Goal: Information Seeking & Learning: Check status

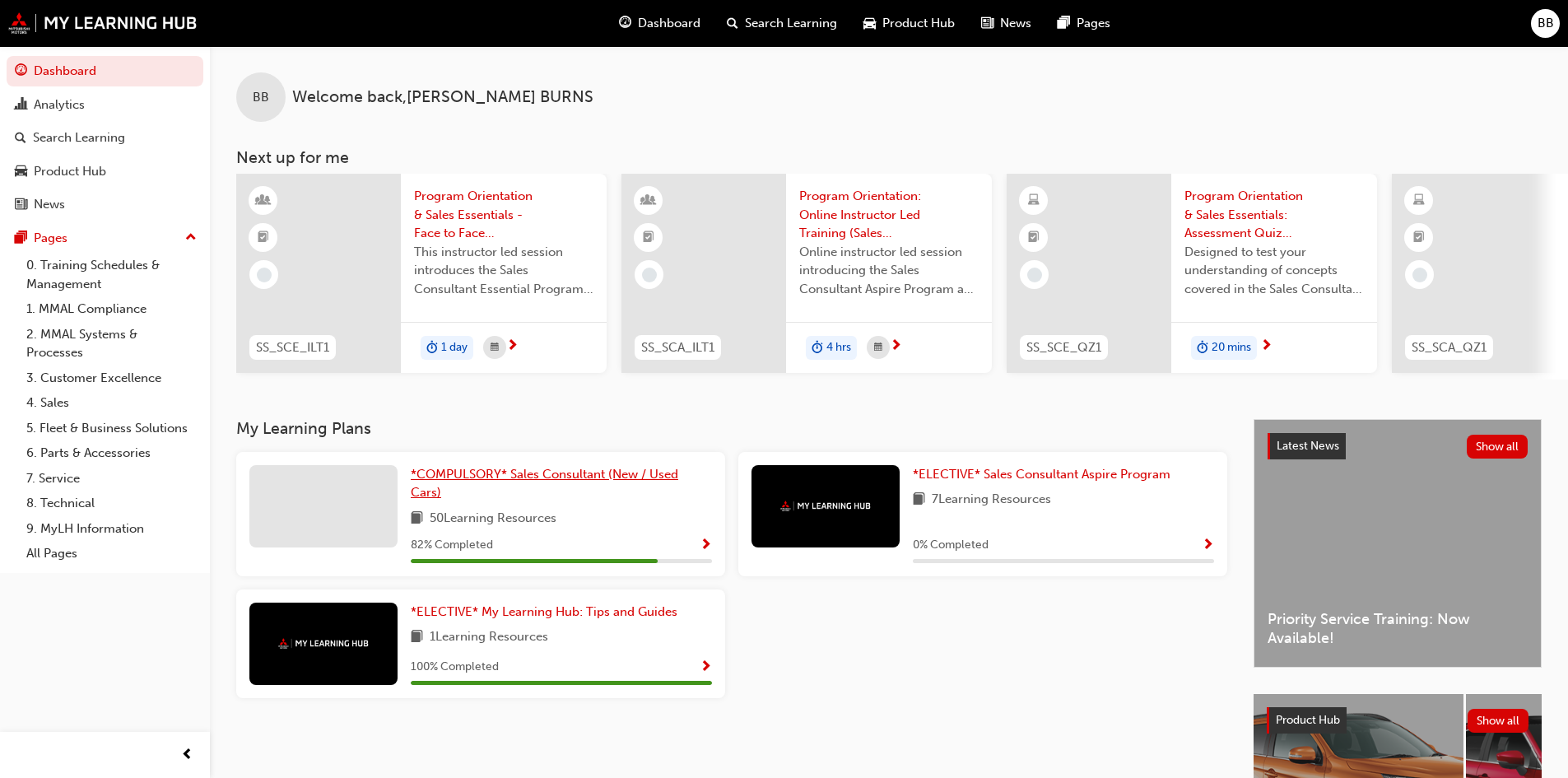
click at [532, 479] on span "*COMPULSORY* Sales Consultant (New / Used Cars)" at bounding box center [544, 484] width 267 height 34
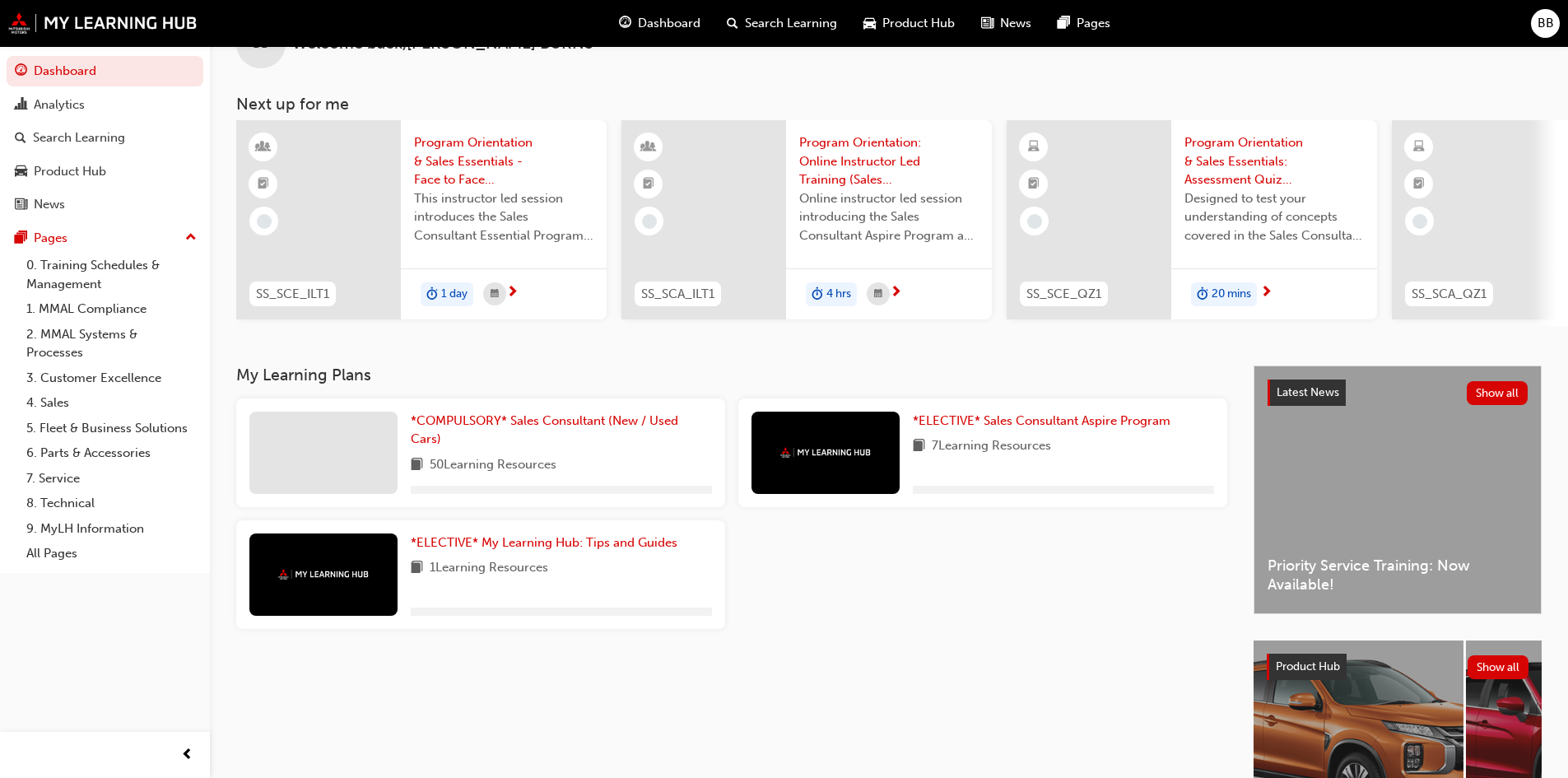
scroll to position [82, 0]
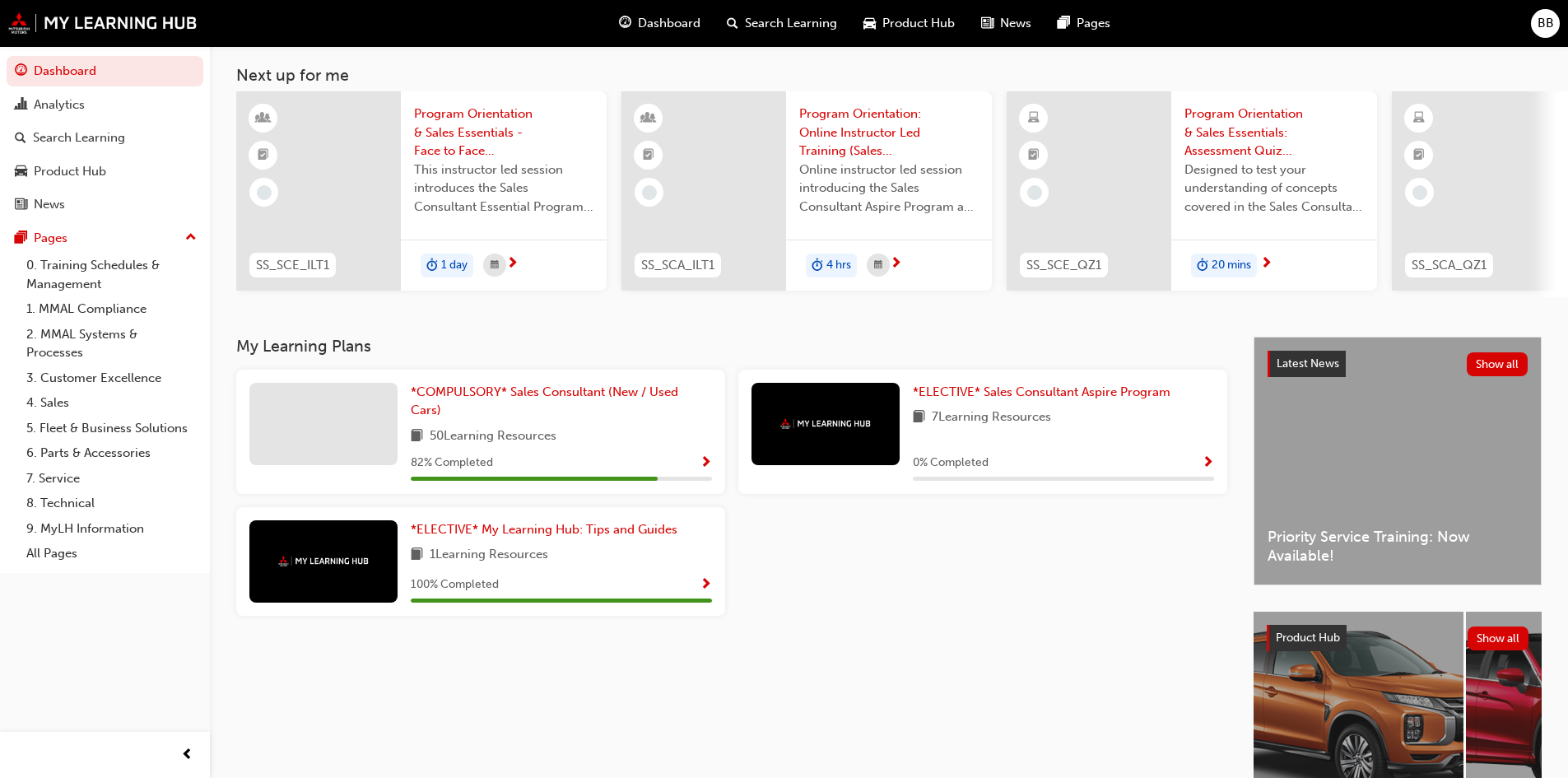
click at [706, 468] on span "Show Progress" at bounding box center [705, 463] width 12 height 15
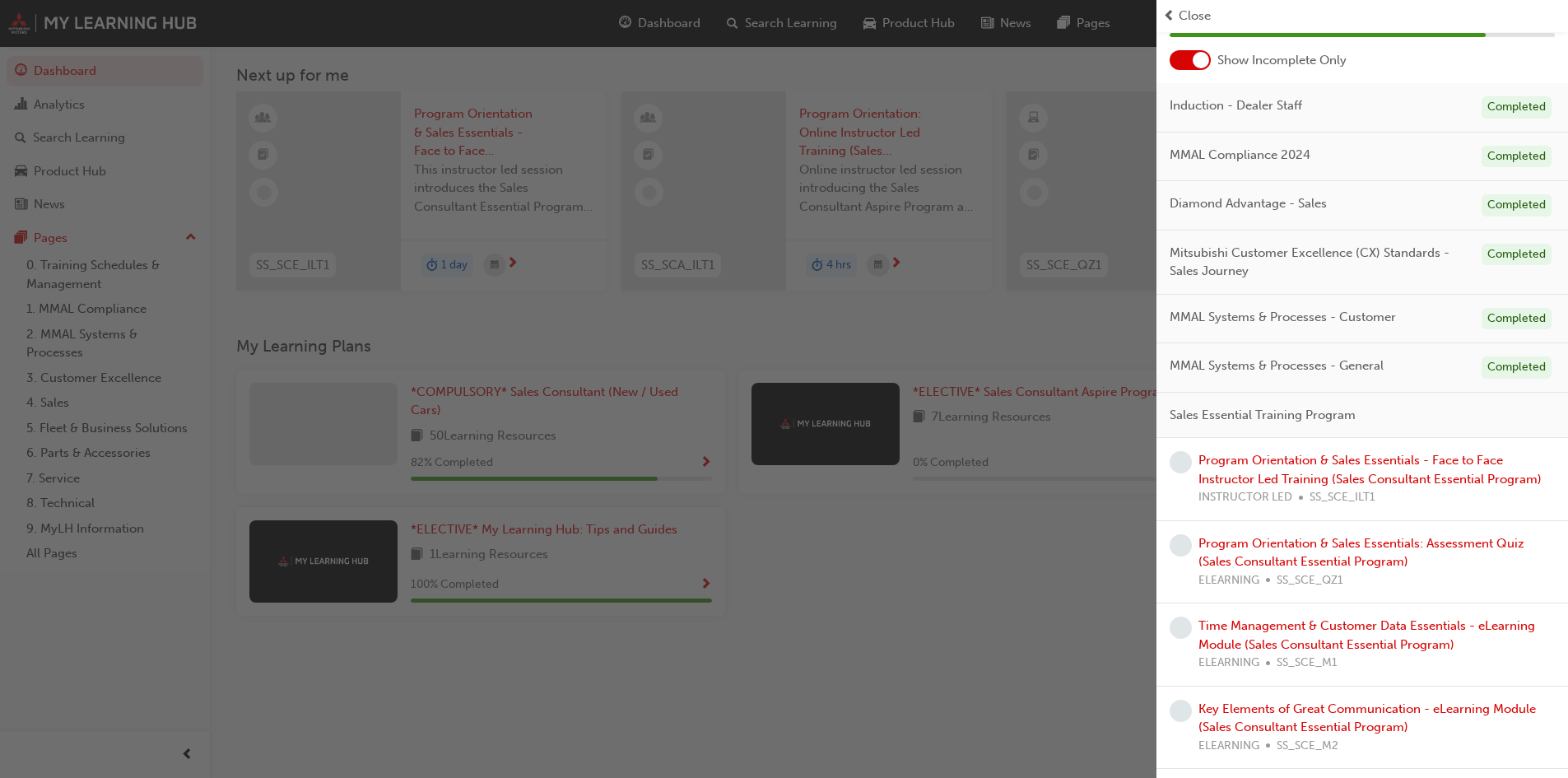
click at [1198, 68] on div at bounding box center [1190, 59] width 42 height 19
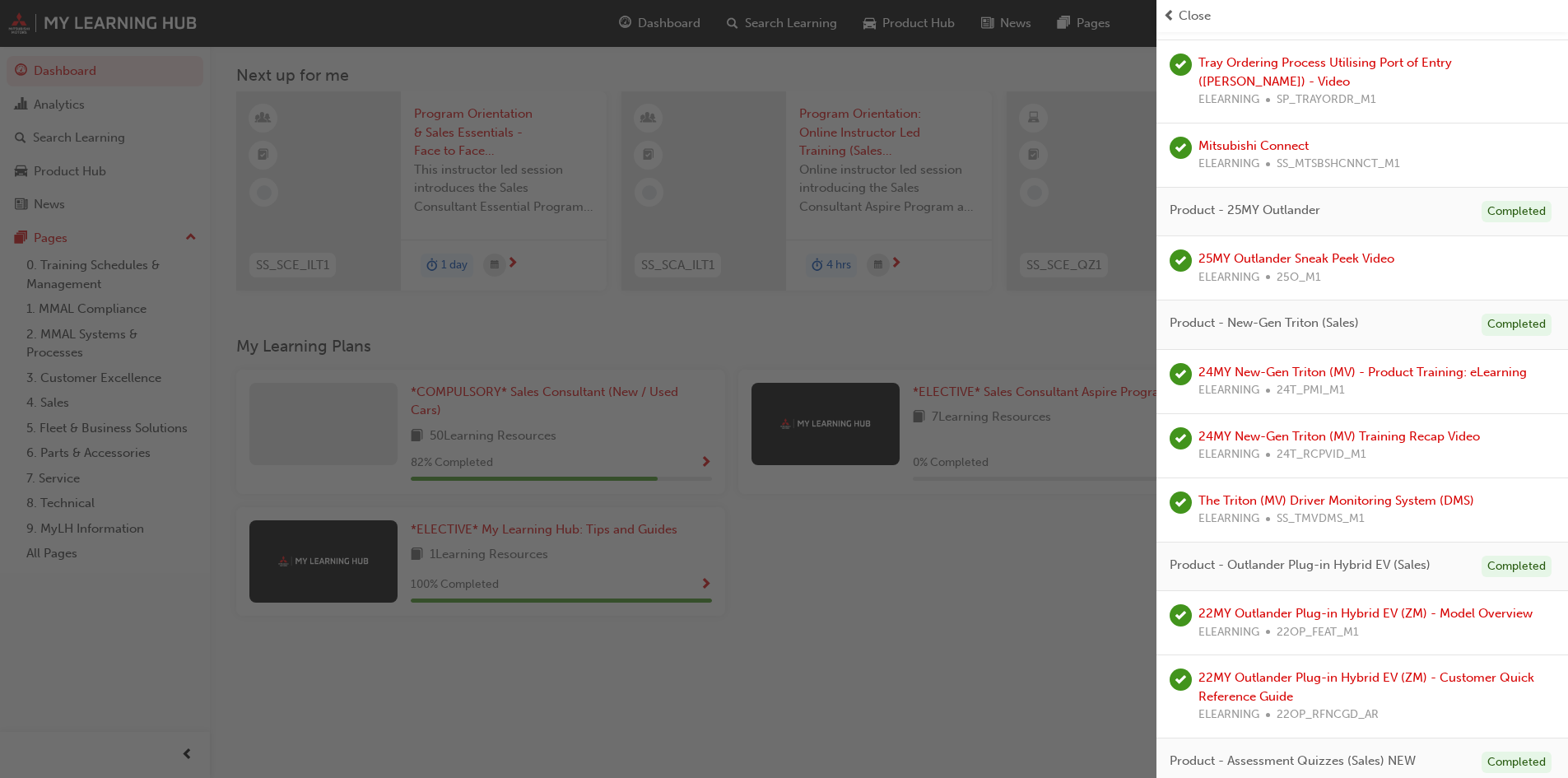
scroll to position [3376, 0]
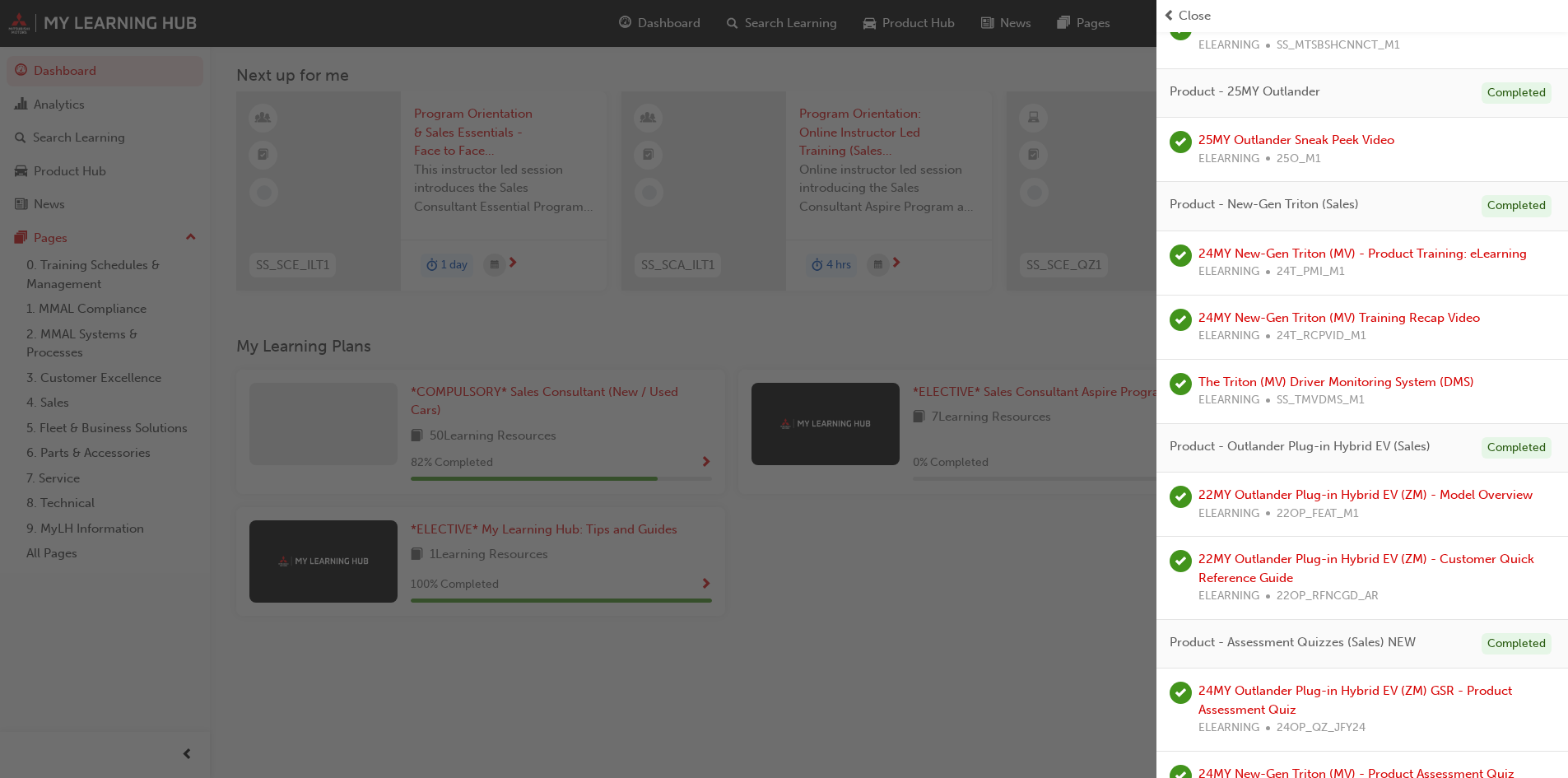
click at [859, 332] on div "button" at bounding box center [577, 389] width 1156 height 778
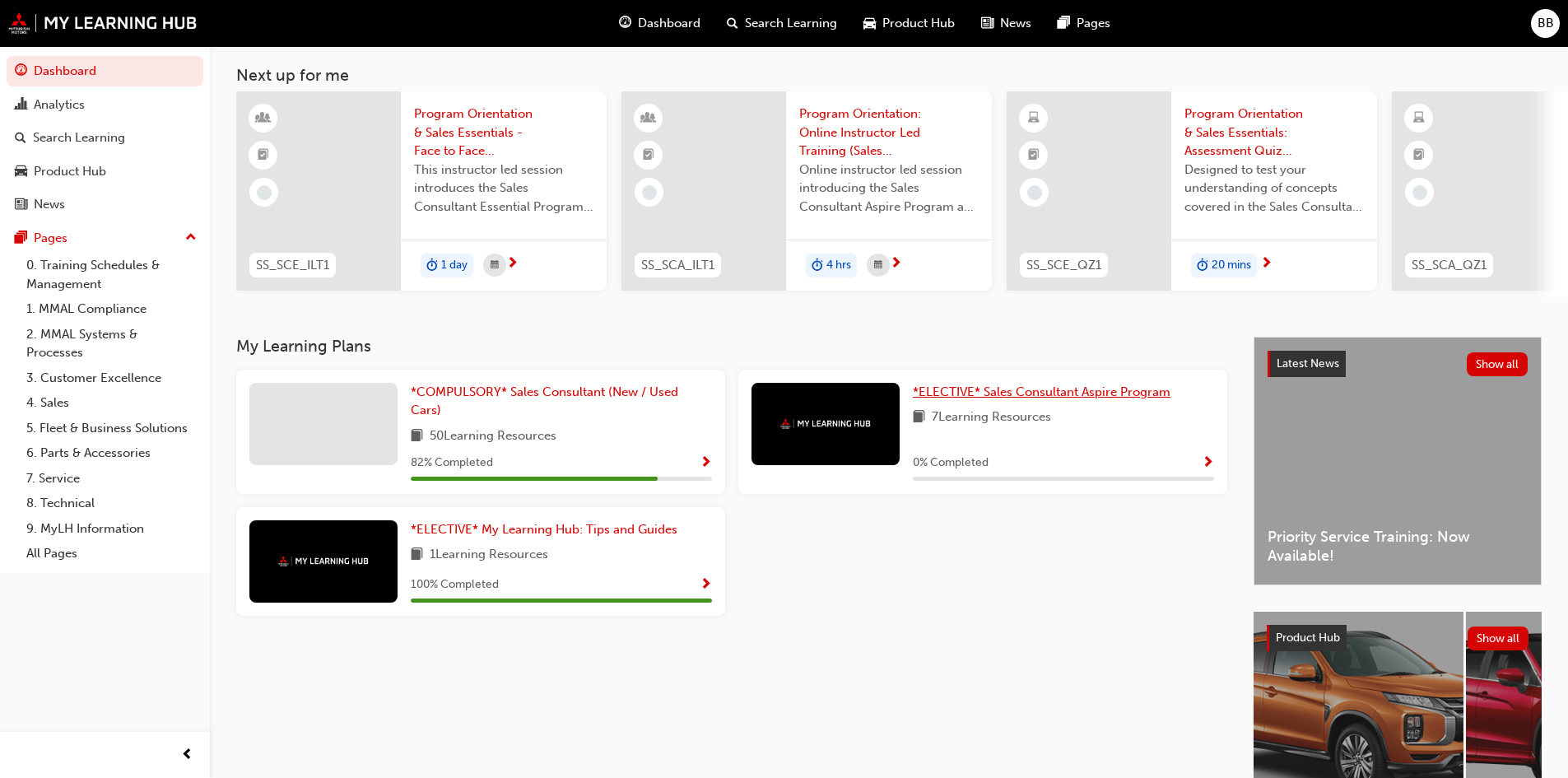
click at [1025, 389] on link "*ELECTIVE* Sales Consultant Aspire Program" at bounding box center [1044, 392] width 264 height 19
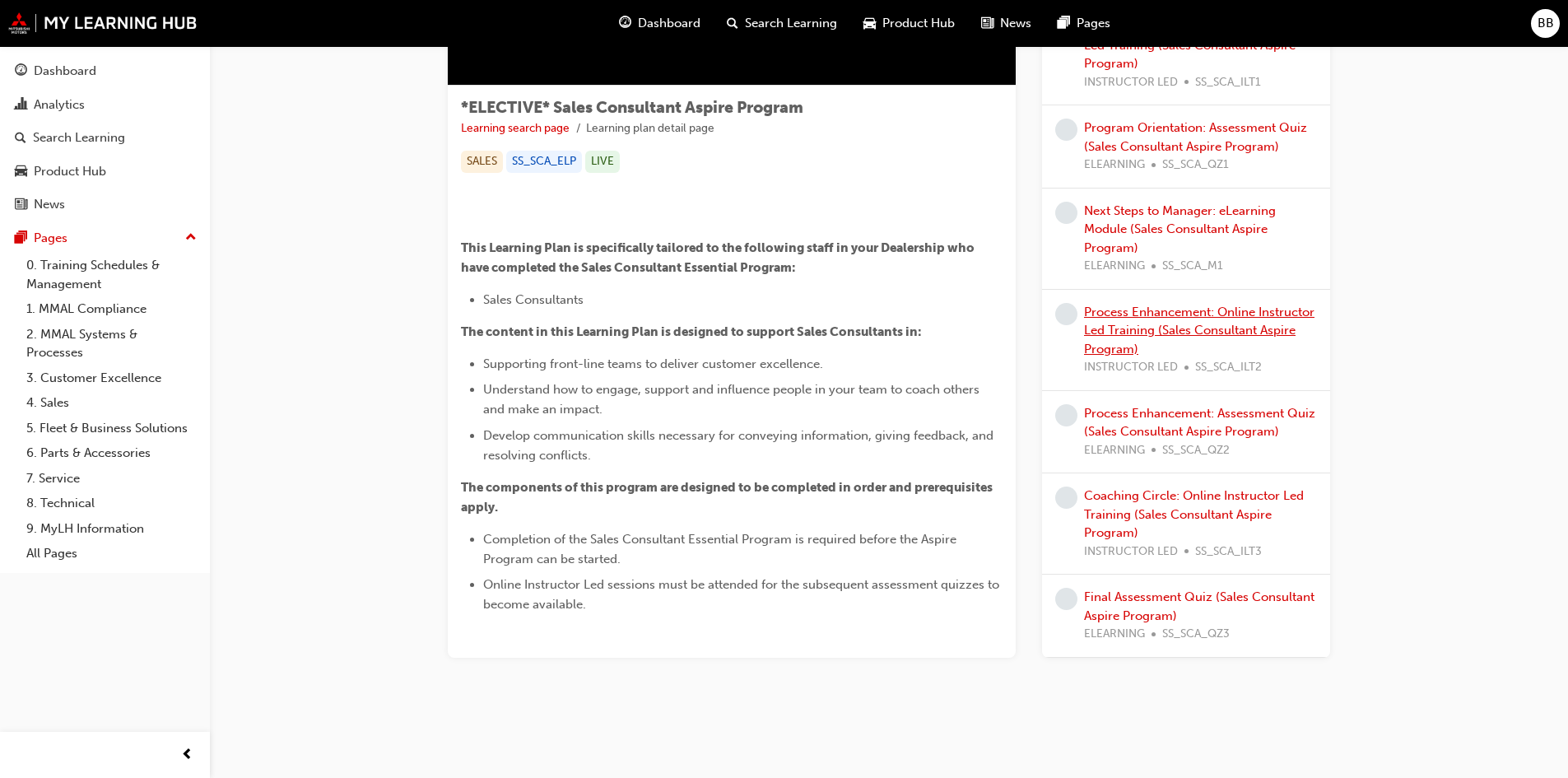
scroll to position [545, 0]
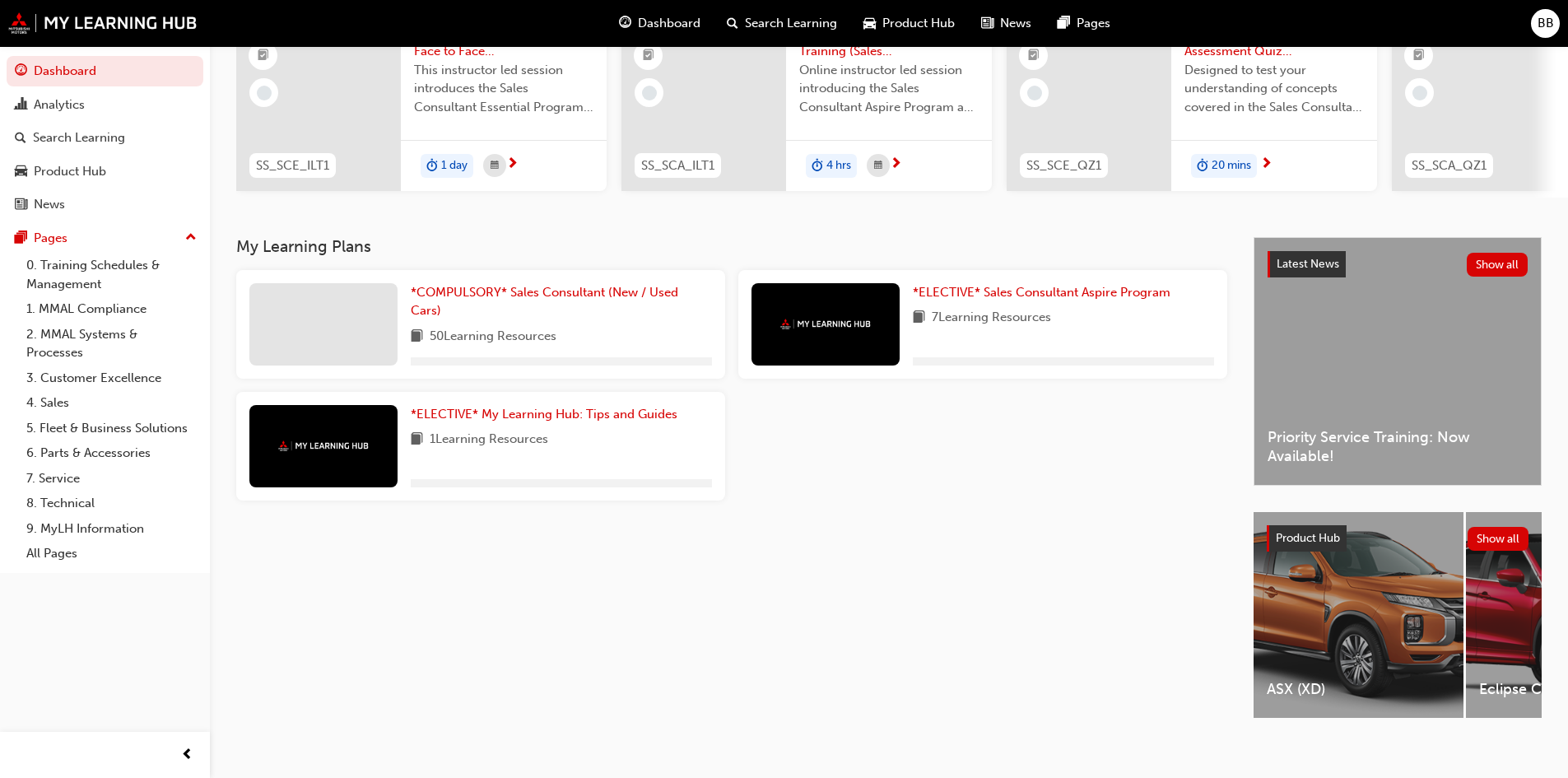
scroll to position [206, 0]
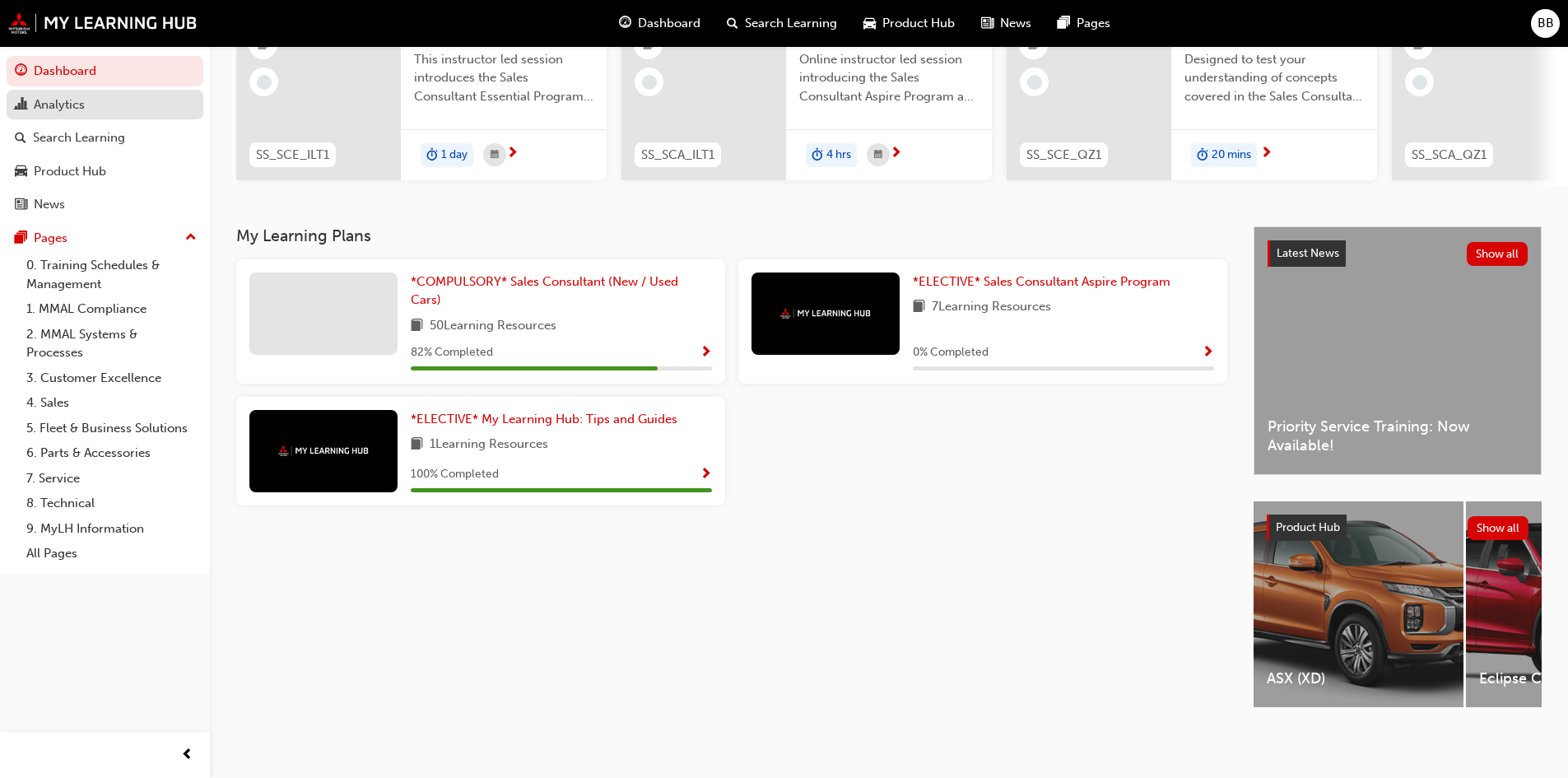
click at [63, 100] on div "Analytics" at bounding box center [59, 104] width 51 height 19
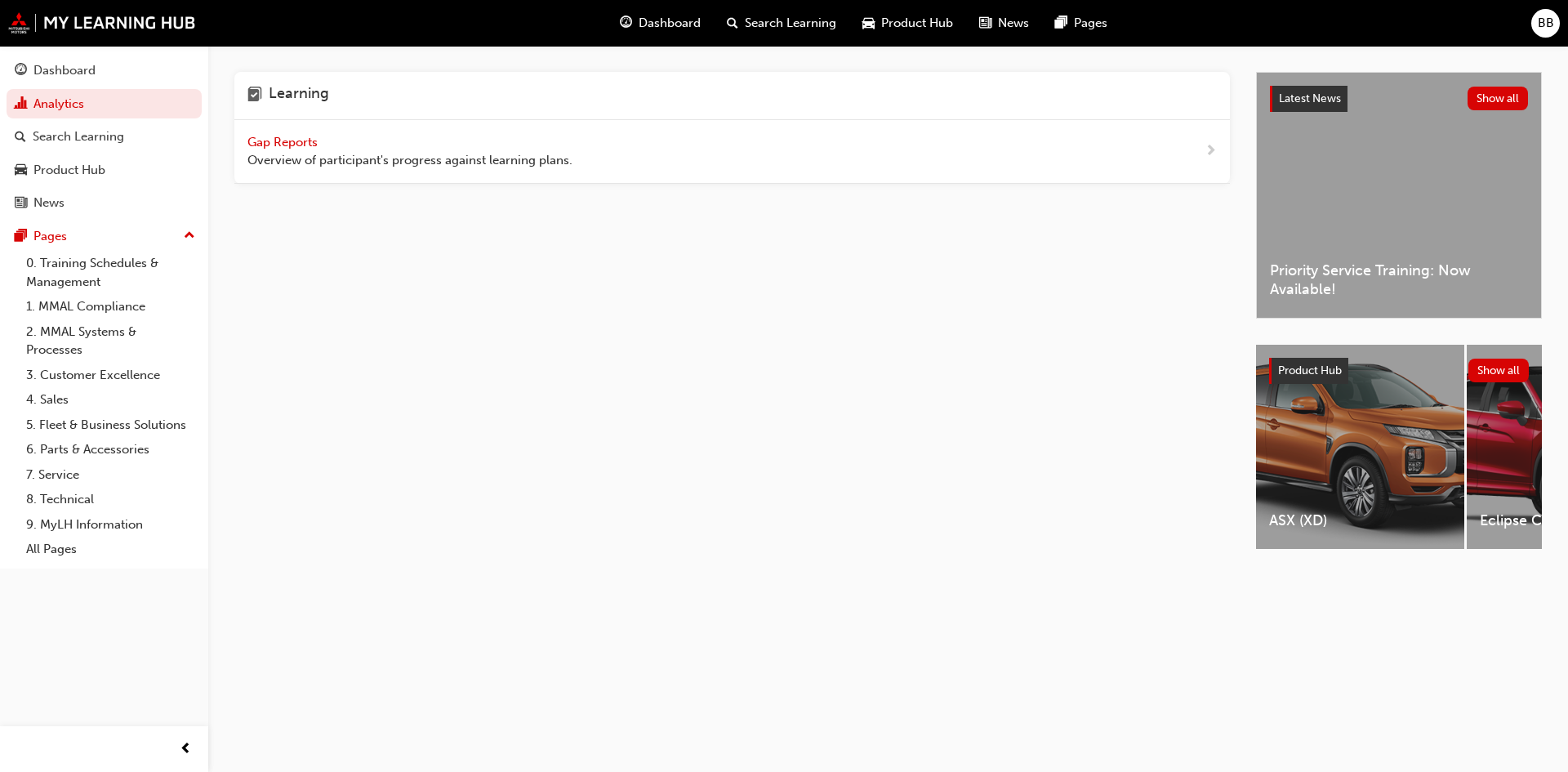
click at [300, 158] on span "Overview of participant's progress against learning plans." at bounding box center [409, 160] width 325 height 19
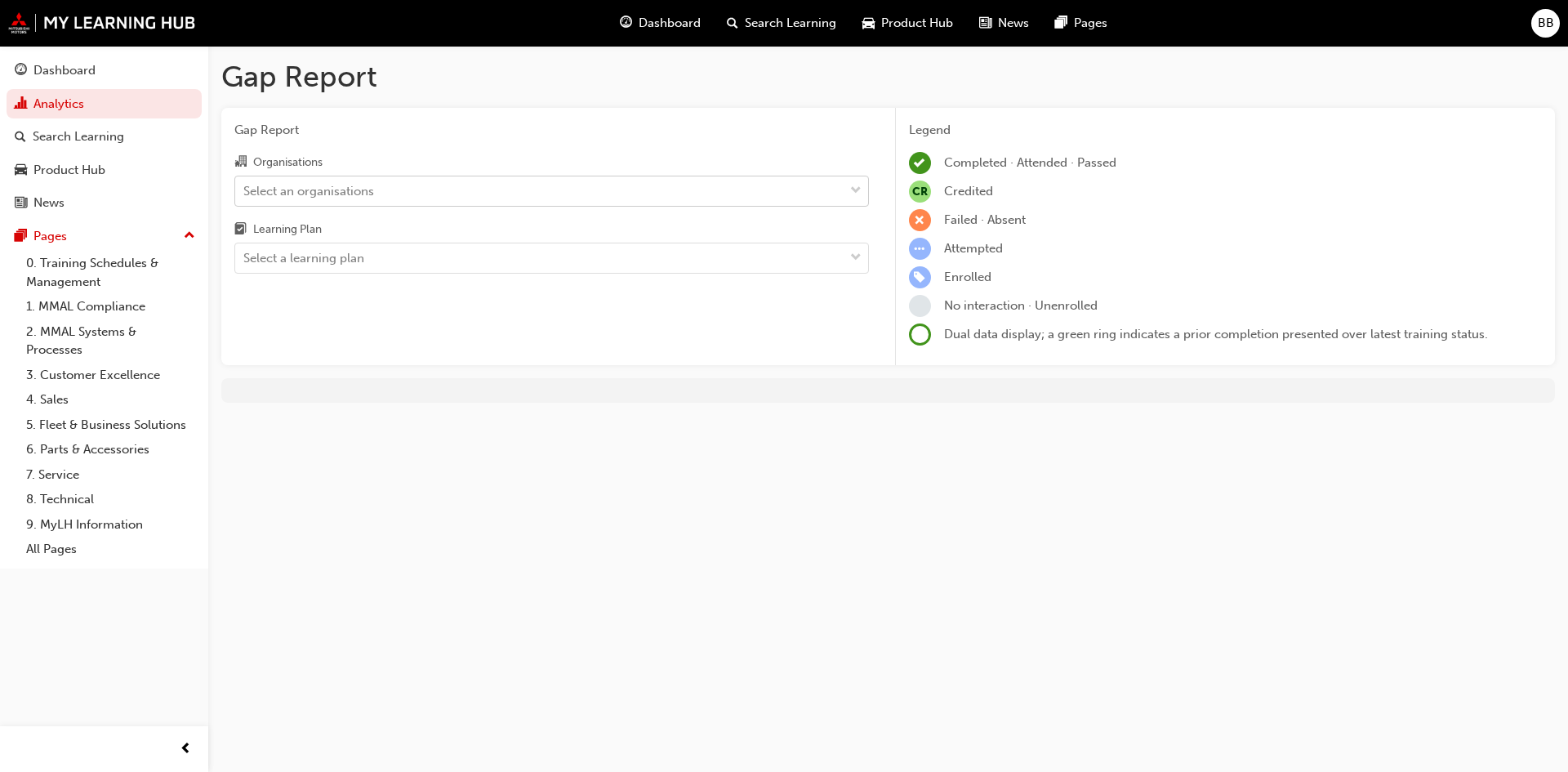
click at [370, 192] on div "Select an organisations" at bounding box center [308, 190] width 131 height 19
click at [245, 192] on input "Organisations Select an organisations" at bounding box center [244, 190] width 2 height 14
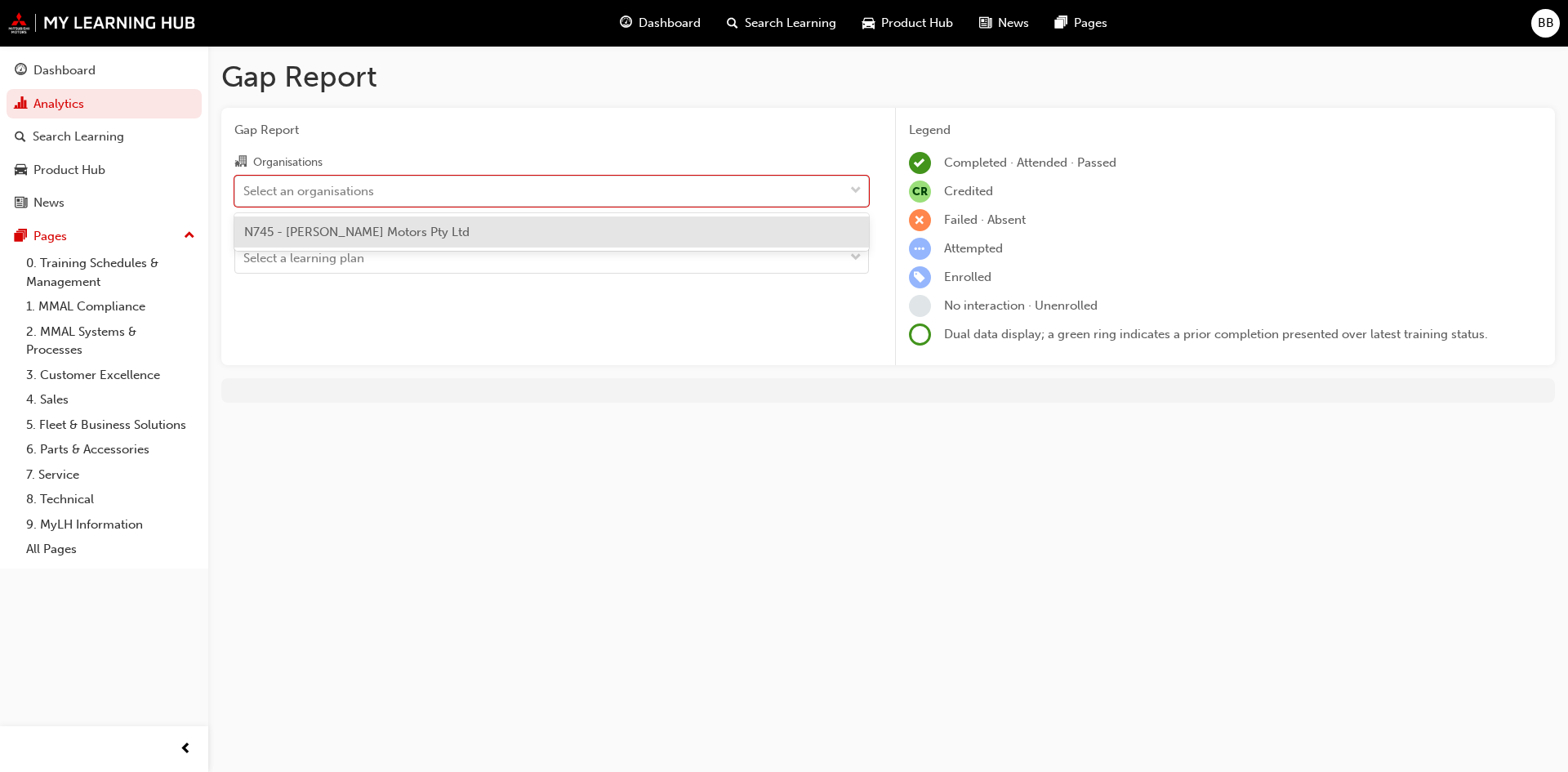
click at [370, 230] on span "N745 - [PERSON_NAME] Motors Pty Ltd" at bounding box center [357, 232] width 225 height 15
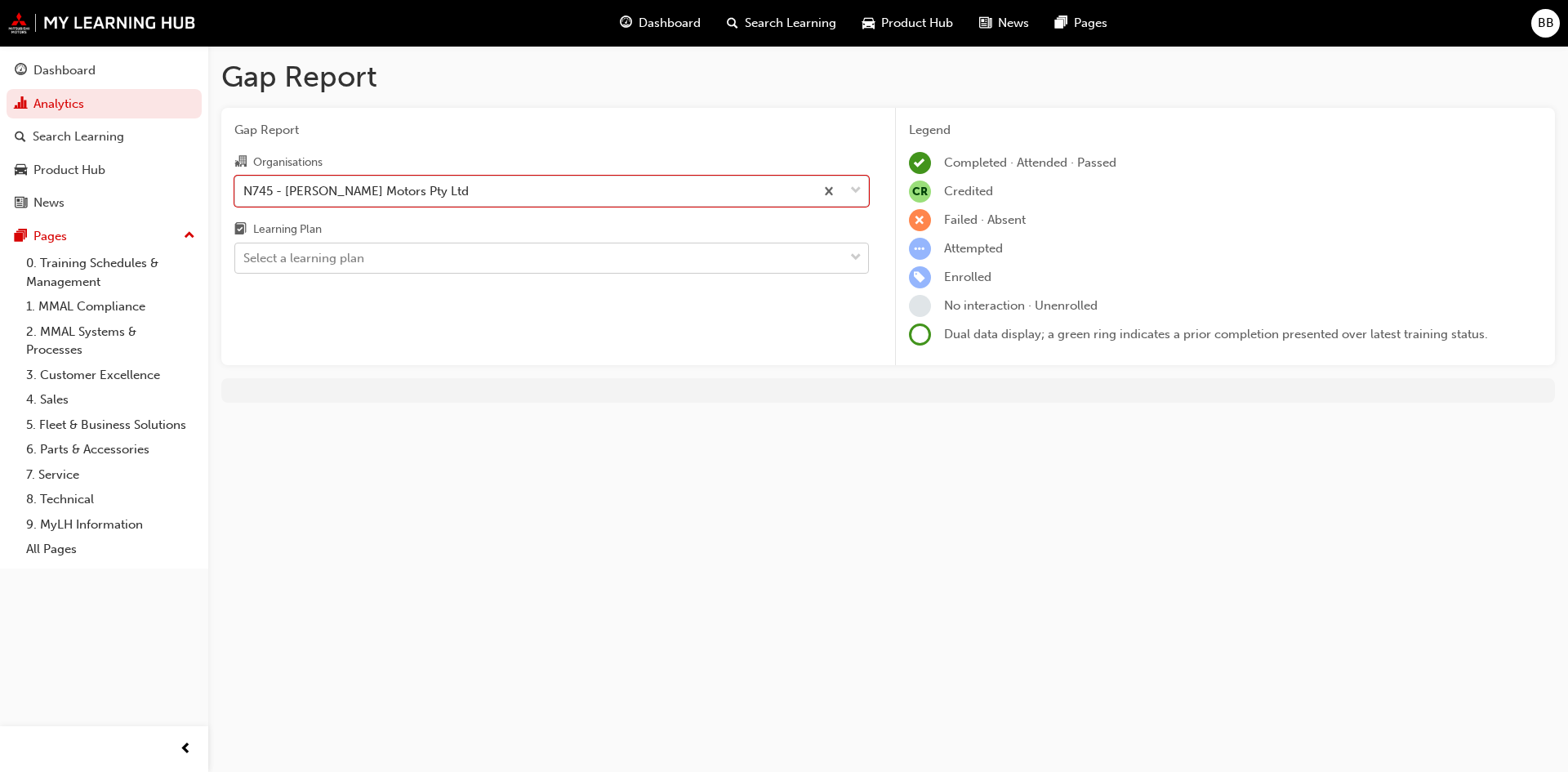
click at [382, 268] on div "Select a learning plan" at bounding box center [539, 258] width 609 height 28
click at [245, 265] on input "Learning Plan Select a learning plan" at bounding box center [244, 257] width 2 height 14
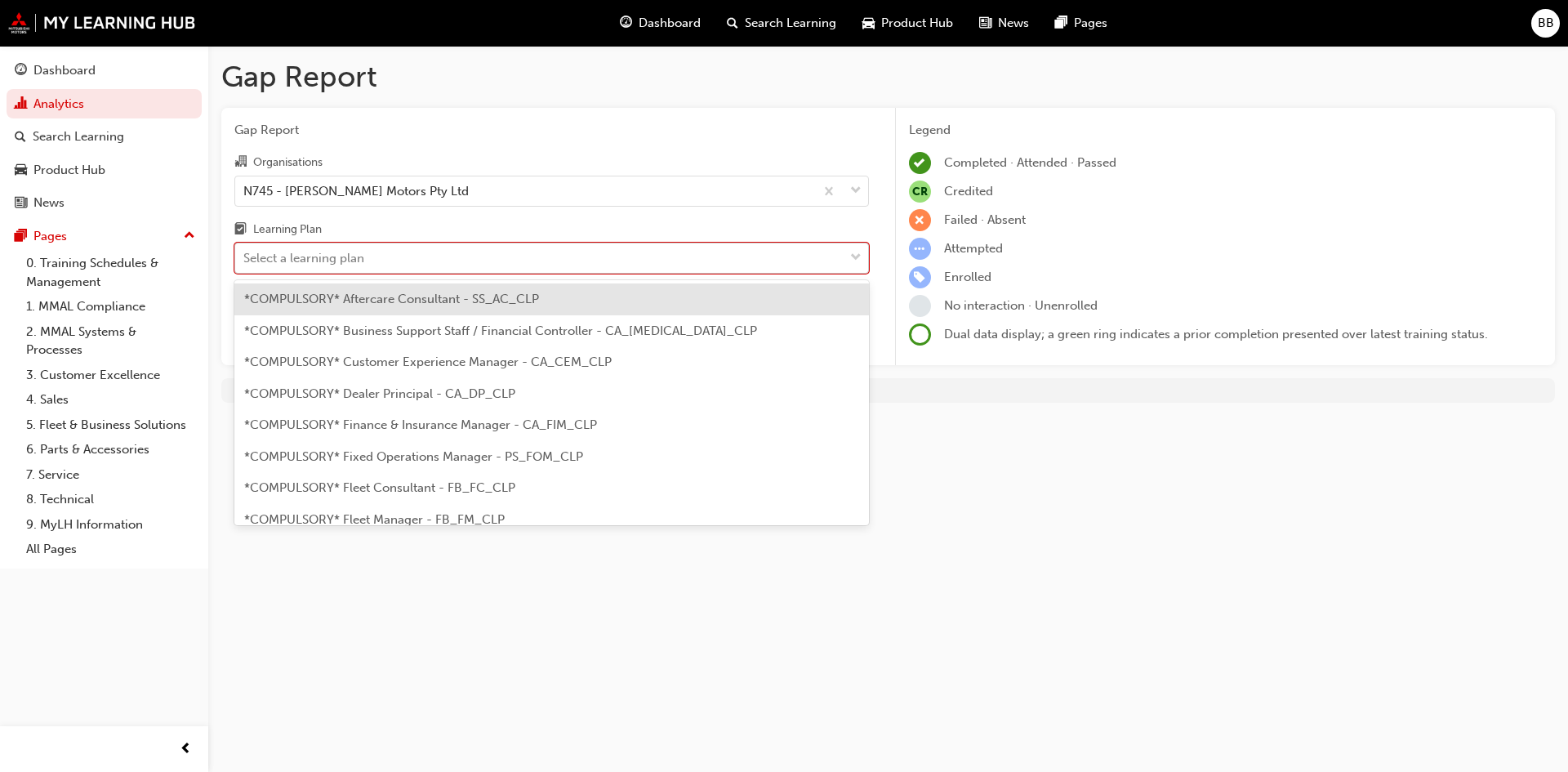
click at [336, 254] on div "Select a learning plan" at bounding box center [304, 258] width 121 height 19
click at [245, 254] on input "Learning Plan option *COMPULSORY* Aftercare Consultant - SS_AC_CLP focused, 1 o…" at bounding box center [244, 257] width 2 height 14
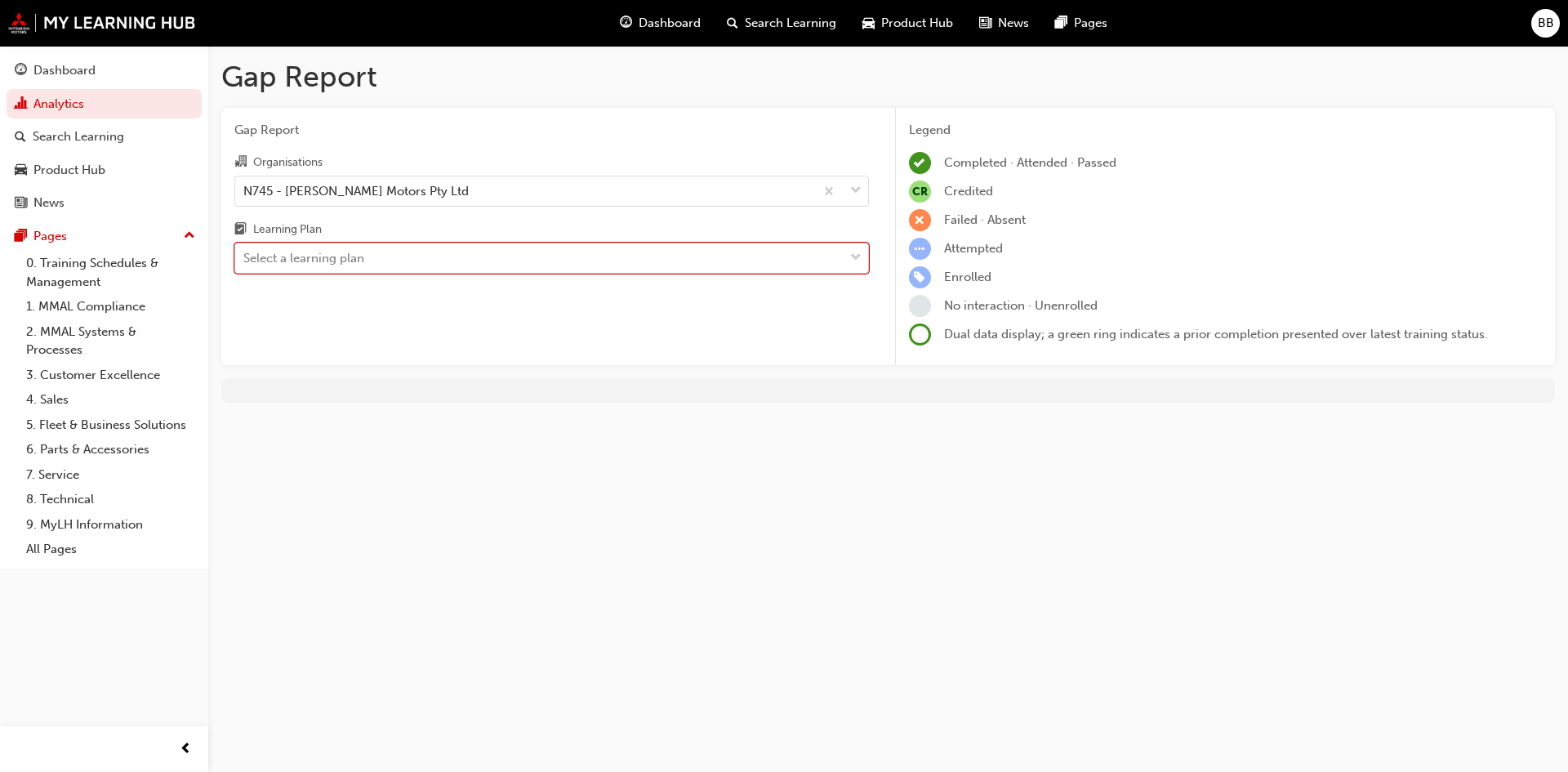
click at [503, 254] on div "Select a learning plan" at bounding box center [539, 258] width 609 height 28
click at [245, 254] on input "Learning Plan 0 results available. Select is focused ,type to refine list, pres…" at bounding box center [244, 257] width 2 height 14
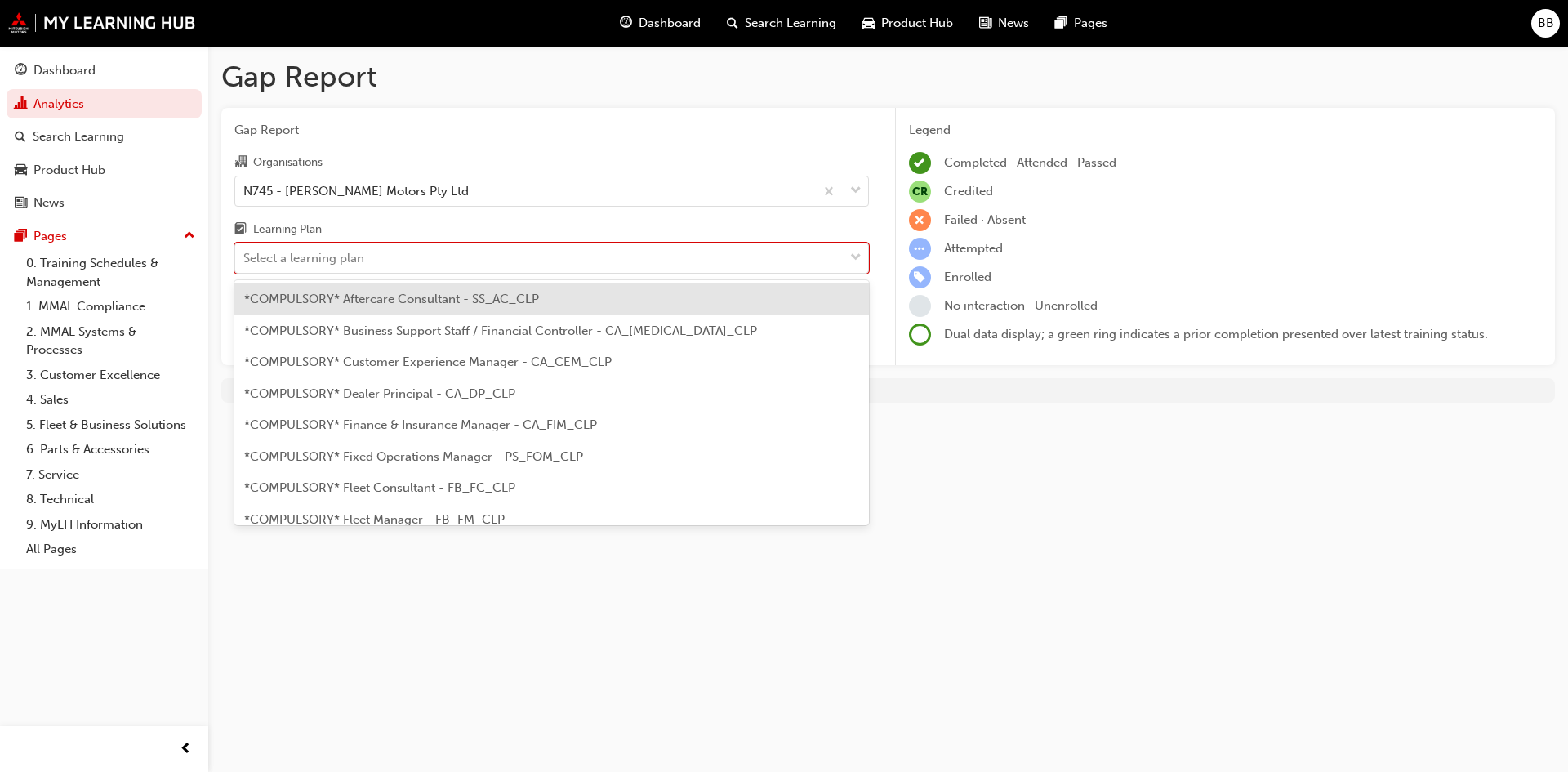
click at [352, 293] on span "*COMPULSORY* Aftercare Consultant - SS_AC_CLP" at bounding box center [392, 299] width 295 height 15
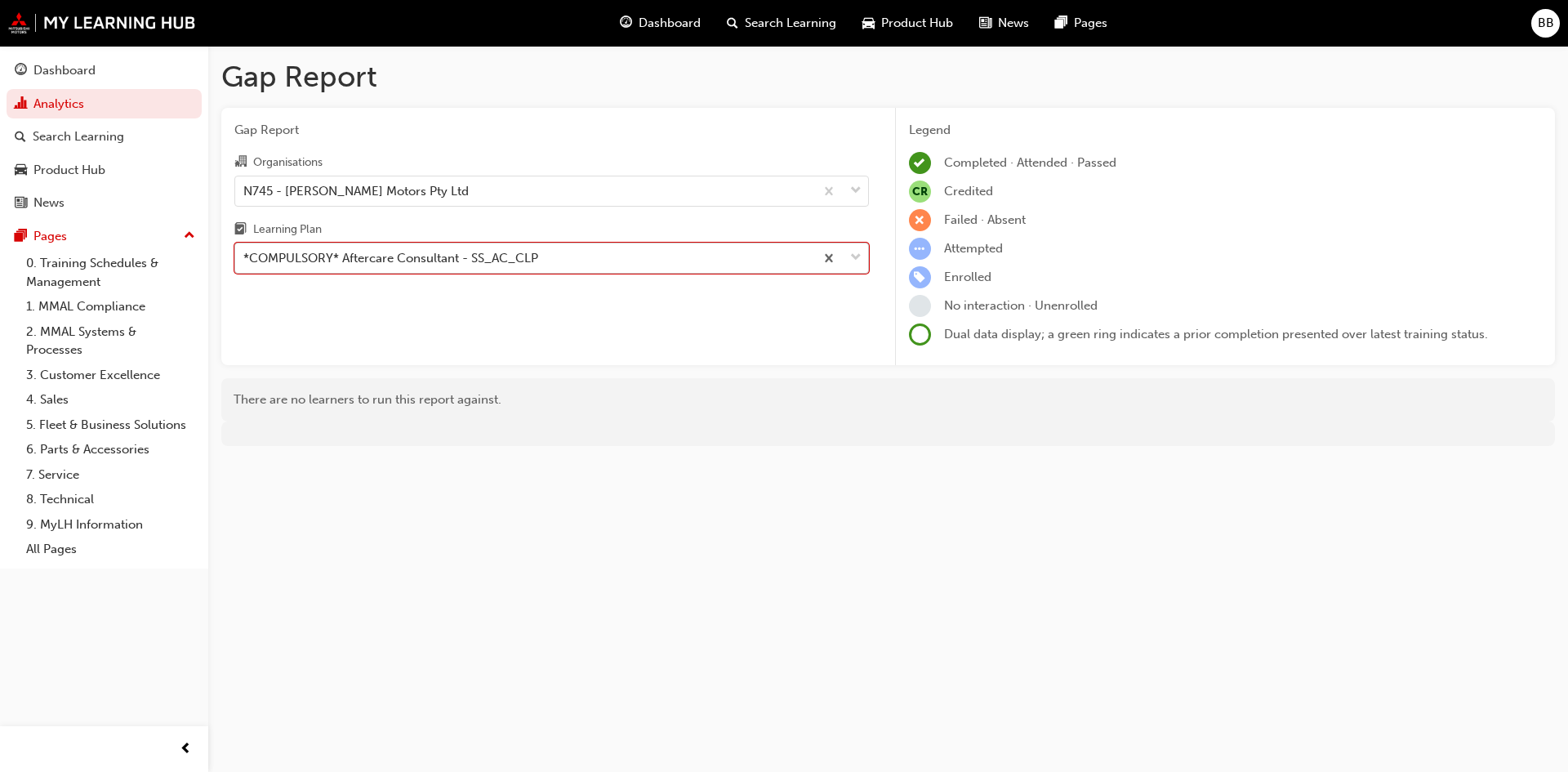
click at [395, 265] on div "*COMPULSORY* Aftercare Consultant - SS_AC_CLP" at bounding box center [391, 258] width 295 height 19
click at [245, 265] on input "Learning Plan option *COMPULSORY* Aftercare Consultant - SS_AC_CLP, selected. 0…" at bounding box center [244, 257] width 2 height 14
click at [409, 256] on div "*COMPULSORY* Aftercare Consultant - SS_AC_CLP" at bounding box center [391, 258] width 295 height 19
click at [245, 256] on input "Learning Plan option *COMPULSORY* Aftercare Consultant - SS_AC_CLP, selected. 0…" at bounding box center [244, 257] width 2 height 14
click at [409, 256] on div "*COMPULSORY* Aftercare Consultant - SS_AC_CLP" at bounding box center [391, 258] width 295 height 19
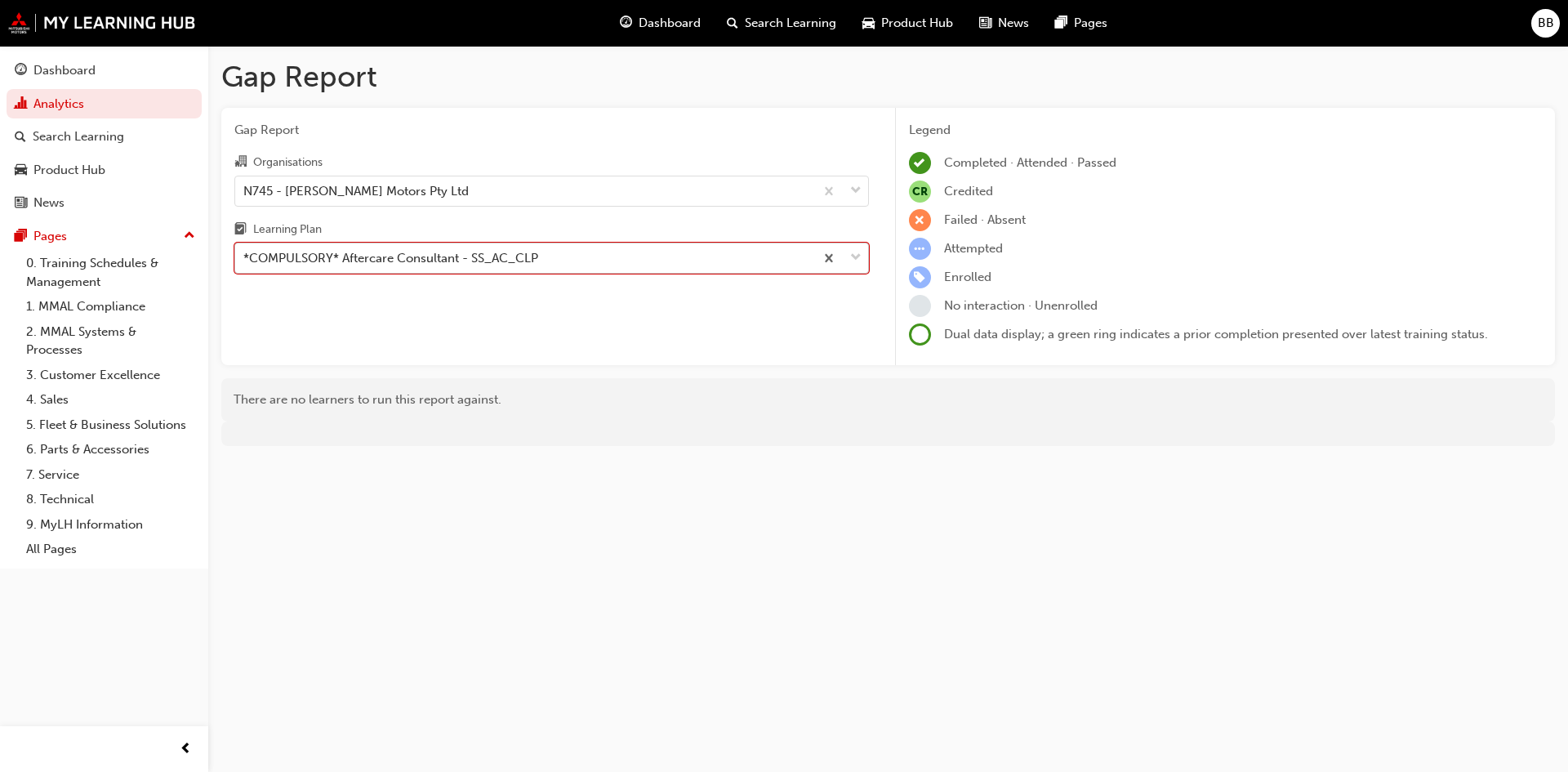
click at [245, 256] on input "Learning Plan option *COMPULSORY* Aftercare Consultant - SS_AC_CLP, selected. 0…" at bounding box center [244, 257] width 2 height 14
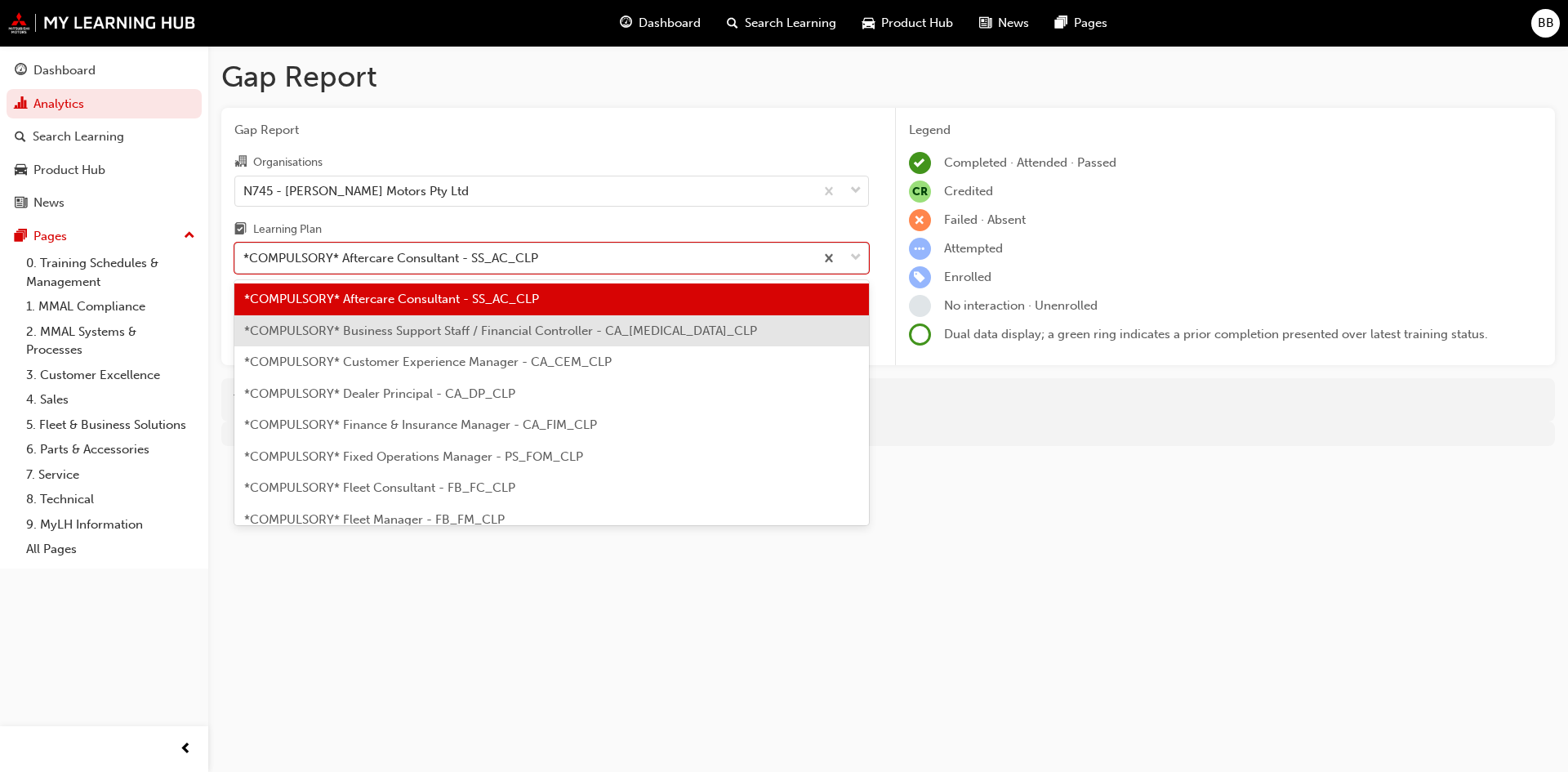
click at [386, 332] on span "*COMPULSORY* Business Support Staff / Financial Controller - CA_[MEDICAL_DATA]_…" at bounding box center [501, 331] width 513 height 15
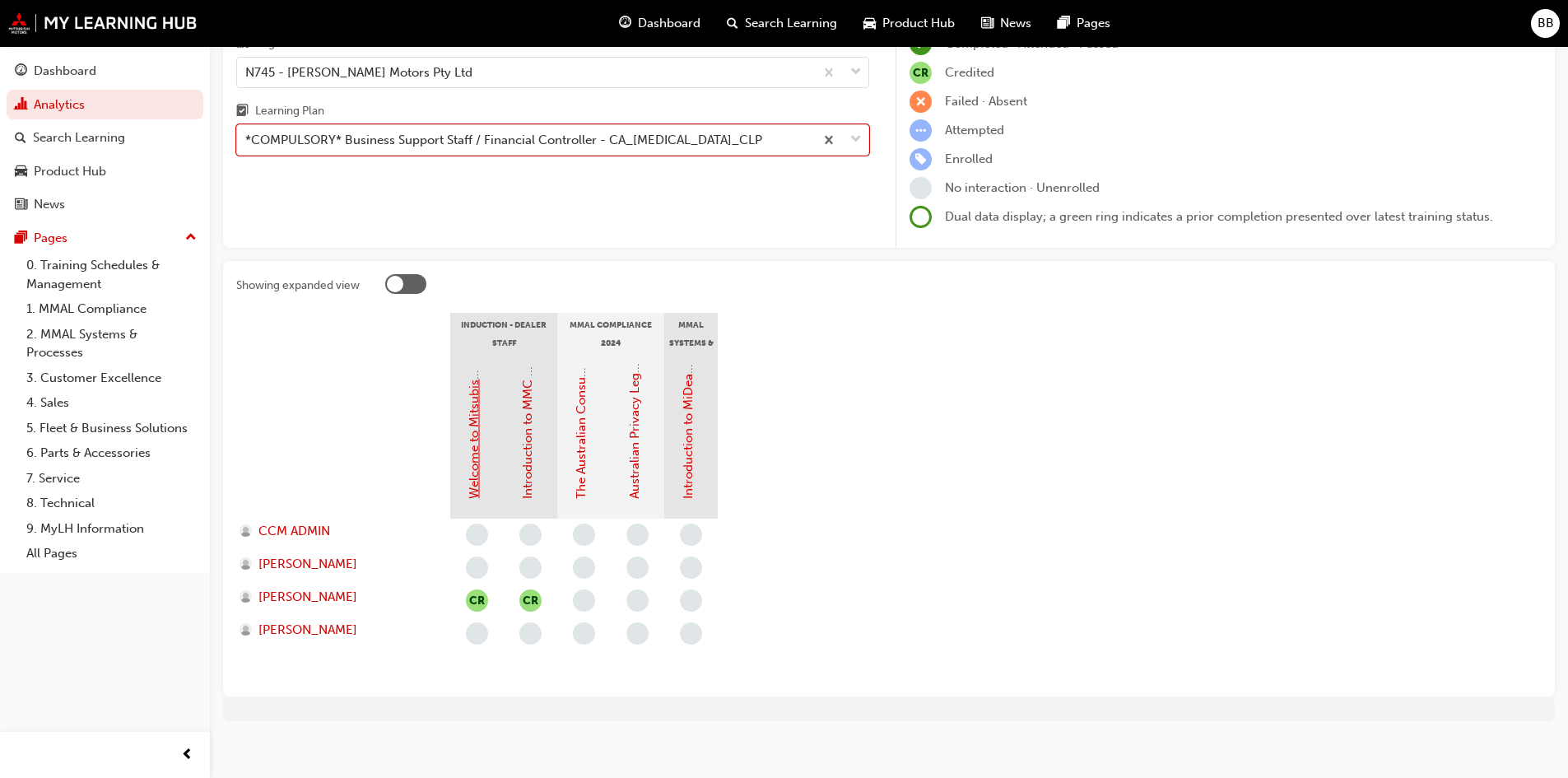
scroll to position [131, 0]
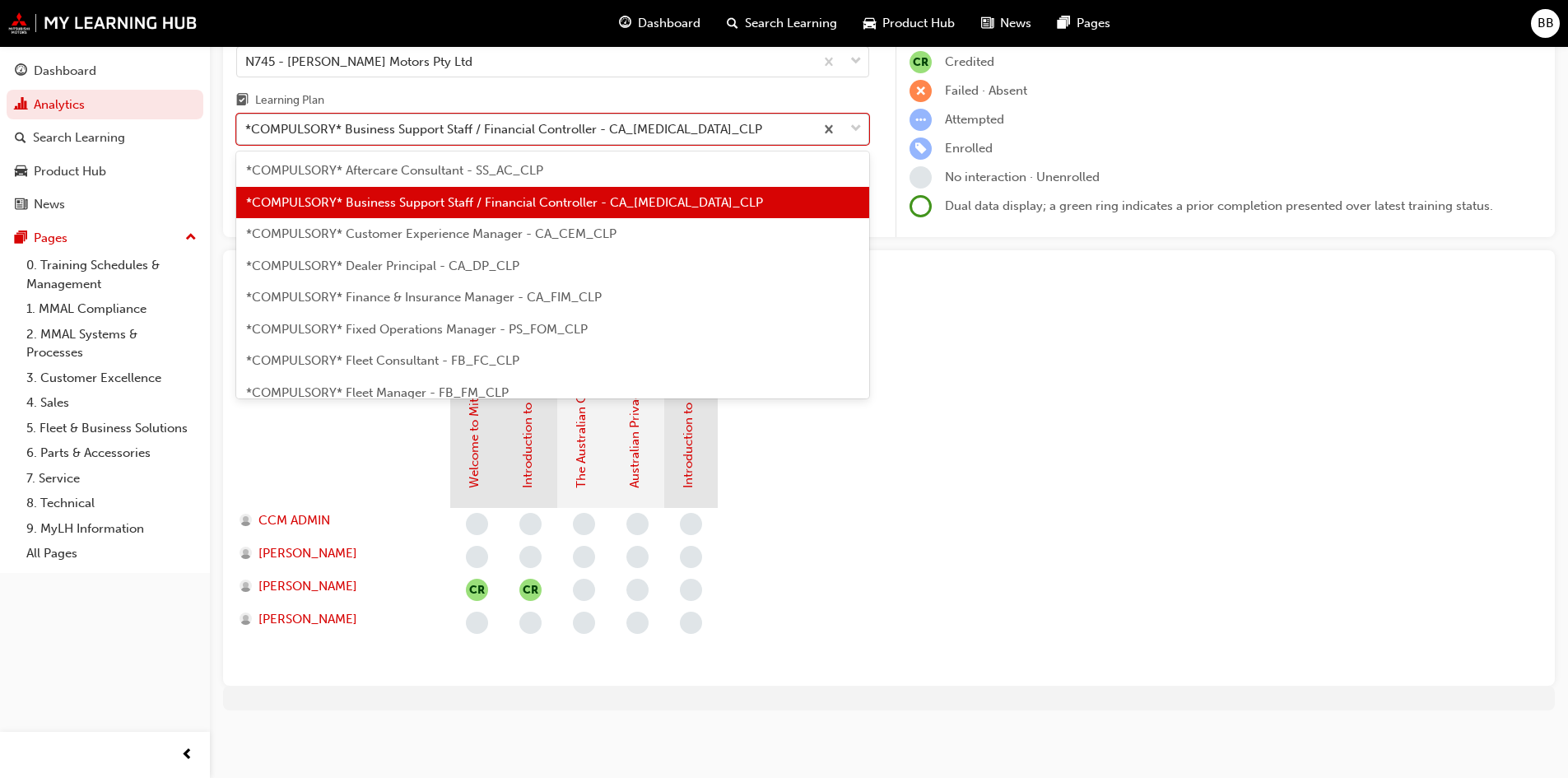
click at [408, 126] on div "*COMPULSORY* Business Support Staff / Financial Controller - CA_[MEDICAL_DATA]_…" at bounding box center [504, 129] width 517 height 19
click at [247, 126] on input "Learning Plan option *COMPULSORY* Business Support Staff / Financial Controller…" at bounding box center [246, 128] width 2 height 14
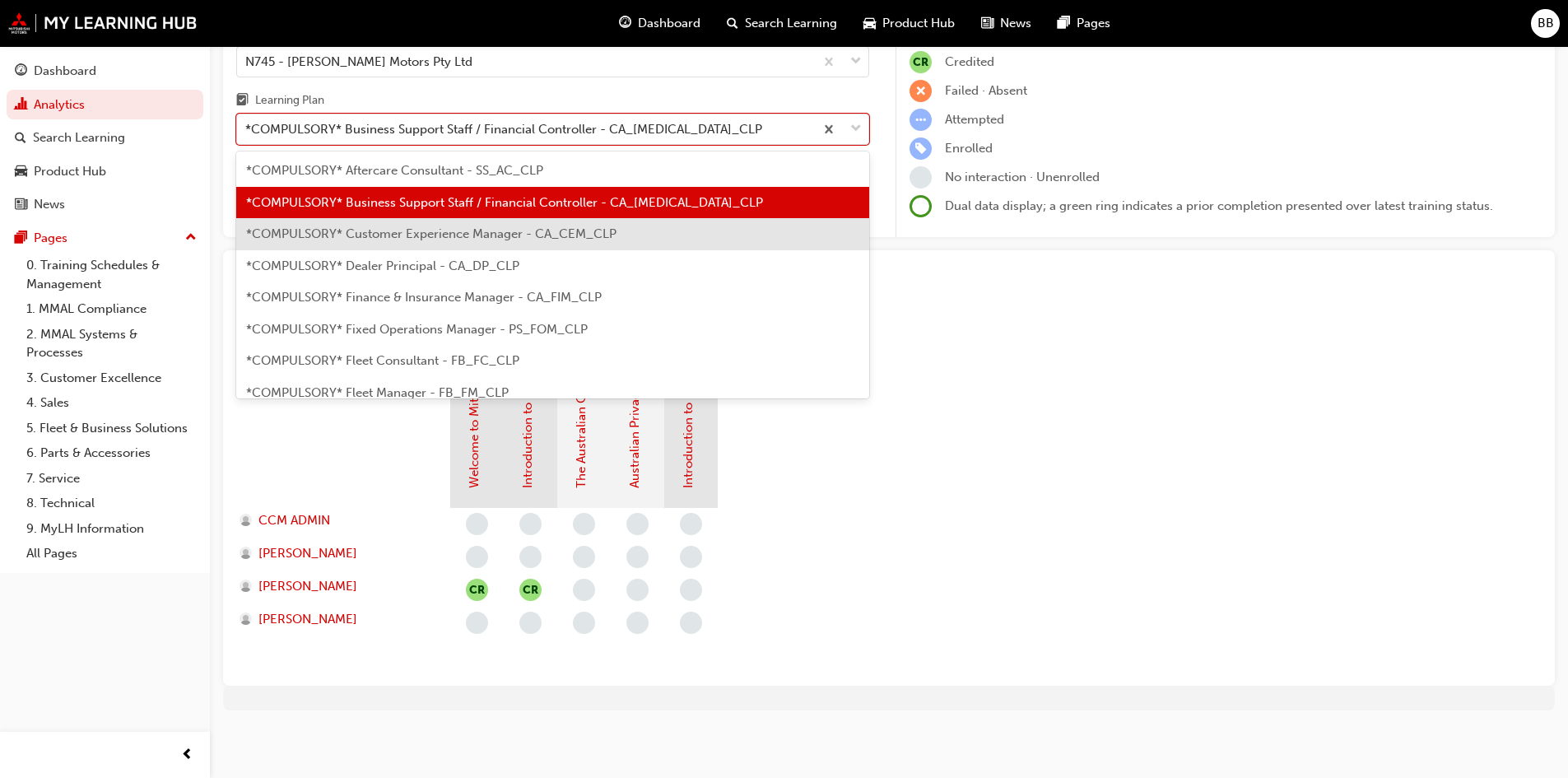
click at [364, 239] on span "*COMPULSORY* Customer Experience Manager - CA_CEM_CLP" at bounding box center [431, 233] width 370 height 15
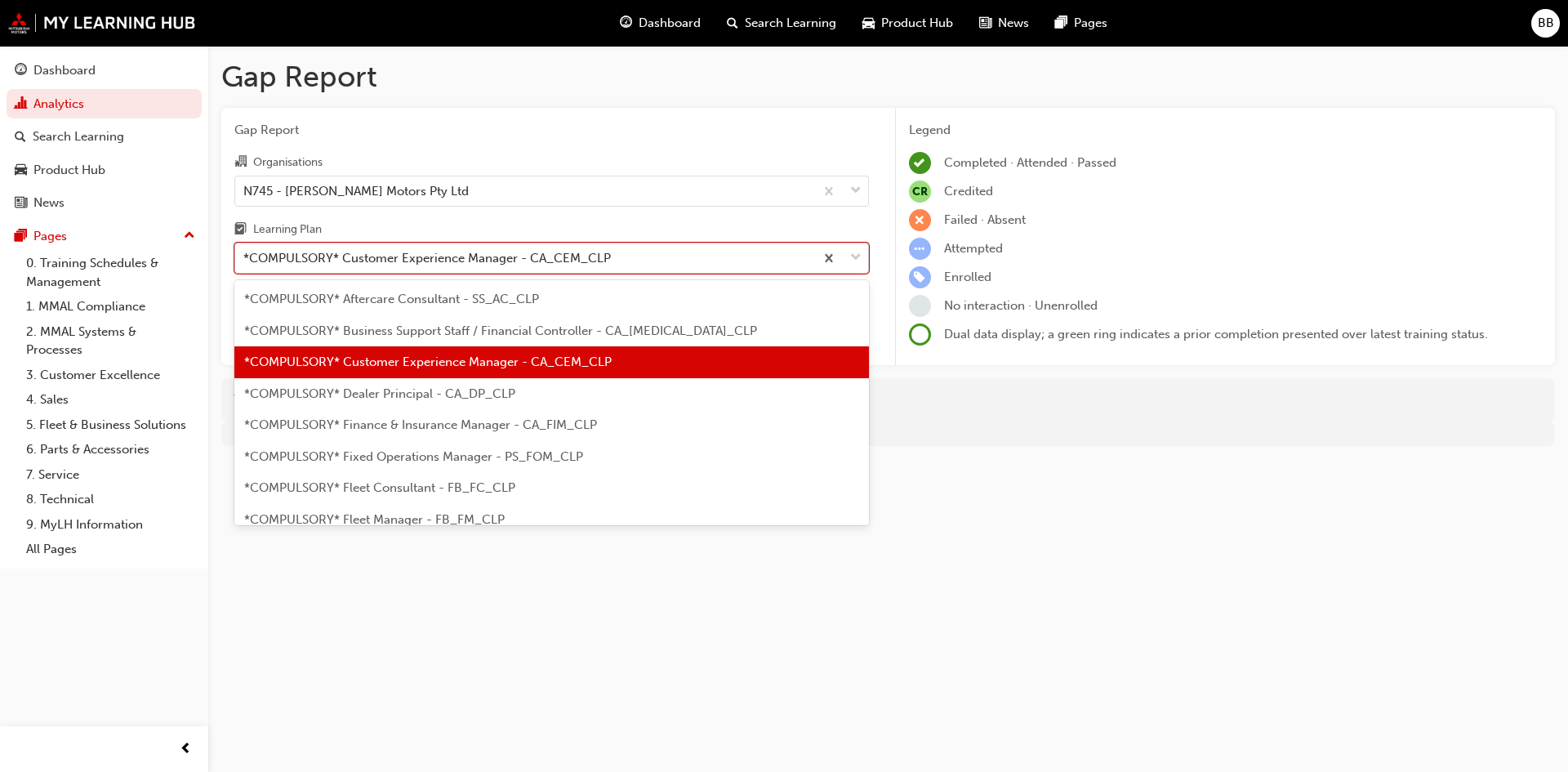
click at [409, 256] on div "*COMPULSORY* Customer Experience Manager - CA_CEM_CLP" at bounding box center [427, 258] width 367 height 19
click at [245, 256] on input "Learning Plan option *COMPULSORY* Customer Experience Manager - CA_CEM_CLP, sel…" at bounding box center [244, 257] width 2 height 14
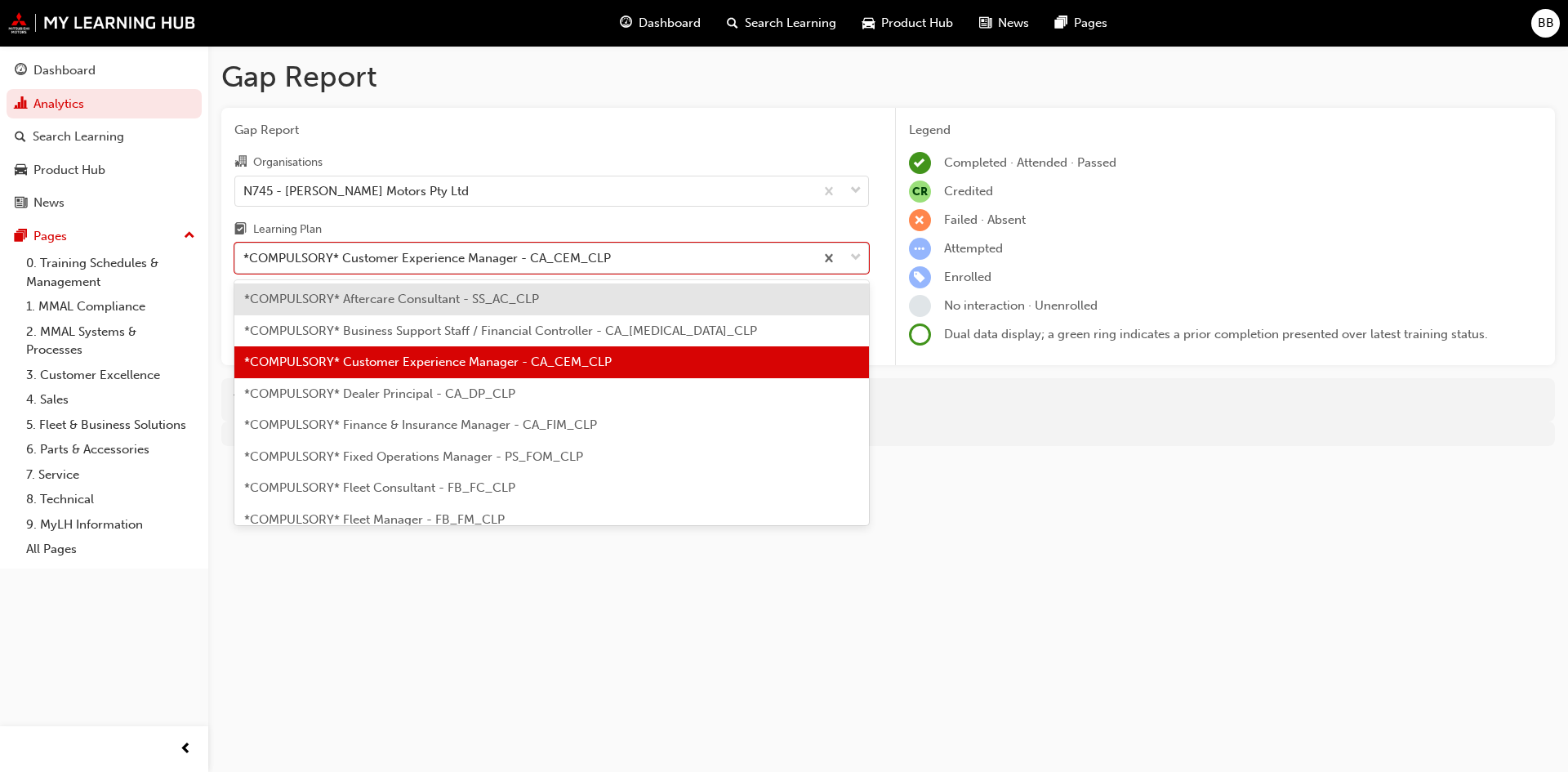
click at [399, 387] on span "*COMPULSORY* Dealer Principal - CA_DP_CLP" at bounding box center [380, 394] width 271 height 15
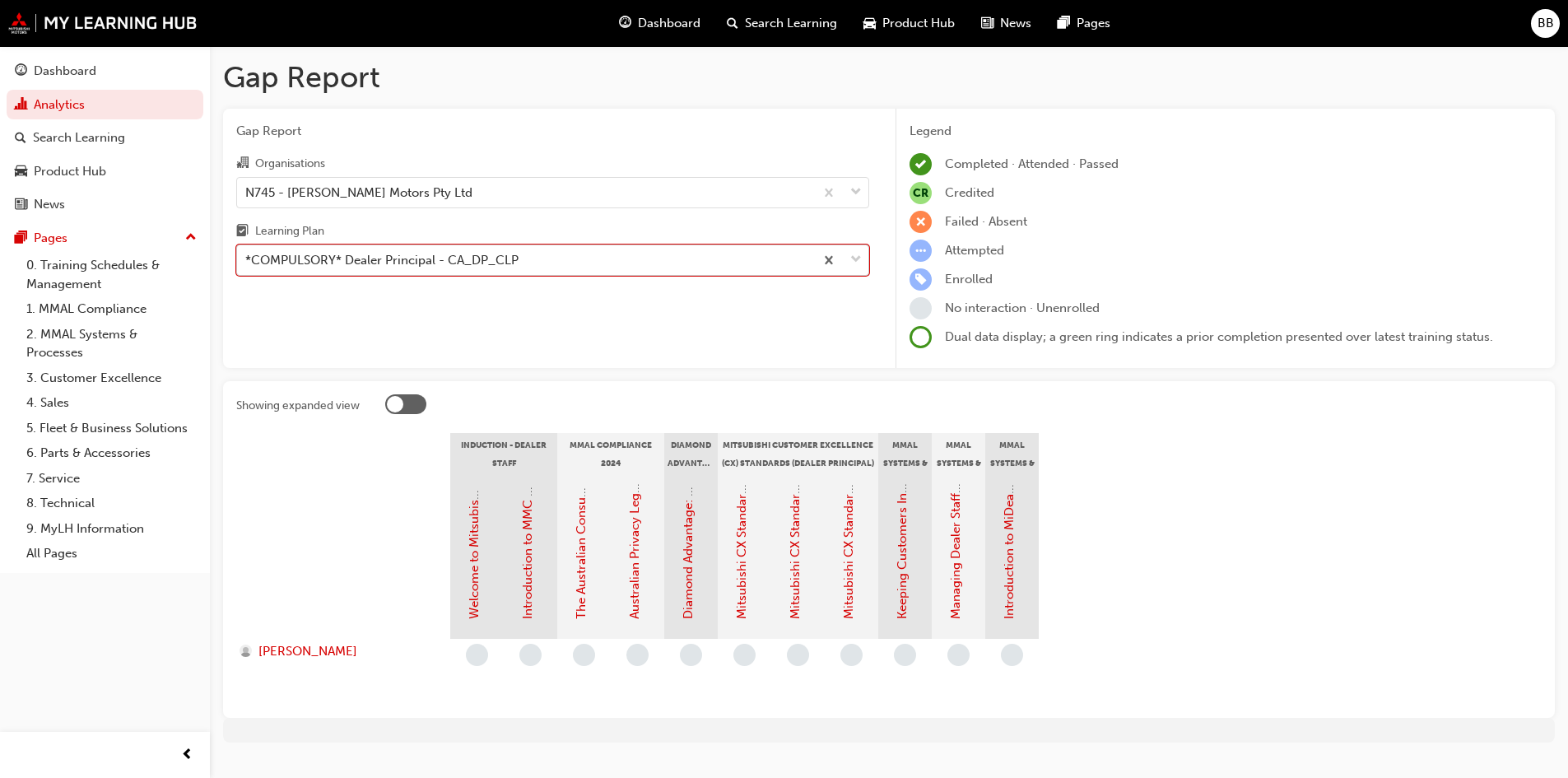
click at [405, 264] on div "*COMPULSORY* Dealer Principal - CA_DP_CLP" at bounding box center [382, 260] width 273 height 19
click at [247, 264] on input "Learning Plan option *COMPULSORY* Dealer Principal - CA_DP_CLP, selected. 0 res…" at bounding box center [246, 259] width 2 height 14
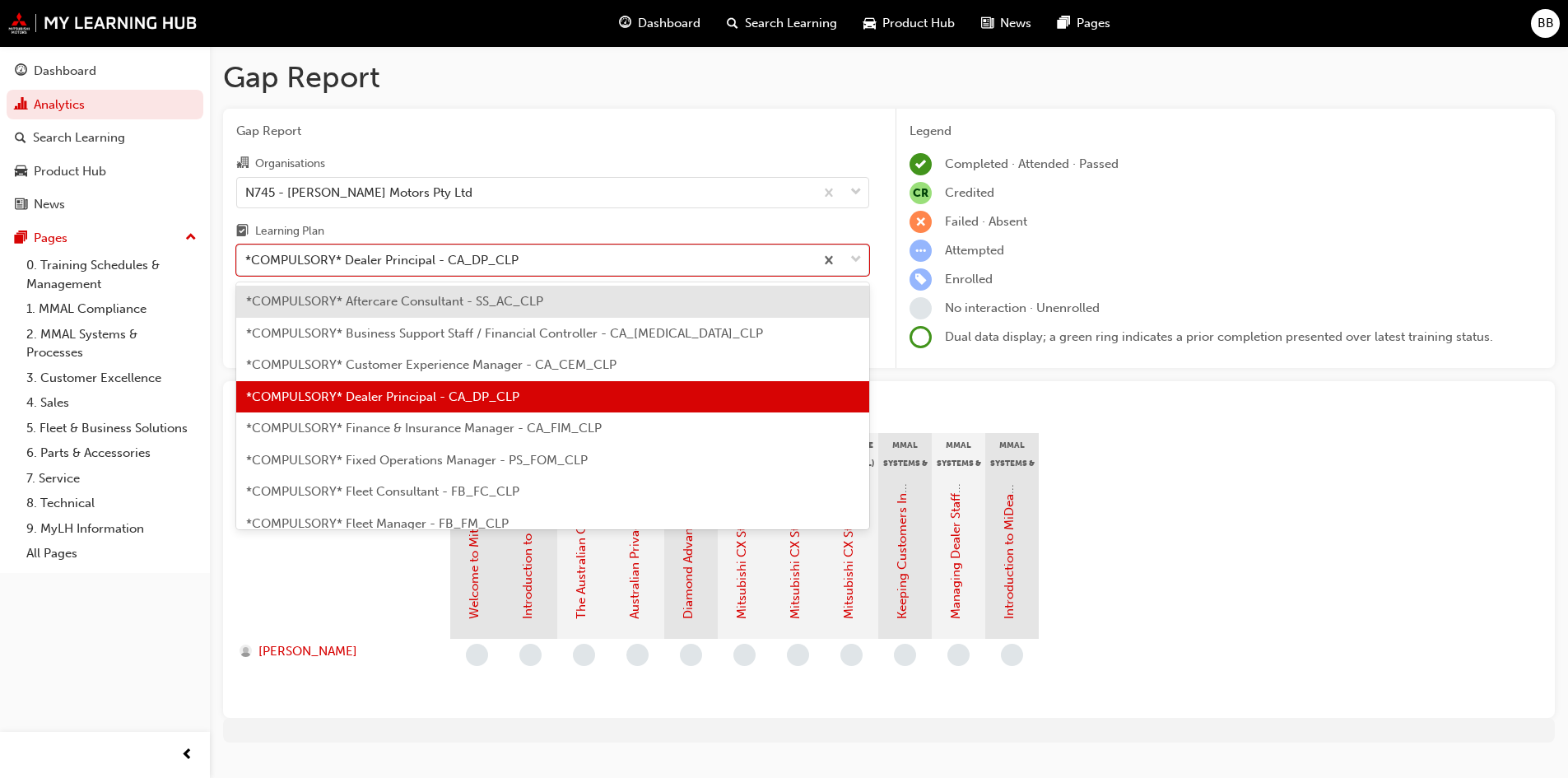
click at [396, 429] on span "*COMPULSORY* Finance & Insurance Manager - CA_FIM_CLP" at bounding box center [423, 428] width 355 height 15
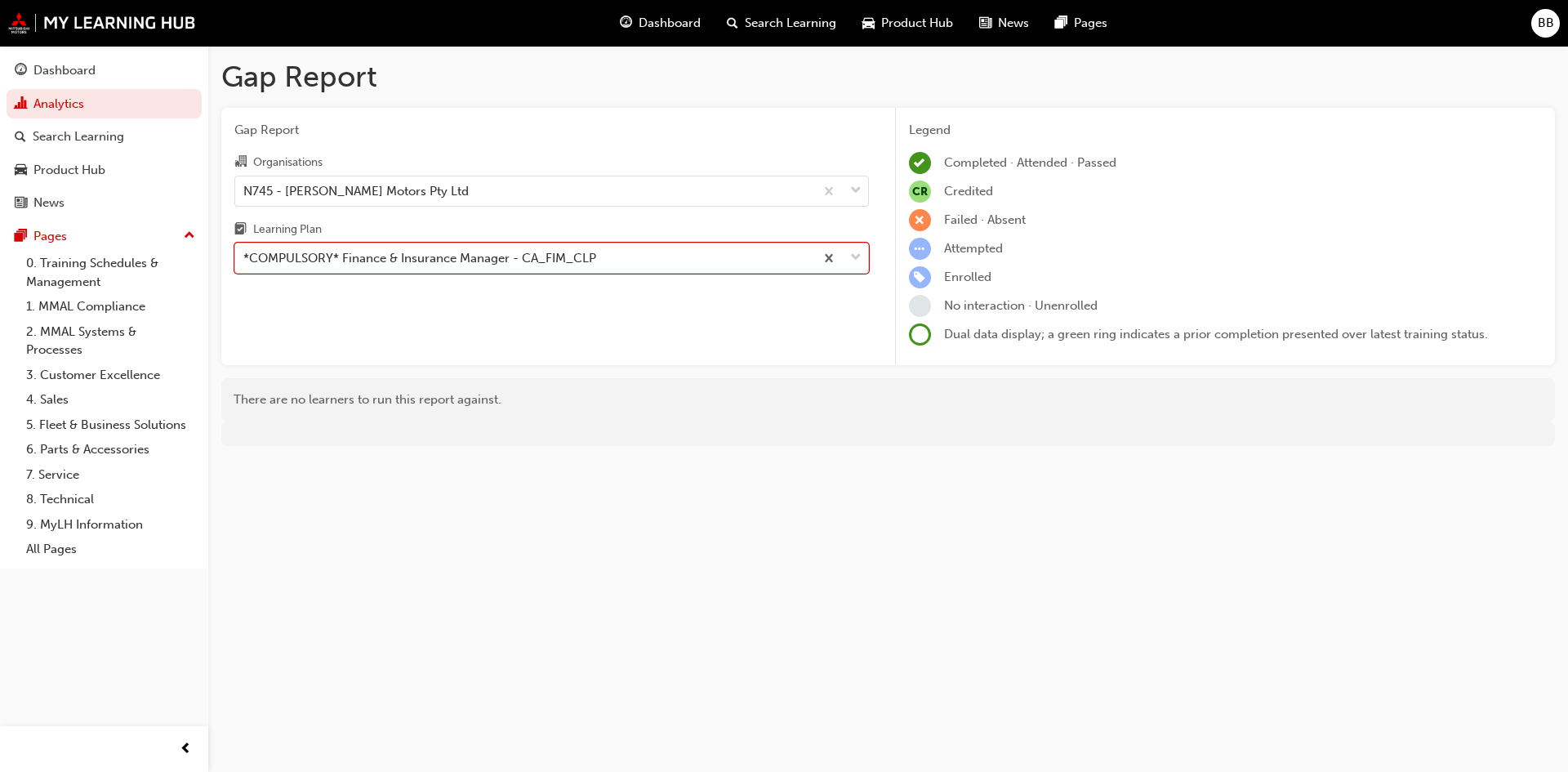
click at [404, 259] on div "*COMPULSORY* Finance & Insurance Manager - CA_FIM_CLP" at bounding box center [419, 258] width 352 height 19
click at [245, 259] on input "Learning Plan option *COMPULSORY* Finance & Insurance Manager - [GEOGRAPHIC_DAT…" at bounding box center [244, 257] width 2 height 14
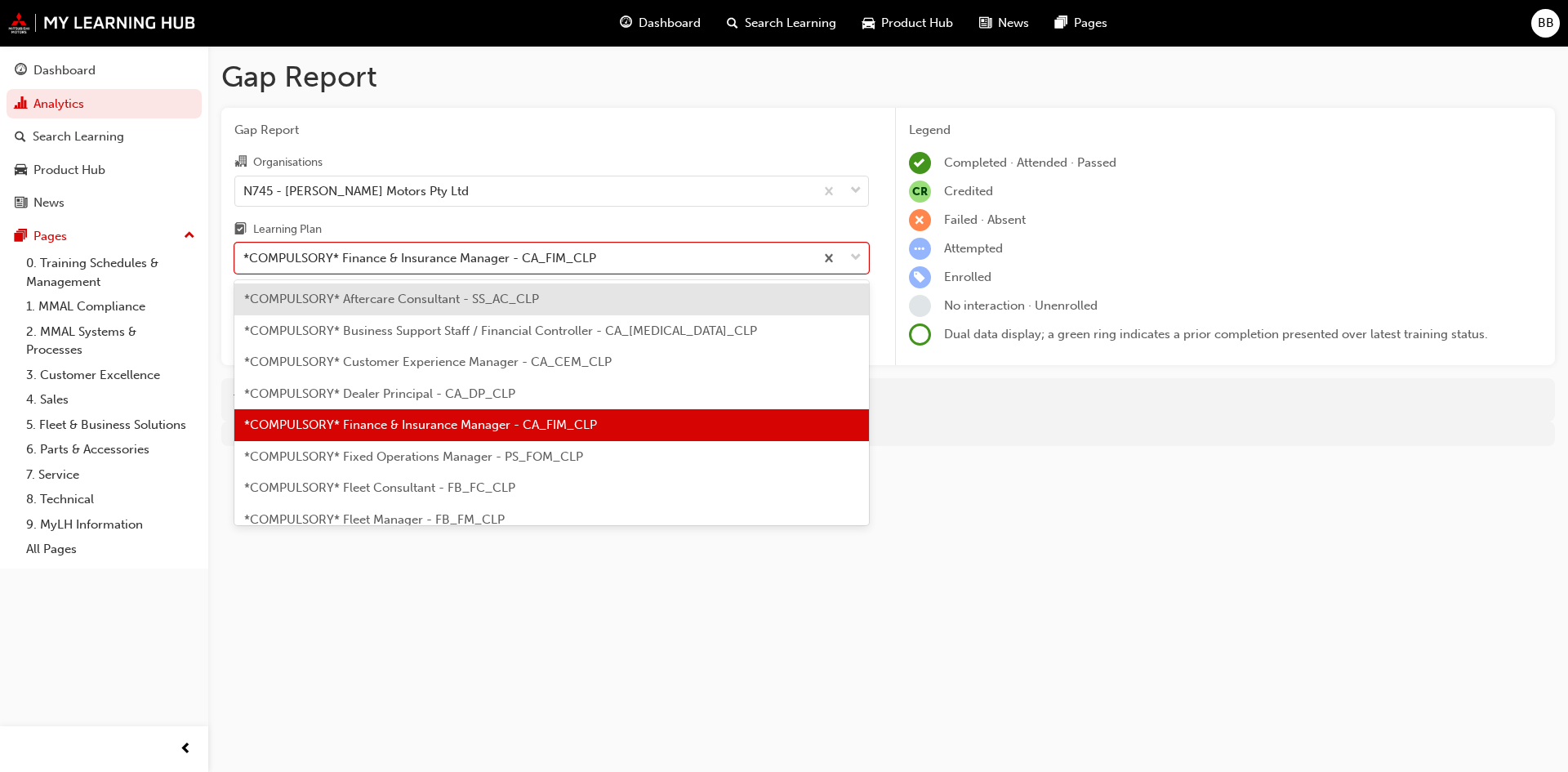
click at [395, 456] on span "*COMPULSORY* Fixed Operations Manager - PS_FOM_CLP" at bounding box center [414, 457] width 339 height 15
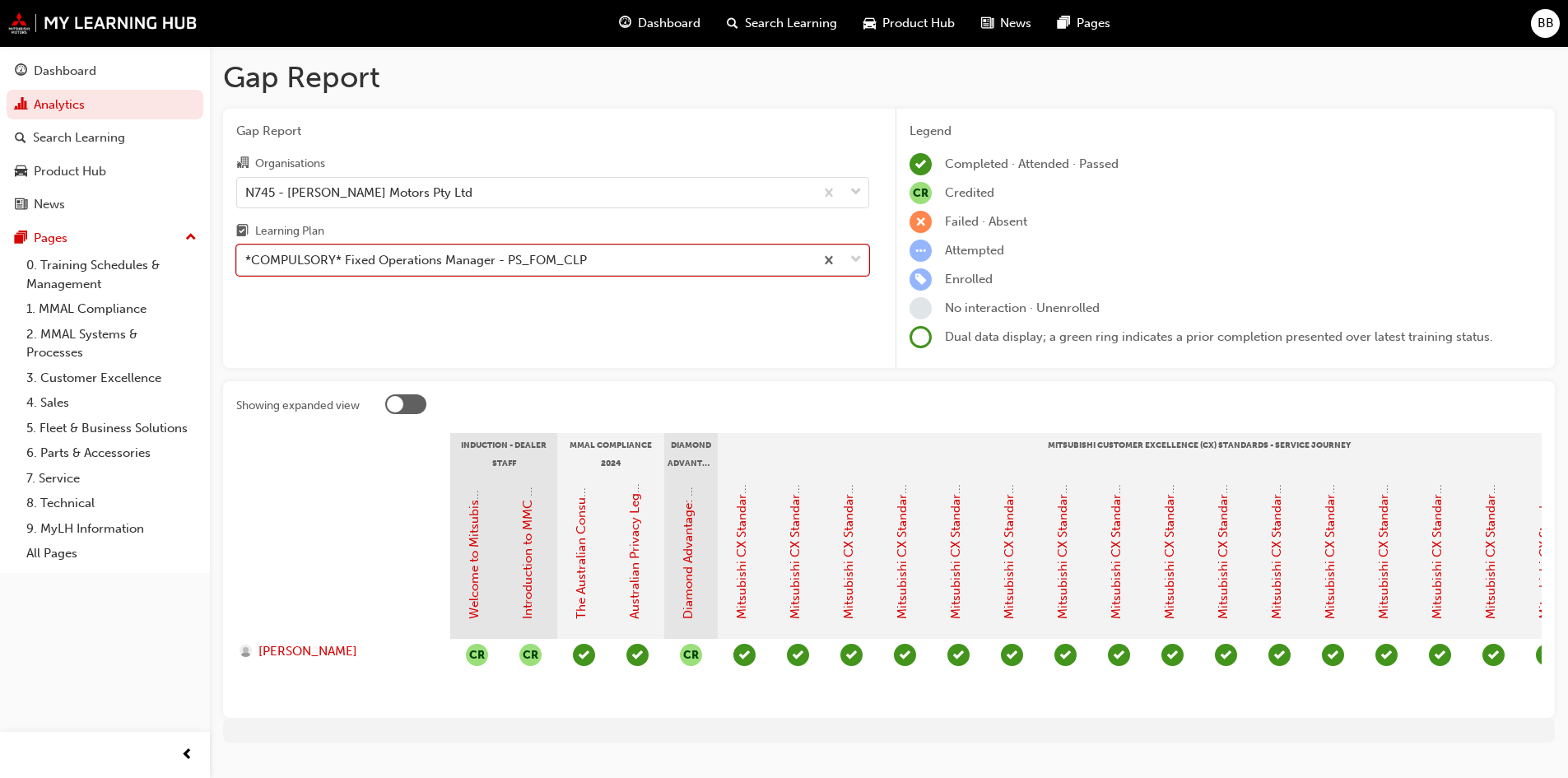
click at [370, 259] on div "*COMPULSORY* Fixed Operations Manager - PS_FOM_CLP" at bounding box center [416, 260] width 341 height 19
click at [247, 259] on input "Learning Plan option *COMPULSORY* Fixed Operations Manager - PS_FOM_CLP, select…" at bounding box center [246, 259] width 2 height 14
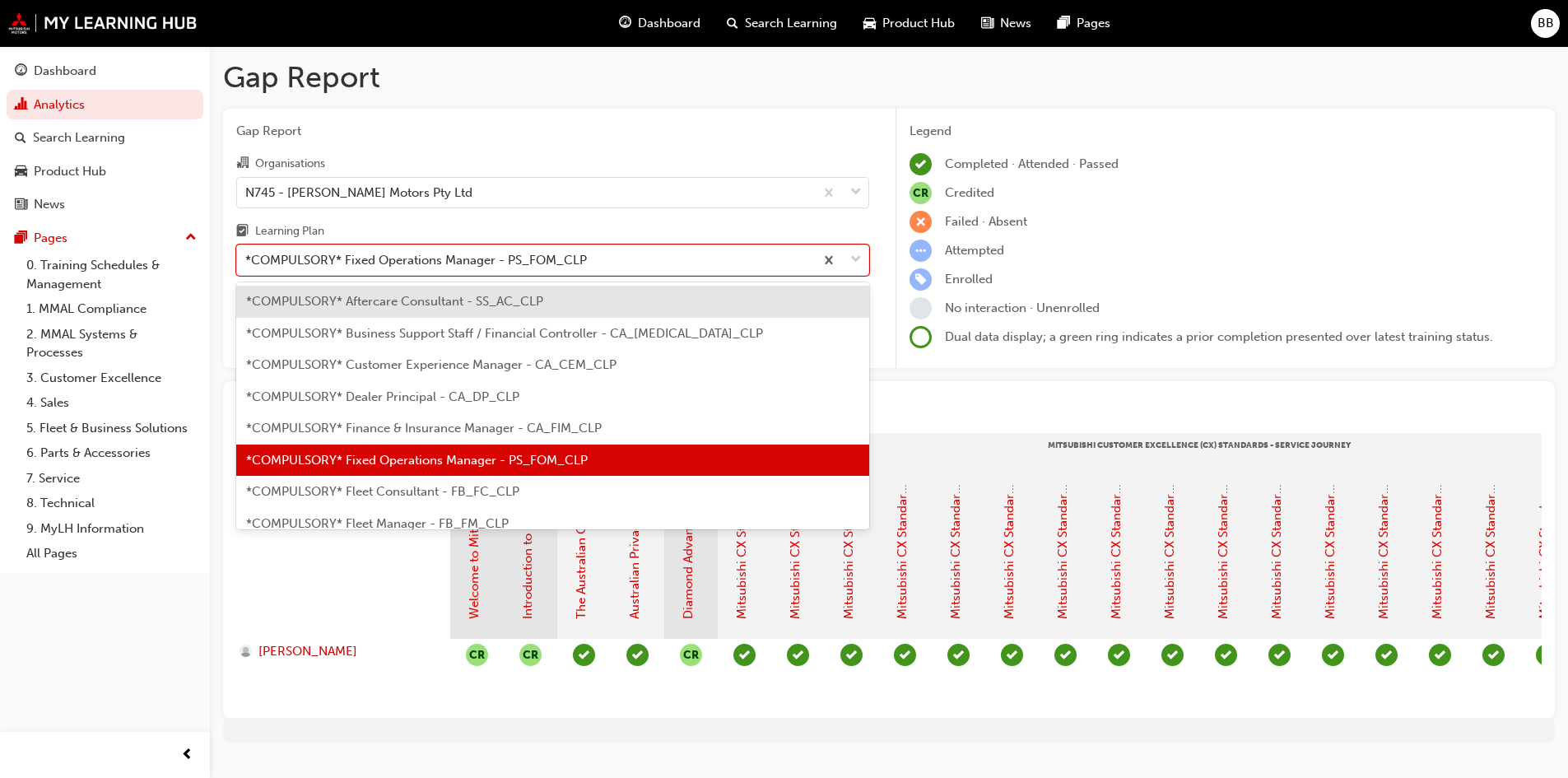
click at [397, 486] on span "*COMPULSORY* Fleet Consultant - FB_FC_CLP" at bounding box center [383, 492] width 273 height 15
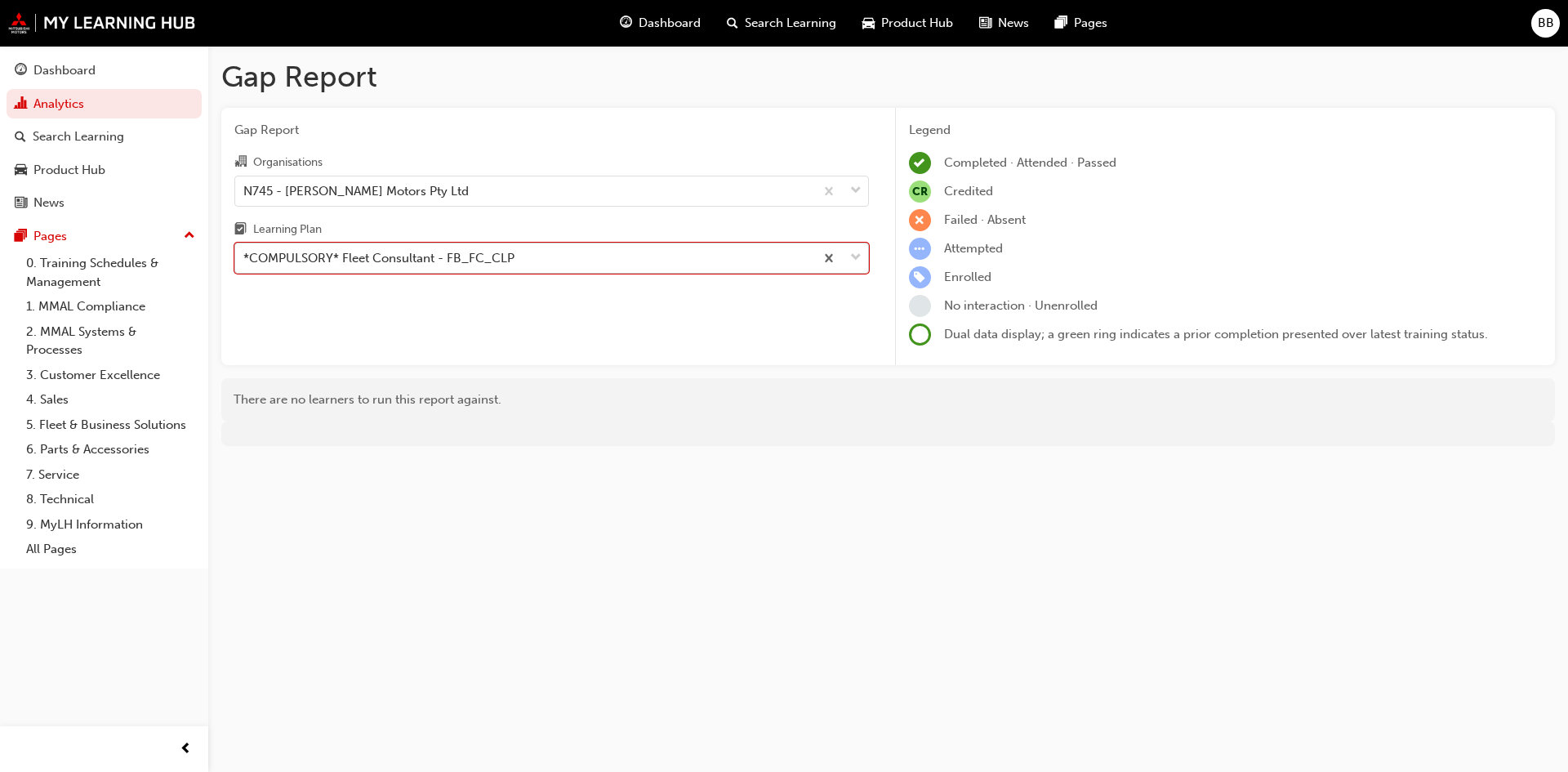
click at [413, 246] on div "*COMPULSORY* Fleet Consultant - FB_FC_CLP" at bounding box center [524, 258] width 579 height 28
click at [245, 251] on input "Learning Plan option *COMPULSORY* Fleet Consultant - FB_FC_CLP, selected. 0 res…" at bounding box center [244, 257] width 2 height 14
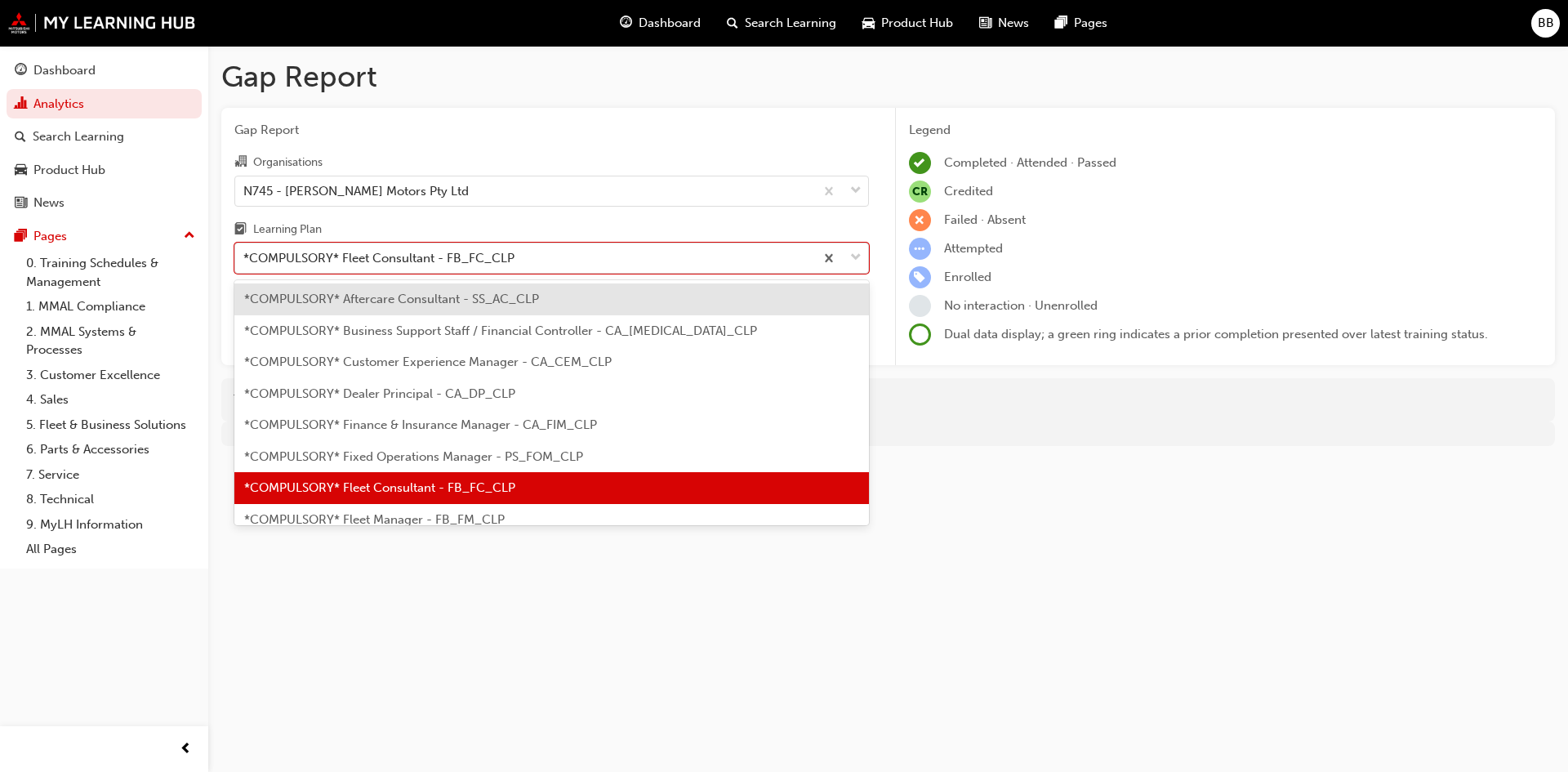
click at [405, 514] on span "*COMPULSORY* Fleet Manager - FB_FM_CLP" at bounding box center [374, 519] width 261 height 15
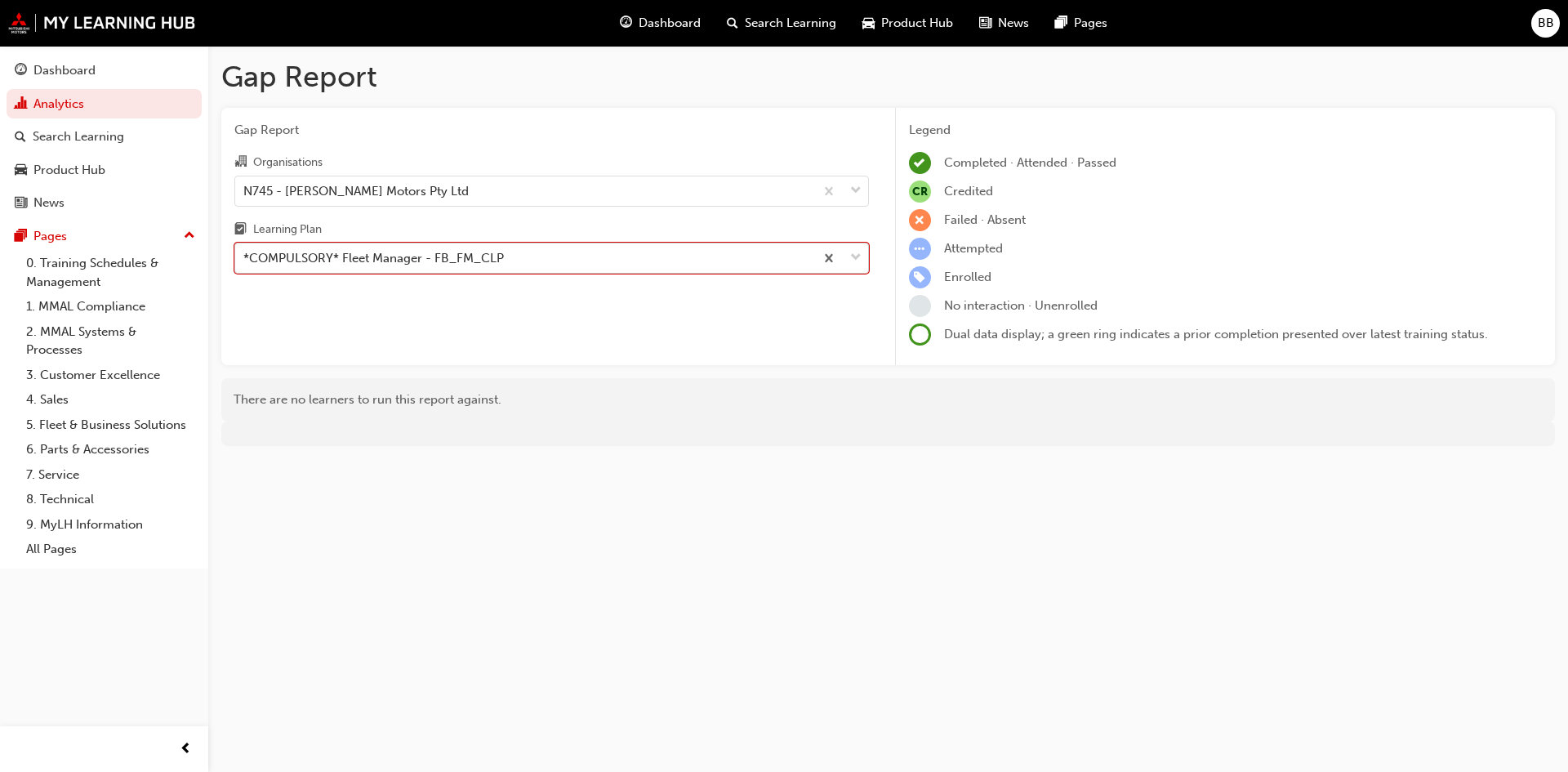
click at [427, 263] on div "*COMPULSORY* Fleet Manager - FB_FM_CLP" at bounding box center [373, 258] width 261 height 19
click at [245, 263] on input "Learning Plan option *COMPULSORY* Fleet Manager - FB_FM_CLP, selected. 0 result…" at bounding box center [244, 257] width 2 height 14
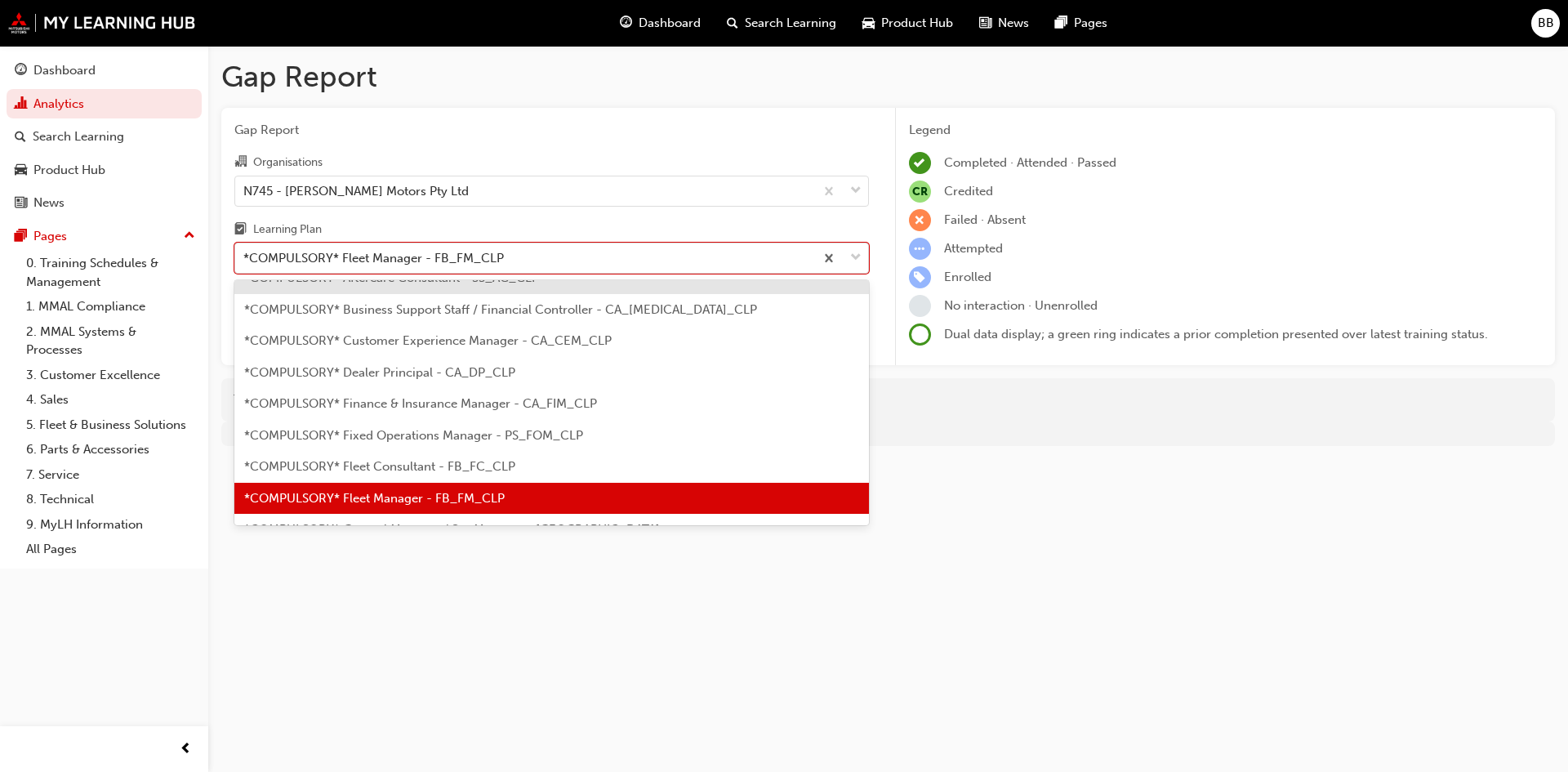
scroll to position [185, 0]
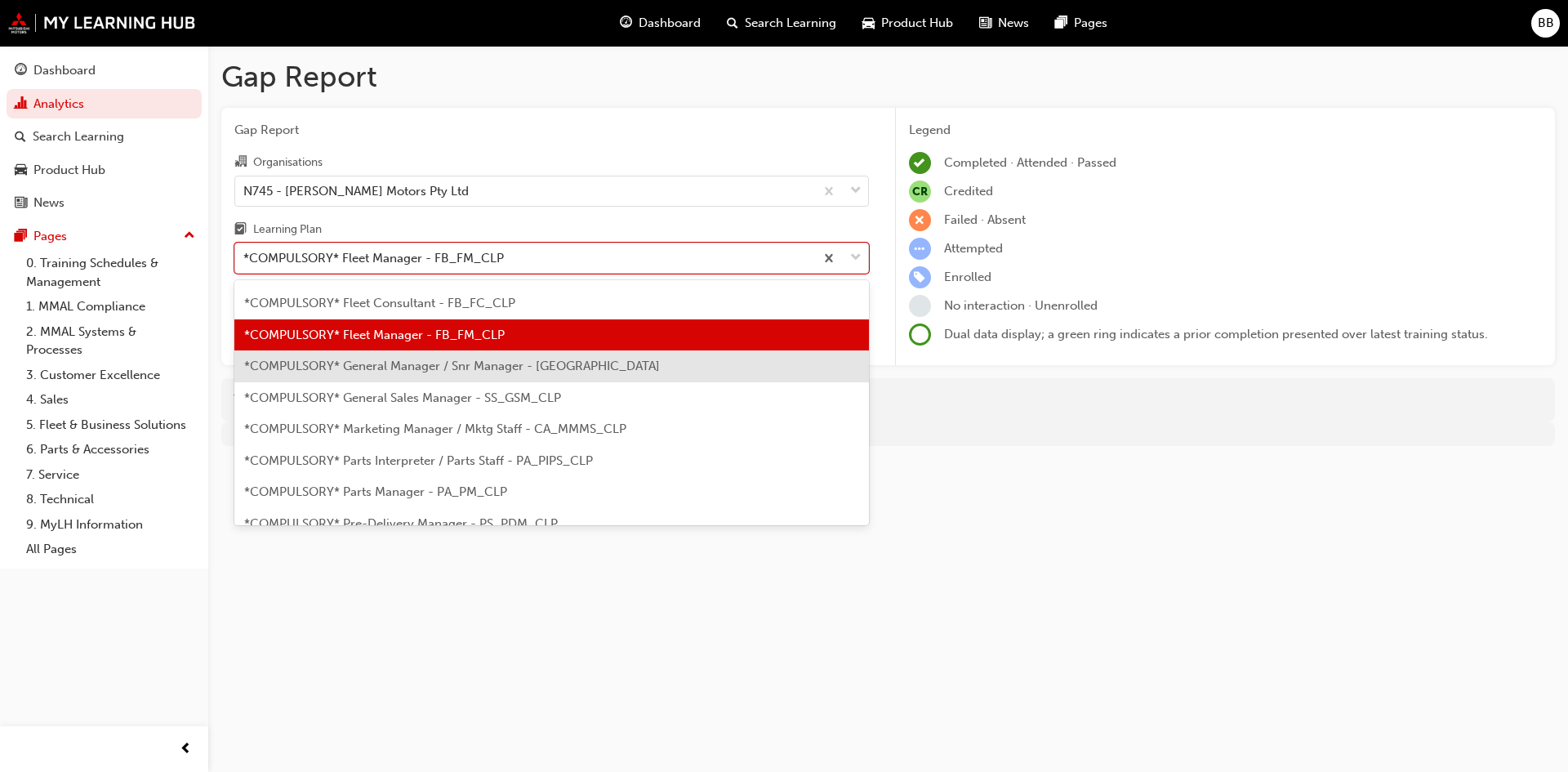
click at [397, 367] on span "*COMPULSORY* General Manager / Snr Manager - [GEOGRAPHIC_DATA]" at bounding box center [452, 366] width 416 height 15
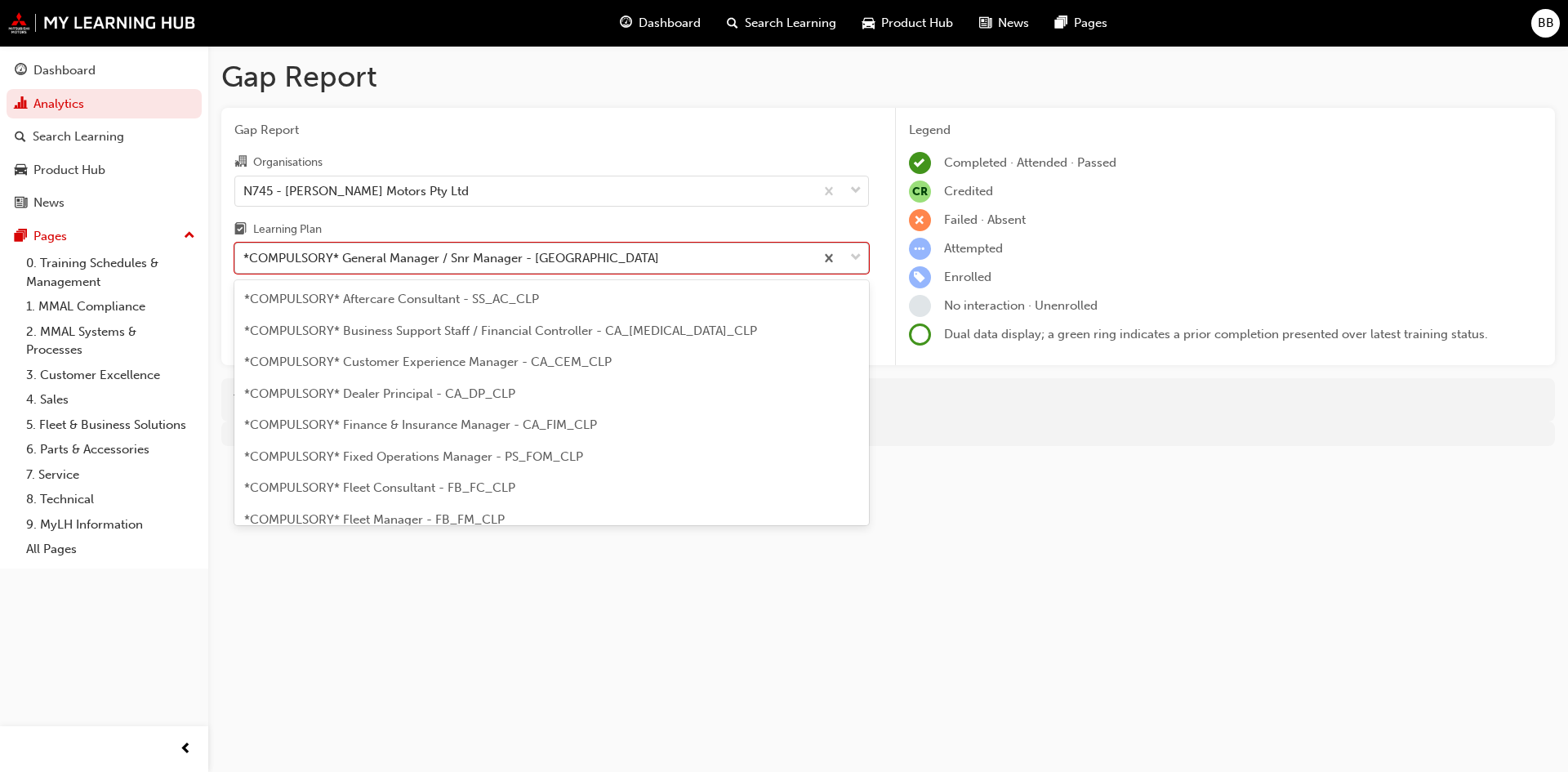
click at [413, 266] on div "*COMPULSORY* General Manager / Snr Manager - [GEOGRAPHIC_DATA]" at bounding box center [451, 258] width 416 height 19
click at [245, 265] on input "Learning Plan option *COMPULSORY* General Manager / Snr Manager - [GEOGRAPHIC_D…" at bounding box center [244, 257] width 2 height 14
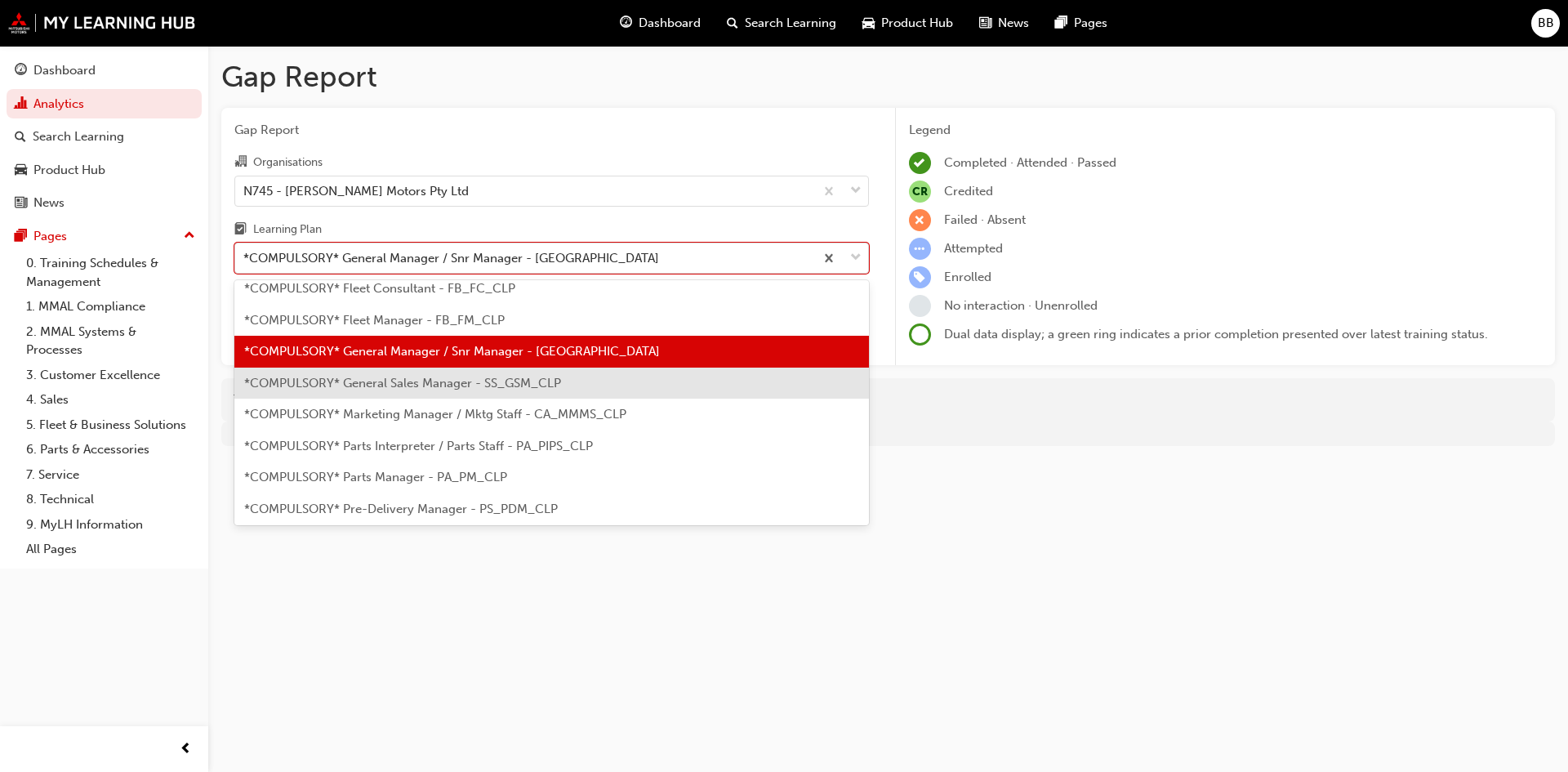
scroll to position [216, 0]
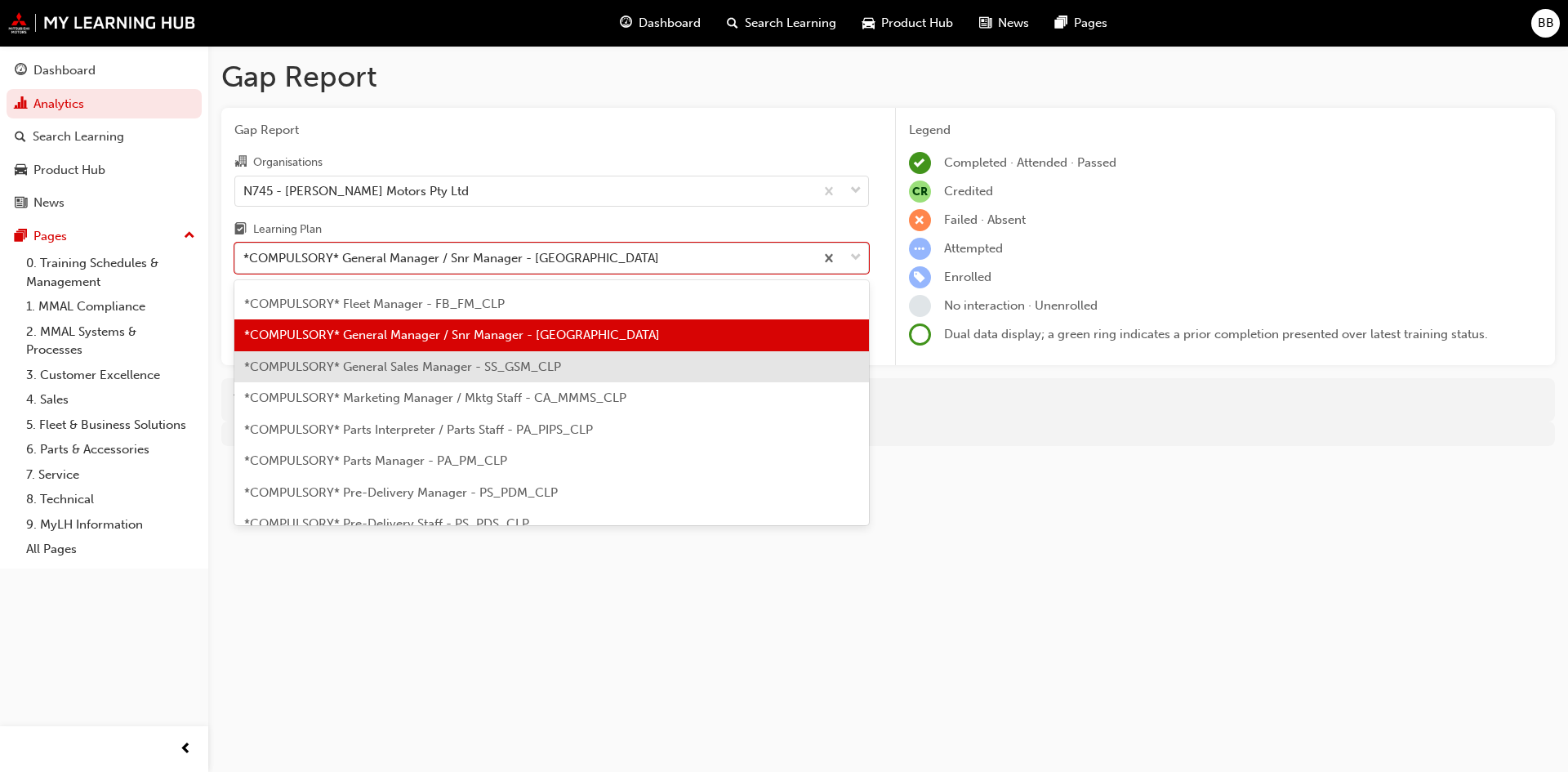
click at [402, 368] on span "*COMPULSORY* General Sales Manager - SS_GSM_CLP" at bounding box center [403, 367] width 317 height 15
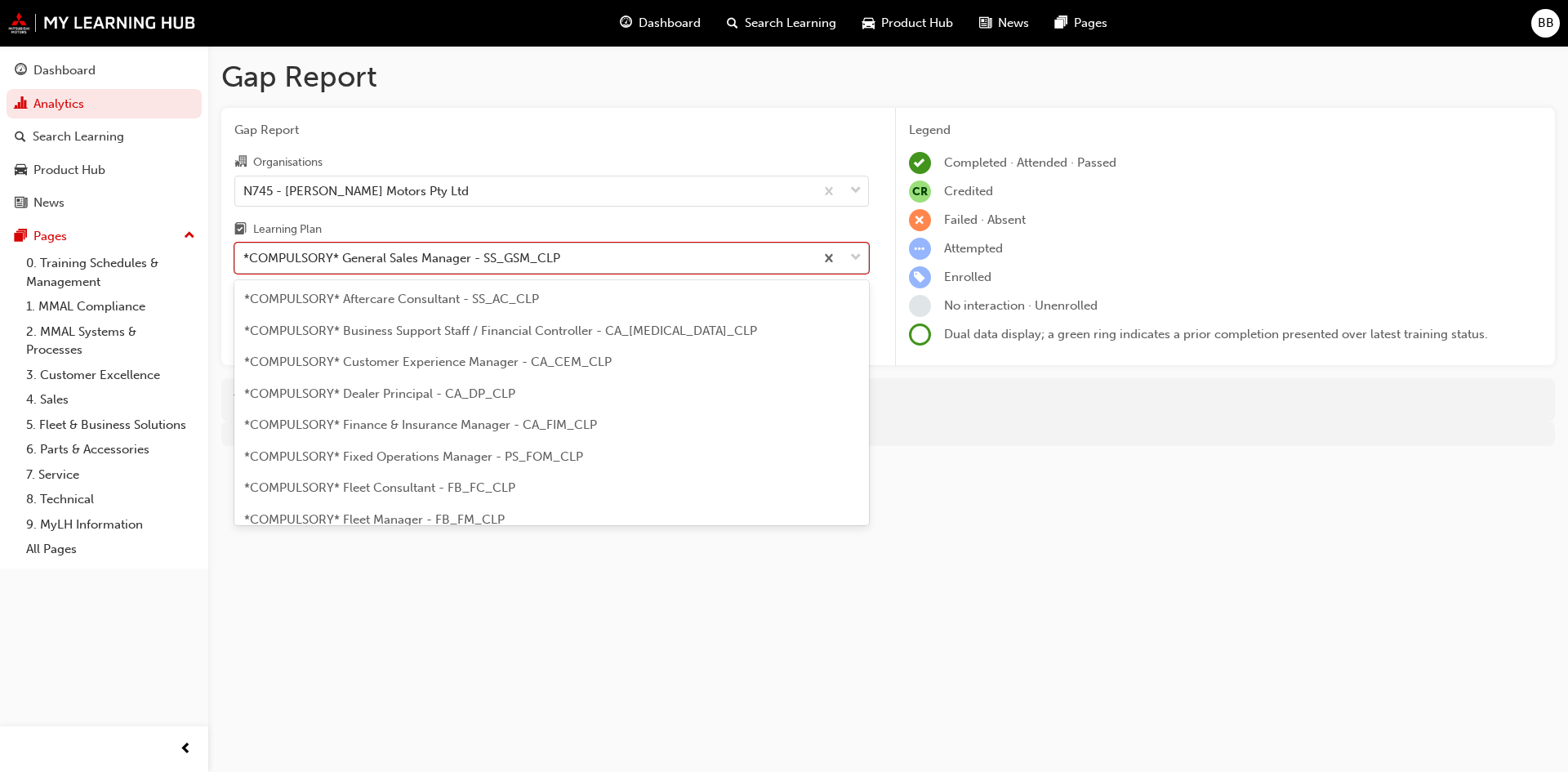
click at [395, 256] on div "*COMPULSORY* General Sales Manager - SS_GSM_CLP" at bounding box center [402, 258] width 317 height 19
click at [245, 256] on input "Learning Plan option *COMPULSORY* General Sales Manager - SS_GSM_CLP, selected.…" at bounding box center [244, 257] width 2 height 14
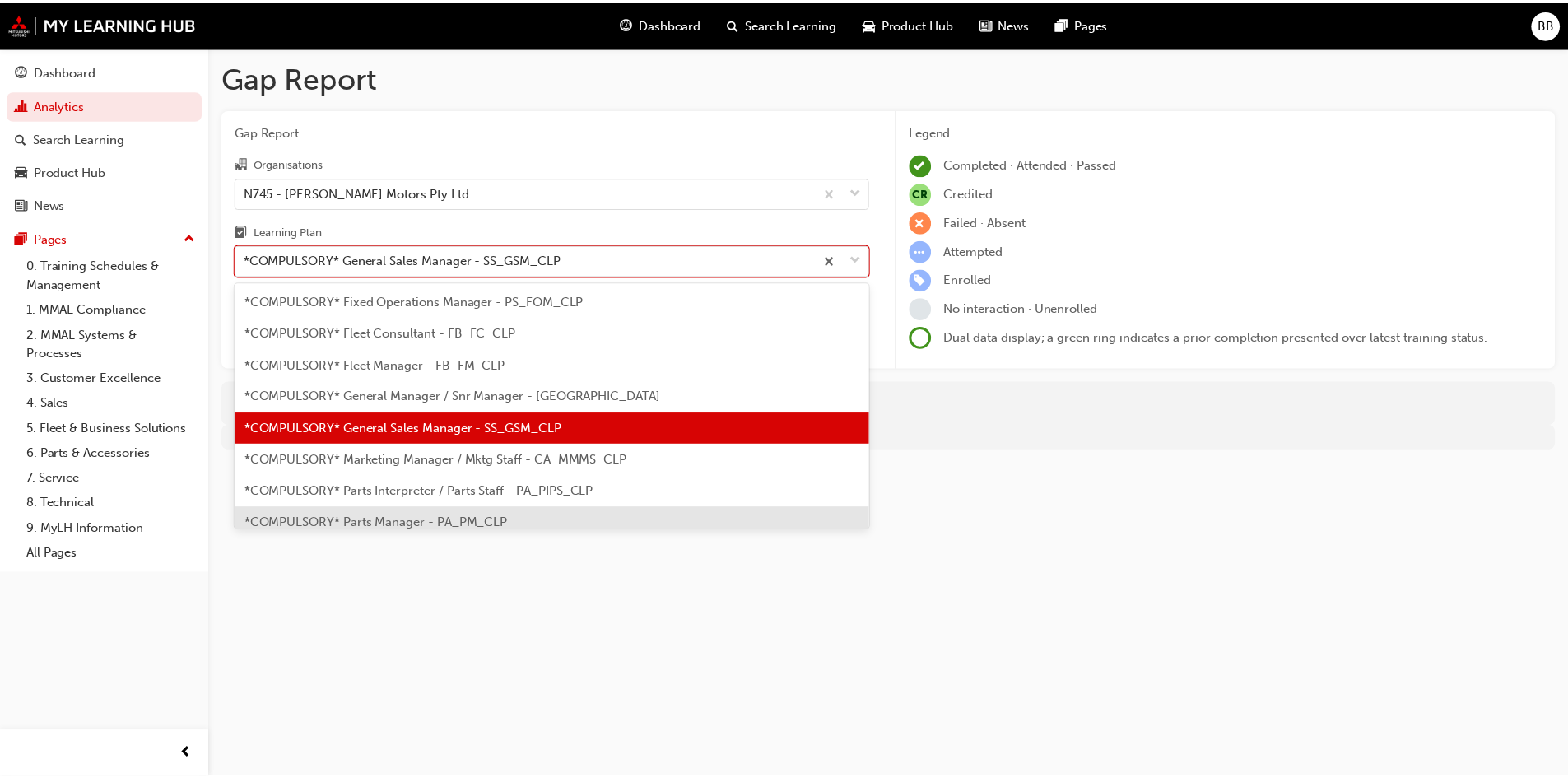
scroll to position [249, 0]
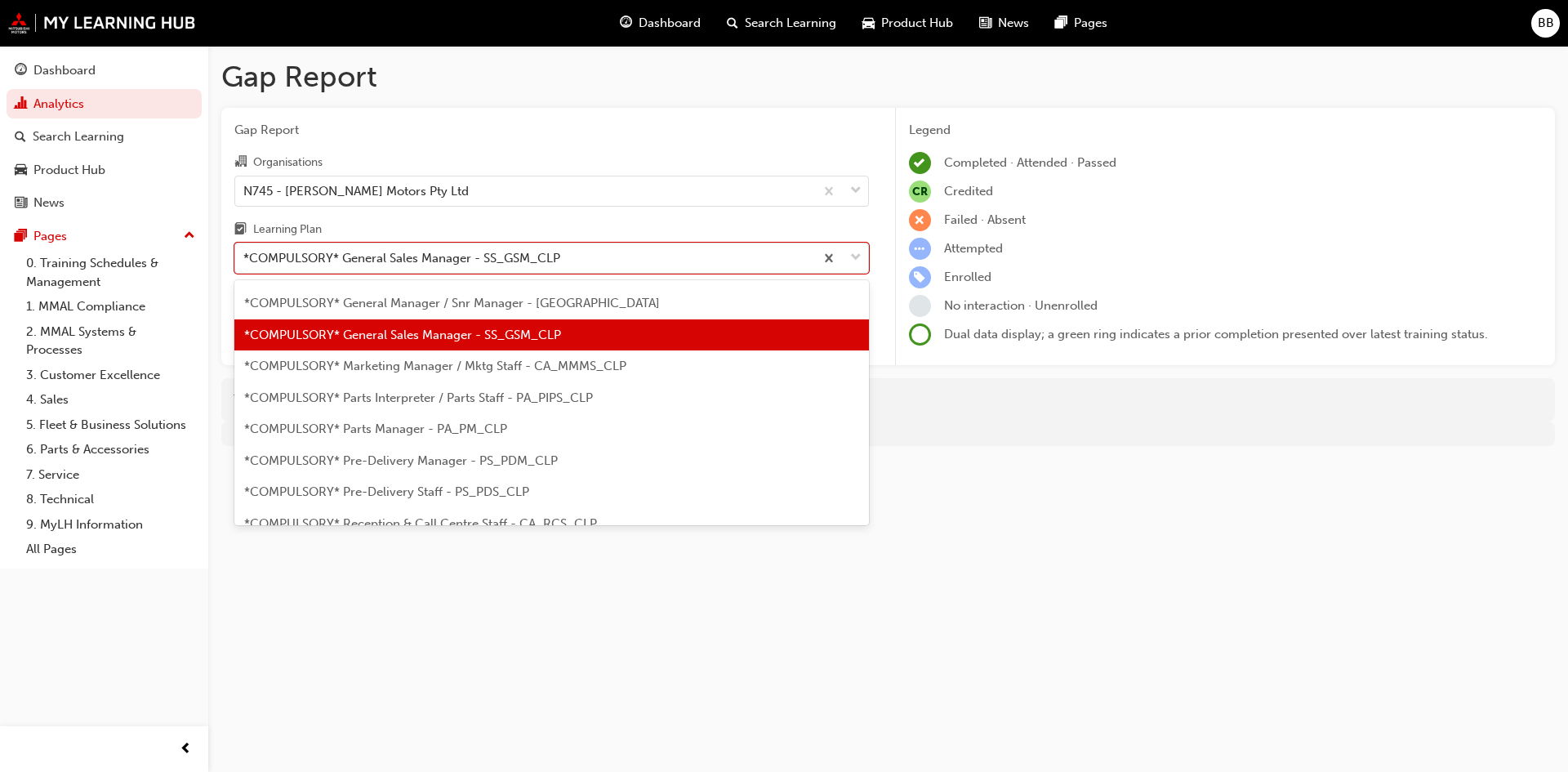
click at [397, 376] on div "*COMPULSORY* Marketing Manager / Mktg Staff - CA_MMMS_CLP" at bounding box center [551, 366] width 634 height 32
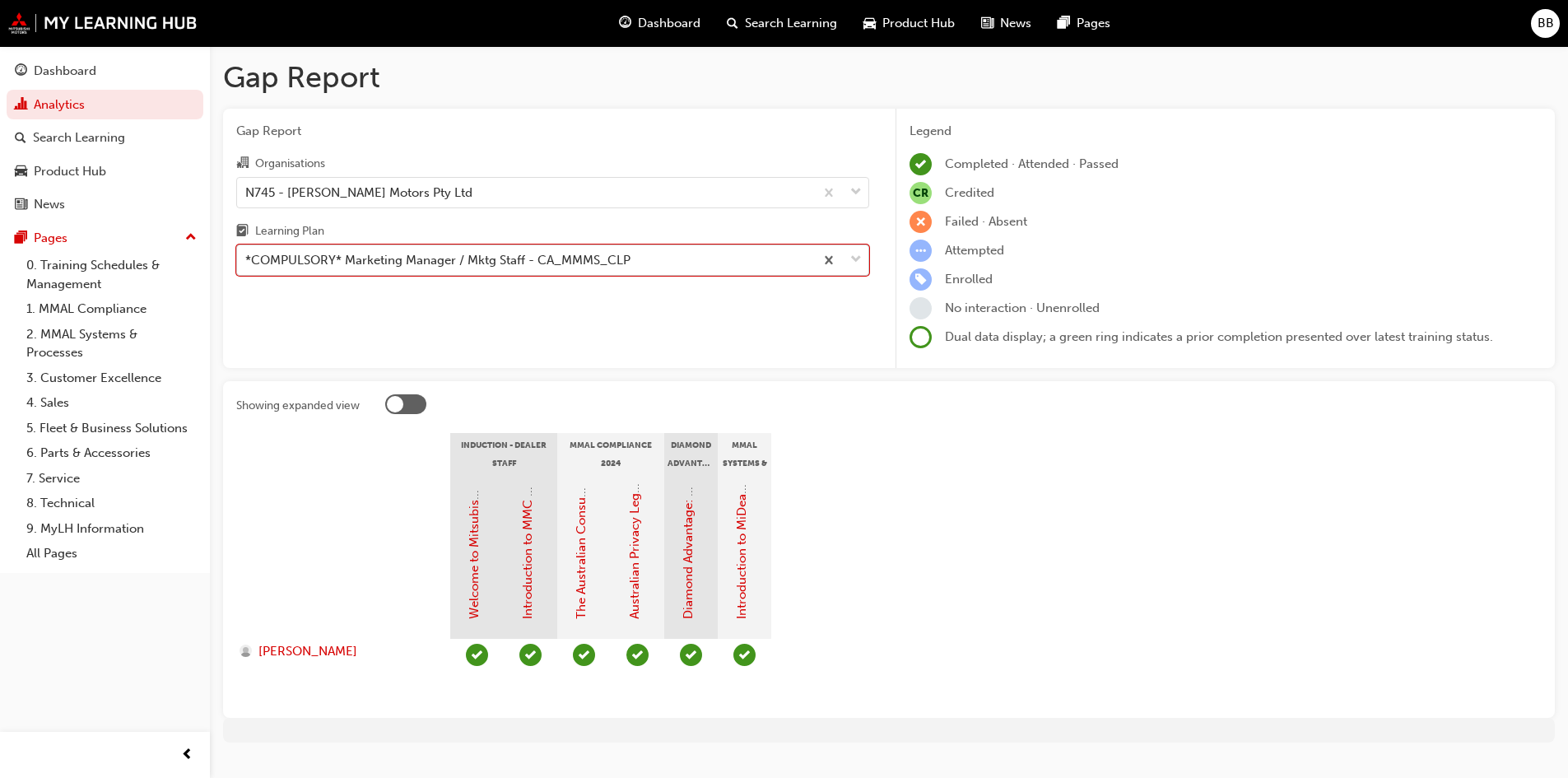
click at [463, 267] on div "*COMPULSORY* Marketing Manager / Mktg Staff - CA_MMMS_CLP" at bounding box center [438, 260] width 386 height 19
click at [247, 267] on input "Learning Plan option *COMPULSORY* Marketing Manager / Mktg Staff - CA_MMMS_CLP,…" at bounding box center [246, 259] width 2 height 14
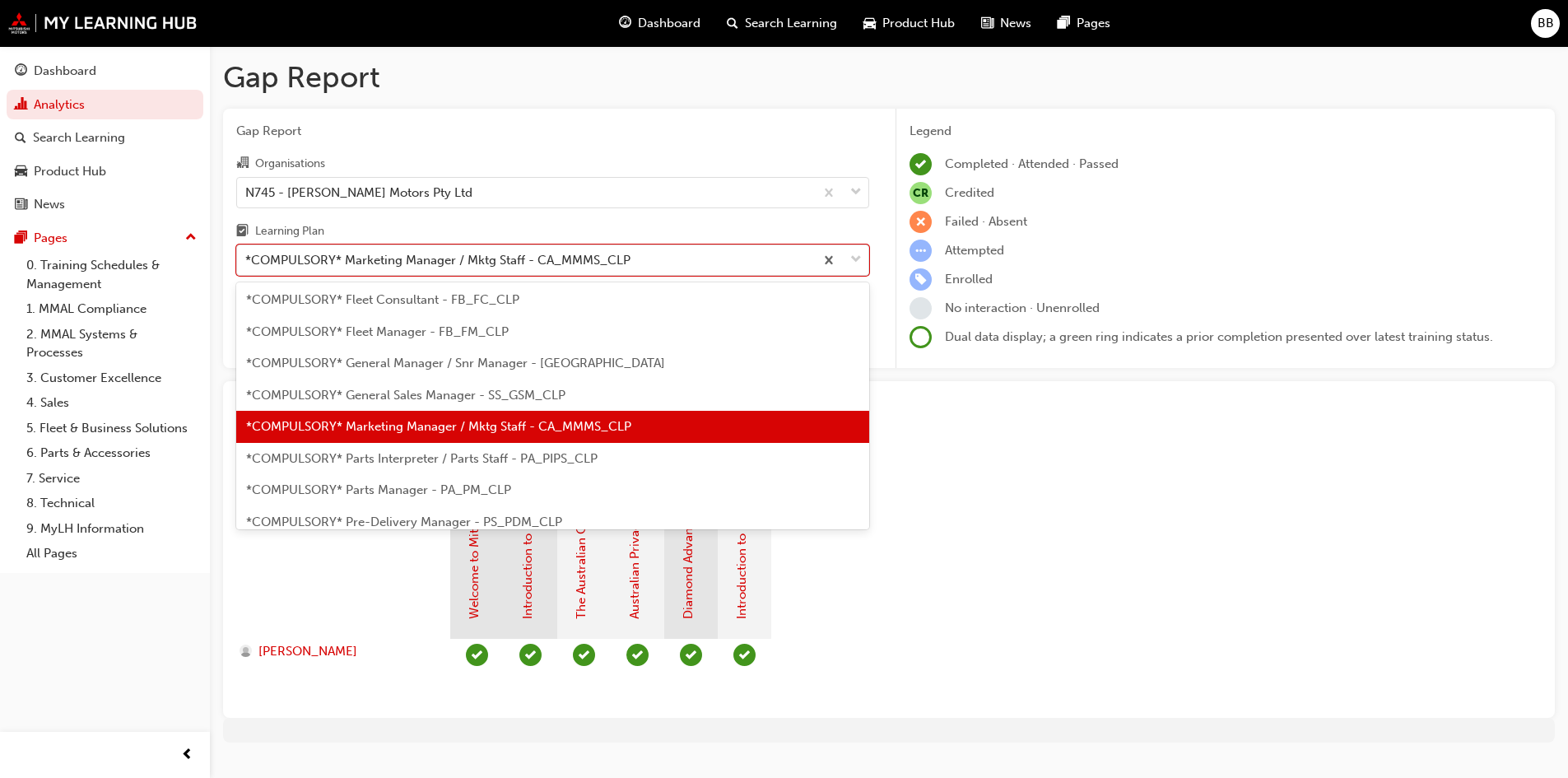
scroll to position [281, 0]
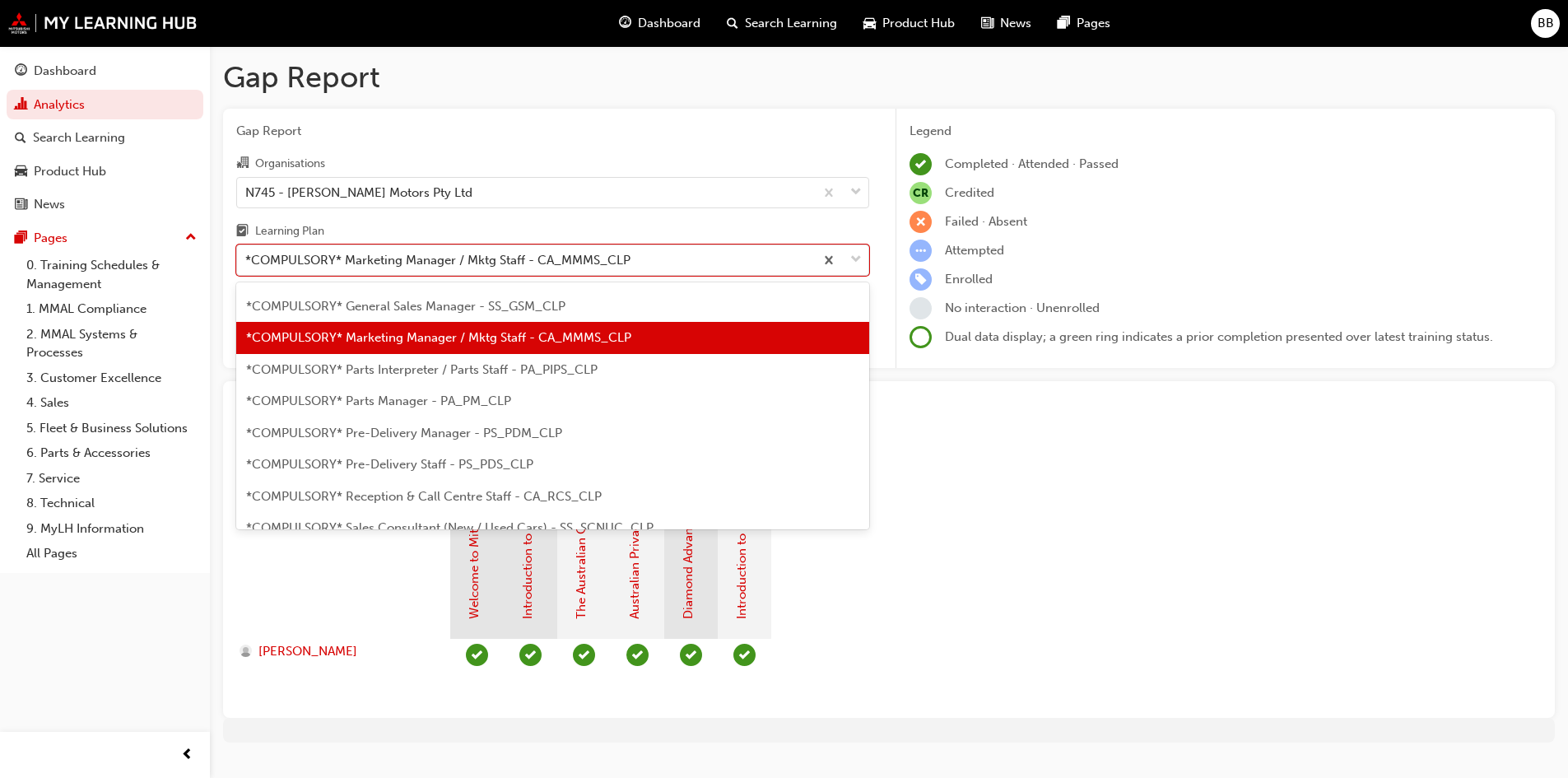
click at [377, 370] on span "*COMPULSORY* Parts Interpreter / Parts Staff - PA_PIPS_CLP" at bounding box center [422, 370] width 351 height 15
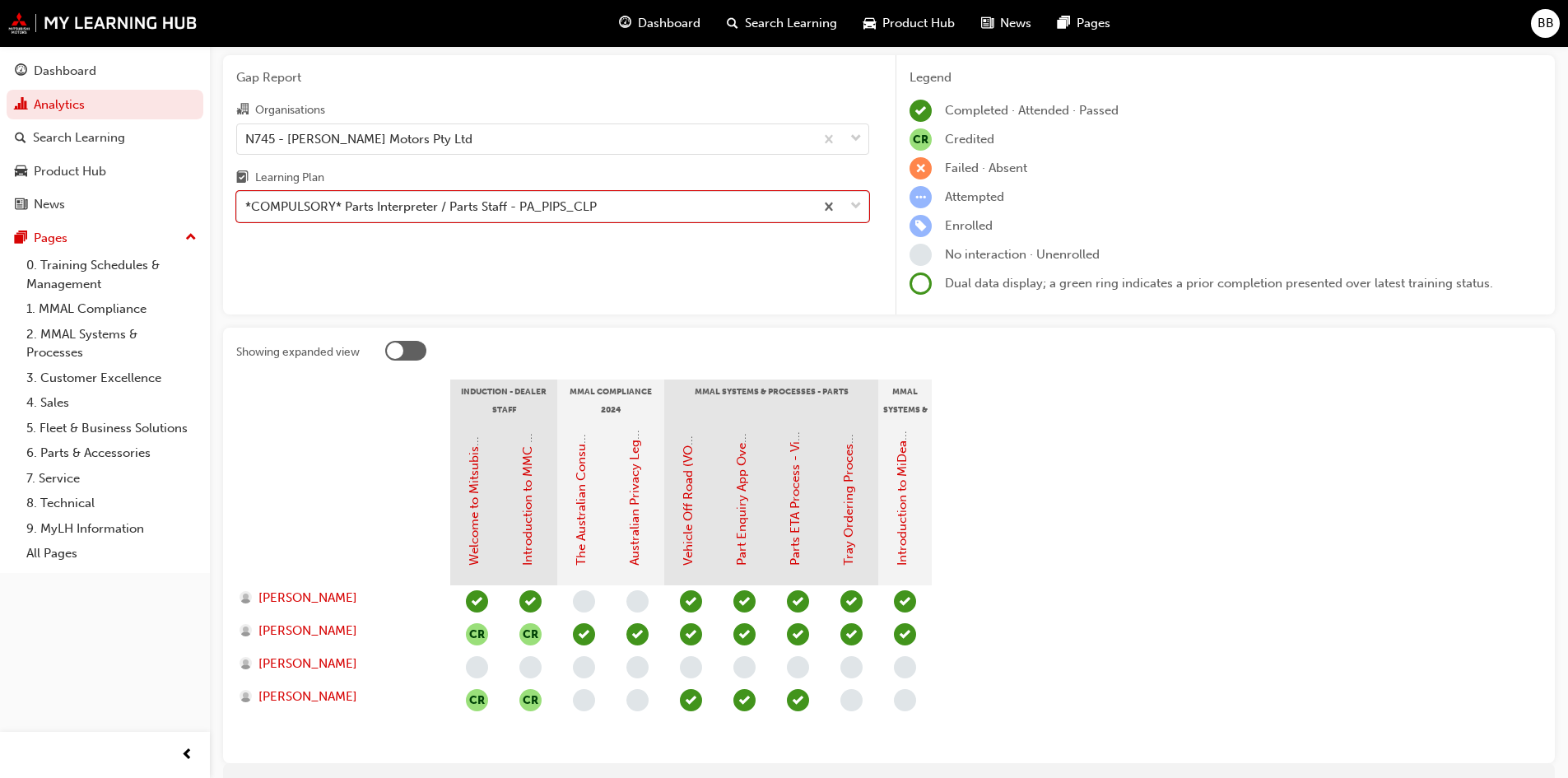
scroll to position [82, 0]
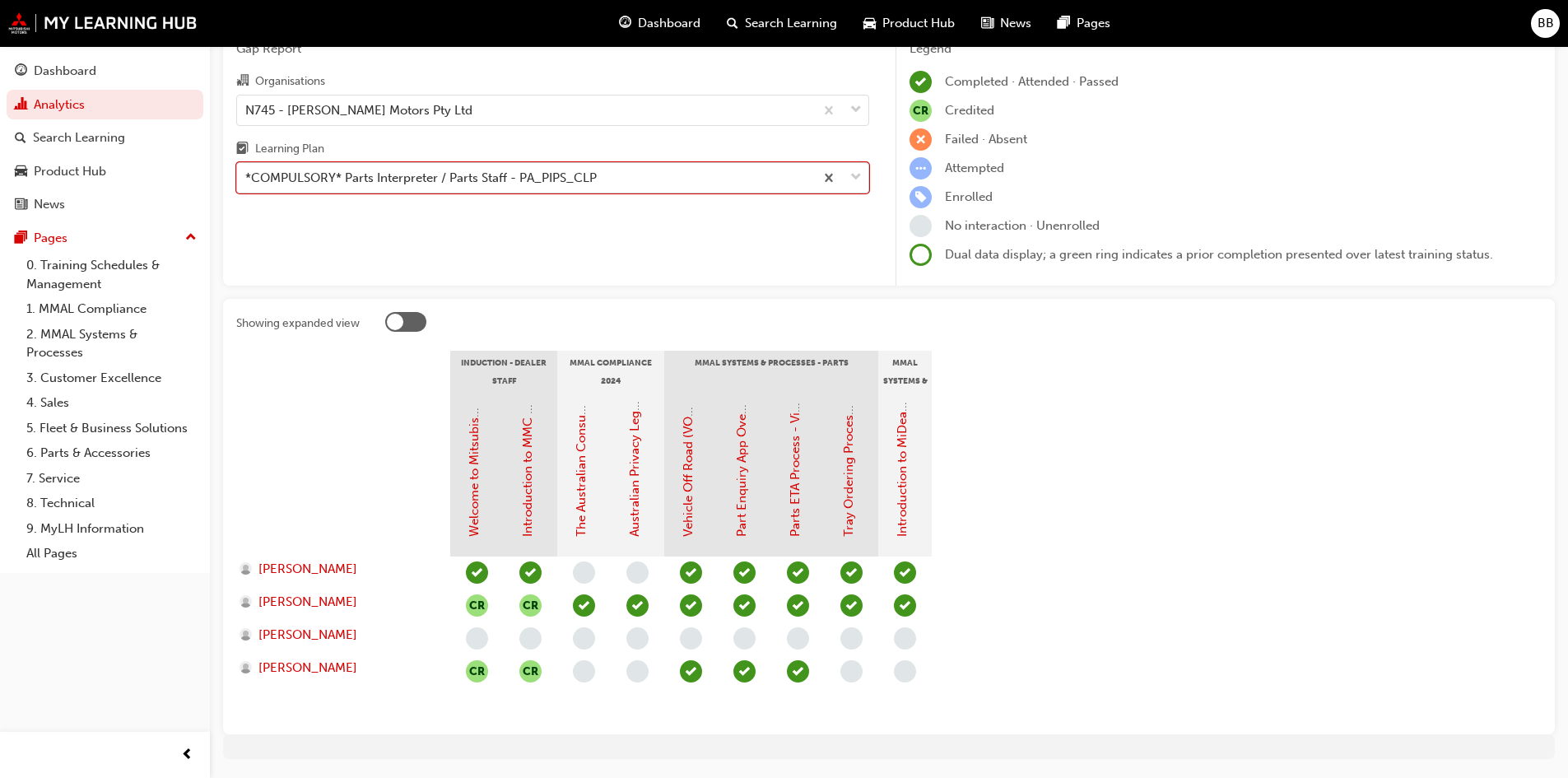
click at [424, 171] on div "*COMPULSORY* Parts Interpreter / Parts Staff - PA_PIPS_CLP" at bounding box center [421, 178] width 351 height 19
click at [247, 171] on input "Learning Plan option *COMPULSORY* Parts Interpreter / Parts Staff - PA_PIPS_CLP…" at bounding box center [246, 177] width 2 height 14
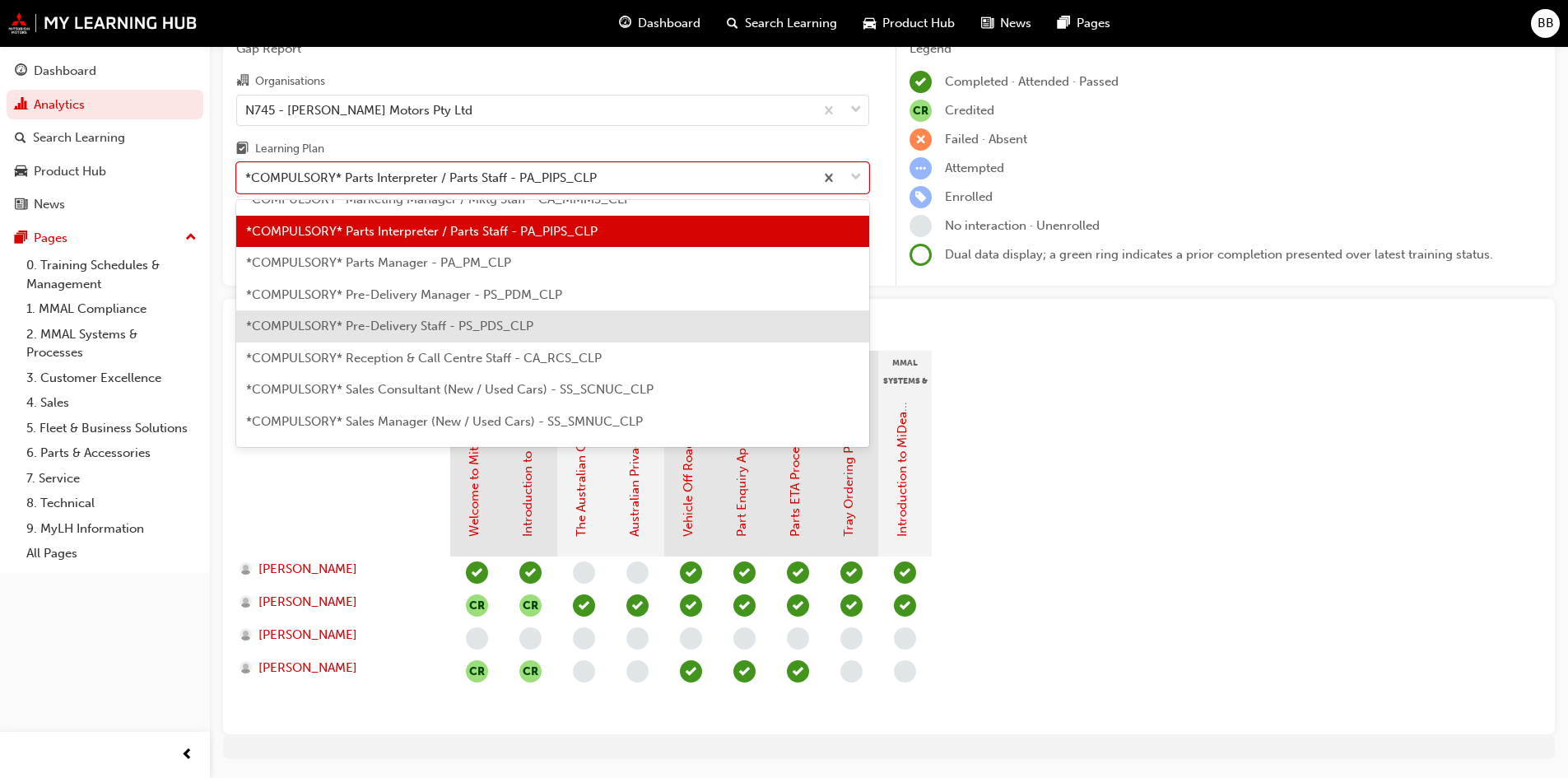
scroll to position [313, 0]
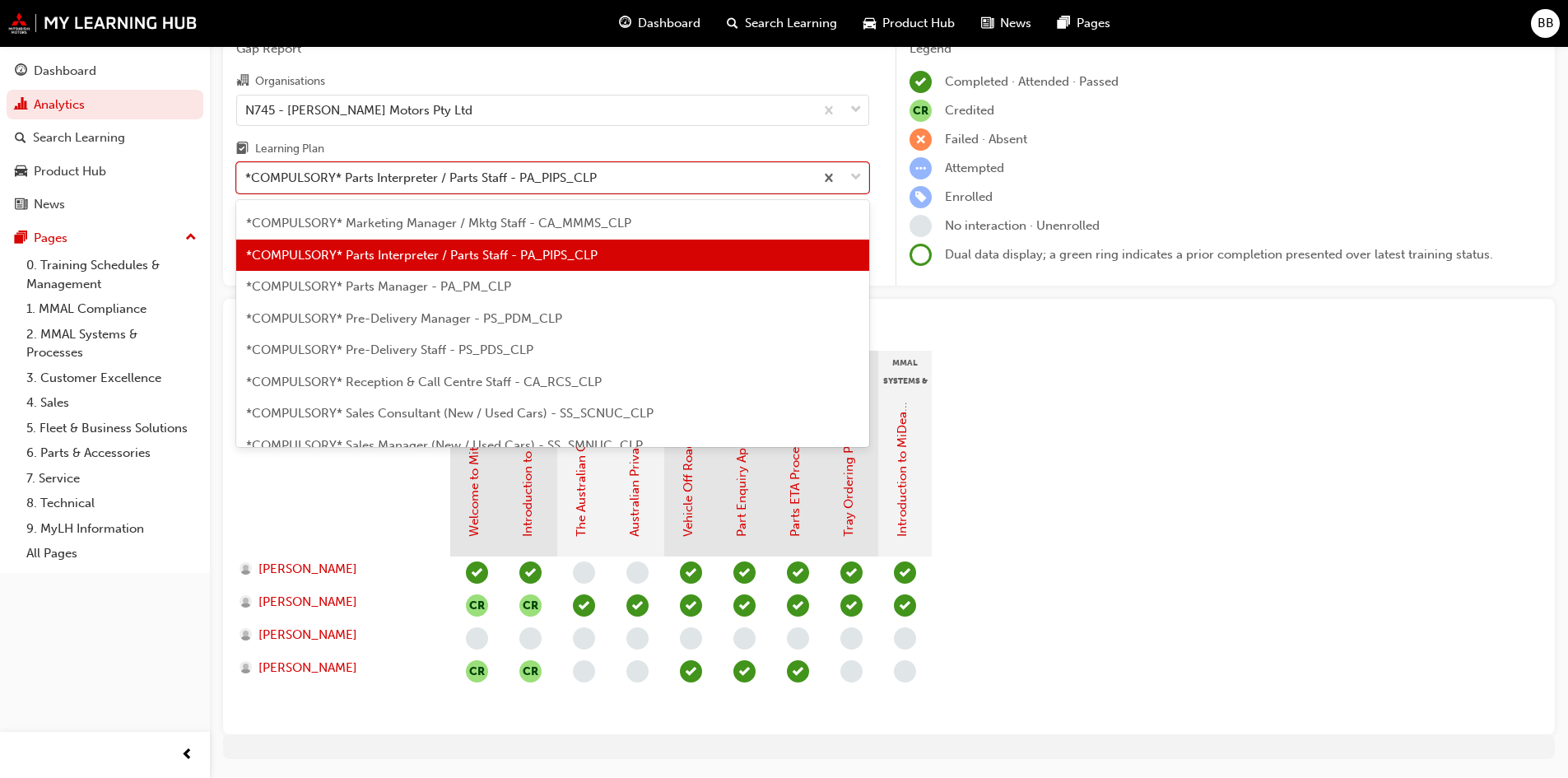
click at [410, 283] on span "*COMPULSORY* Parts Manager - PA_PM_CLP" at bounding box center [378, 286] width 265 height 15
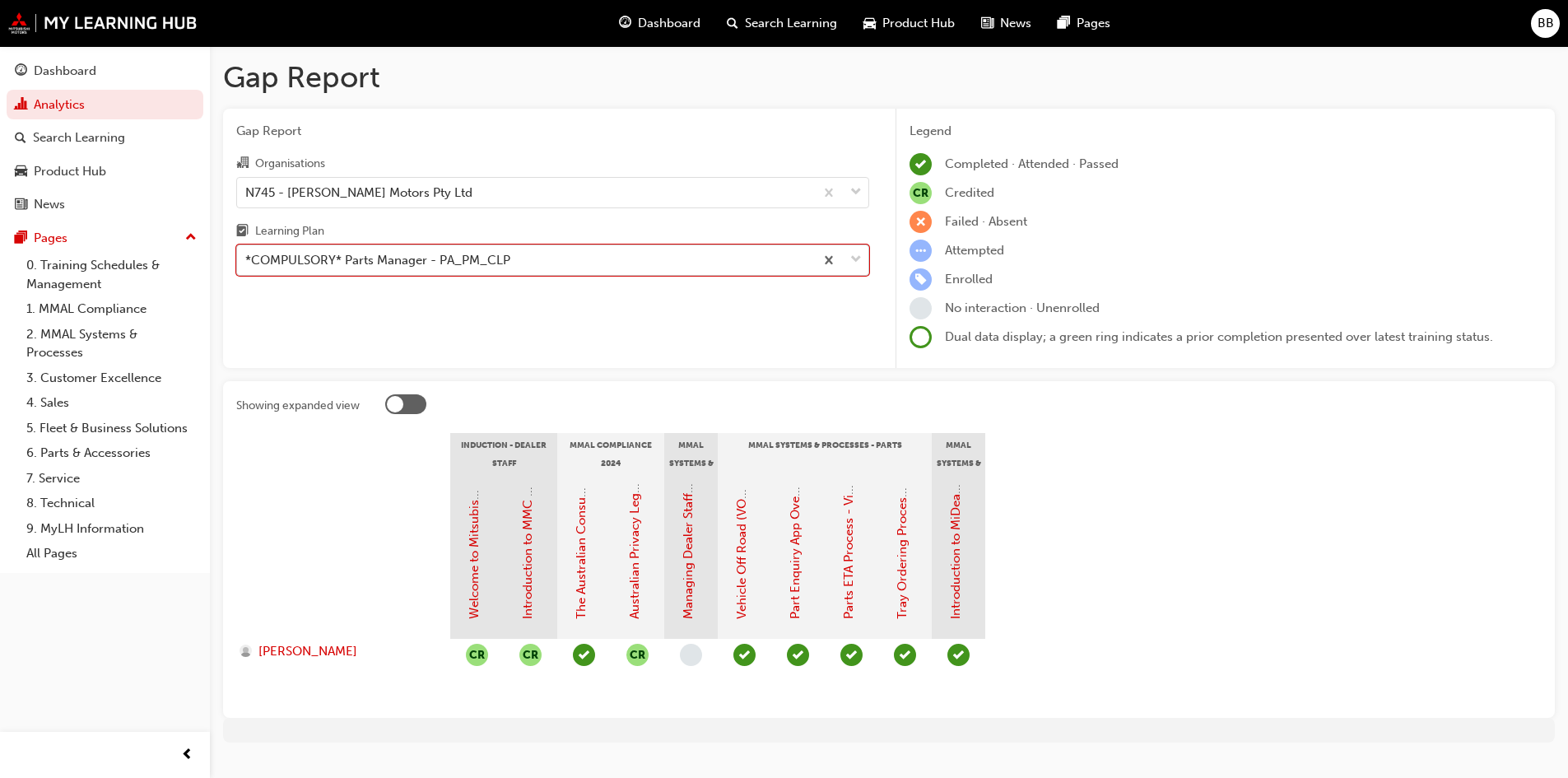
click at [381, 271] on div "*COMPULSORY* Parts Manager - PA_PM_CLP" at bounding box center [525, 260] width 576 height 29
click at [247, 267] on input "Learning Plan option *COMPULSORY* Parts Manager - PA_PM_CLP, selected. 0 result…" at bounding box center [246, 259] width 2 height 14
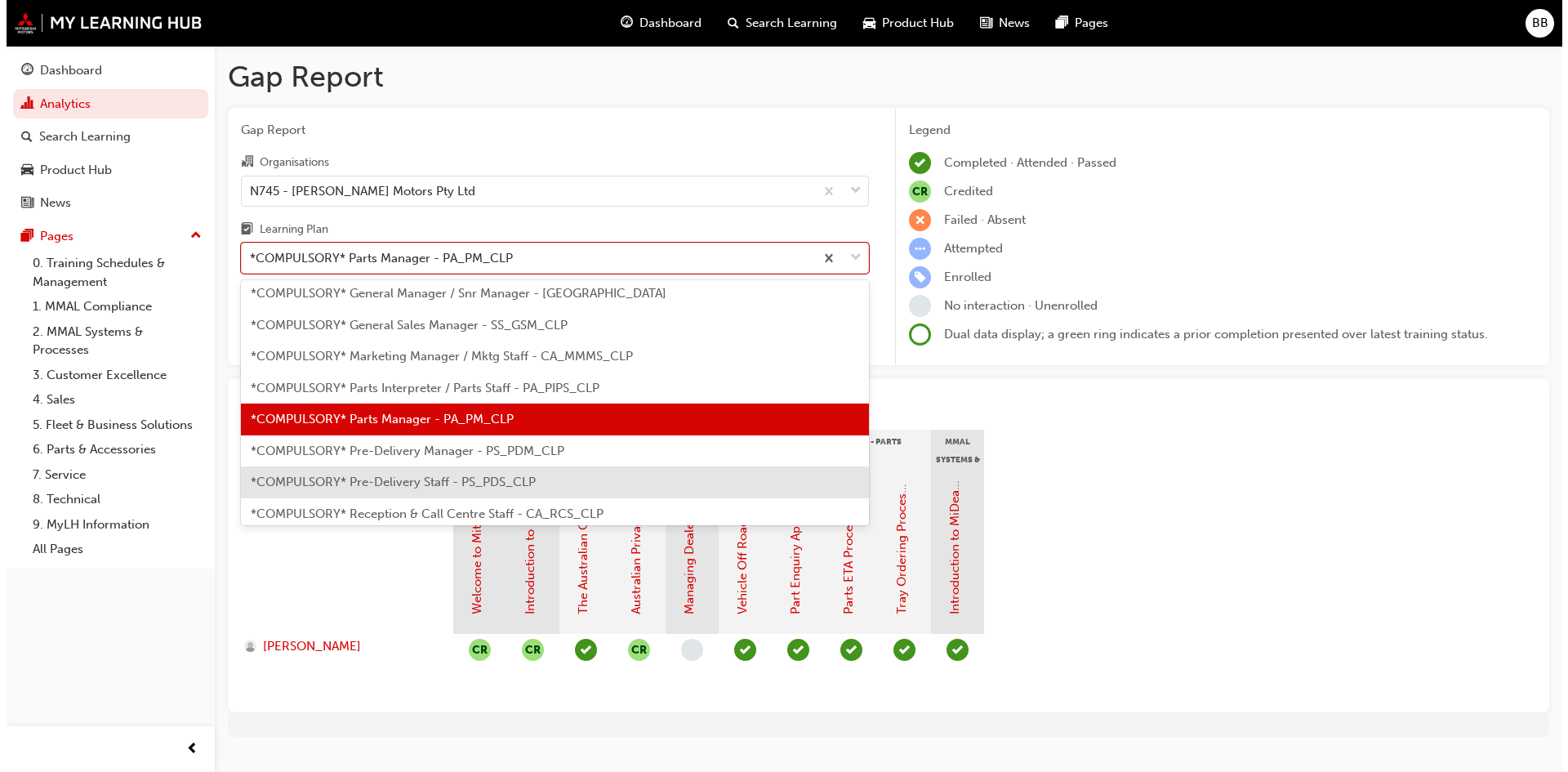
scroll to position [342, 0]
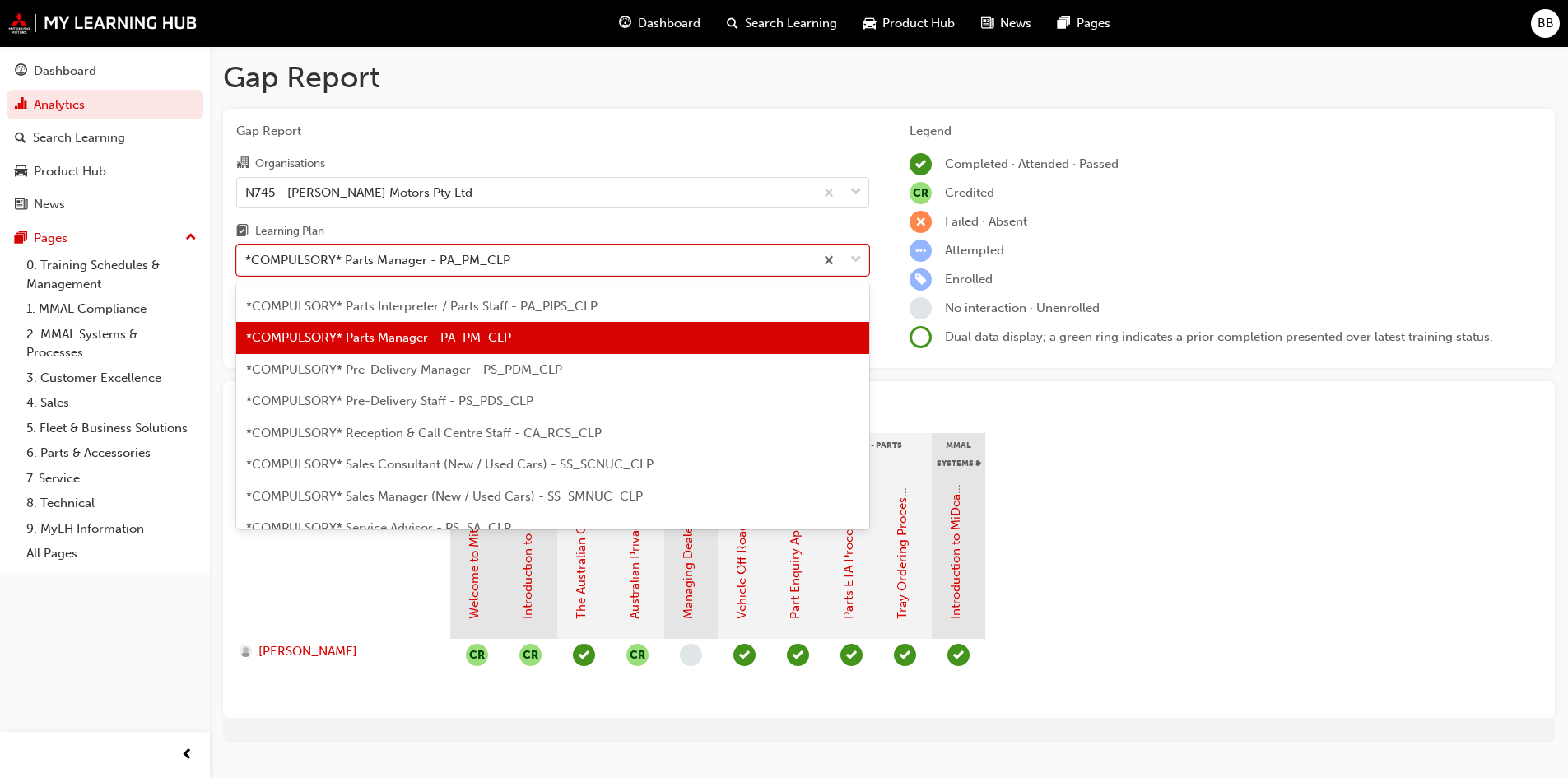
click at [391, 373] on span "*COMPULSORY* Pre-Delivery Manager - PS_PDM_CLP" at bounding box center [404, 370] width 316 height 15
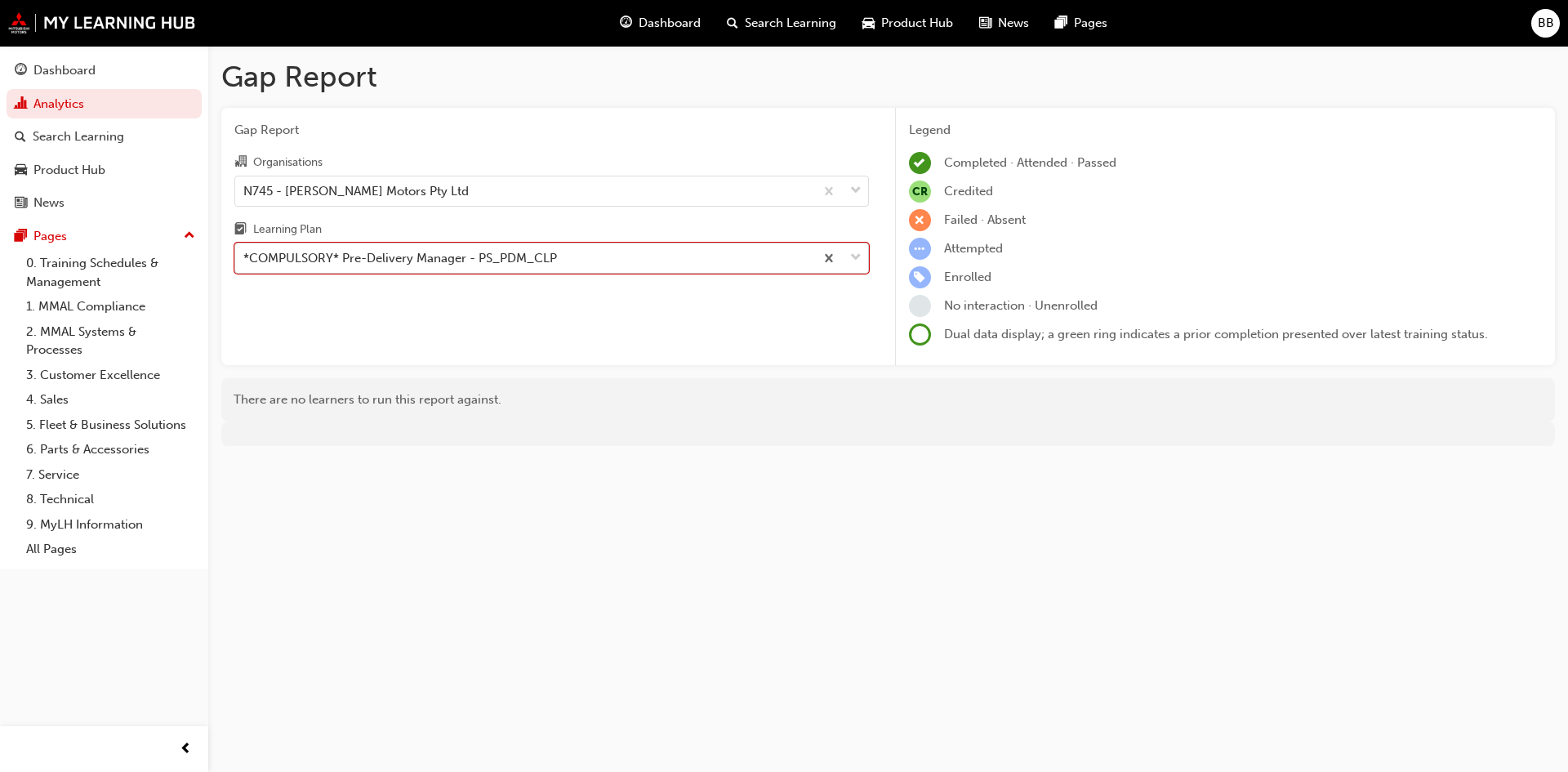
click at [385, 262] on div "*COMPULSORY* Pre-Delivery Manager - PS_PDM_CLP" at bounding box center [400, 258] width 314 height 19
click at [245, 262] on input "Learning Plan option *COMPULSORY* Pre-Delivery Manager - PS_PDM_CLP, selected. …" at bounding box center [244, 257] width 2 height 14
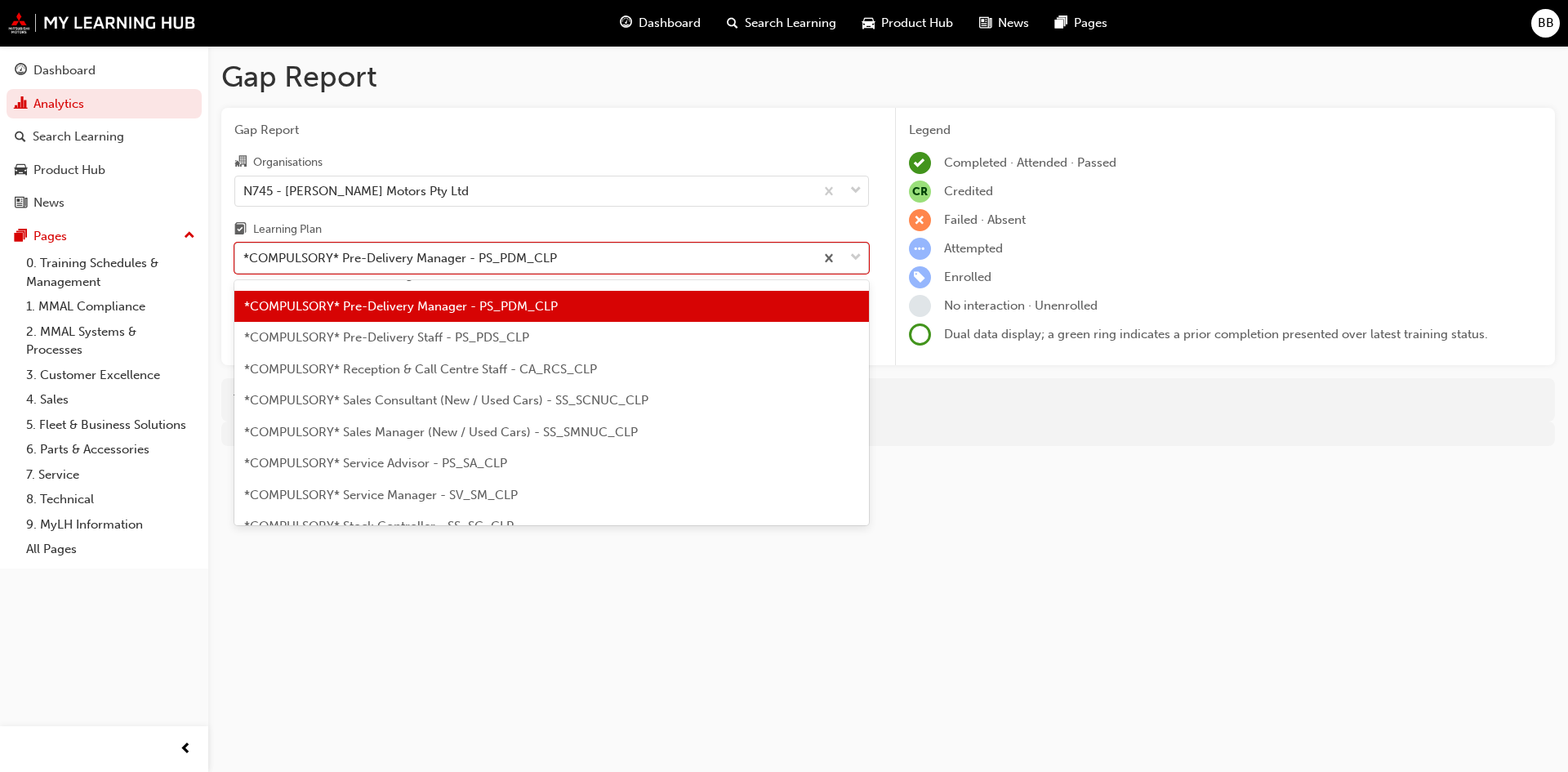
scroll to position [455, 0]
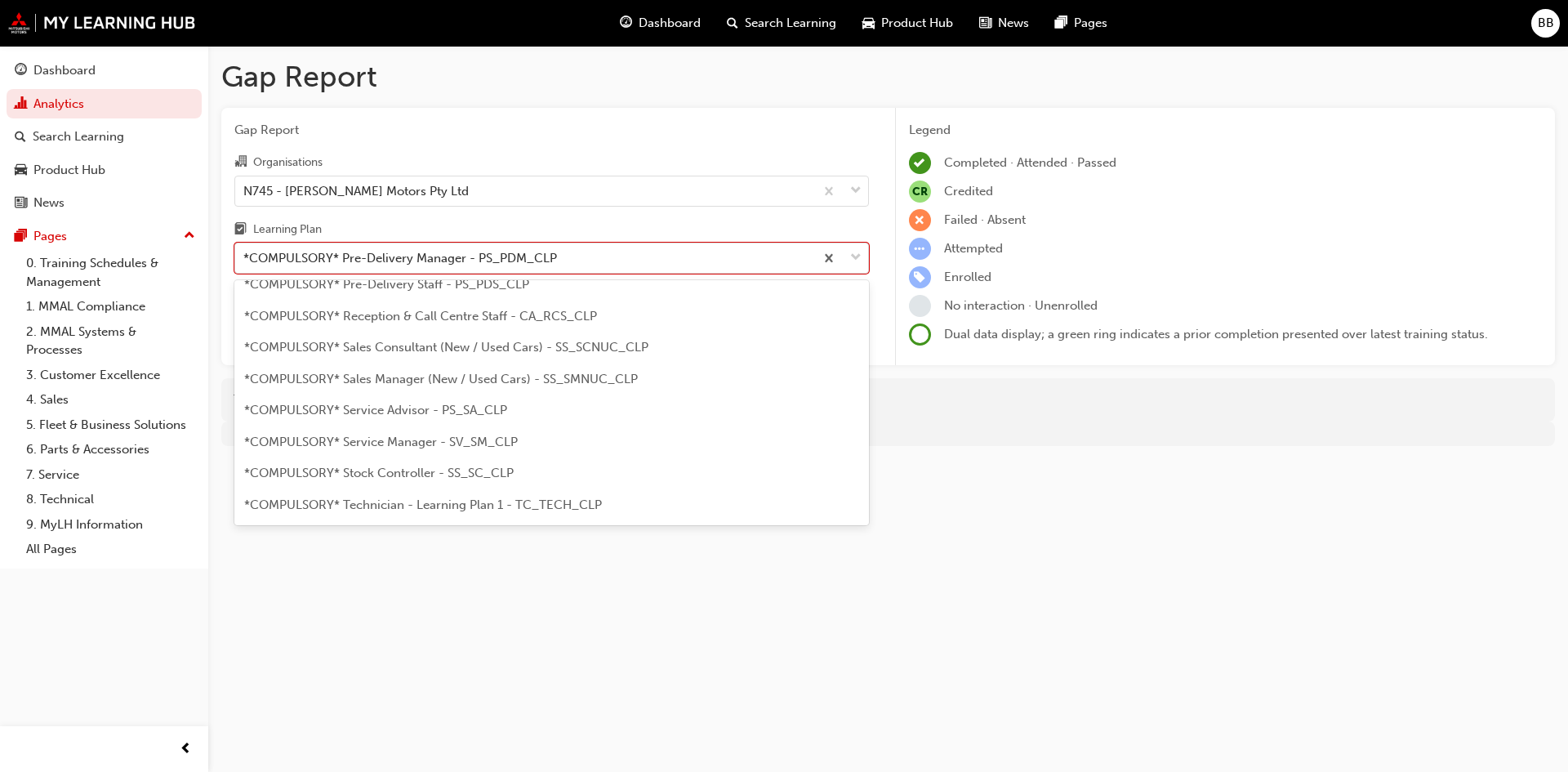
click at [415, 281] on span "*COMPULSORY* Pre-Delivery Staff - PS_PDS_CLP" at bounding box center [386, 284] width 285 height 15
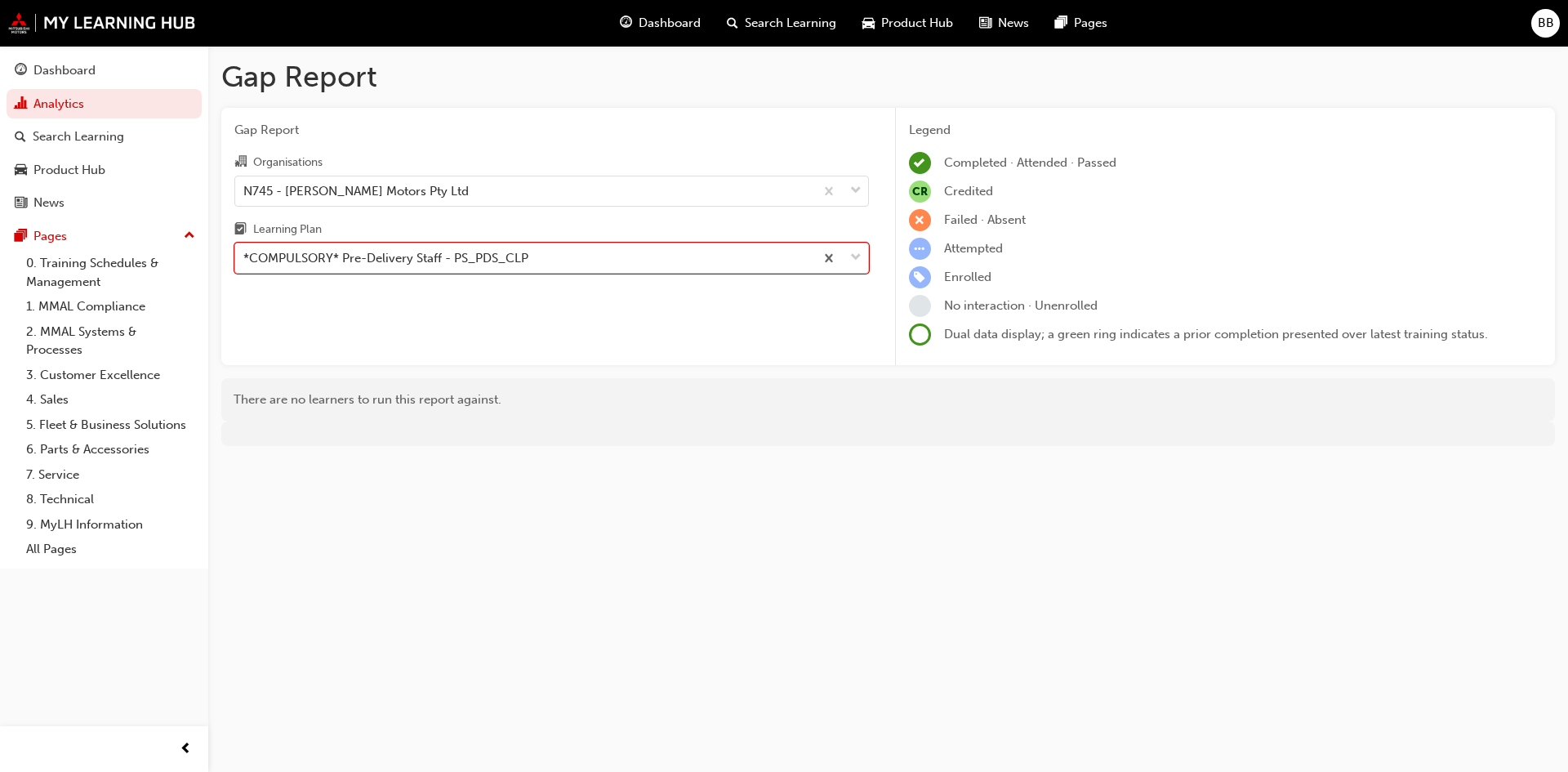
click at [418, 260] on div "*COMPULSORY* Pre-Delivery Staff - PS_PDS_CLP" at bounding box center [385, 258] width 285 height 19
click at [245, 260] on input "Learning Plan option *COMPULSORY* Pre-Delivery Staff - PS_PDS_CLP, selected. 0 …" at bounding box center [244, 257] width 2 height 14
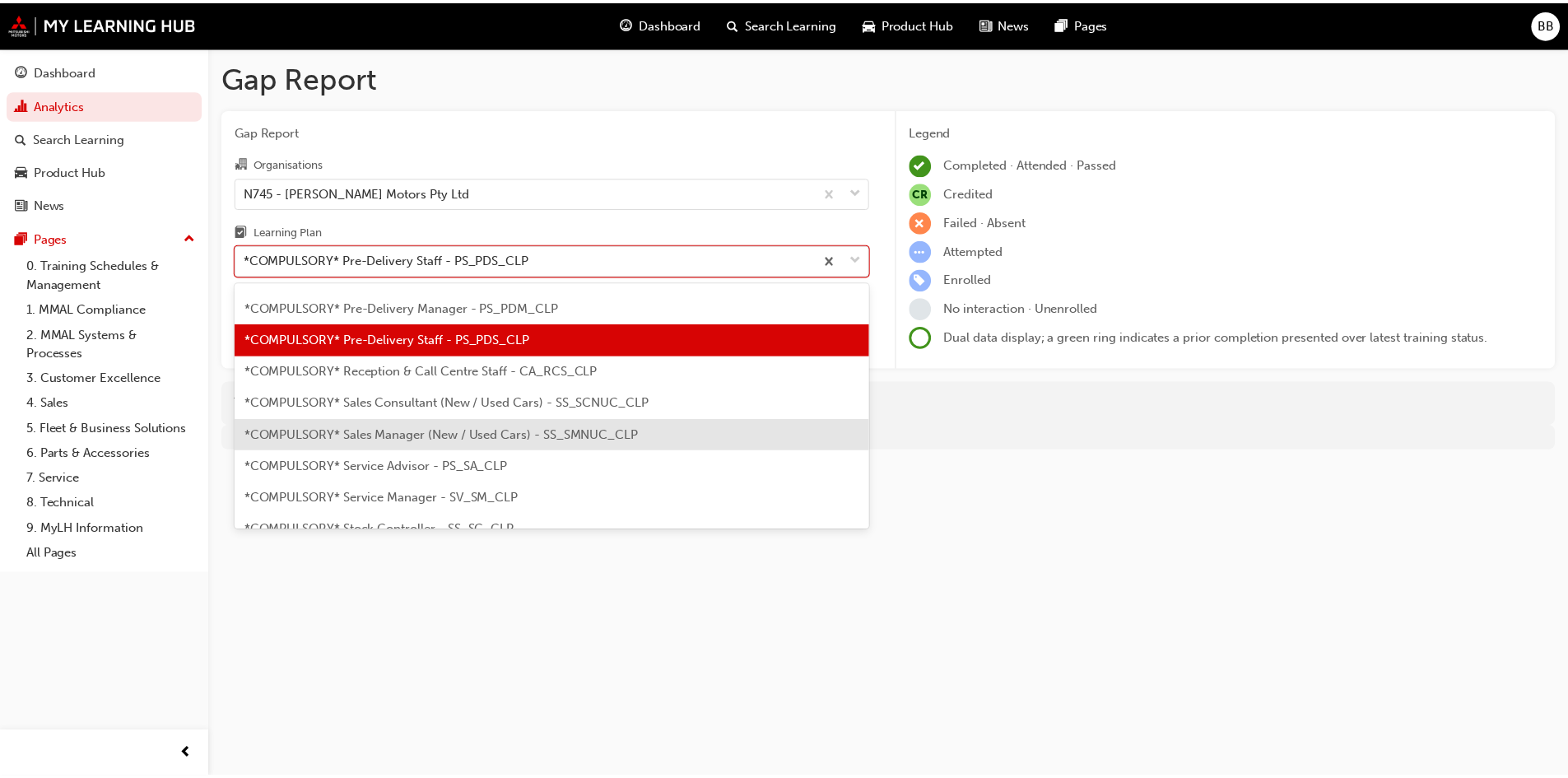
scroll to position [408, 0]
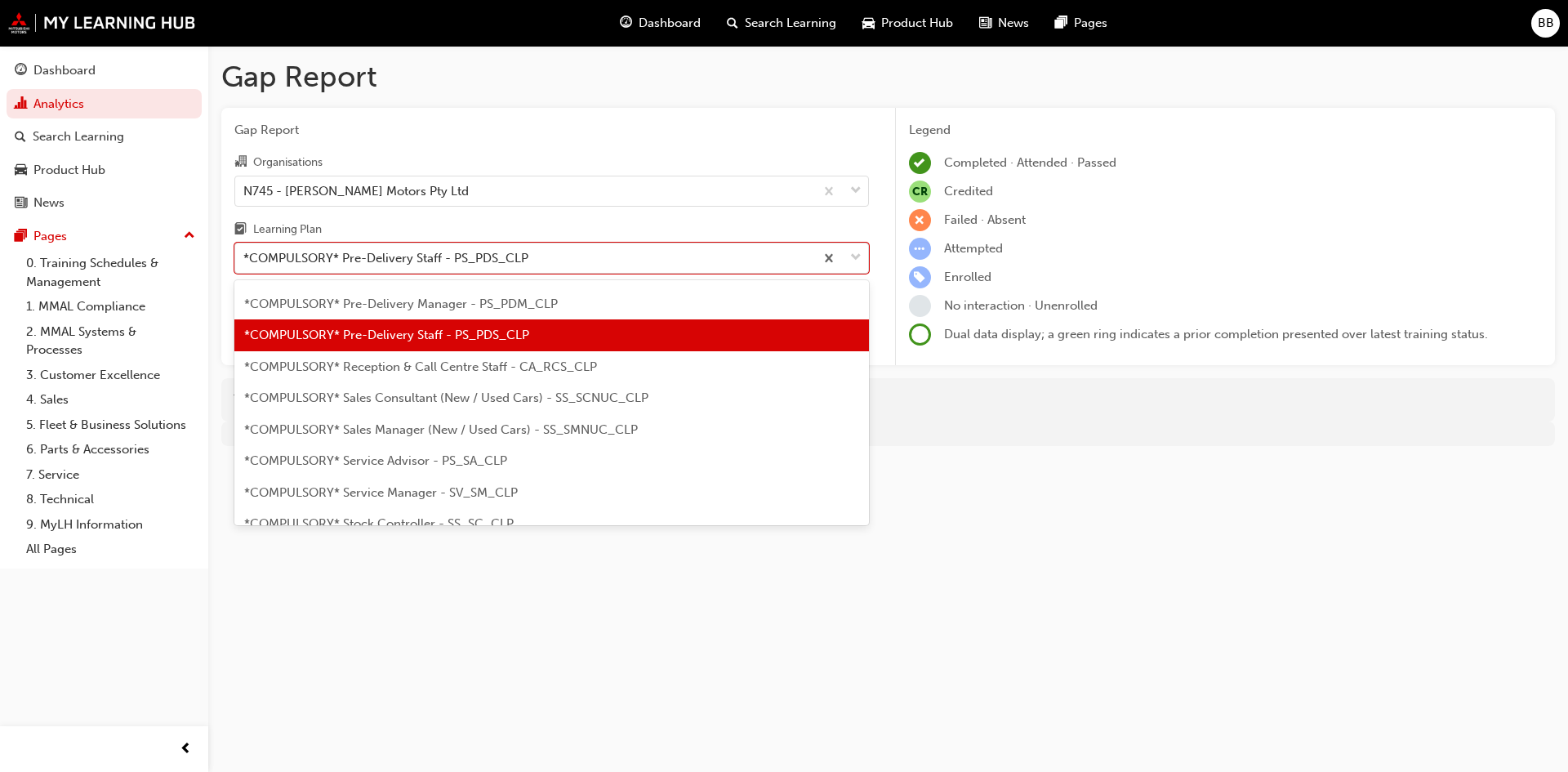
click at [411, 373] on span "*COMPULSORY* Reception & Call Centre Staff - CA_RCS_CLP" at bounding box center [420, 367] width 352 height 15
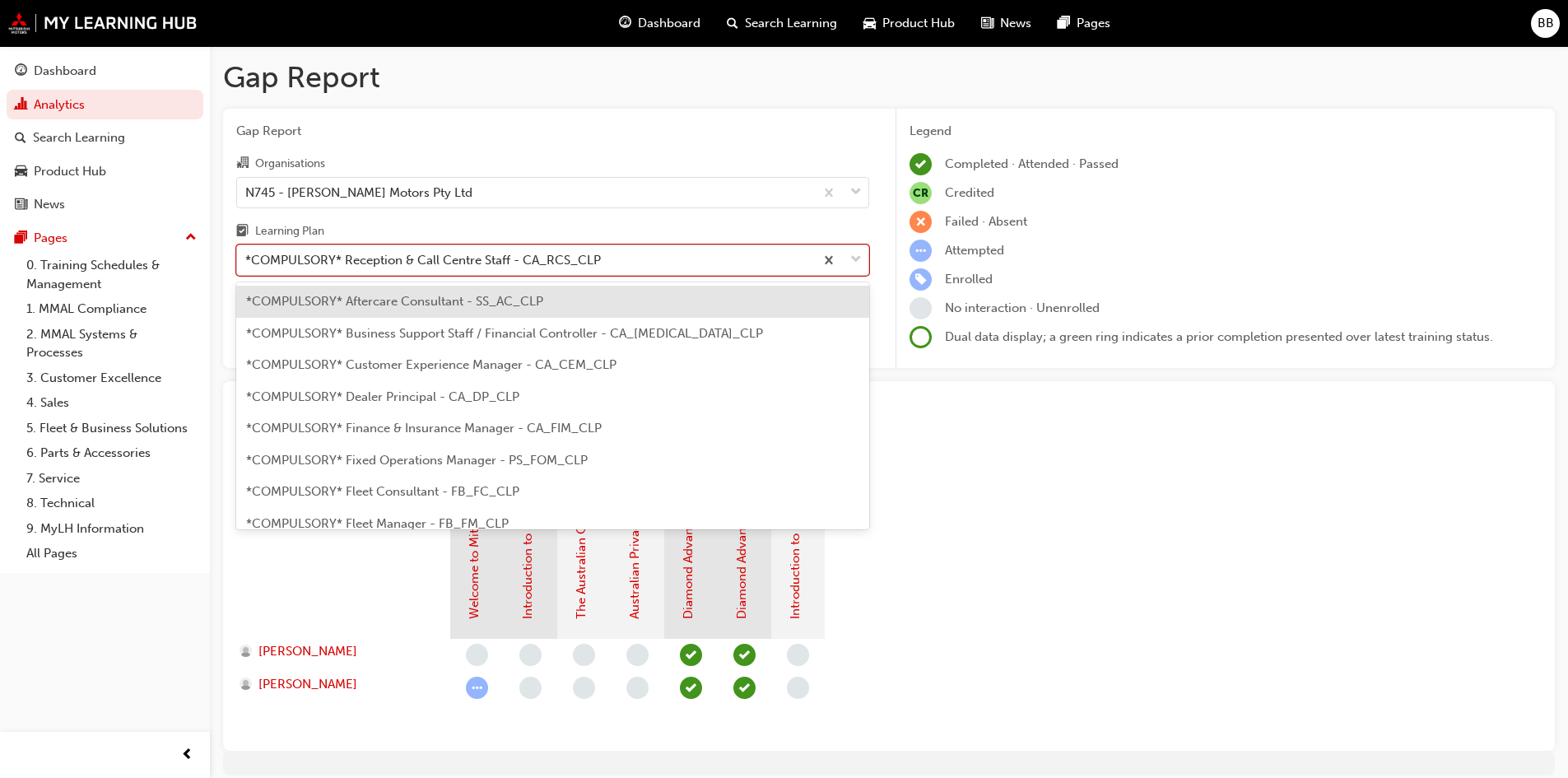
click at [449, 261] on div "*COMPULSORY* Reception & Call Centre Staff - CA_RCS_CLP" at bounding box center [422, 260] width 355 height 19
click at [247, 261] on input "Learning Plan option *COMPULSORY* Reception & Call Centre Staff - CA_RCS_CLP, s…" at bounding box center [246, 259] width 2 height 14
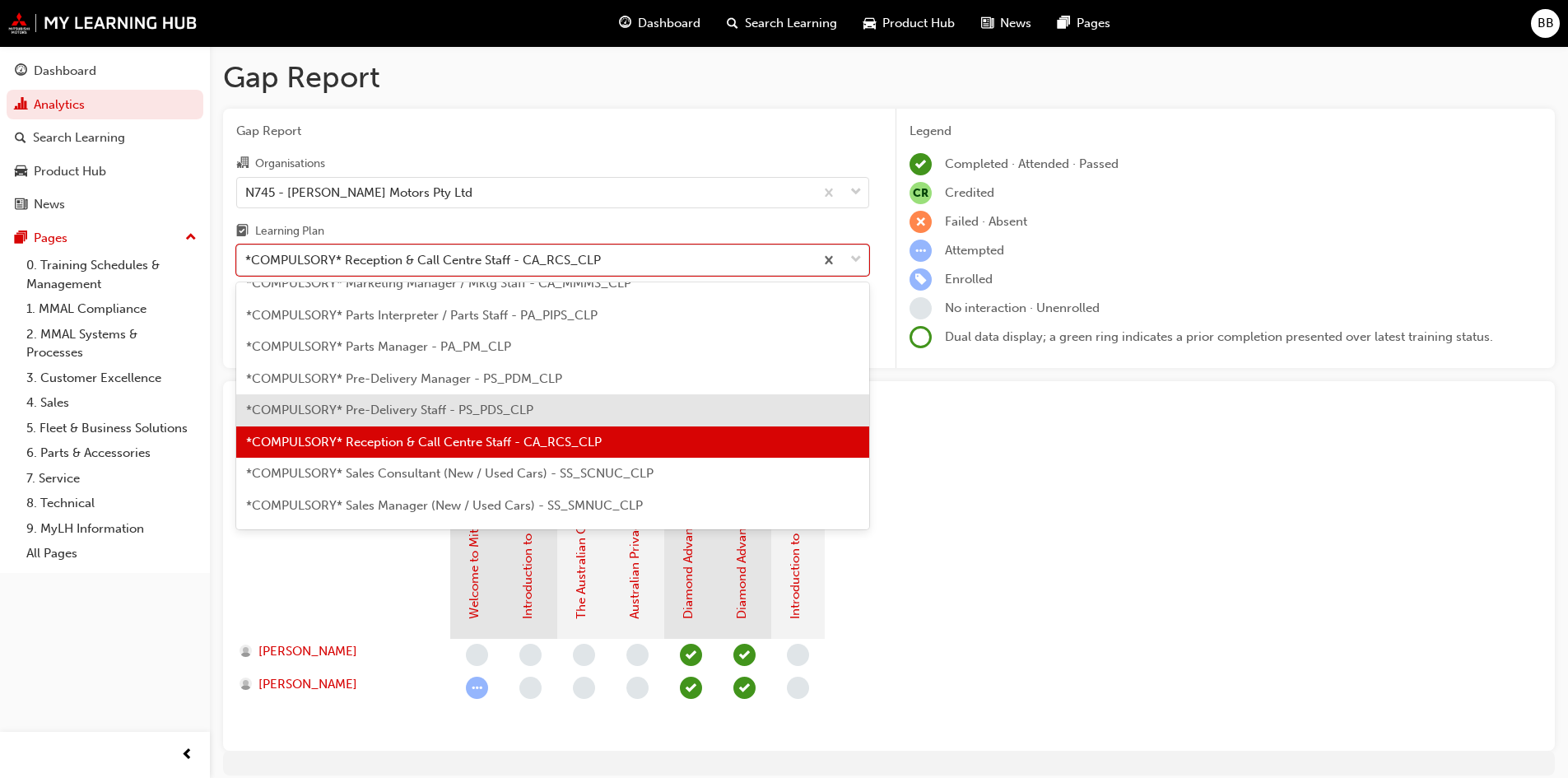
scroll to position [357, 0]
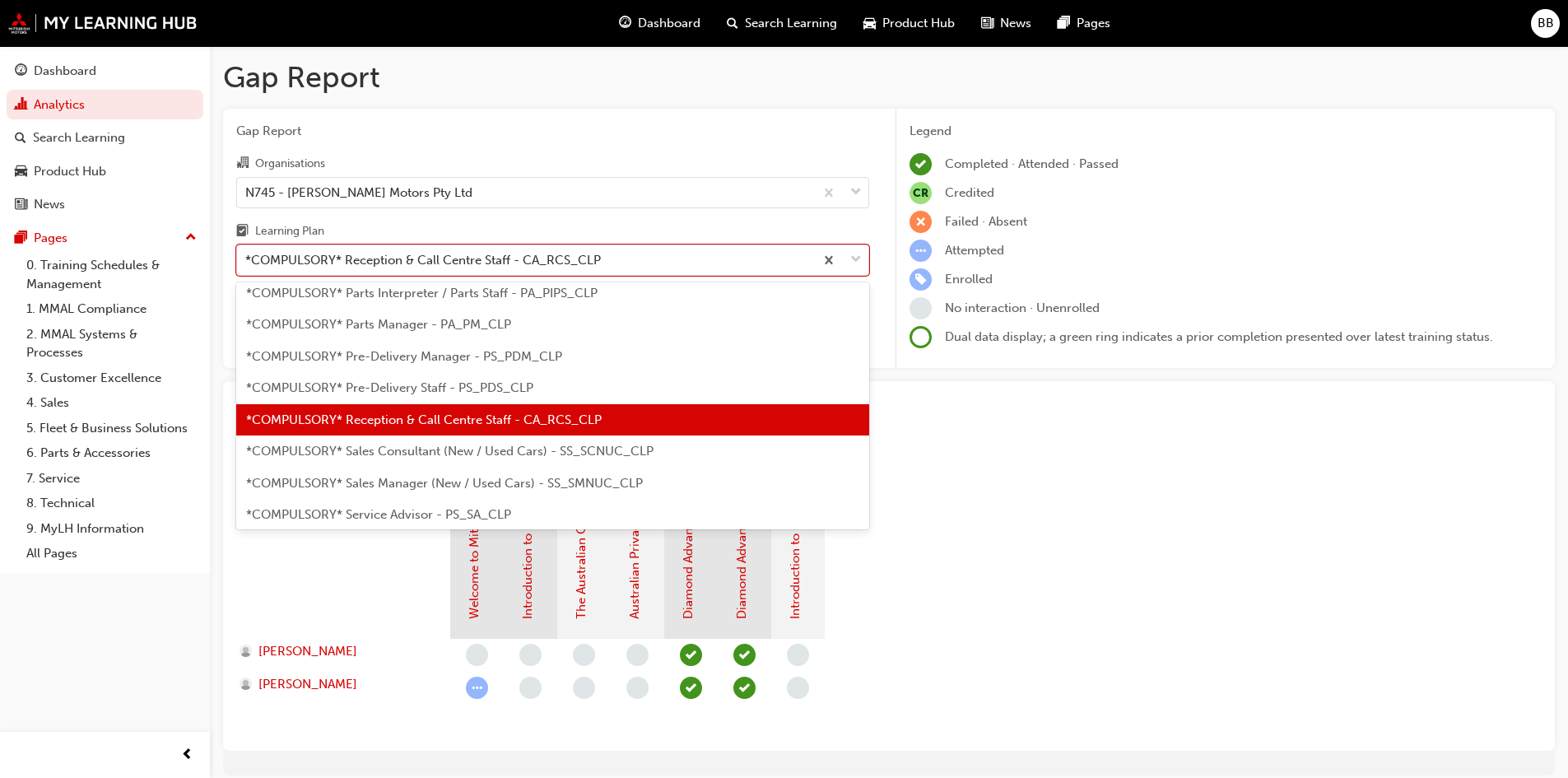
click at [407, 454] on span "*COMPULSORY* Sales Consultant (New / Used Cars) - SS_SCNUC_CLP" at bounding box center [450, 451] width 408 height 15
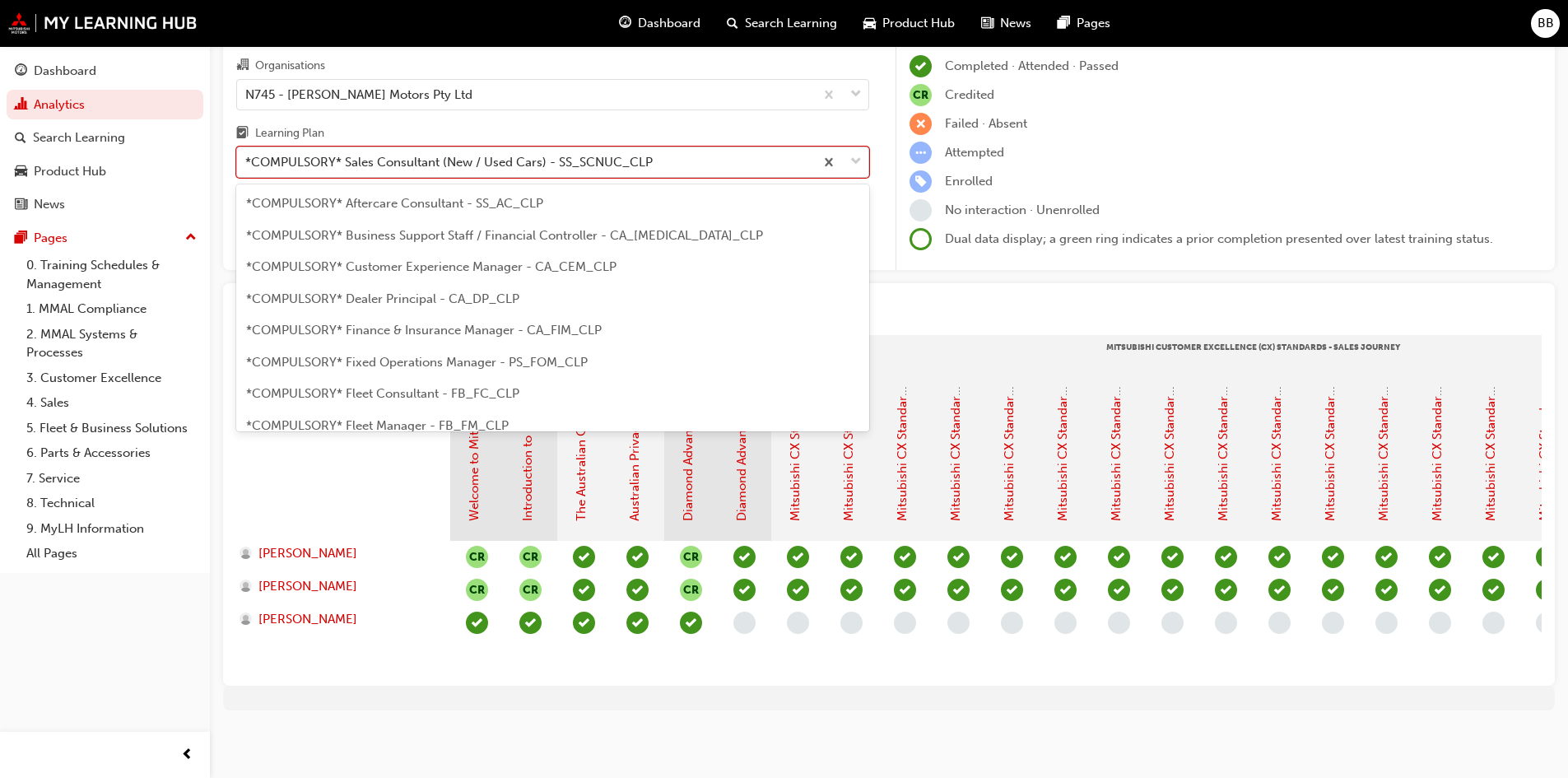
click at [362, 154] on div "*COMPULSORY* Sales Consultant (New / Used Cars) - SS_SCNUC_CLP" at bounding box center [449, 162] width 408 height 19
click at [247, 155] on input "Learning Plan option *COMPULSORY* Sales Consultant (New / Used Cars) - SS_SCNUC…" at bounding box center [246, 162] width 2 height 14
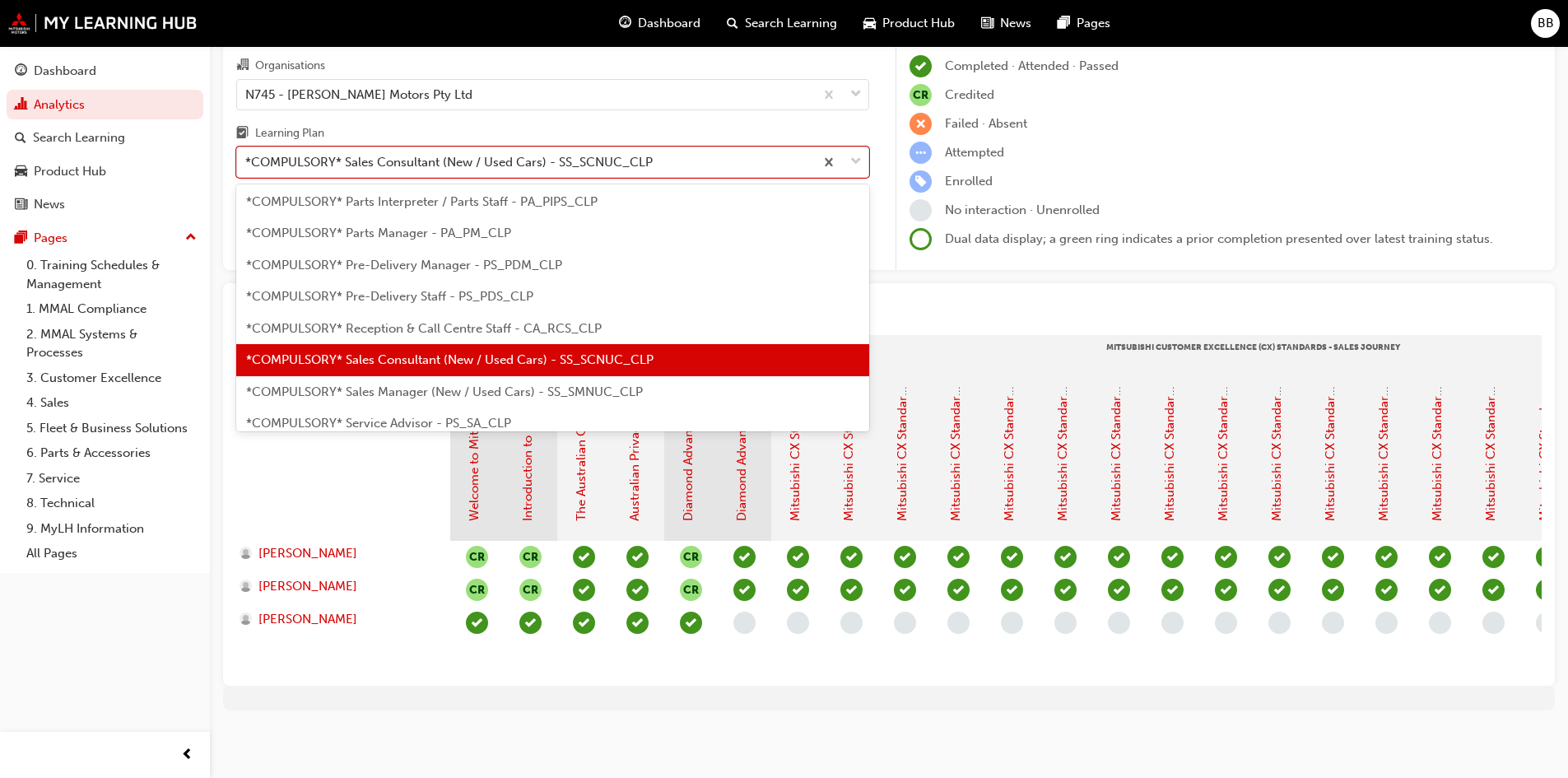
scroll to position [389, 0]
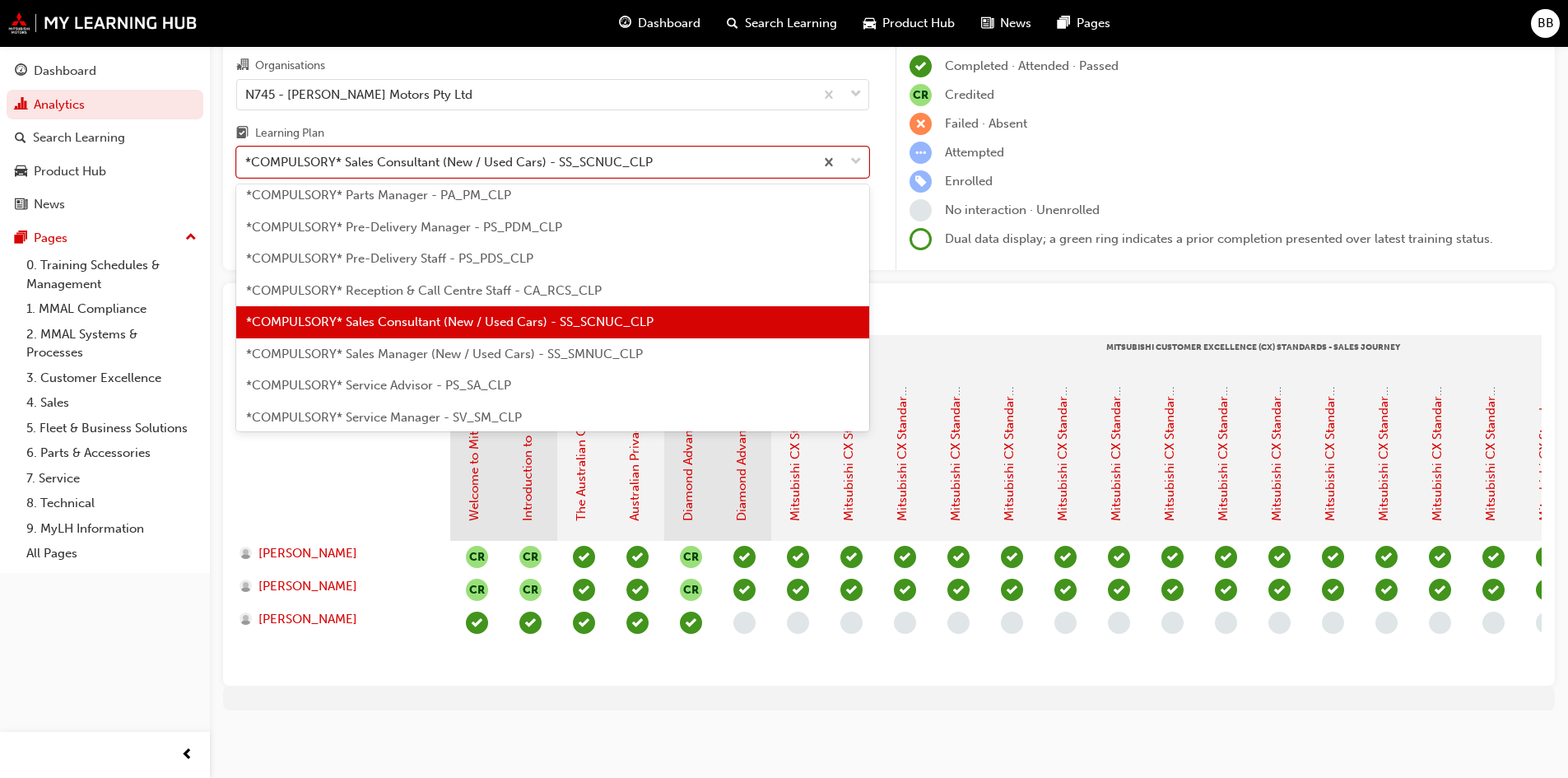
click at [362, 347] on span "*COMPULSORY* Sales Manager (New / Used Cars) - SS_SMNUC_CLP" at bounding box center [445, 354] width 397 height 15
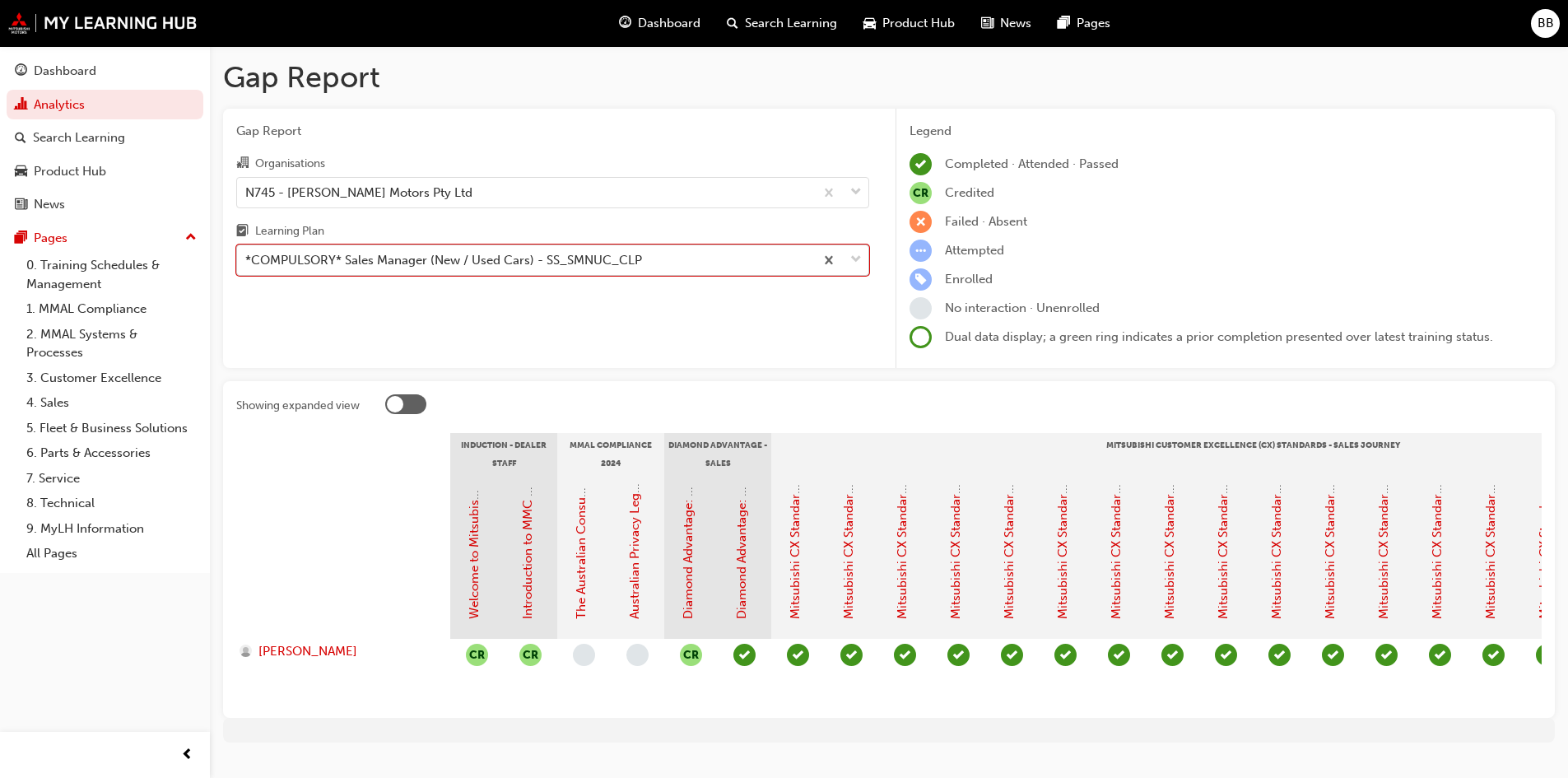
click at [366, 260] on div "*COMPULSORY* Sales Manager (New / Used Cars) - SS_SMNUC_CLP" at bounding box center [444, 260] width 397 height 19
click at [247, 260] on input "Learning Plan option *COMPULSORY* Sales Manager (New / Used Cars) - SS_SMNUC_CL…" at bounding box center [246, 259] width 2 height 14
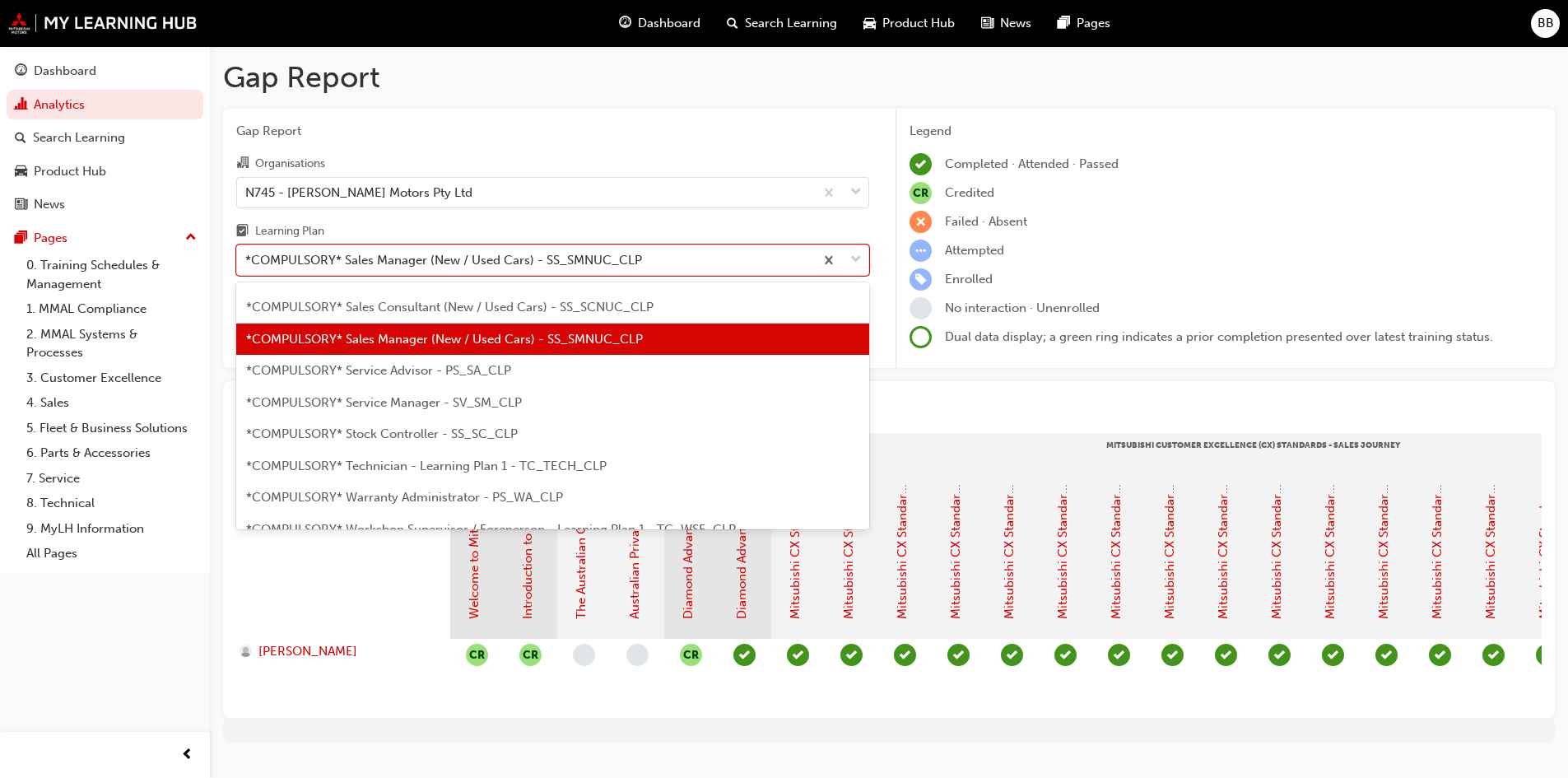
scroll to position [503, 0]
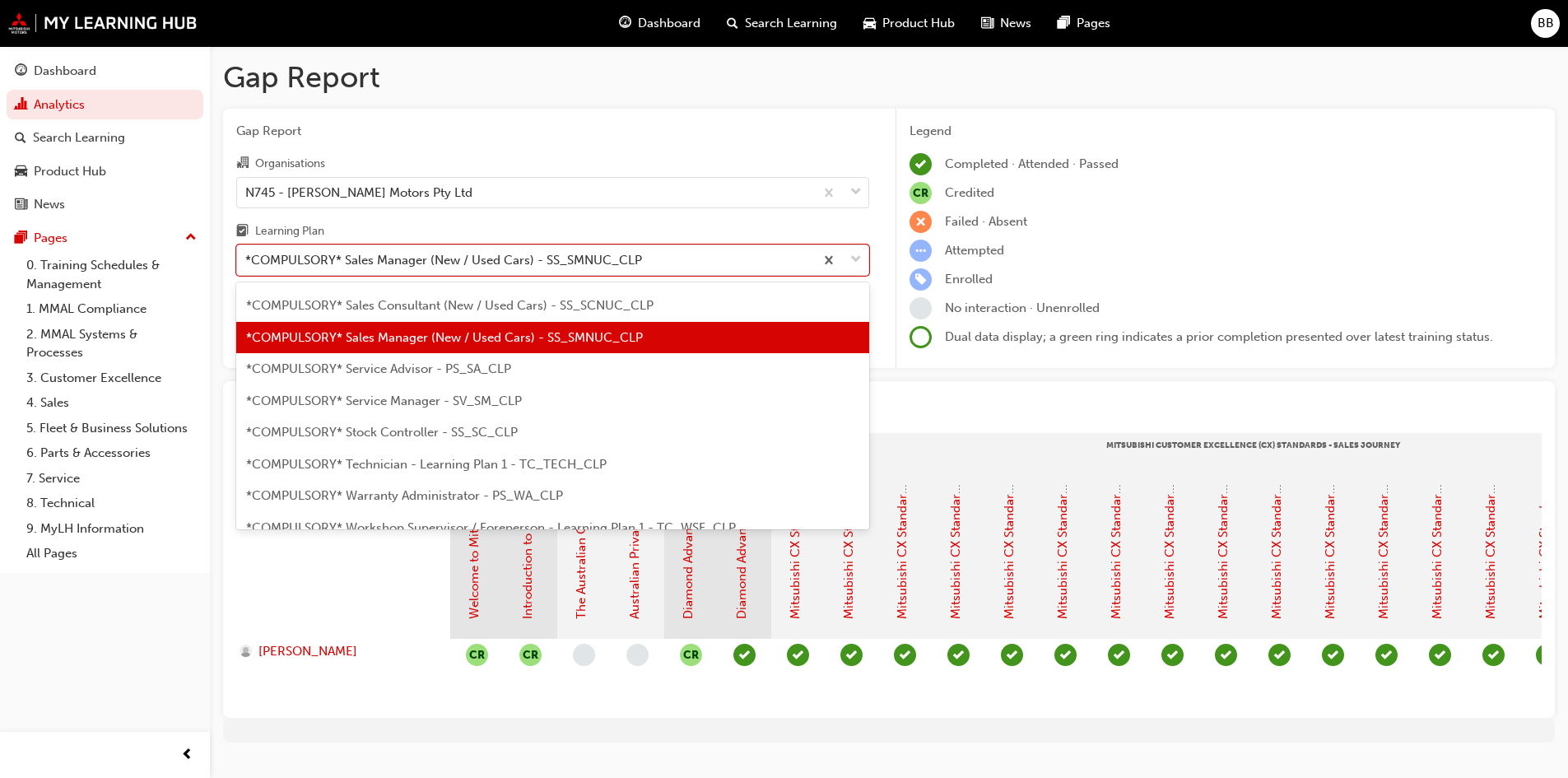
click at [371, 371] on span "*COMPULSORY* Service Advisor - PS_SA_CLP" at bounding box center [378, 369] width 265 height 15
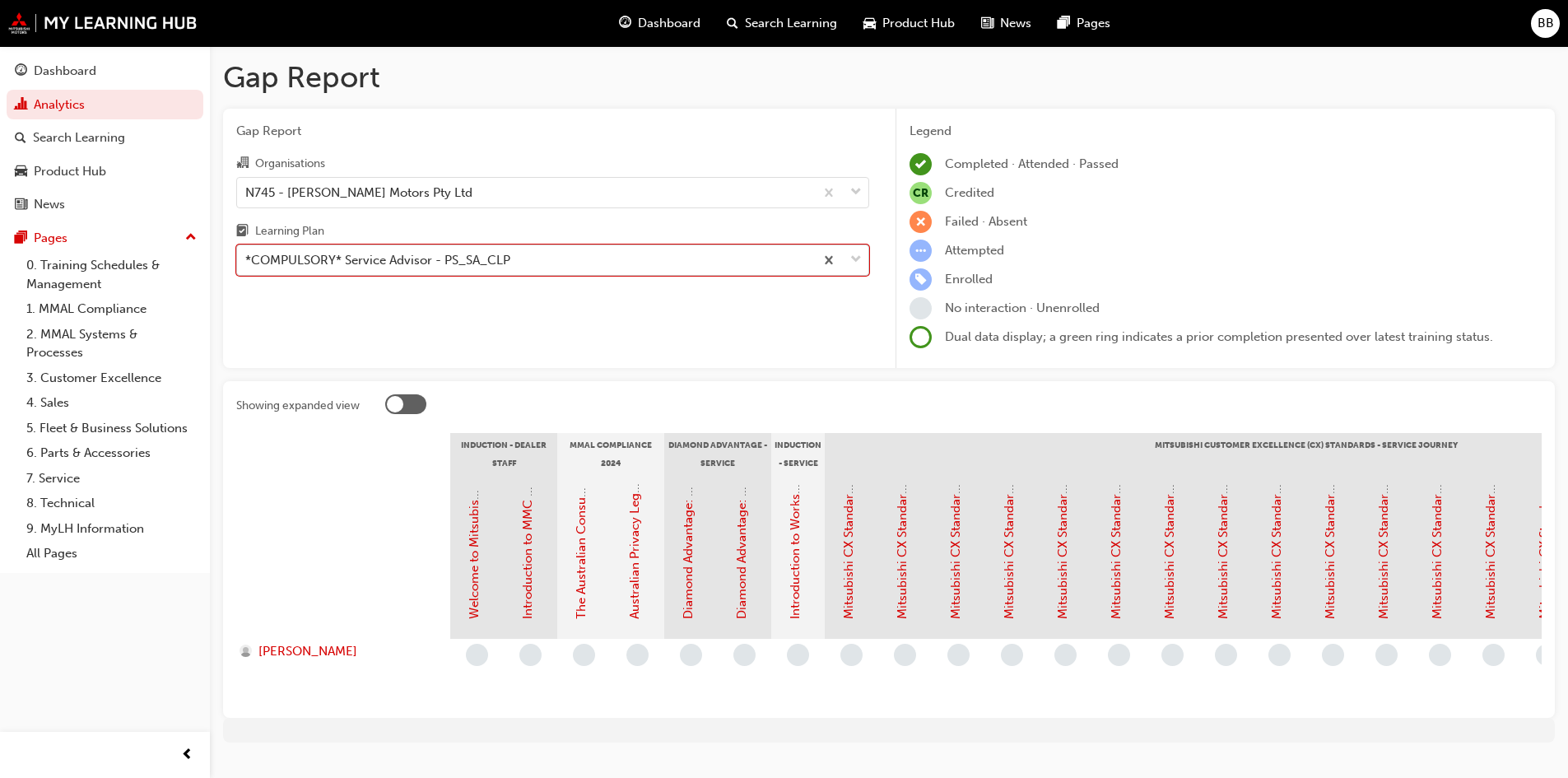
click at [445, 260] on div "*COMPULSORY* Service Advisor - PS_SA_CLP" at bounding box center [377, 260] width 265 height 19
click at [247, 260] on input "Learning Plan option *COMPULSORY* Service Advisor - PS_SA_CLP, selected. 0 resu…" at bounding box center [246, 259] width 2 height 14
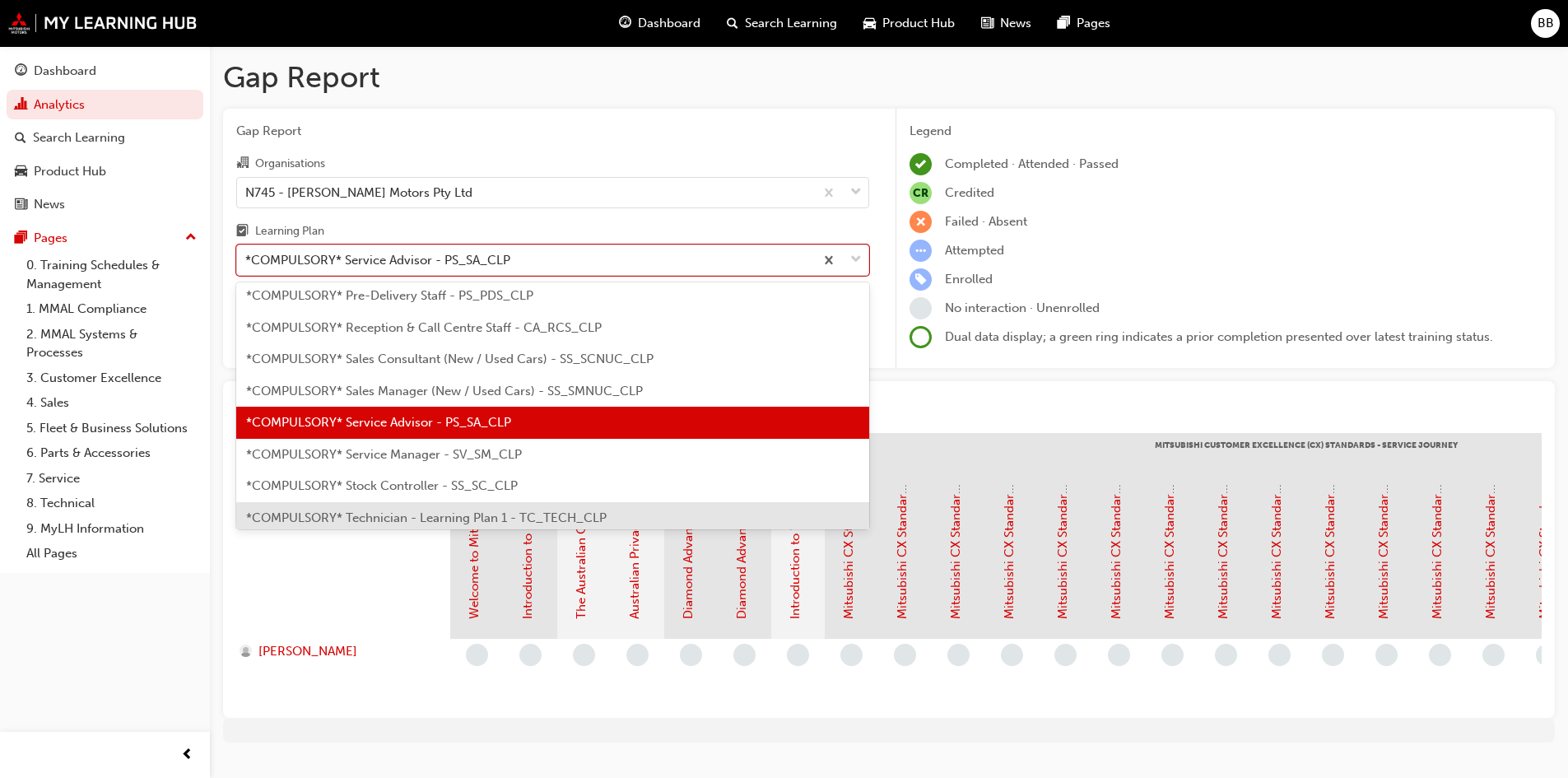
scroll to position [534, 0]
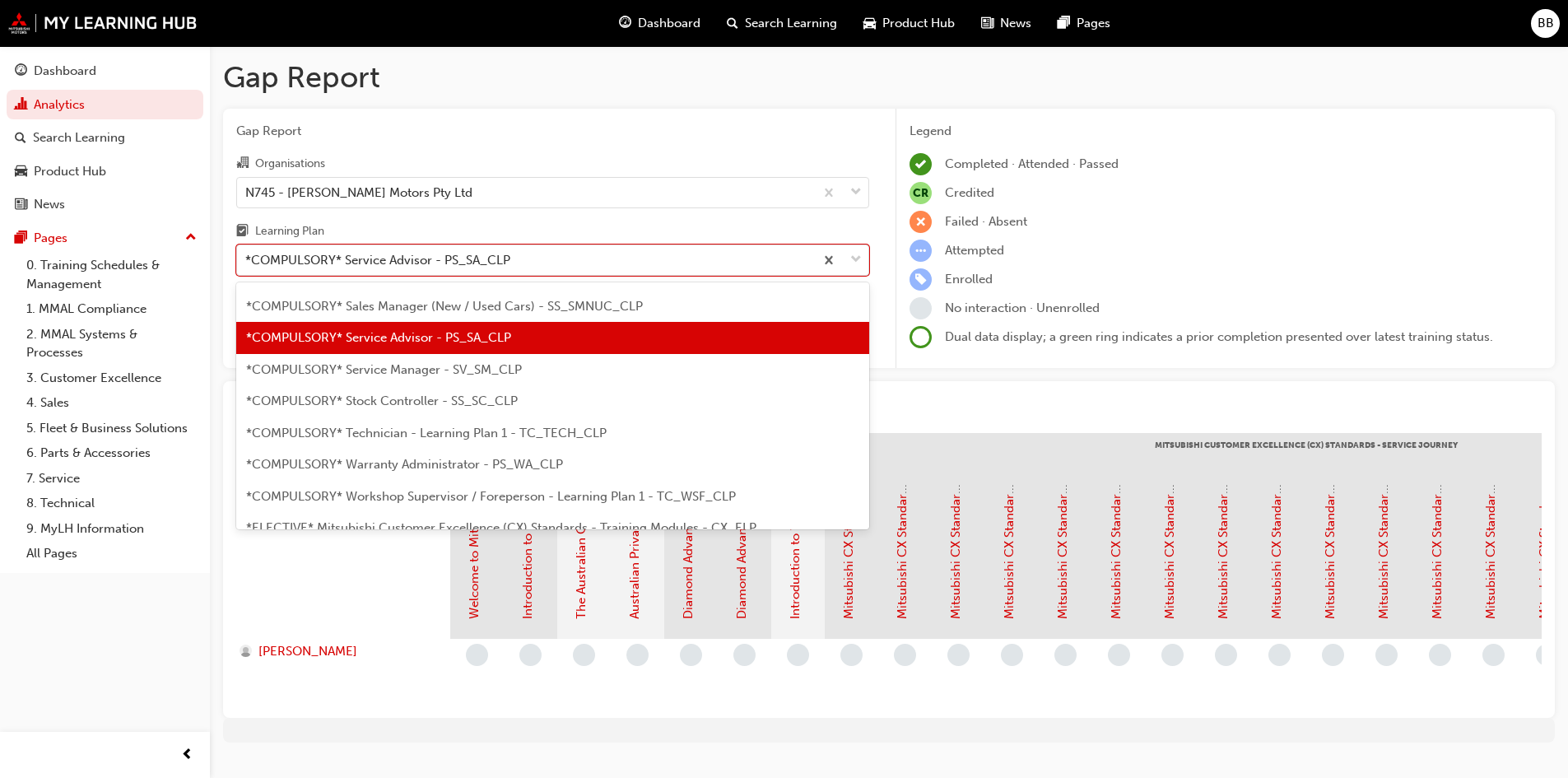
click at [461, 367] on span "*COMPULSORY* Service Manager - SV_SM_CLP" at bounding box center [384, 370] width 276 height 15
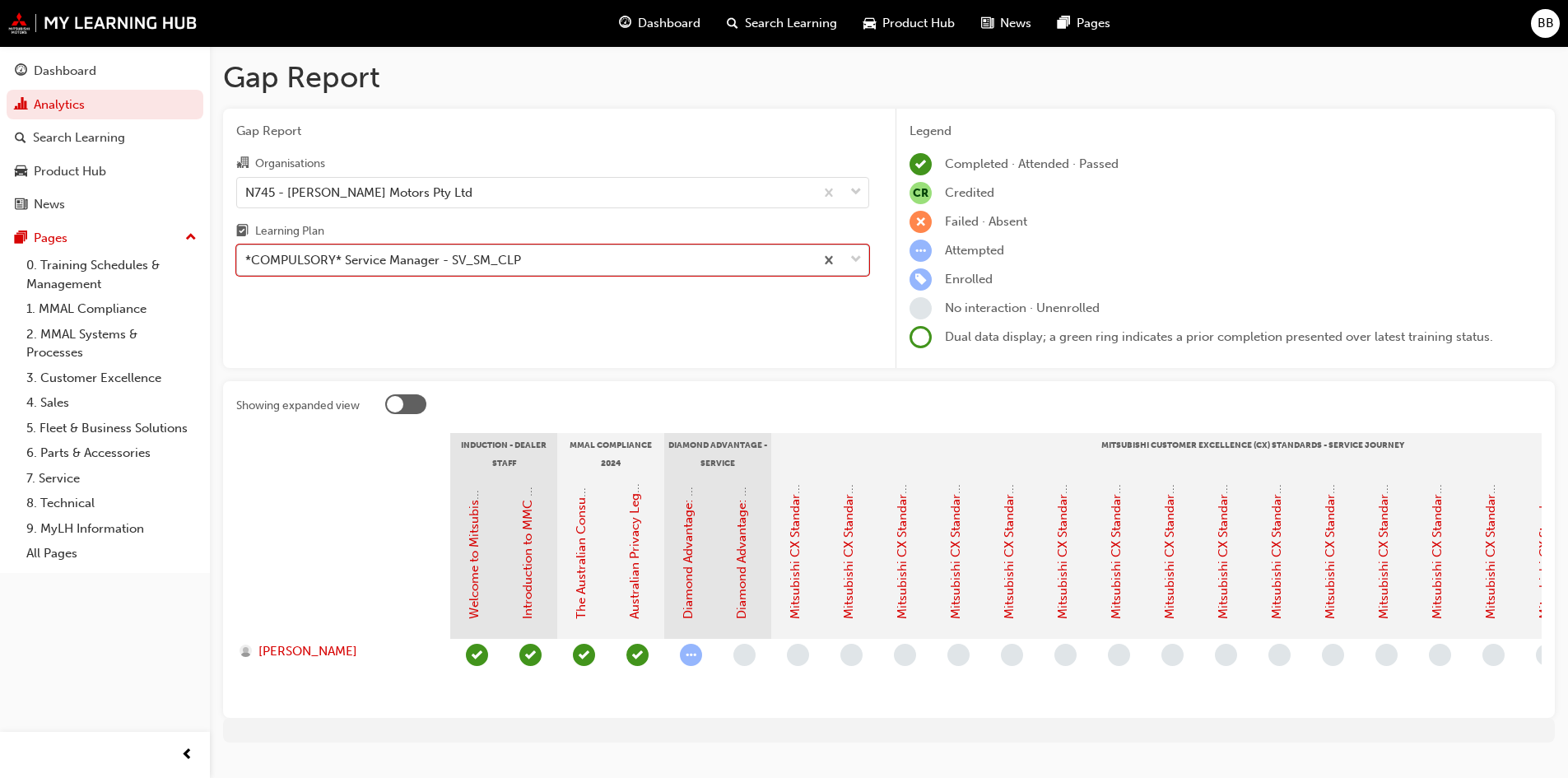
click at [464, 273] on div "*COMPULSORY* Service Manager - SV_SM_CLP" at bounding box center [525, 260] width 576 height 29
click at [247, 267] on input "Learning Plan option *COMPULSORY* Service Manager - SV_SM_CLP, selected. 0 resu…" at bounding box center [246, 259] width 2 height 14
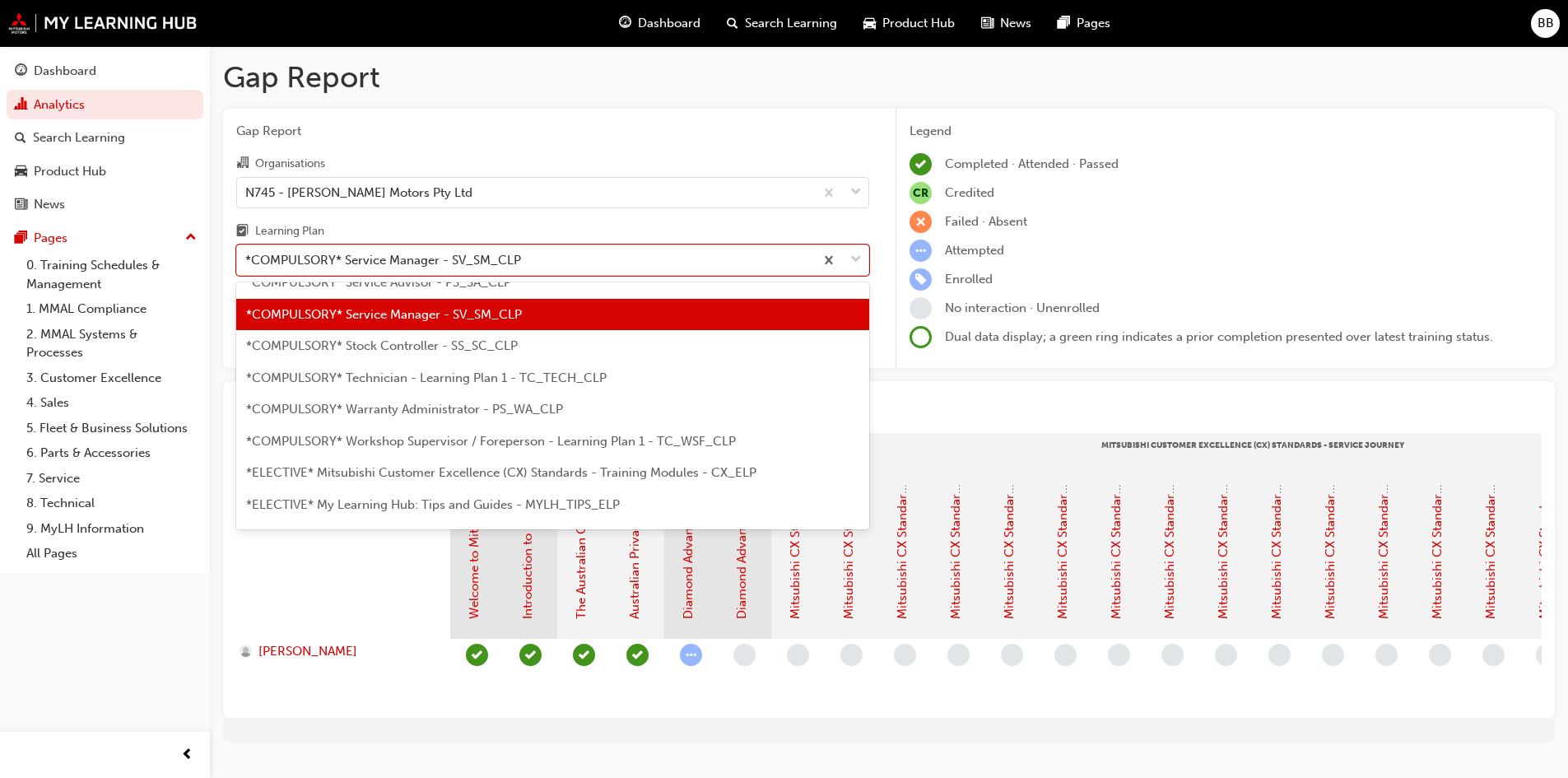
scroll to position [567, 0]
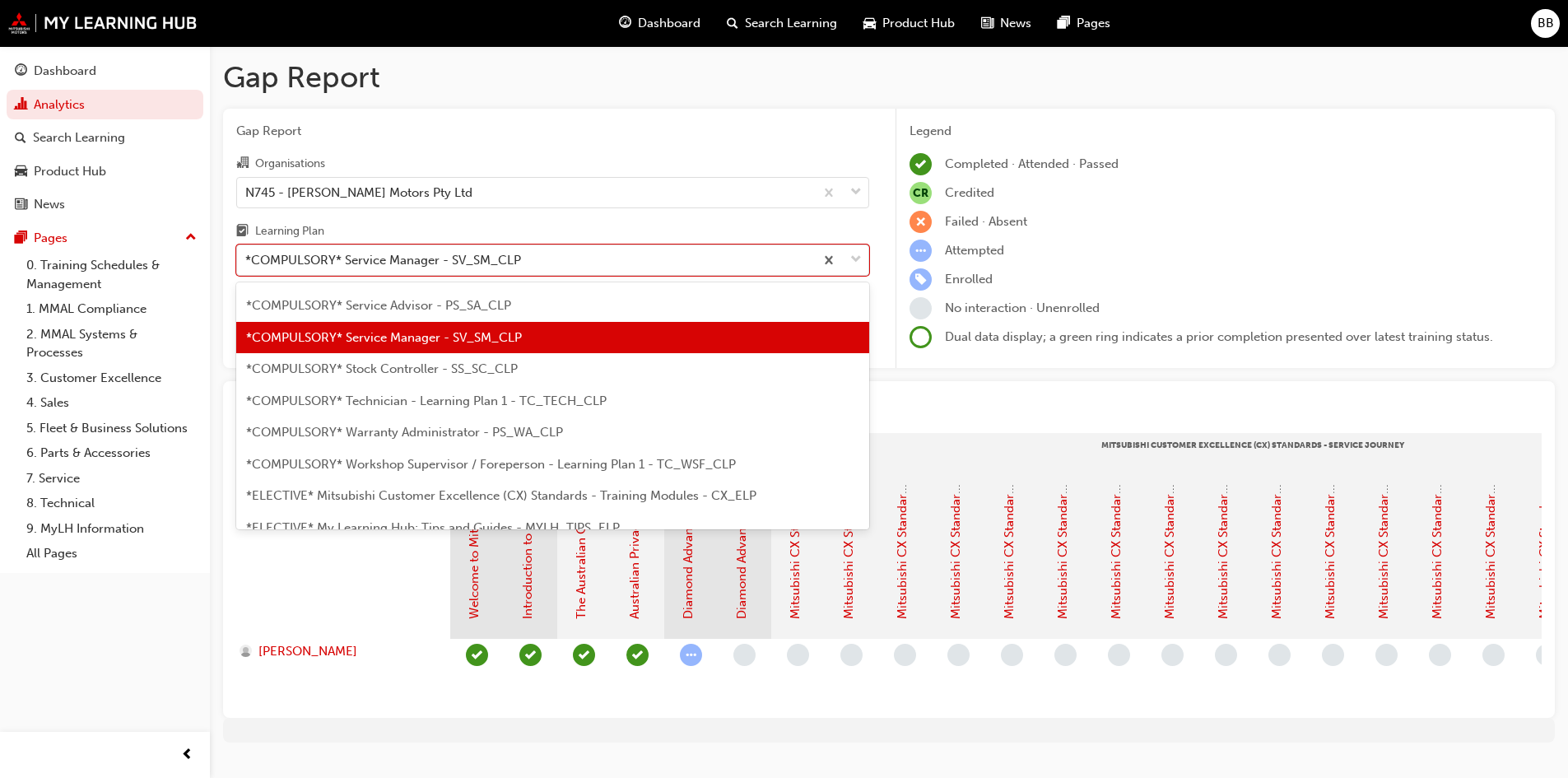
click at [484, 365] on span "*COMPULSORY* Stock Controller - SS_SC_CLP" at bounding box center [382, 369] width 271 height 15
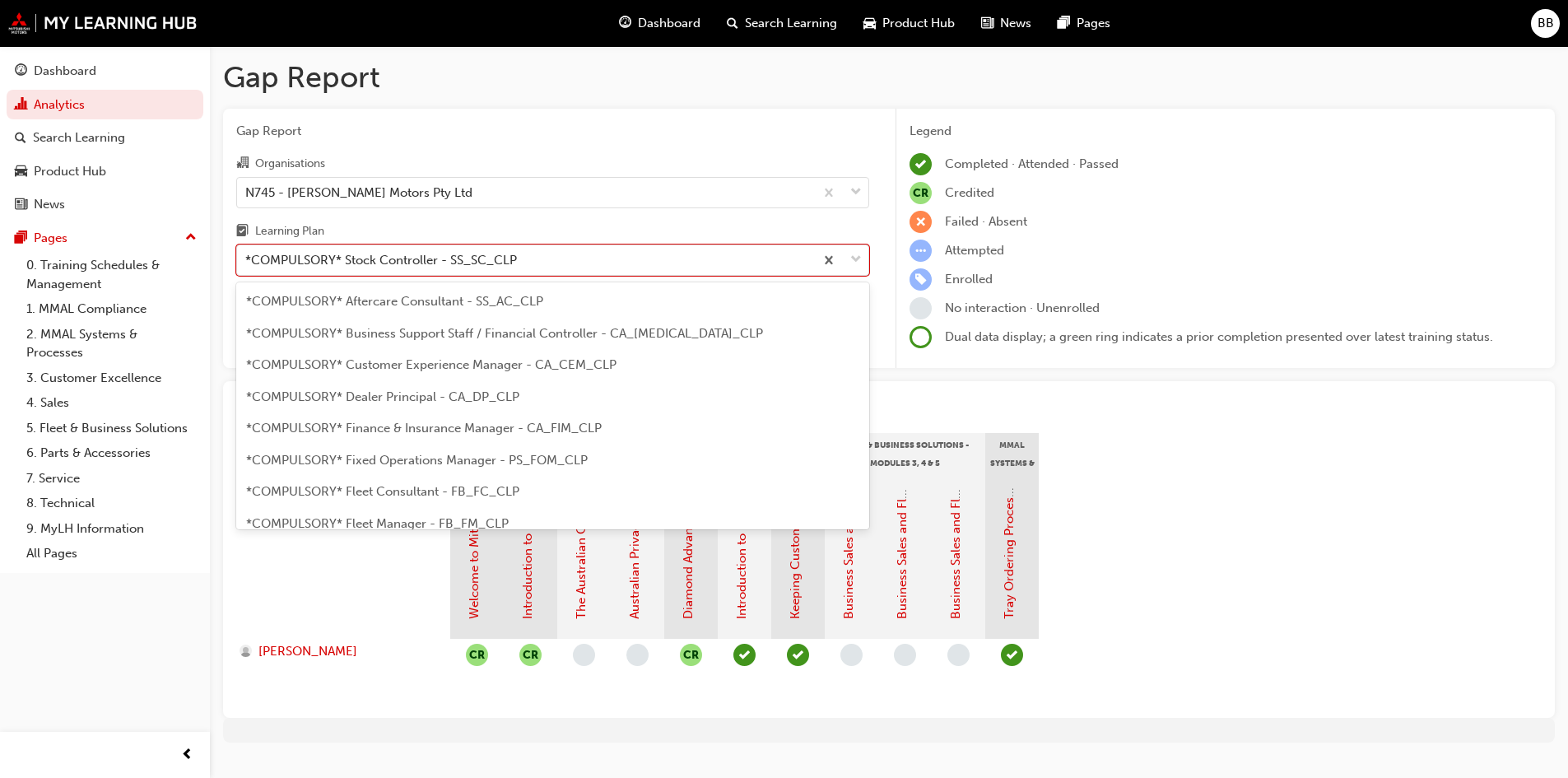
click at [542, 285] on body "Your version of Internet Explorer is outdated and not supported. Please upgrade…" at bounding box center [784, 389] width 1568 height 778
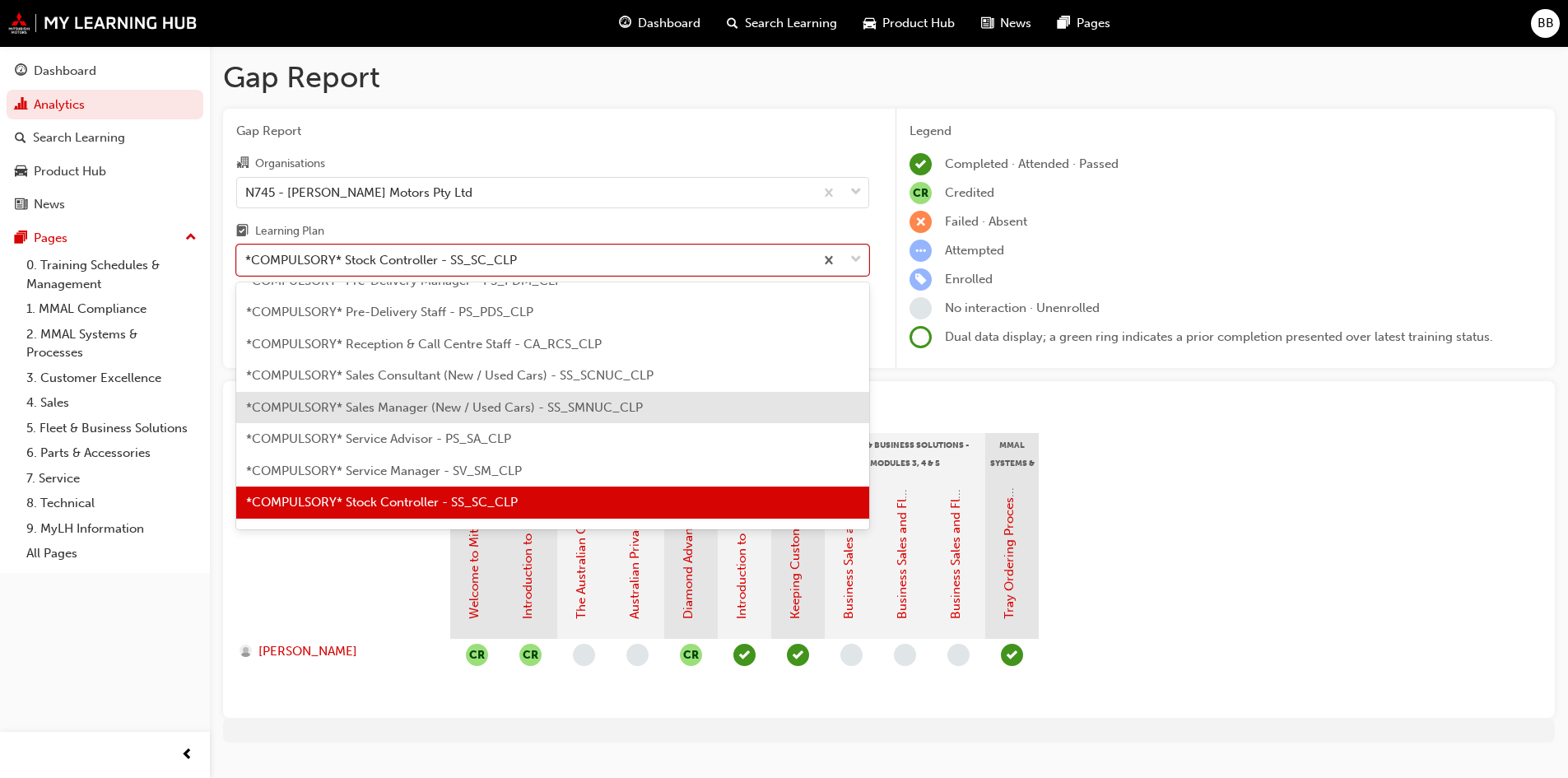
scroll to position [515, 0]
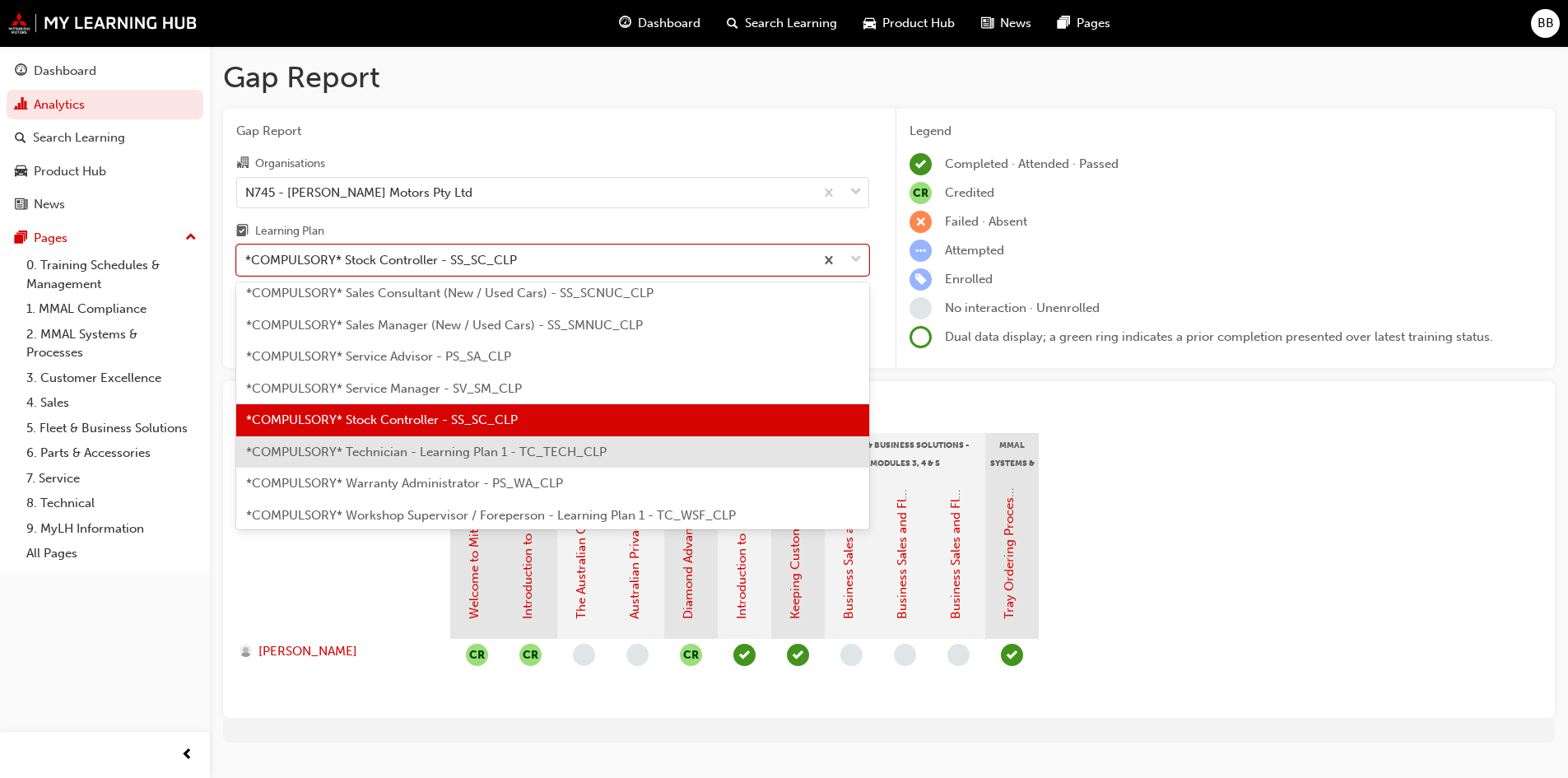
click at [438, 451] on span "*COMPULSORY* Technician - Learning Plan 1 - TC_TECH_CLP" at bounding box center [426, 452] width 361 height 15
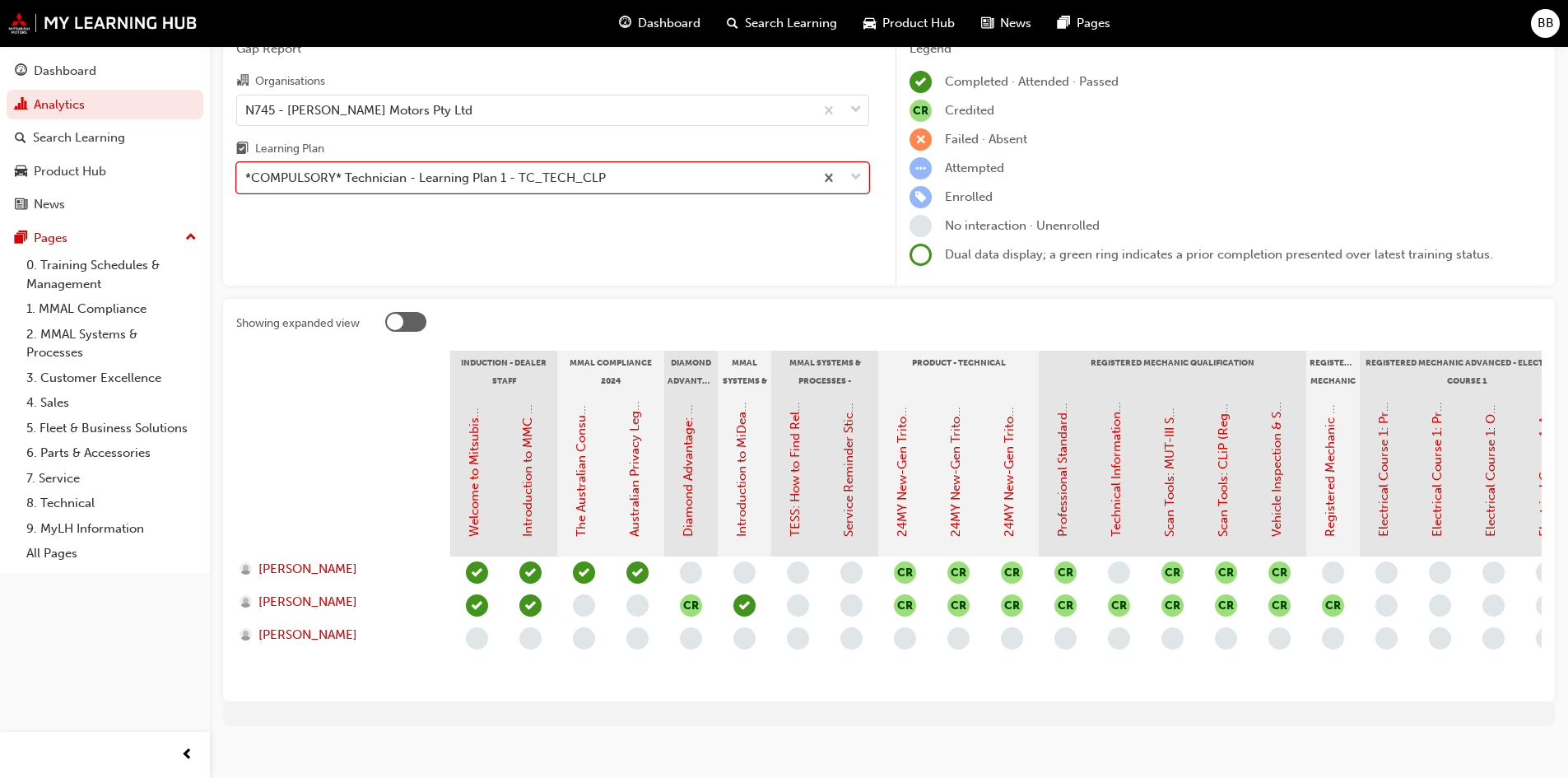
click at [451, 182] on div "*COMPULSORY* Technician - Learning Plan 1 - TC_TECH_CLP" at bounding box center [425, 178] width 361 height 19
click at [247, 182] on input "Learning Plan option *COMPULSORY* Technician - Learning Plan 1 - TC_TECH_CLP, s…" at bounding box center [246, 177] width 2 height 14
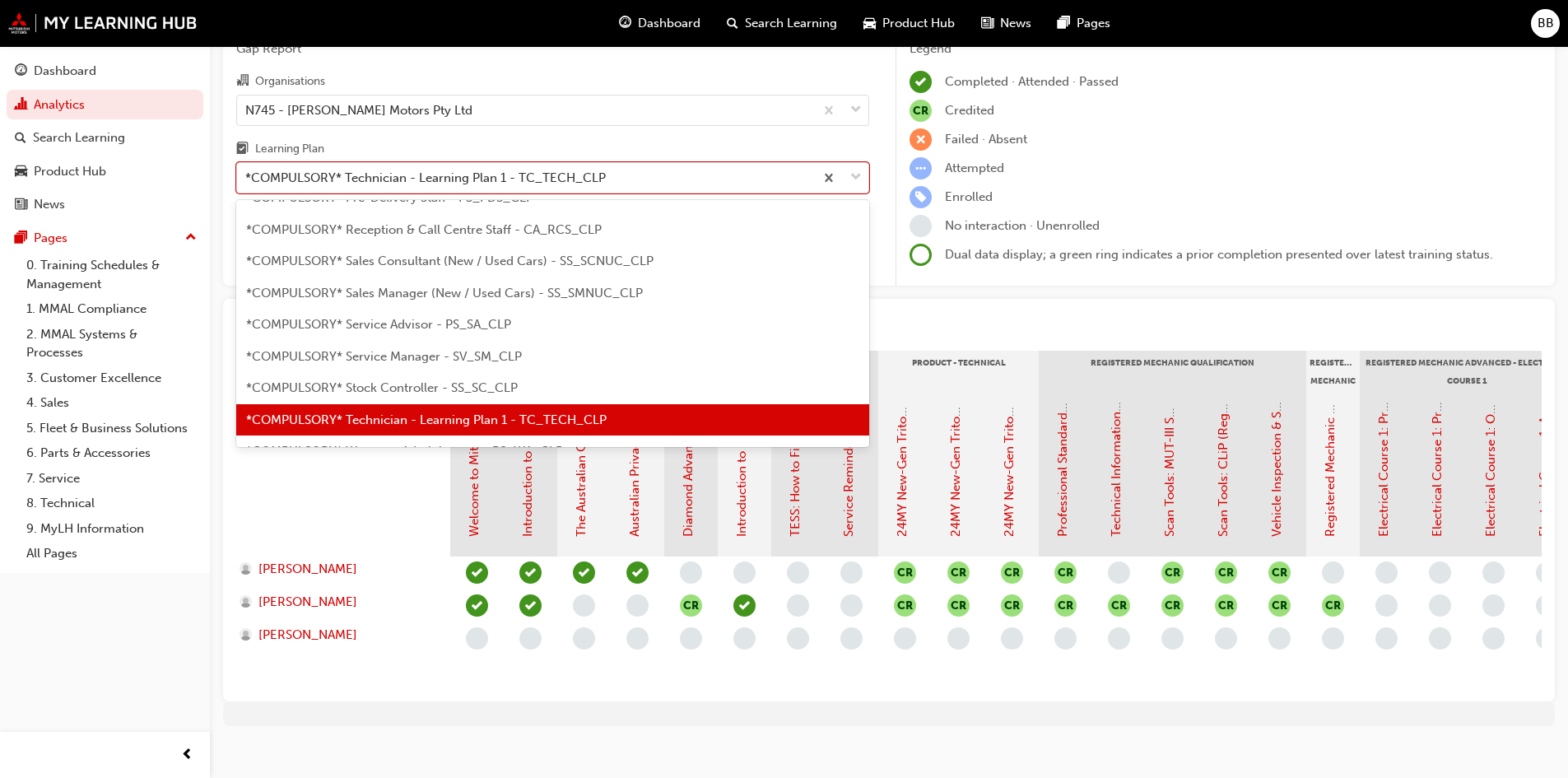
scroll to position [629, 0]
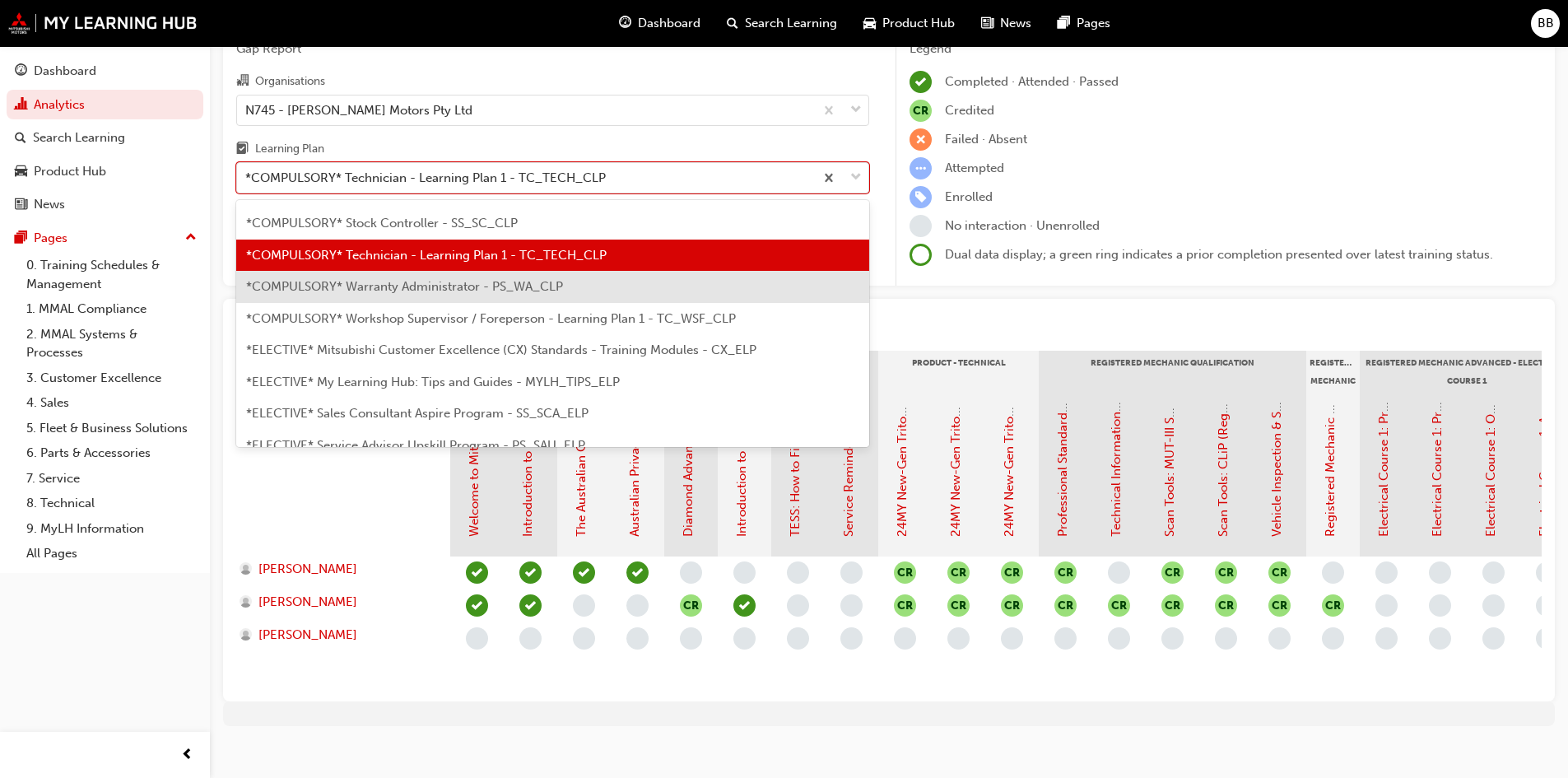
click at [418, 277] on div "*COMPULSORY* Warranty Administrator - PS_WA_CLP" at bounding box center [552, 287] width 633 height 32
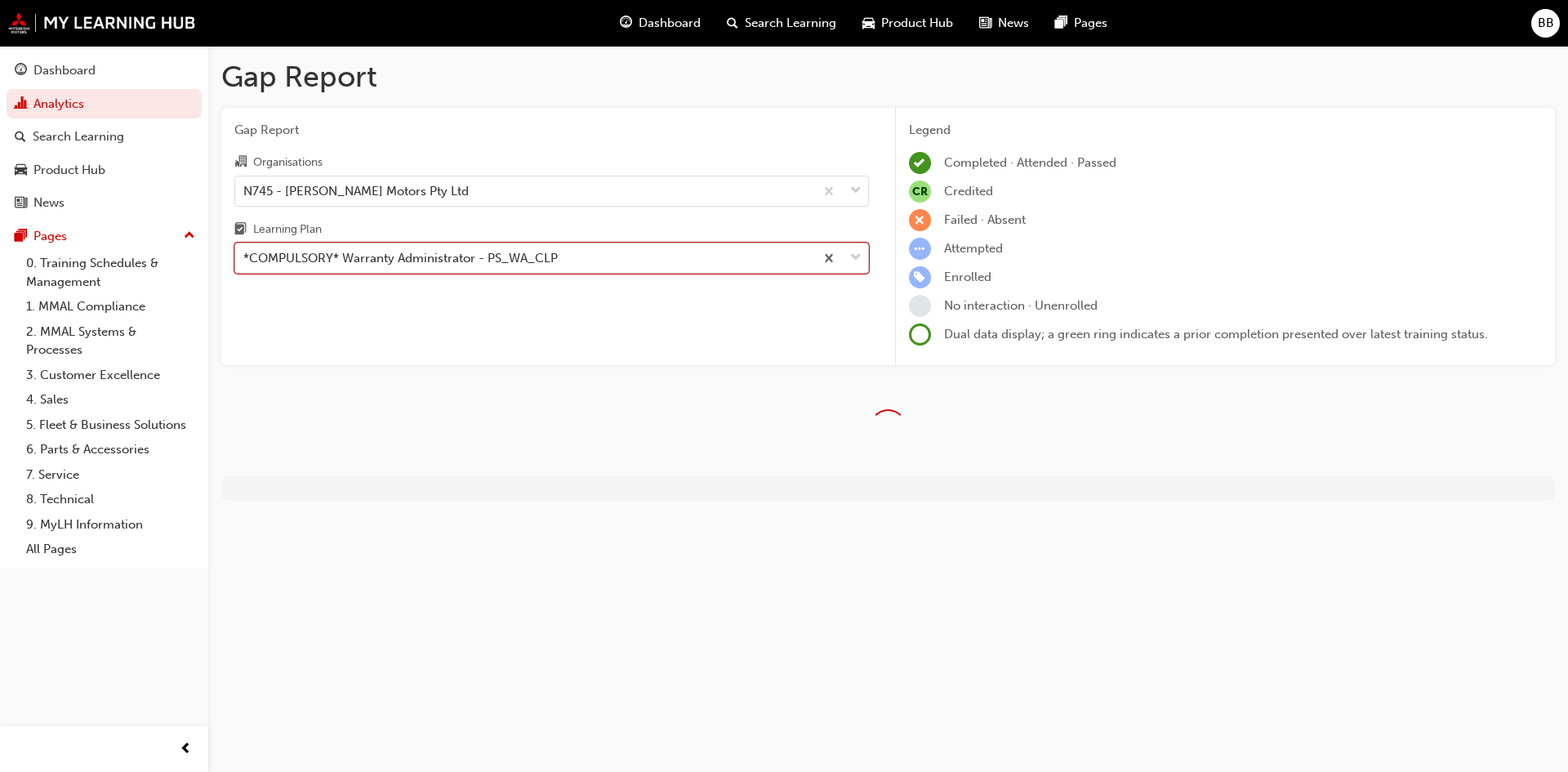
click at [422, 258] on div "*COMPULSORY* Warranty Administrator - PS_WA_CLP" at bounding box center [400, 258] width 314 height 19
click at [245, 258] on input "Learning Plan option *COMPULSORY* Warranty Administrator - PS_WA_CLP, selected.…" at bounding box center [244, 257] width 2 height 14
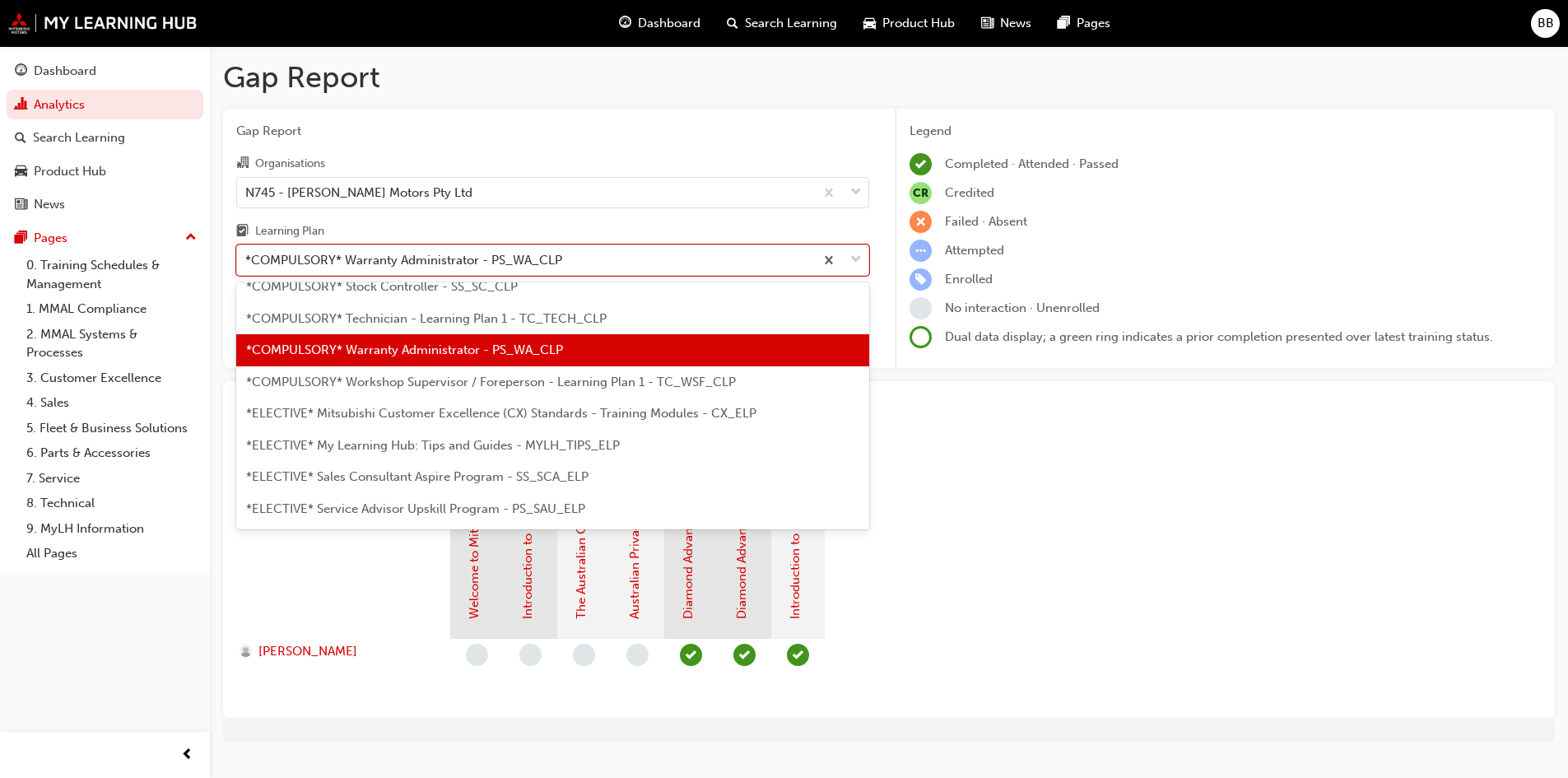
scroll to position [661, 0]
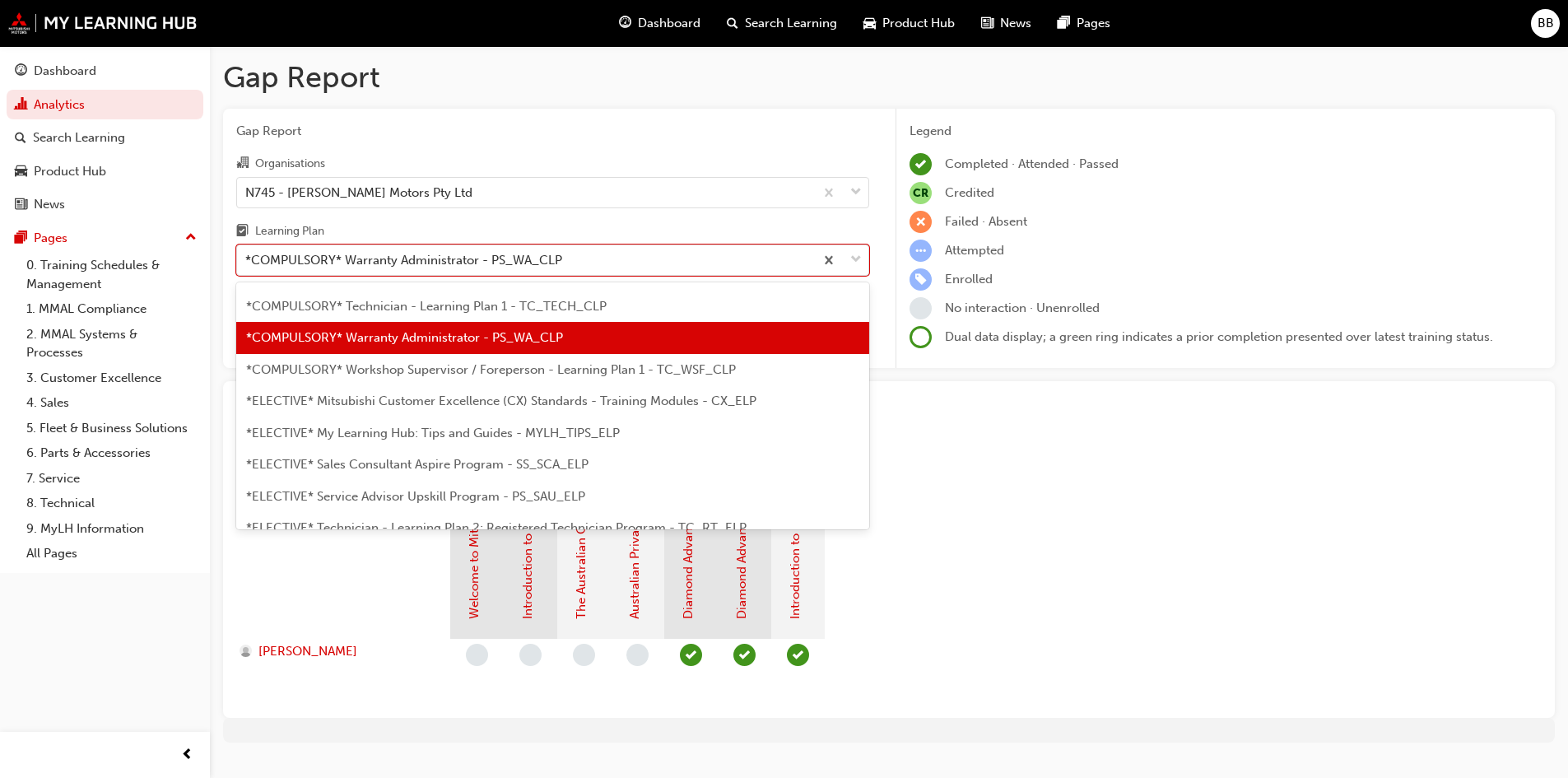
click at [421, 372] on span "*COMPULSORY* Workshop Supervisor / Foreperson - Learning Plan 1 - TC_WSF_CLP" at bounding box center [491, 370] width 490 height 15
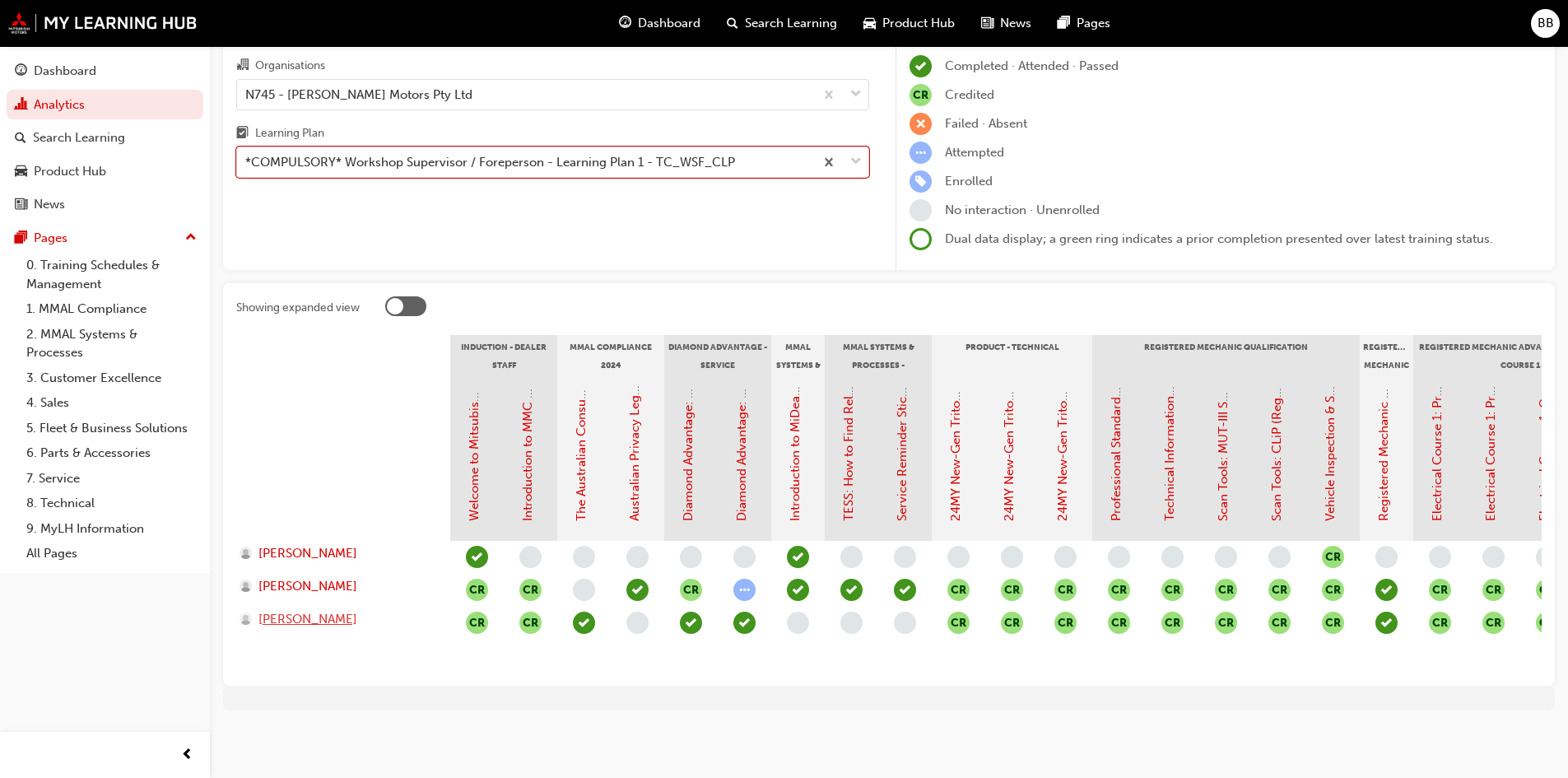
scroll to position [111, 0]
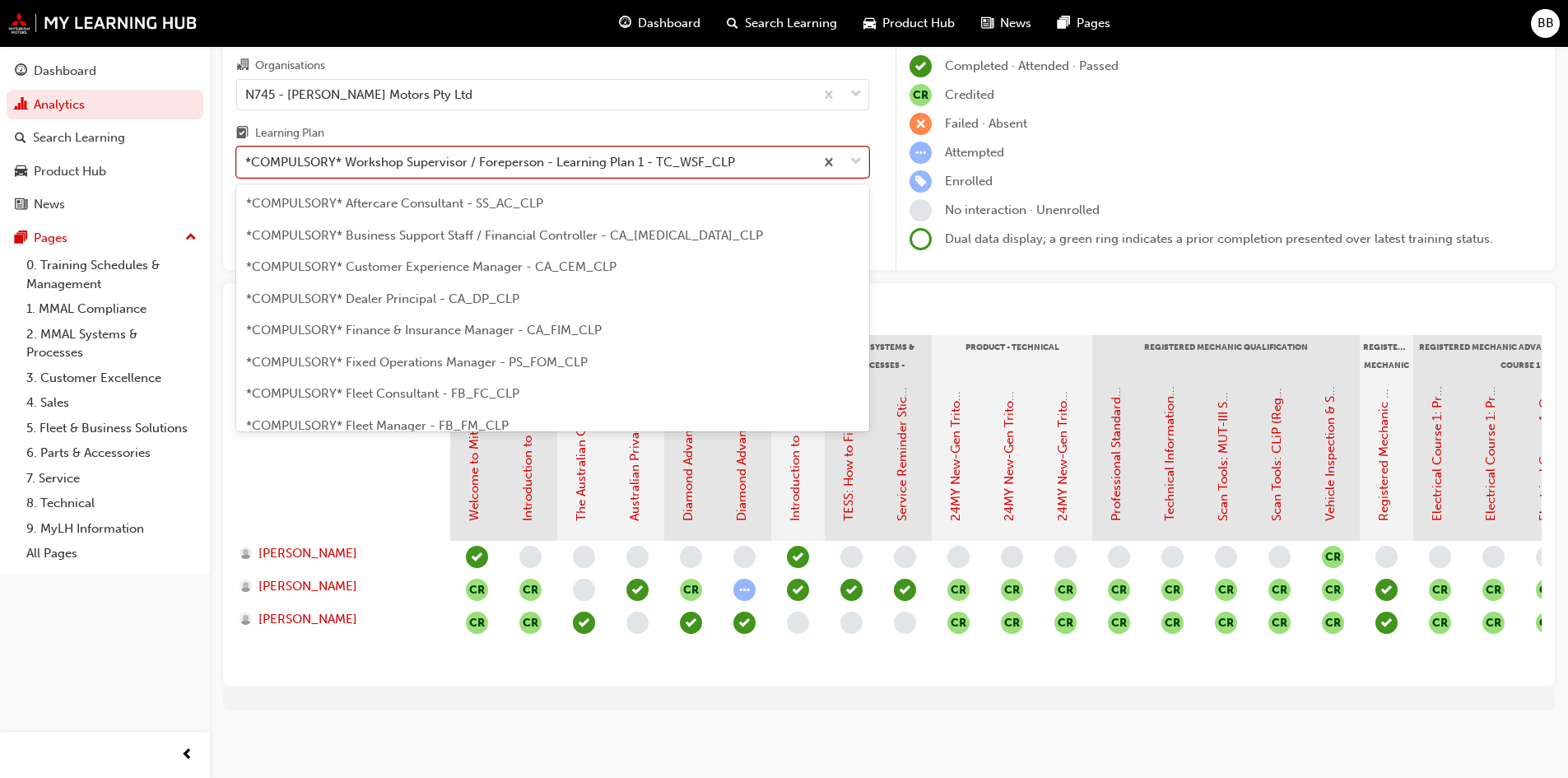
click at [449, 149] on div "*COMPULSORY* Workshop Supervisor / Foreperson - Learning Plan 1 - TC_WSF_CLP" at bounding box center [525, 162] width 576 height 29
click at [247, 155] on input "Learning Plan option *COMPULSORY* Workshop Supervisor / Foreperson - Learning P…" at bounding box center [246, 162] width 2 height 14
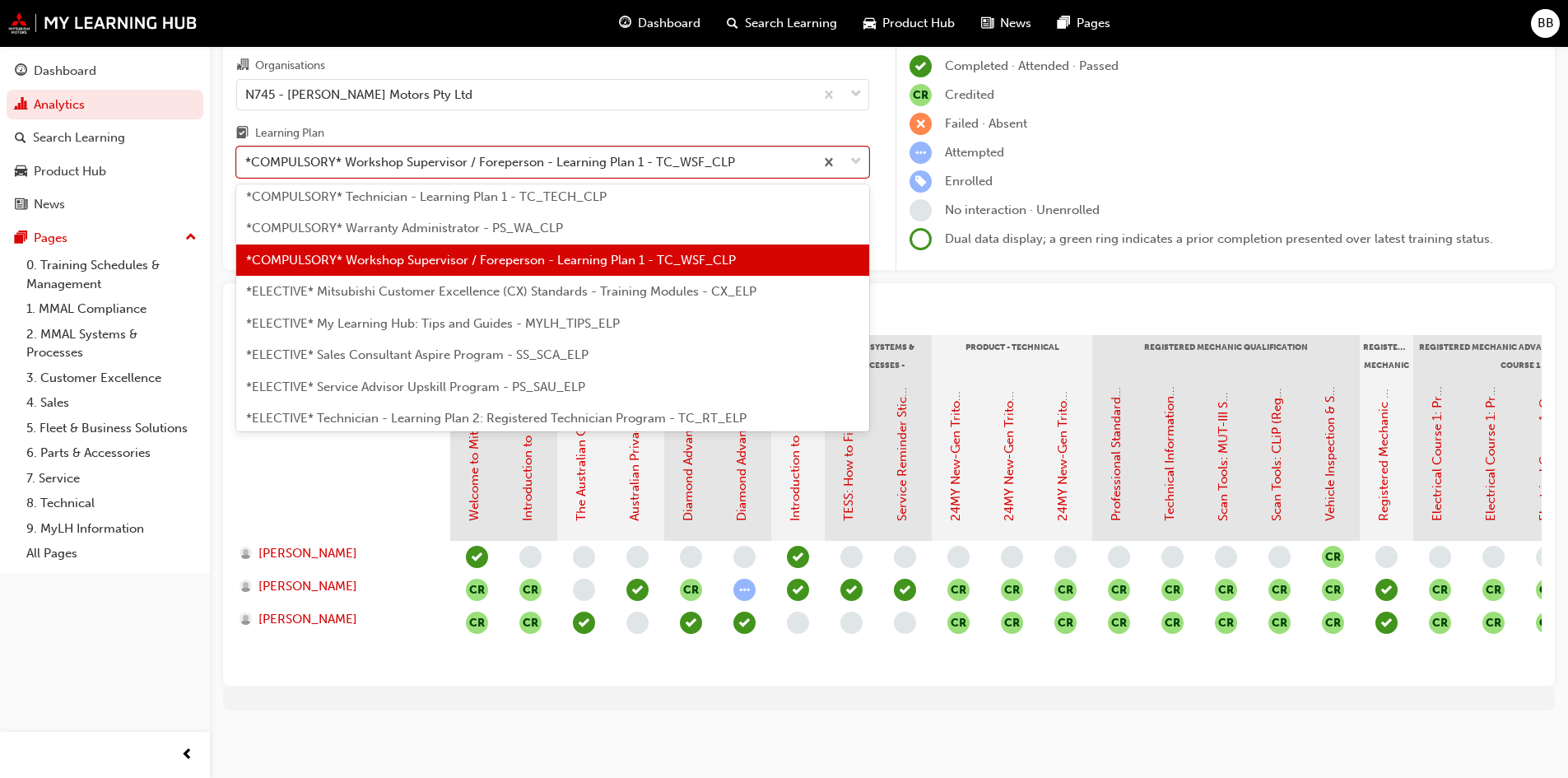
scroll to position [693, 0]
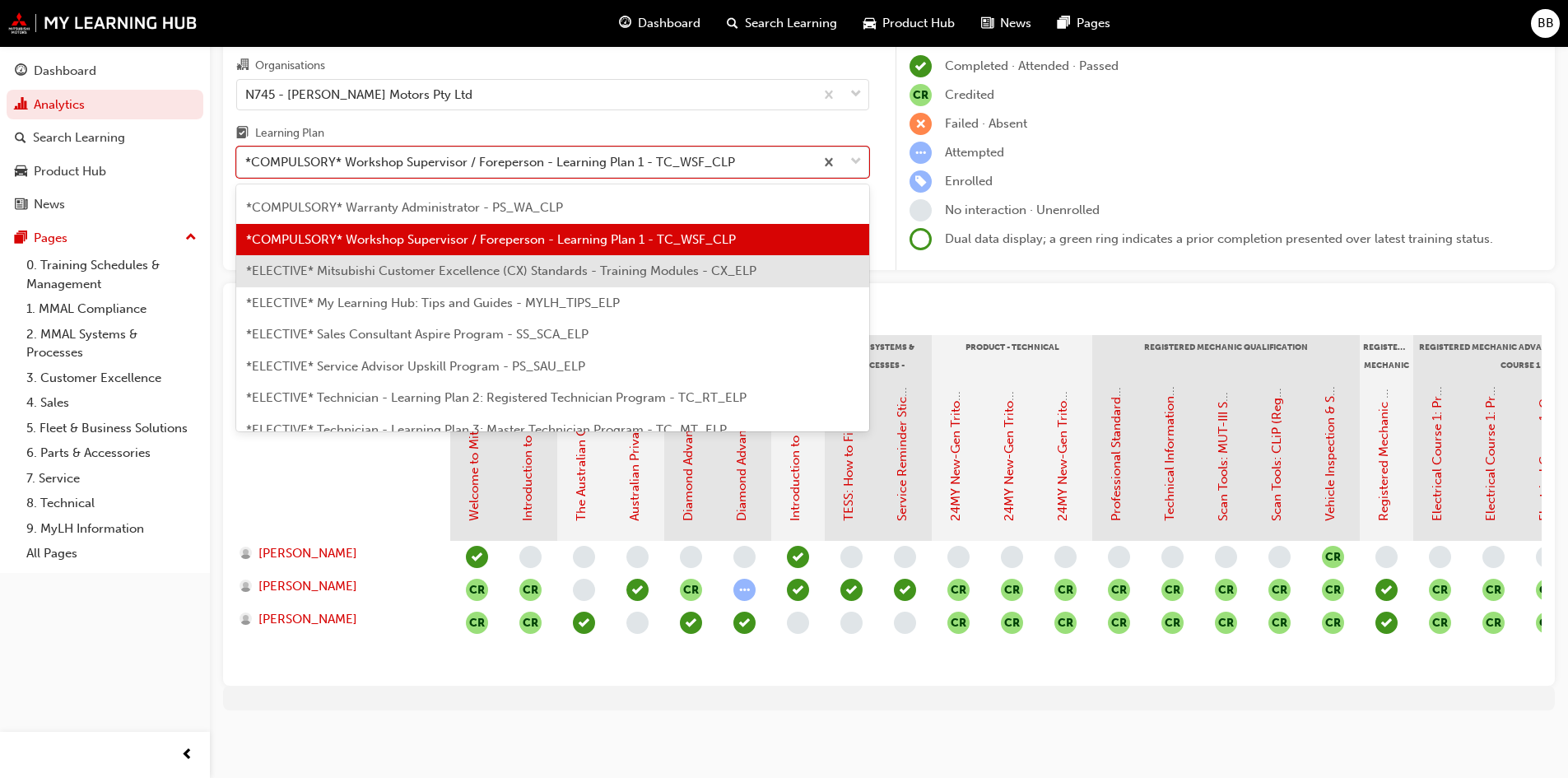
click at [398, 263] on span "*ELECTIVE* Mitsubishi Customer Excellence (CX) Standards - Training Modules - C…" at bounding box center [501, 270] width 510 height 15
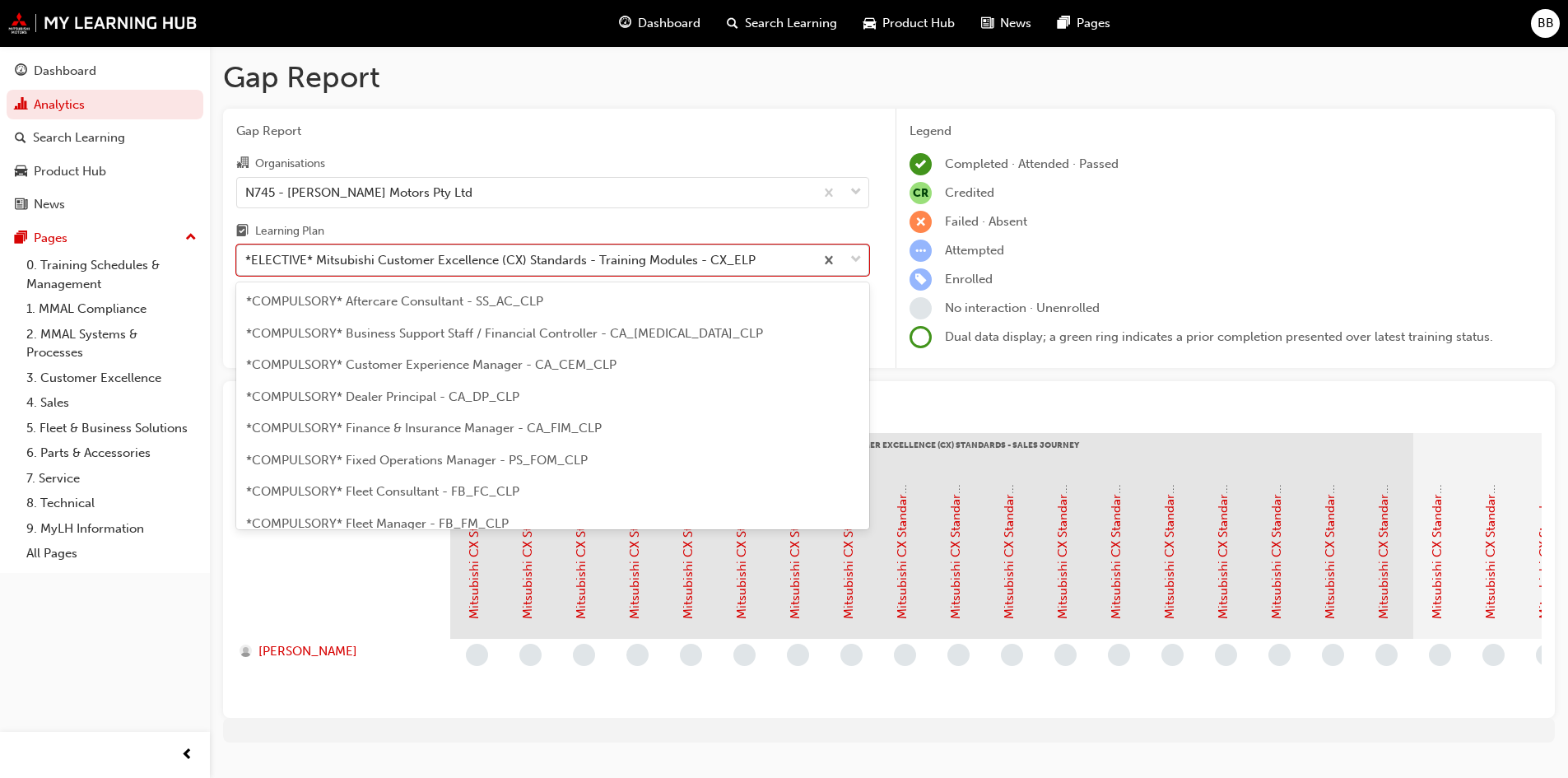
click at [423, 263] on div "*ELECTIVE* Mitsubishi Customer Excellence (CX) Standards - Training Modules - C…" at bounding box center [500, 260] width 510 height 19
click at [247, 263] on input "Learning Plan option *ELECTIVE* Mitsubishi Customer Excellence (CX) Standards -…" at bounding box center [246, 259] width 2 height 14
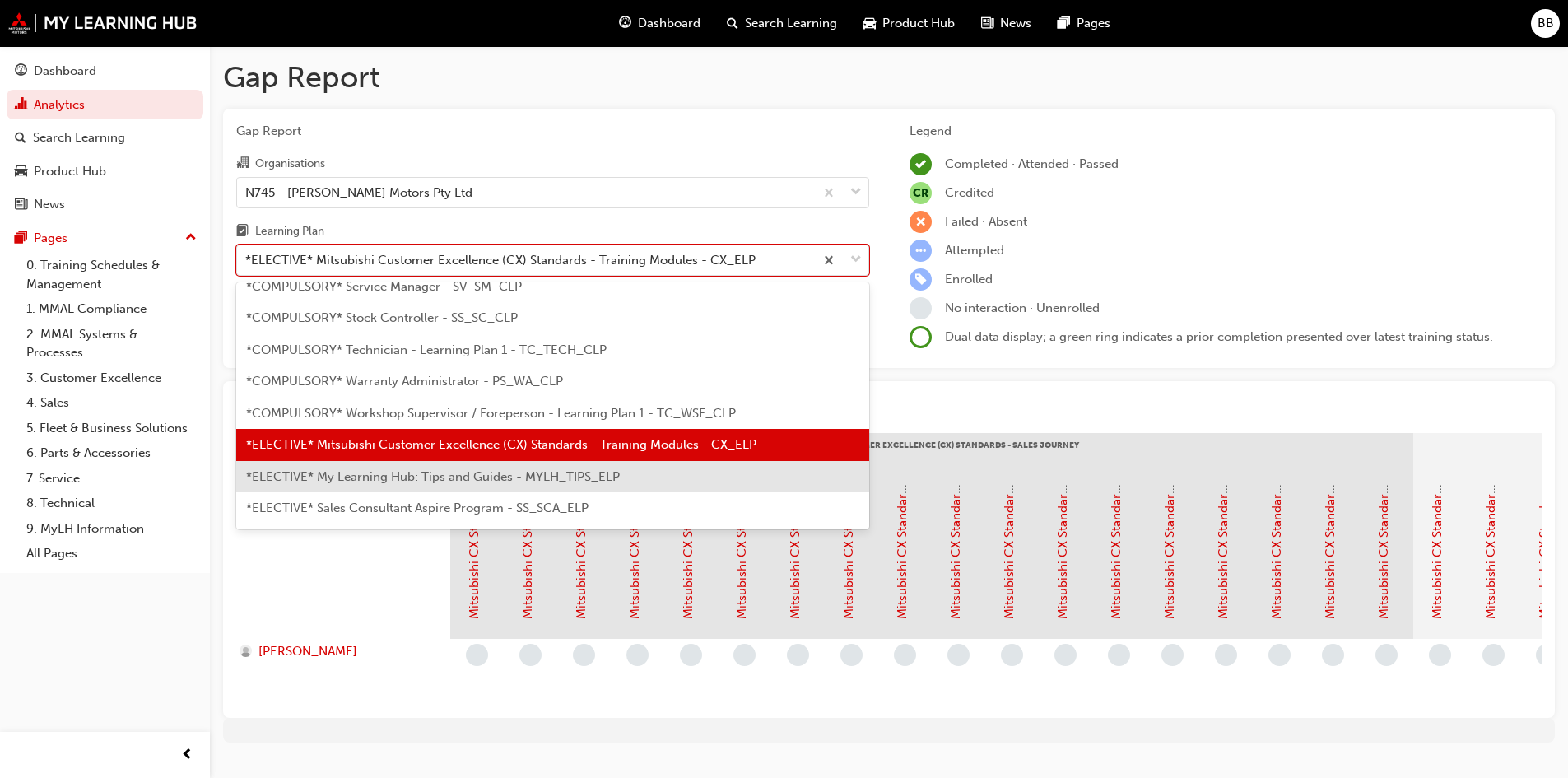
scroll to position [642, 0]
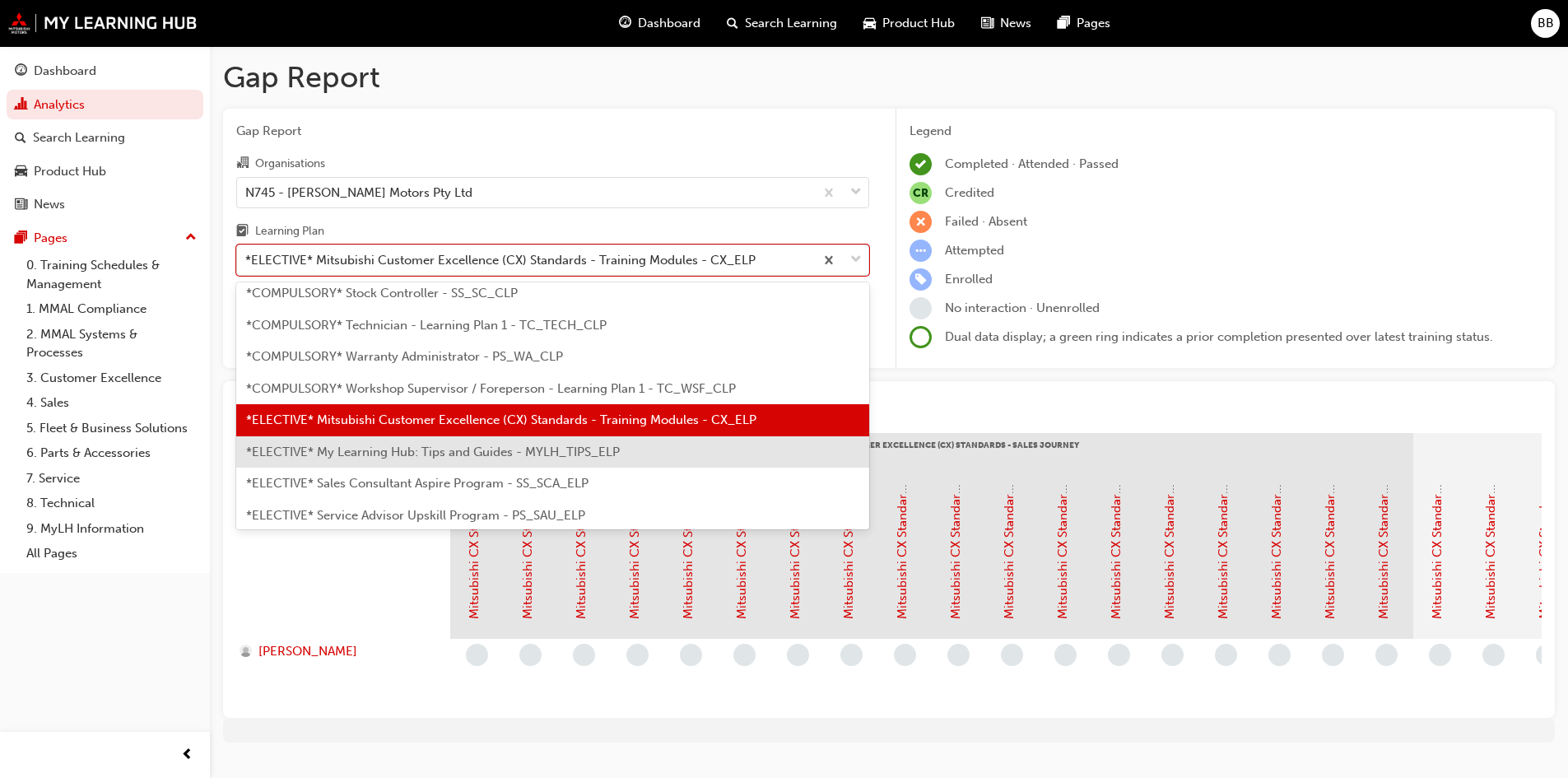
click at [377, 448] on span "*ELECTIVE* My Learning Hub: Tips and Guides - MYLH_TIPS_ELP" at bounding box center [433, 452] width 374 height 15
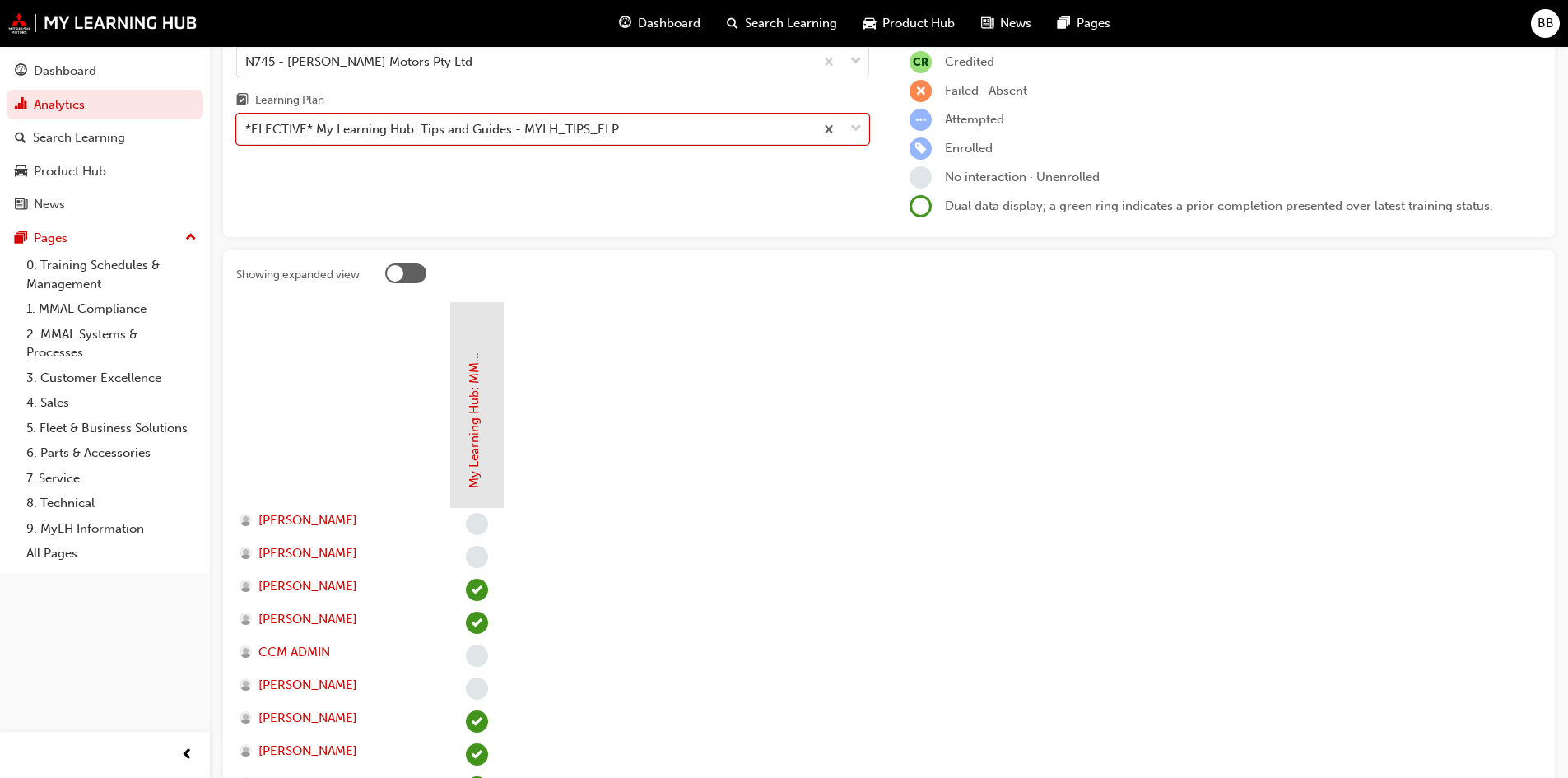
scroll to position [49, 0]
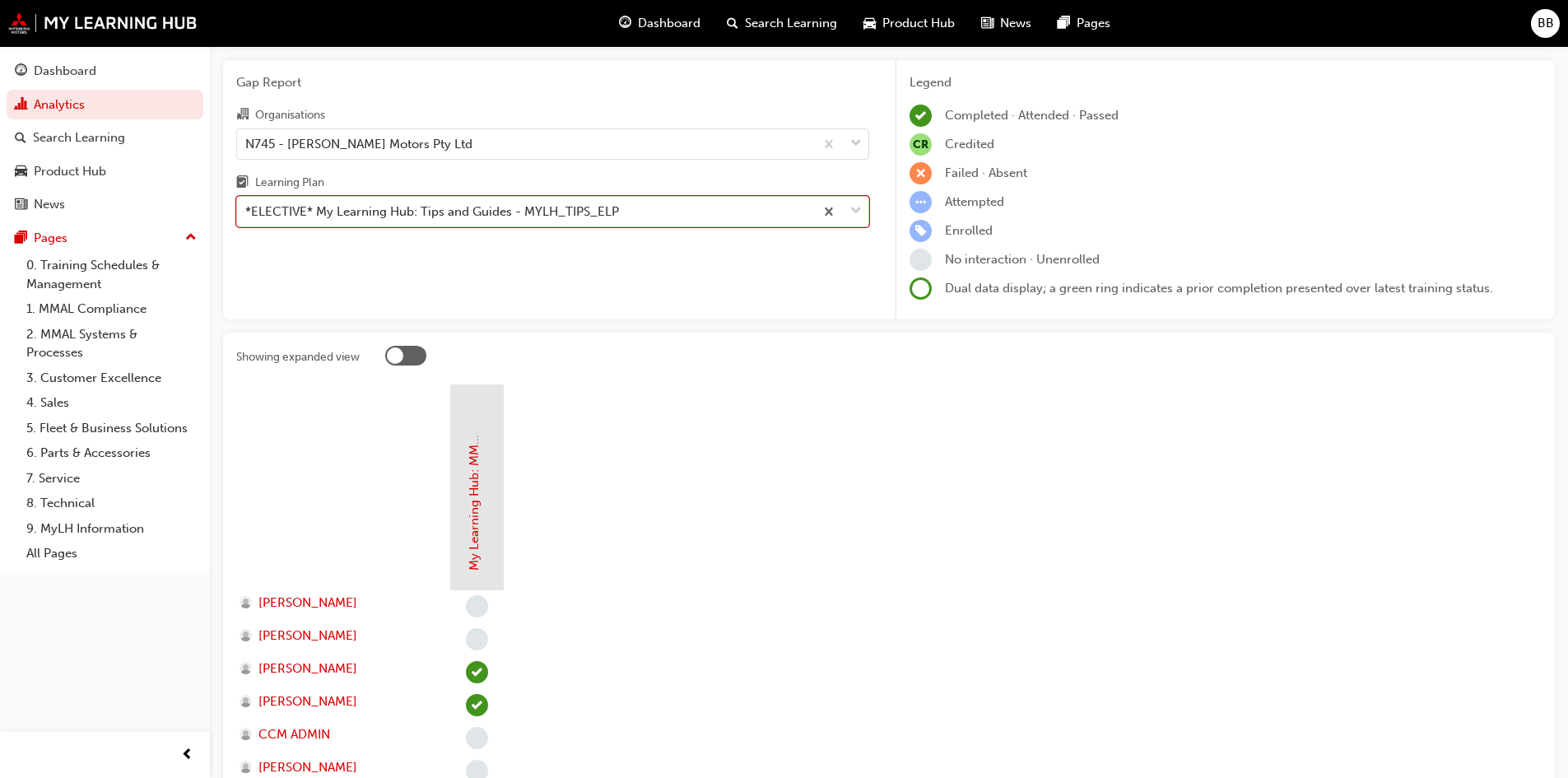
click at [480, 209] on div "*ELECTIVE* My Learning Hub: Tips and Guides - MYLH_TIPS_ELP" at bounding box center [432, 211] width 374 height 19
click at [247, 209] on input "Learning Plan option *ELECTIVE* My Learning Hub: Tips and Guides - MYLH_TIPS_EL…" at bounding box center [246, 210] width 2 height 14
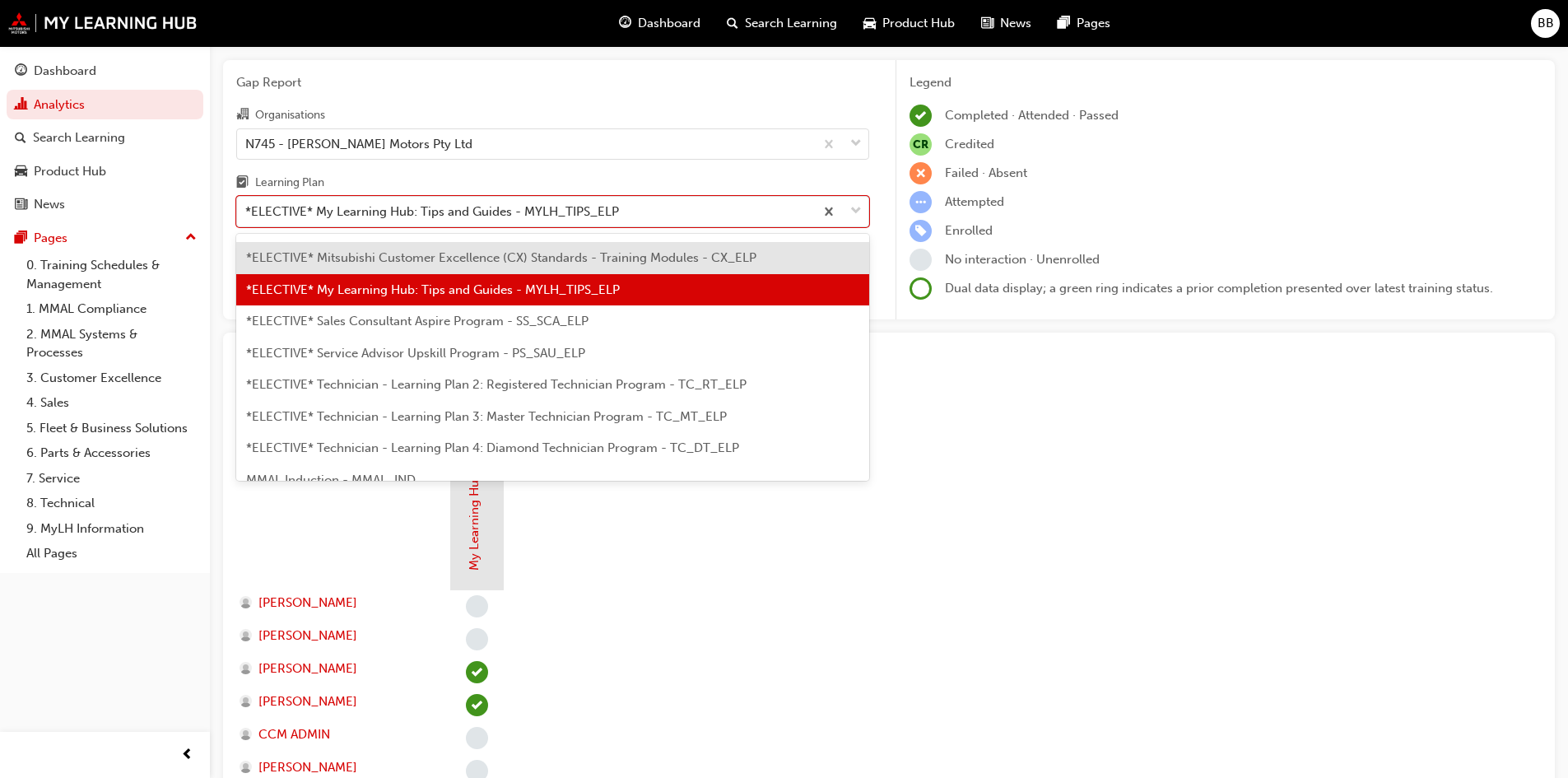
scroll to position [757, 0]
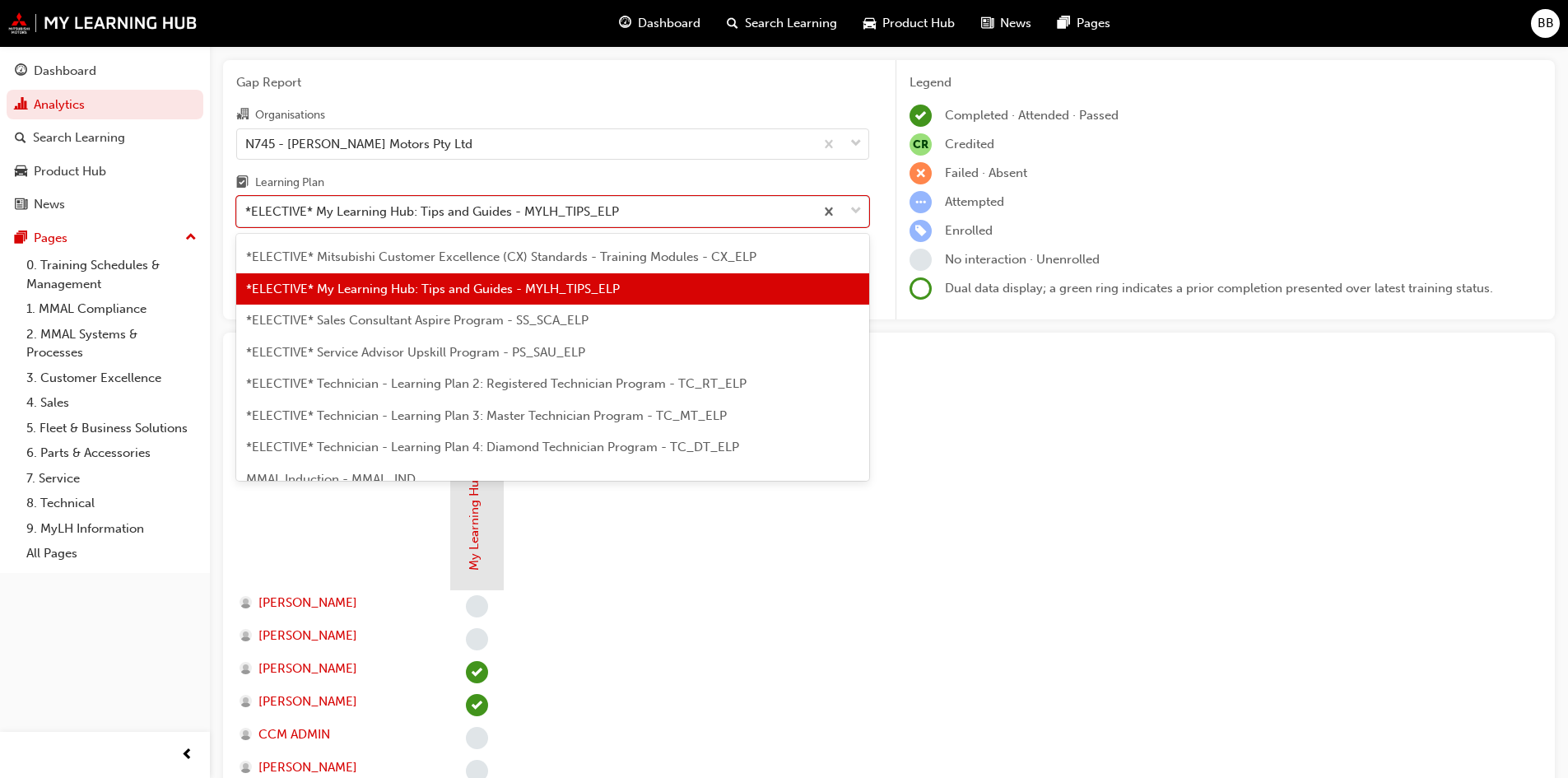
click at [423, 317] on span "*ELECTIVE* Sales Consultant Aspire Program - SS_SCA_ELP" at bounding box center [417, 320] width 342 height 15
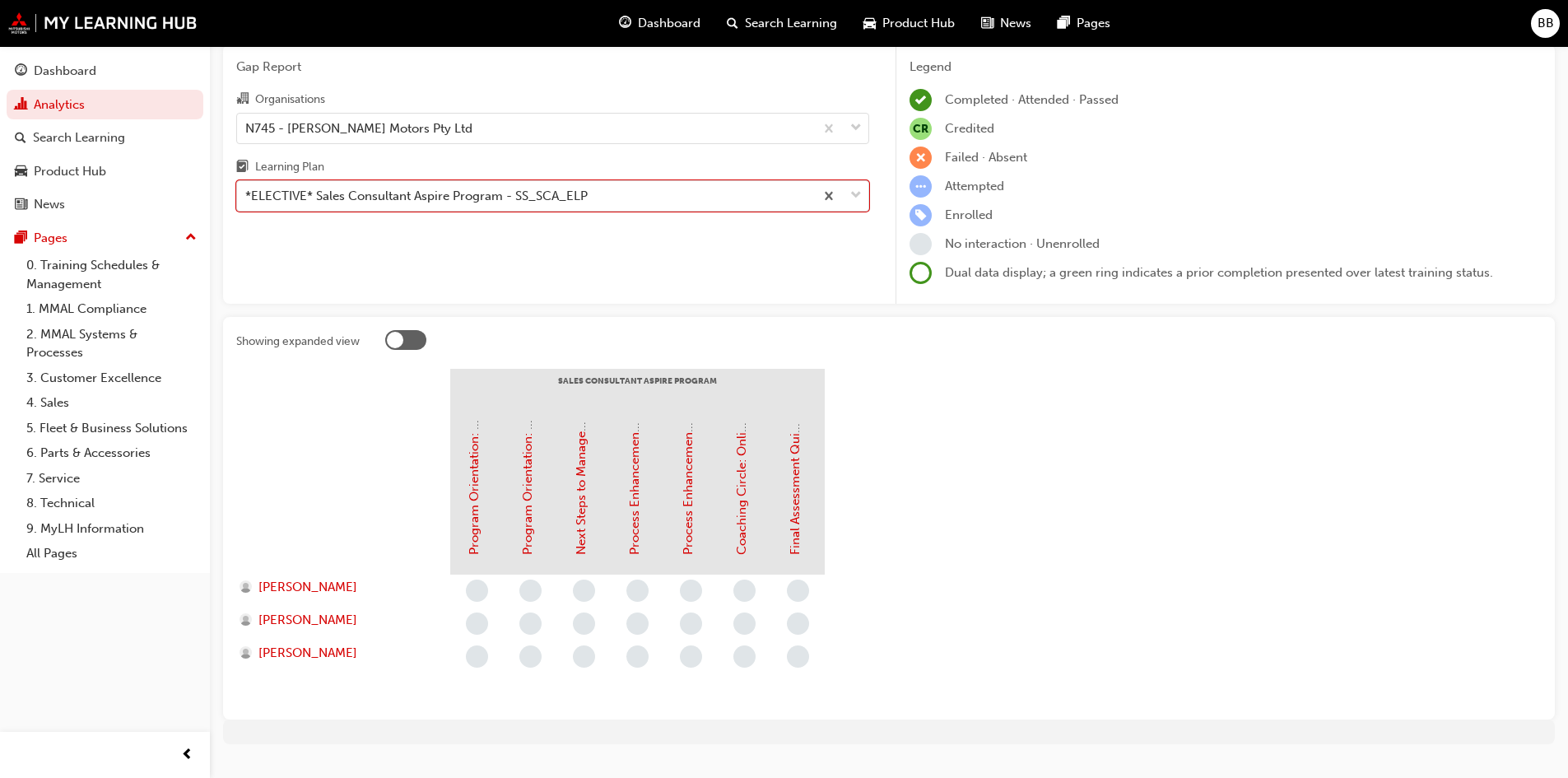
scroll to position [82, 0]
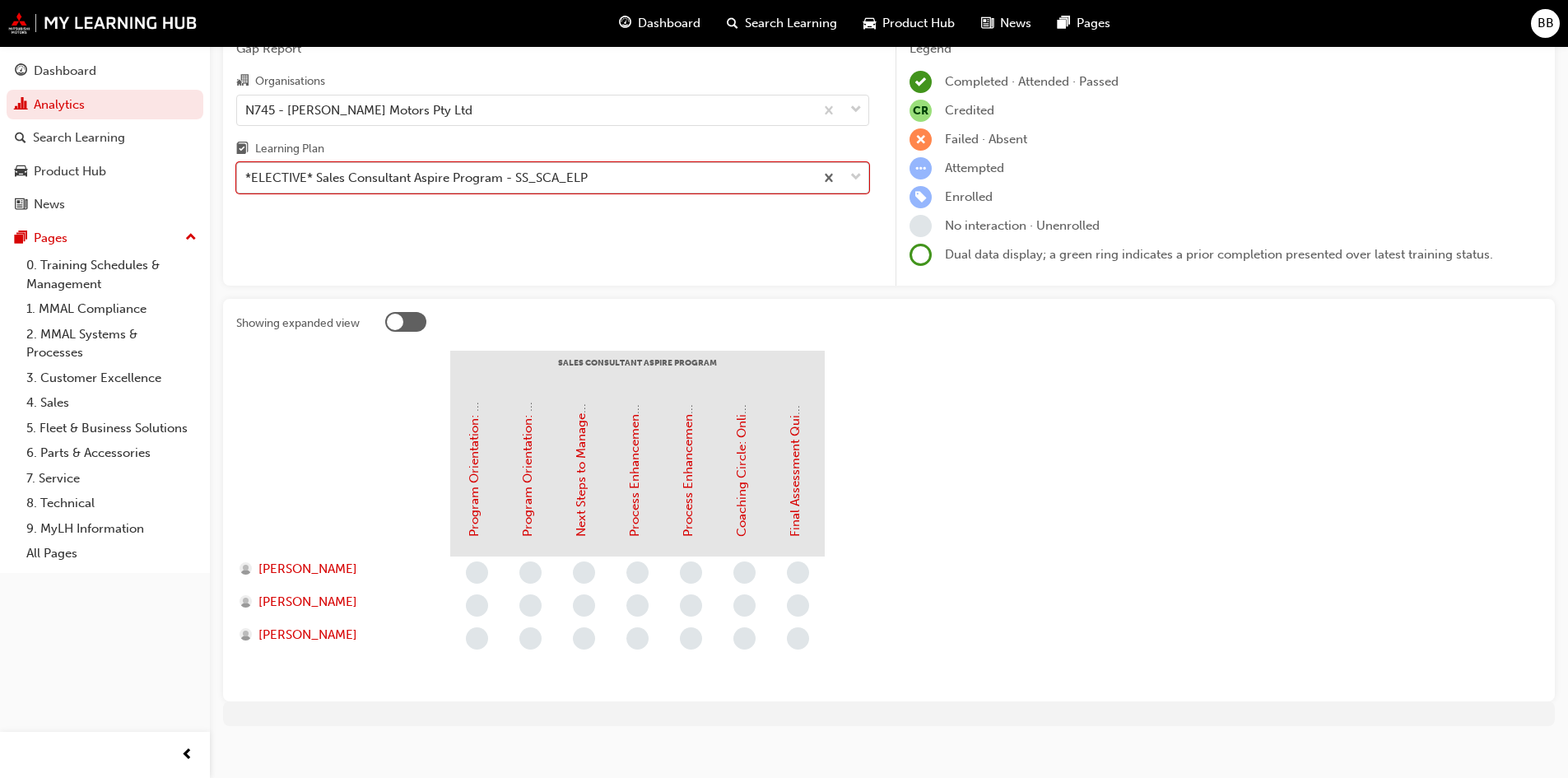
click at [437, 188] on div "*ELECTIVE* Sales Consultant Aspire Program - SS_SCA_ELP" at bounding box center [525, 178] width 576 height 29
click at [247, 185] on input "Learning Plan option *ELECTIVE* Sales Consultant Aspire Program - SS_SCA_ELP, s…" at bounding box center [246, 177] width 2 height 14
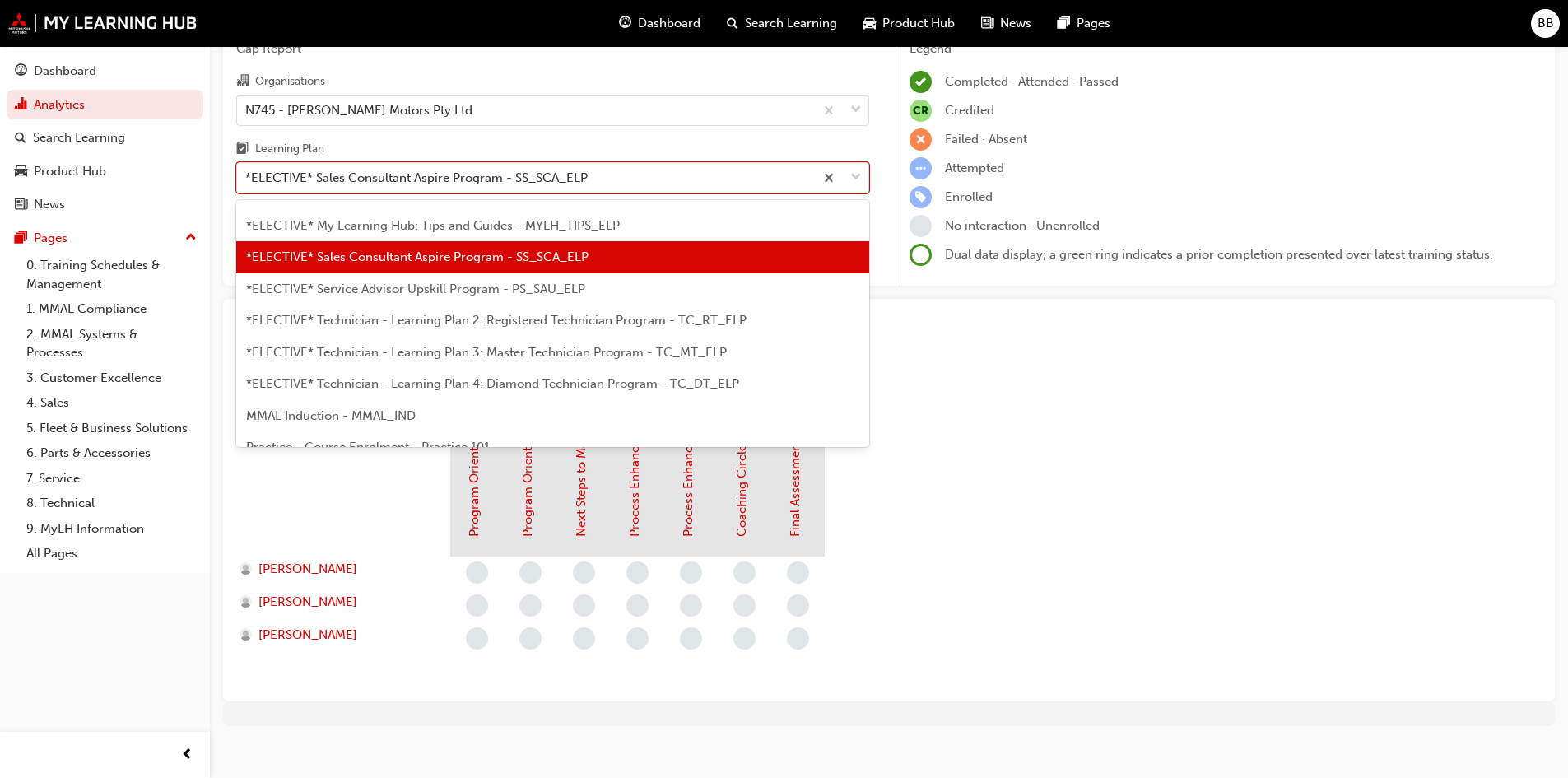
scroll to position [788, 0]
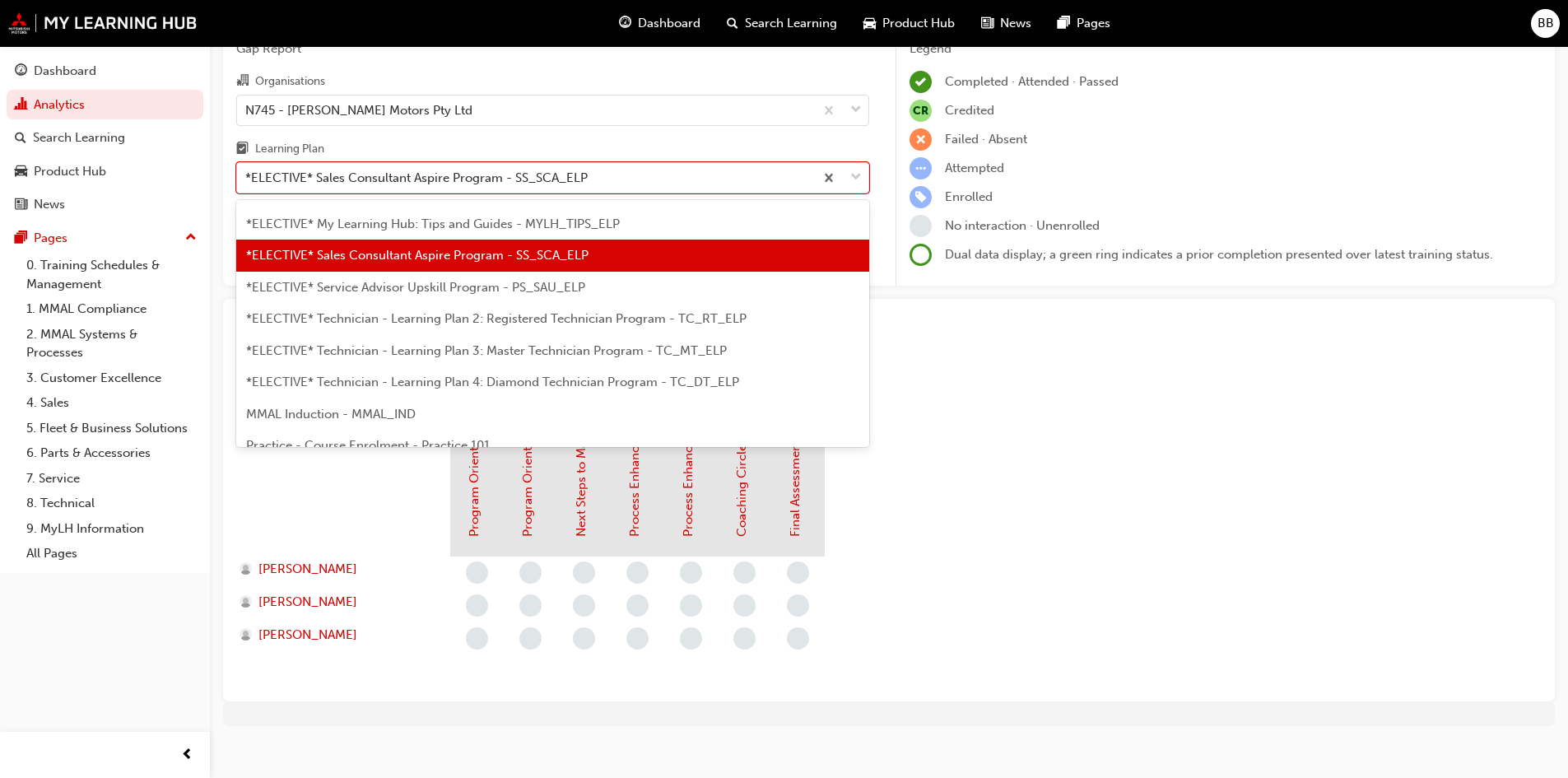
click at [390, 287] on span "*ELECTIVE* Service Advisor Upskill Program - PS_SAU_ELP" at bounding box center [416, 287] width 339 height 15
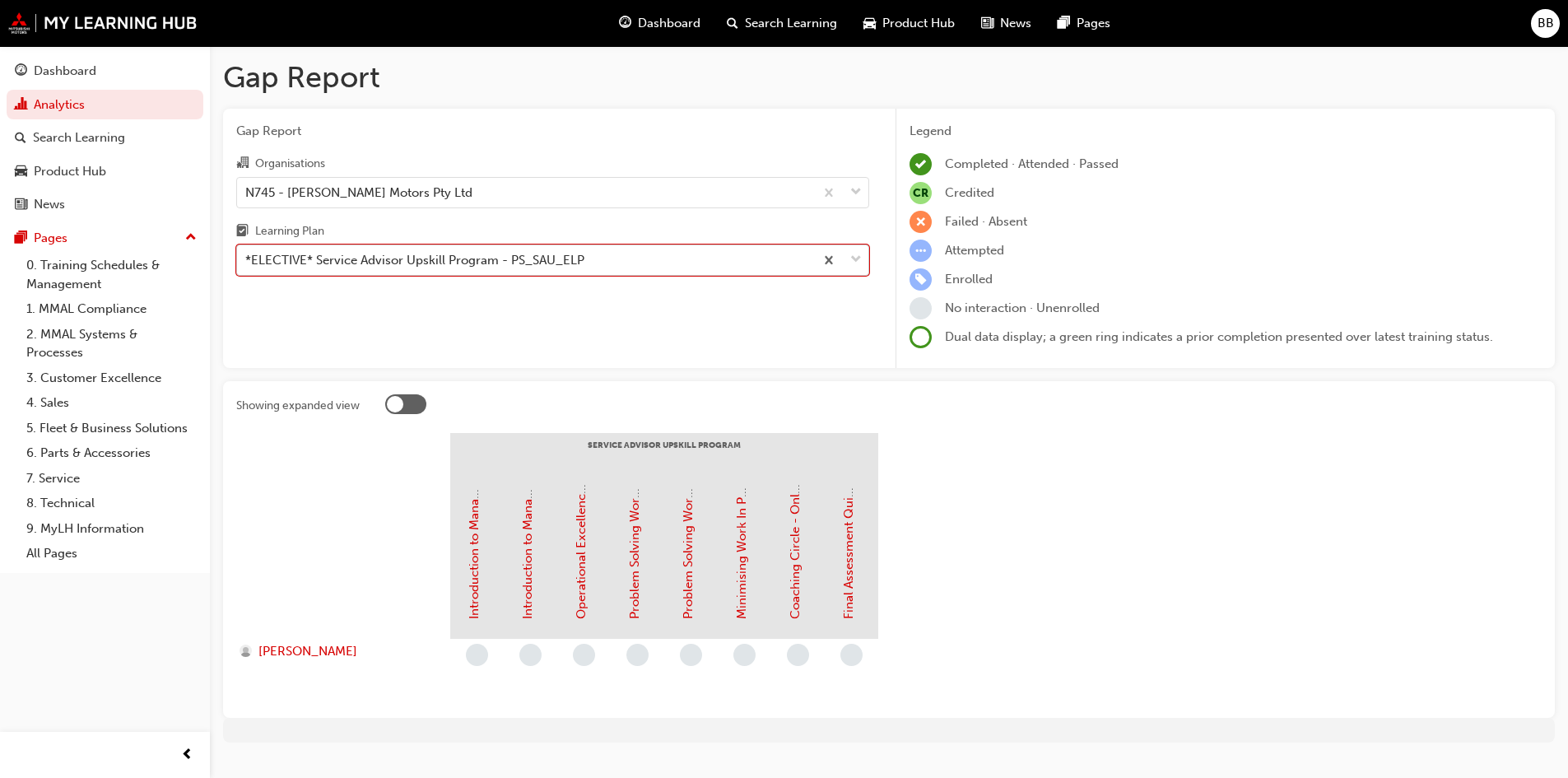
click at [397, 252] on div "*ELECTIVE* Service Advisor Upskill Program - PS_SAU_ELP" at bounding box center [415, 260] width 339 height 19
click at [247, 253] on input "Learning Plan option *ELECTIVE* Service Advisor Upskill Program - PS_SAU_ELP, s…" at bounding box center [246, 259] width 2 height 14
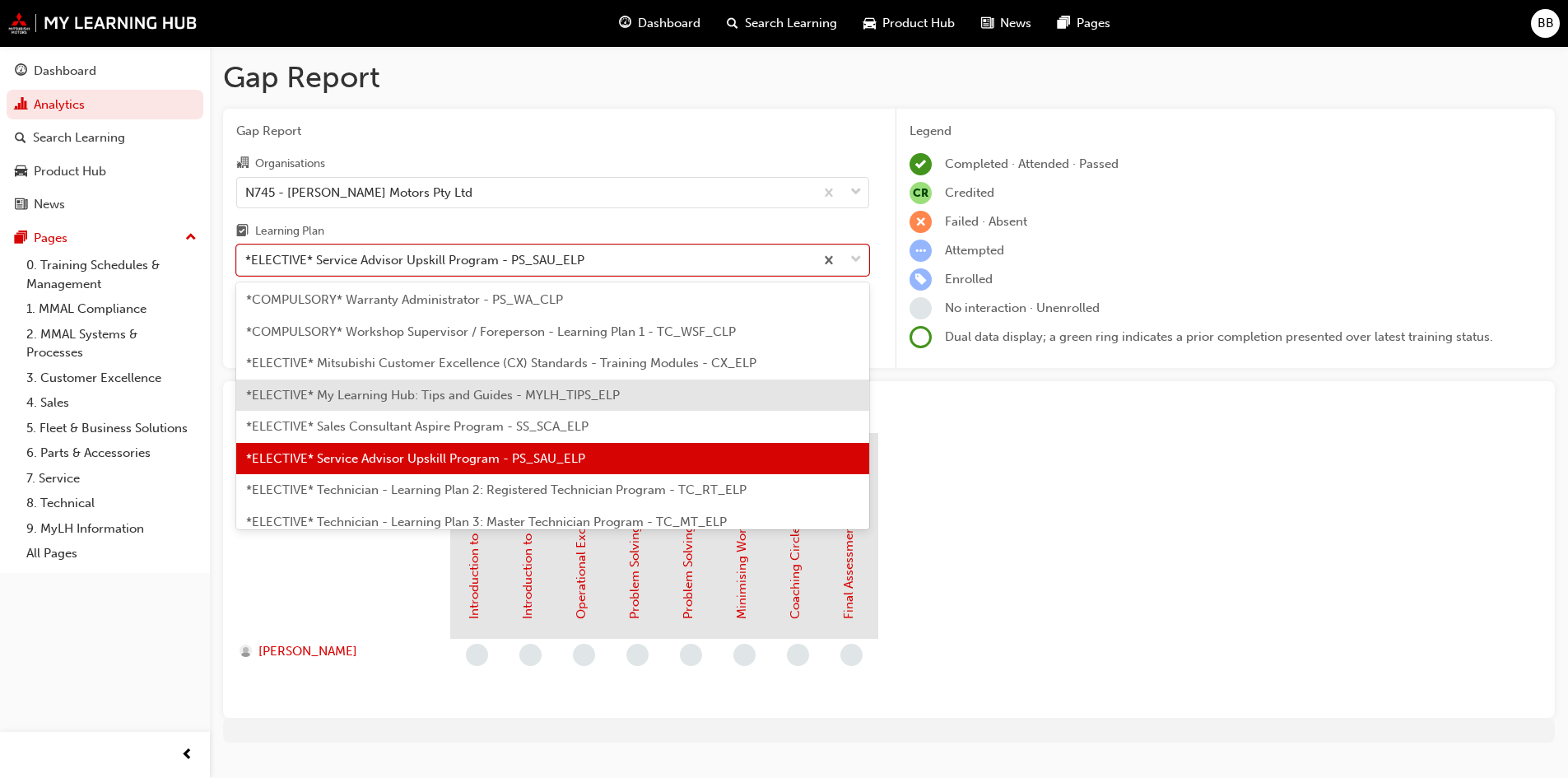
scroll to position [806, 0]
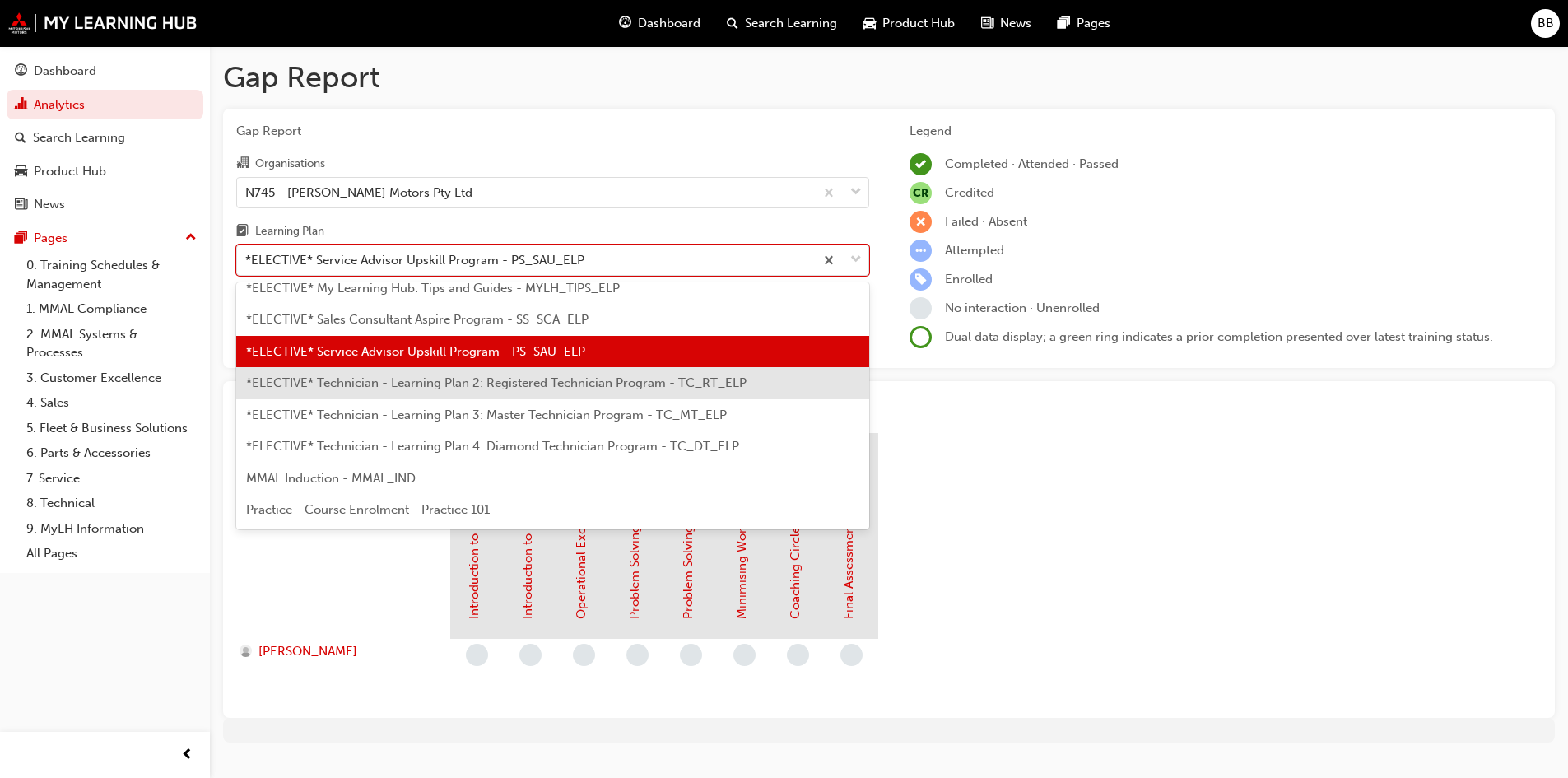
click at [397, 389] on span "*ELECTIVE* Technician - Learning Plan 2: Registered Technician Program - TC_RT_…" at bounding box center [496, 383] width 500 height 15
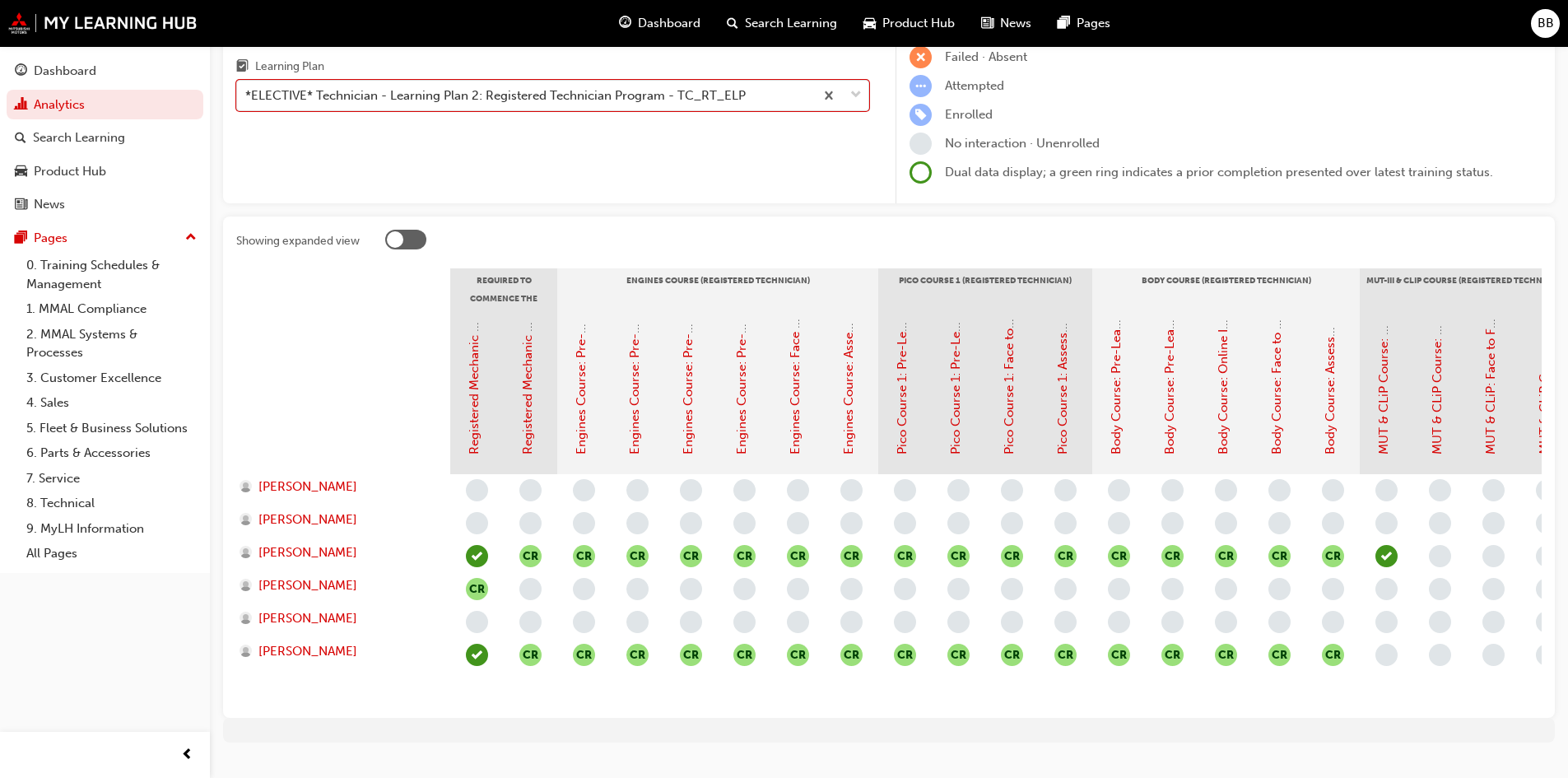
scroll to position [126, 0]
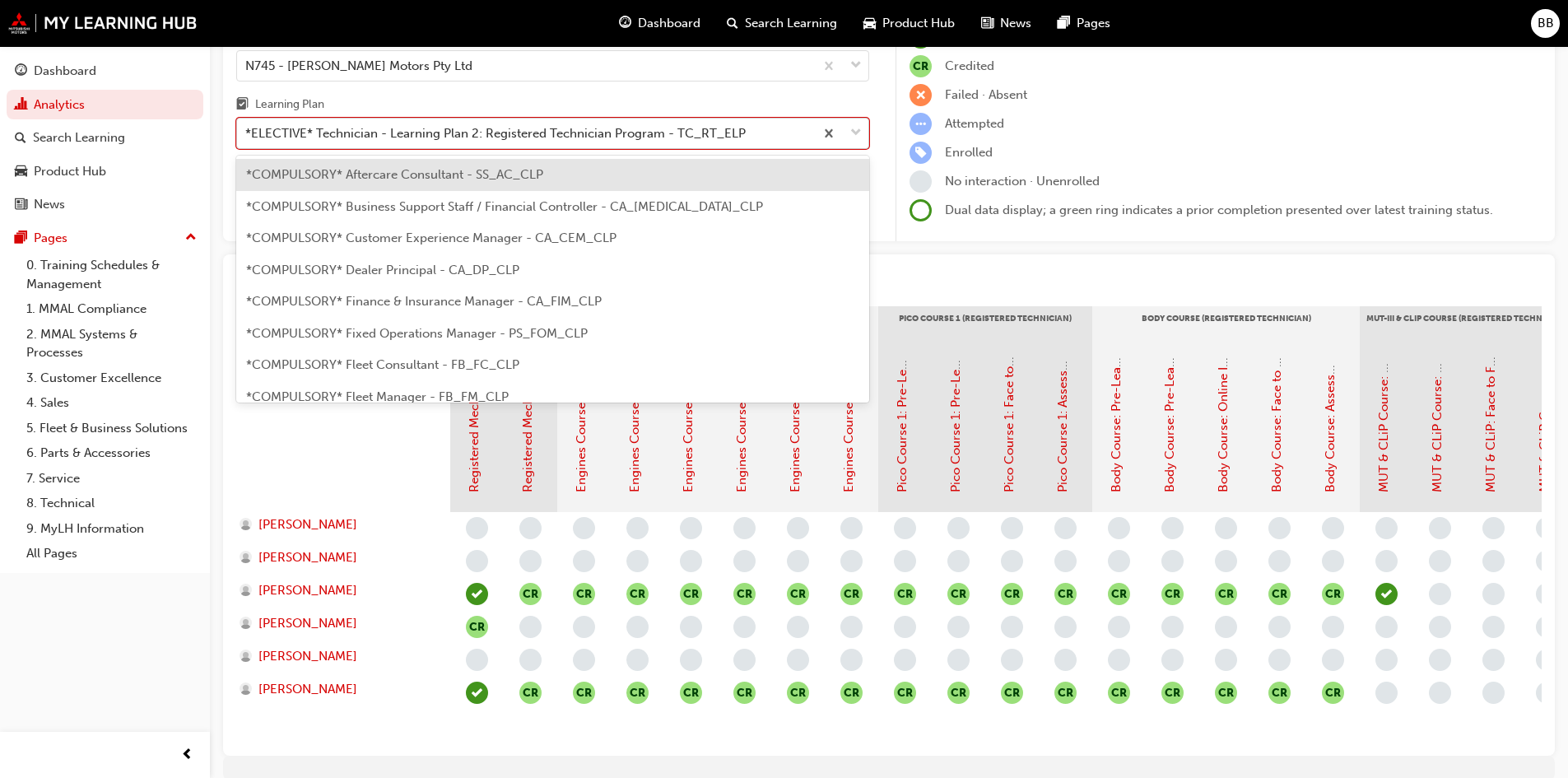
click at [411, 137] on div "*ELECTIVE* Technician - Learning Plan 2: Registered Technician Program - TC_RT_…" at bounding box center [495, 134] width 500 height 19
click at [247, 137] on input "Learning Plan option *ELECTIVE* Technician - Learning Plan 2: Registered Techni…" at bounding box center [246, 132] width 2 height 14
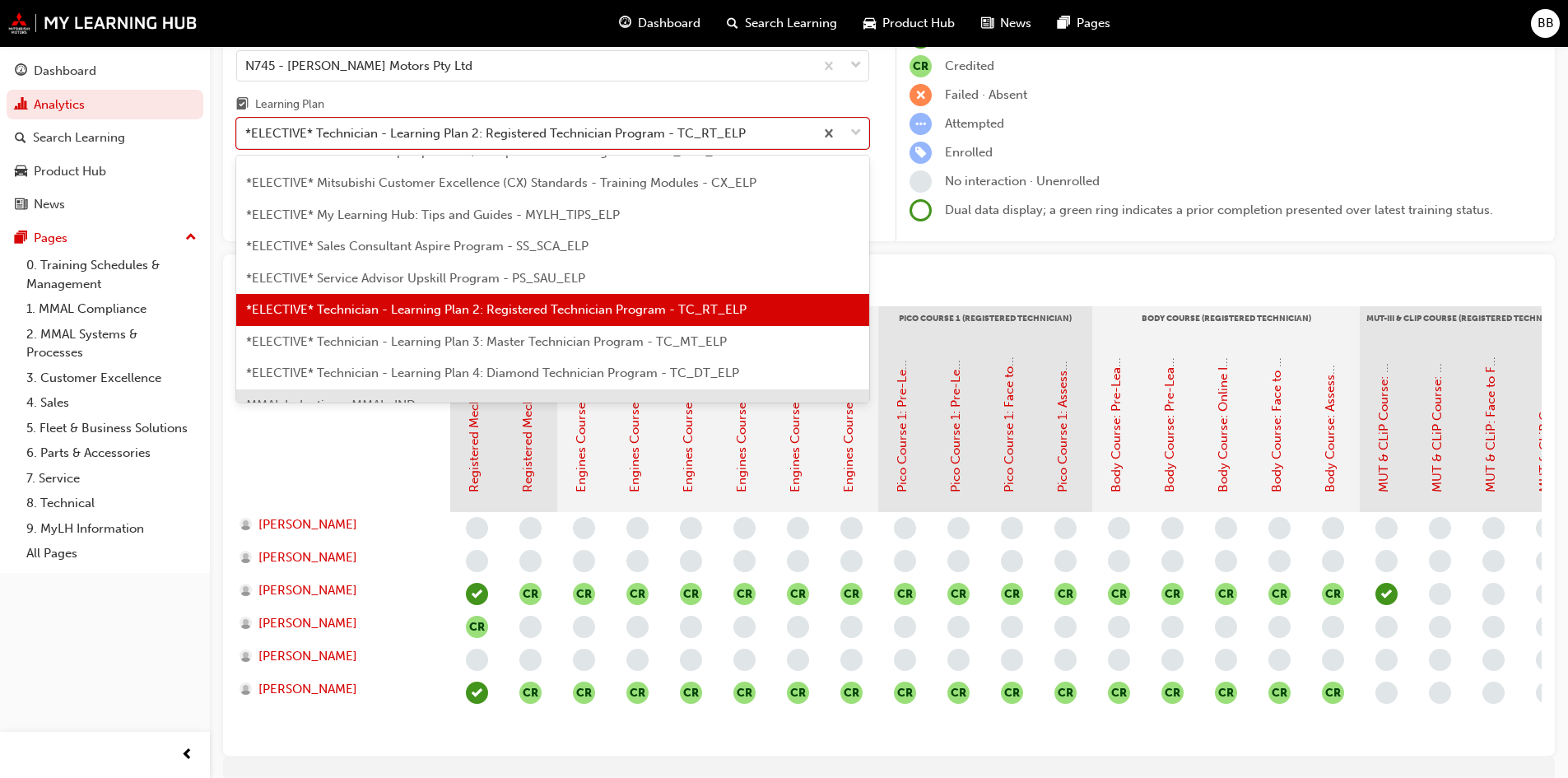
scroll to position [806, 0]
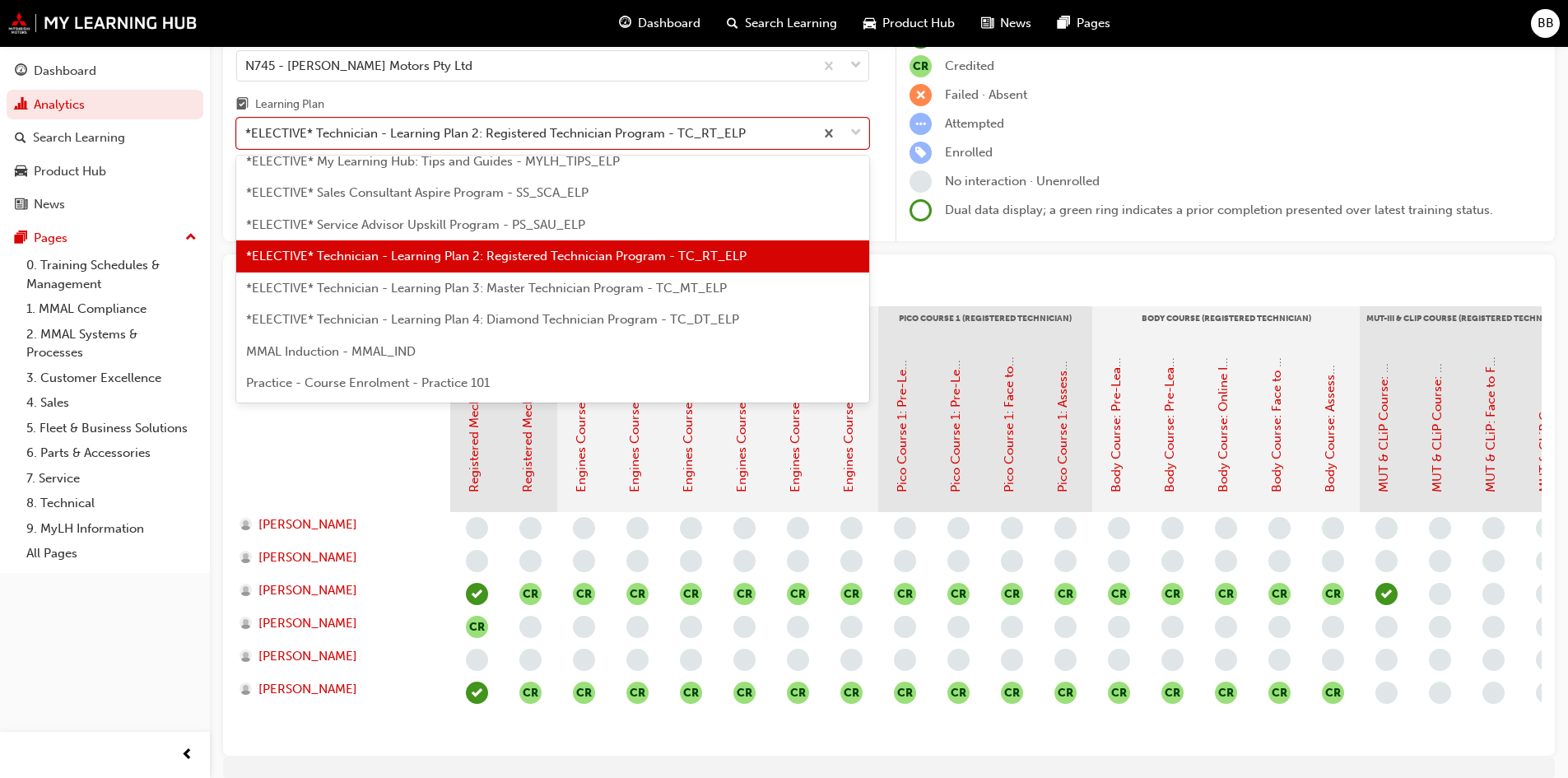
click at [439, 286] on span "*ELECTIVE* Technician - Learning Plan 3: Master Technician Program - TC_MT_ELP" at bounding box center [486, 288] width 481 height 15
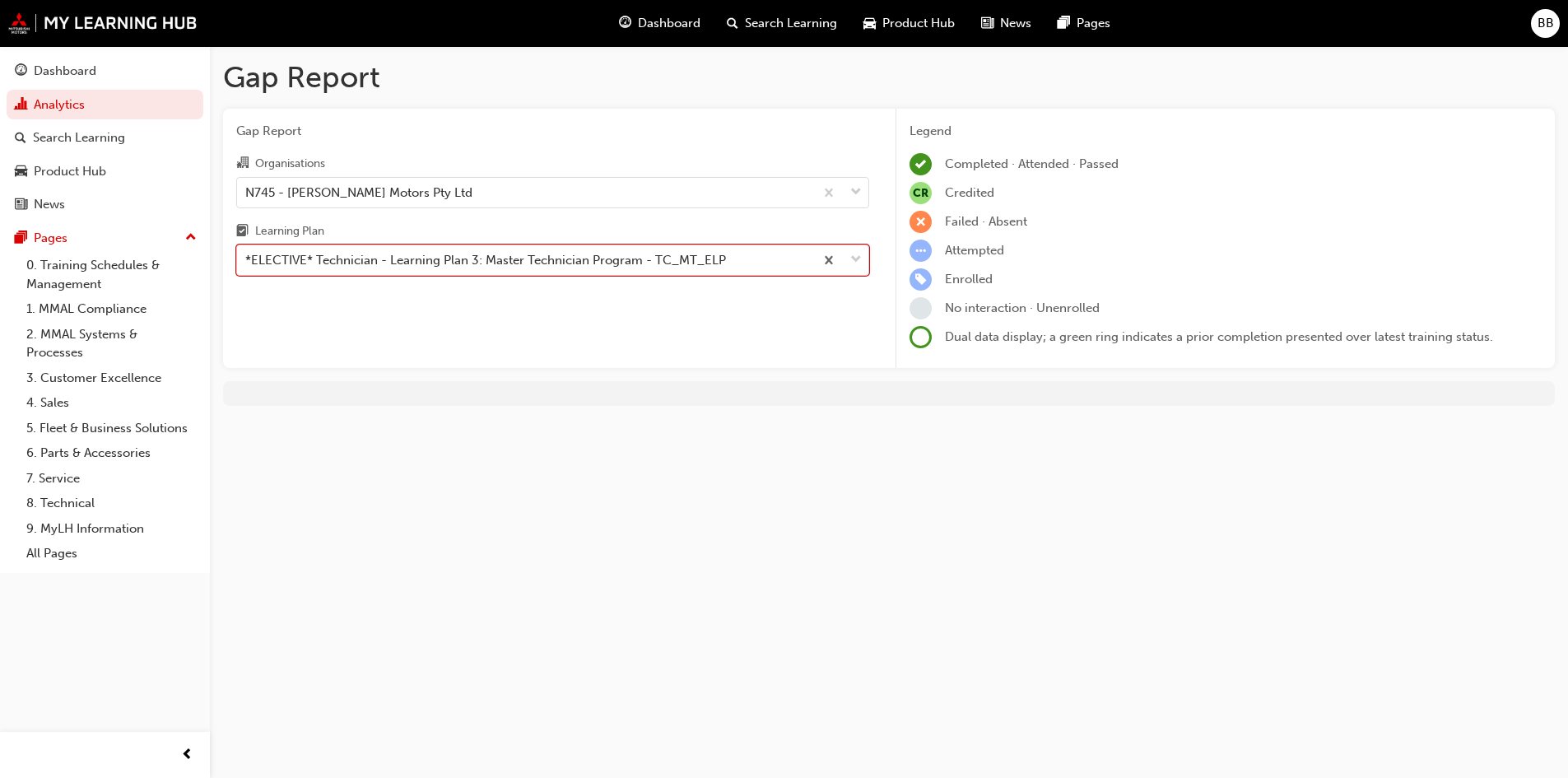
scroll to position [0, 0]
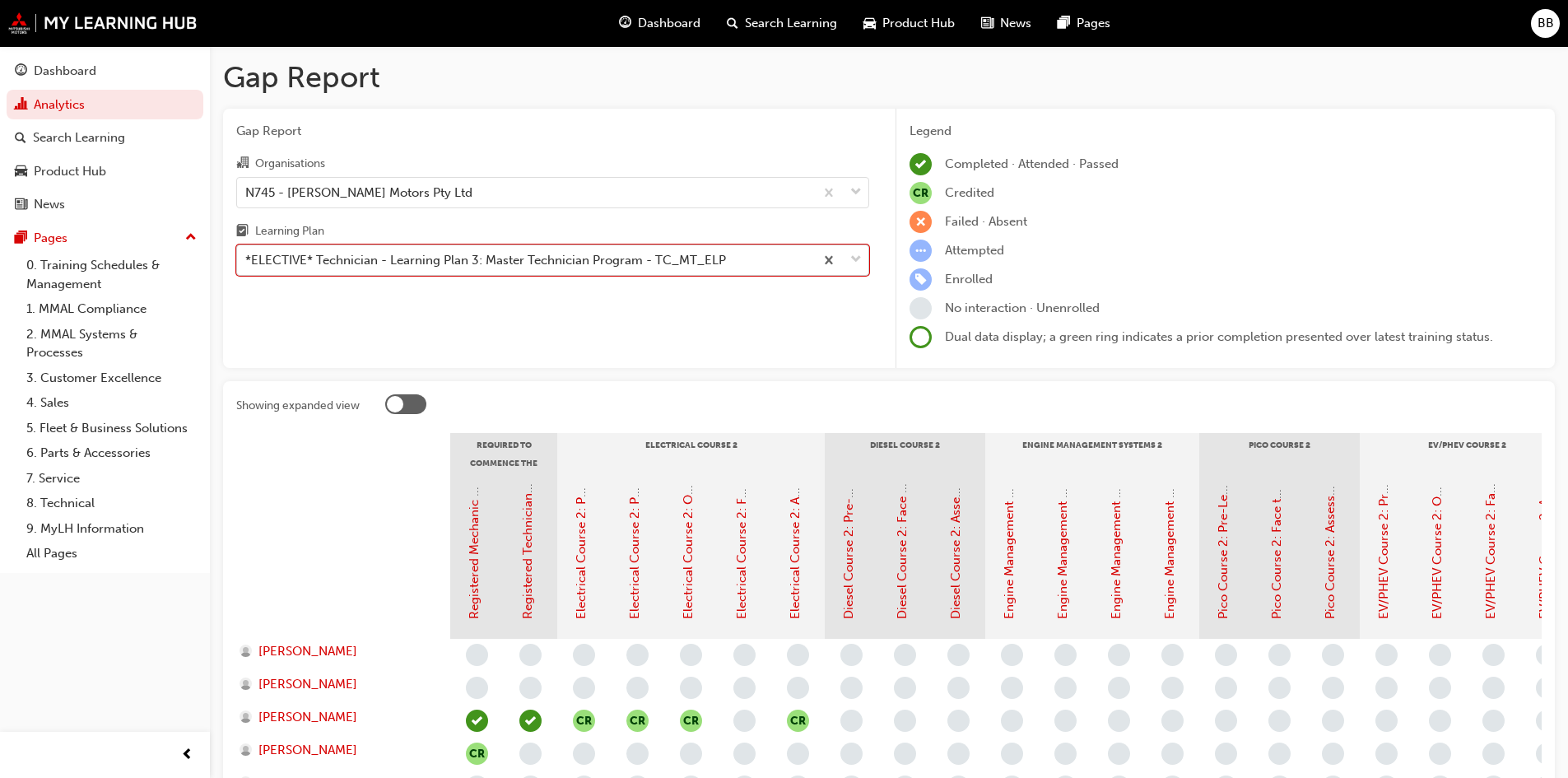
click at [469, 253] on div "*ELECTIVE* Technician - Learning Plan 3: Master Technician Program - TC_MT_ELP" at bounding box center [485, 260] width 481 height 19
click at [247, 253] on input "Learning Plan option *ELECTIVE* Technician - Learning Plan 3: Master Technician…" at bounding box center [246, 259] width 2 height 14
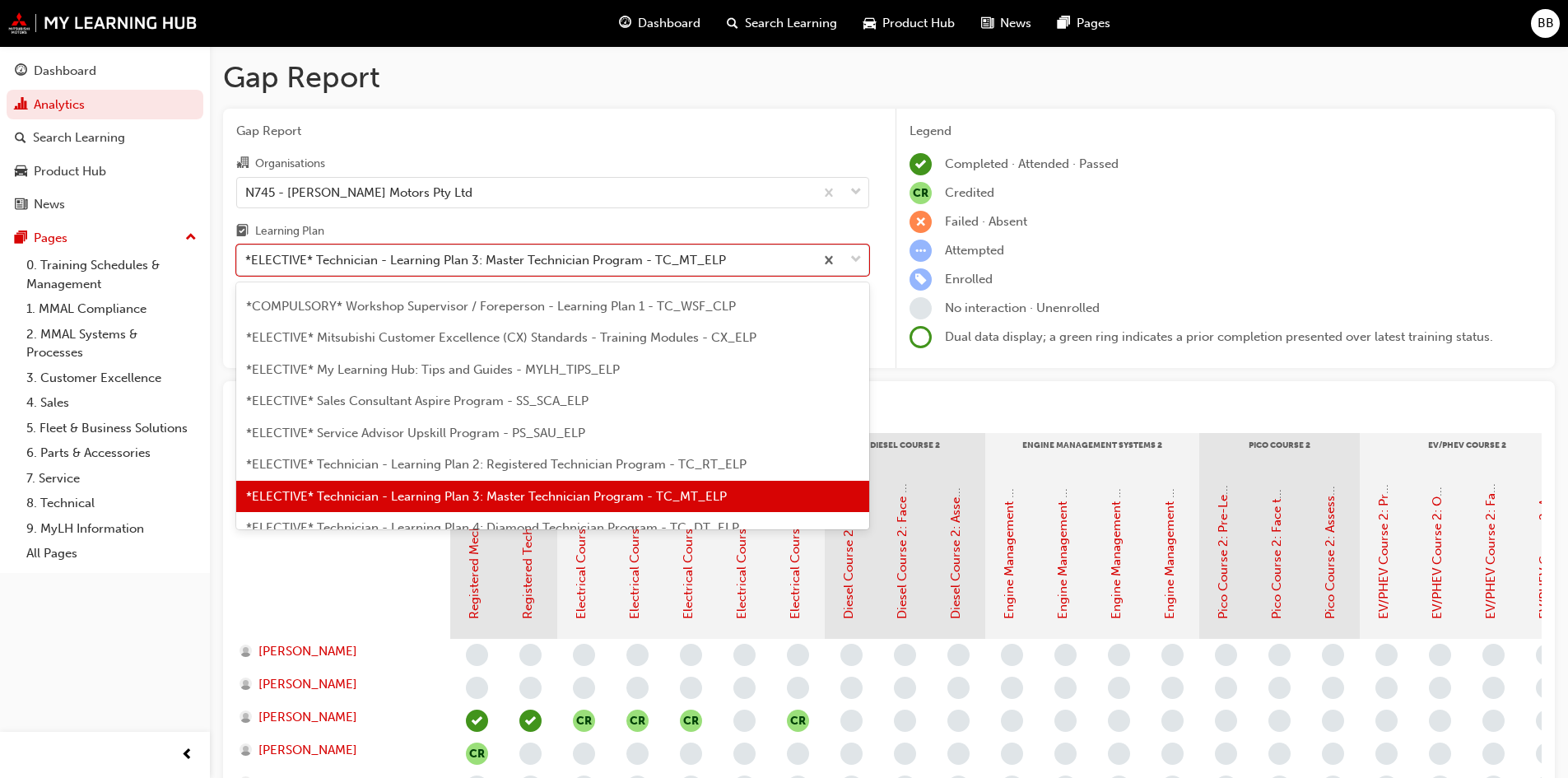
scroll to position [806, 0]
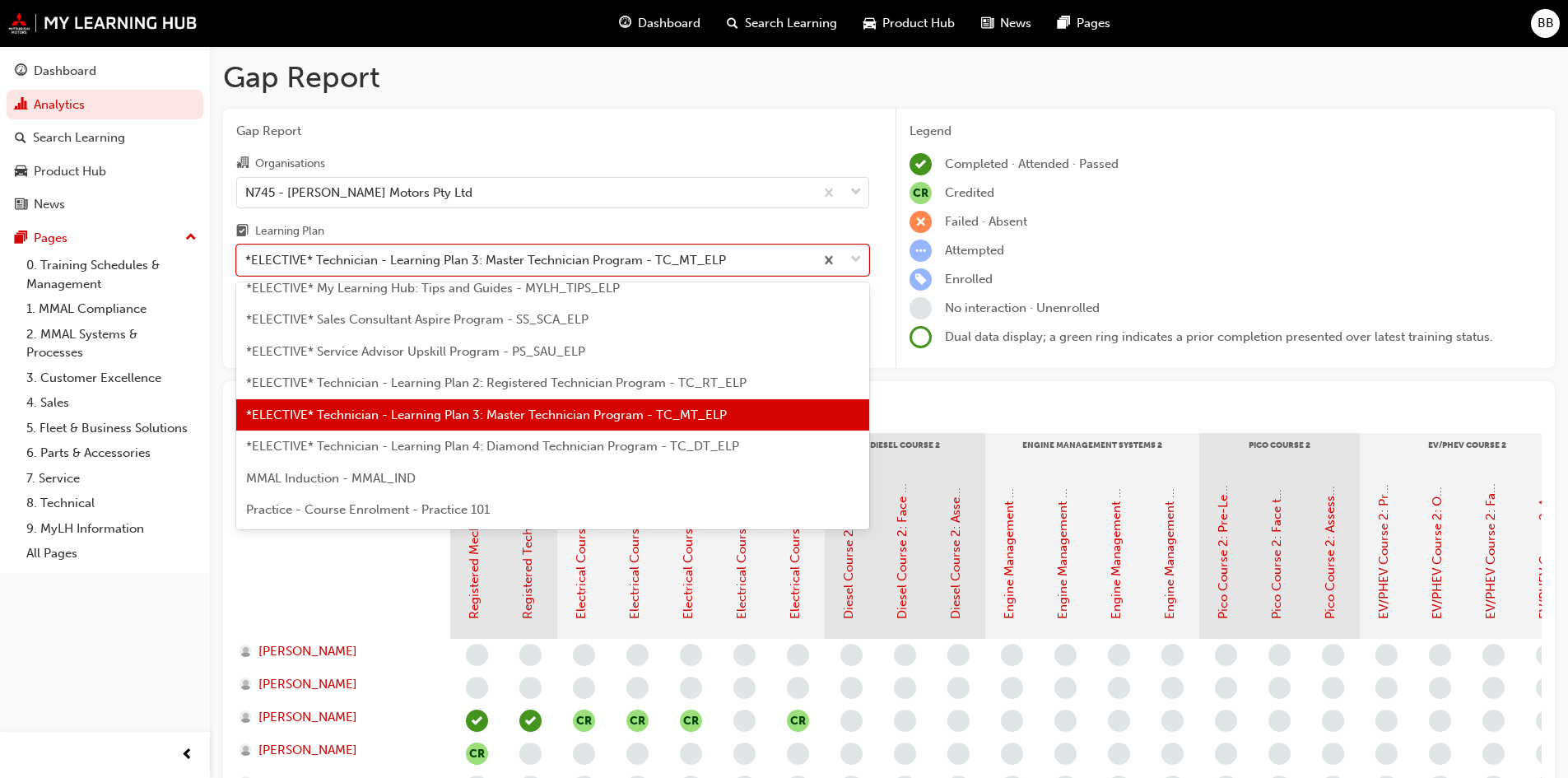
click at [416, 449] on span "*ELECTIVE* Technician - Learning Plan 4: Diamond Technician Program - TC_DT_ELP" at bounding box center [493, 447] width 493 height 15
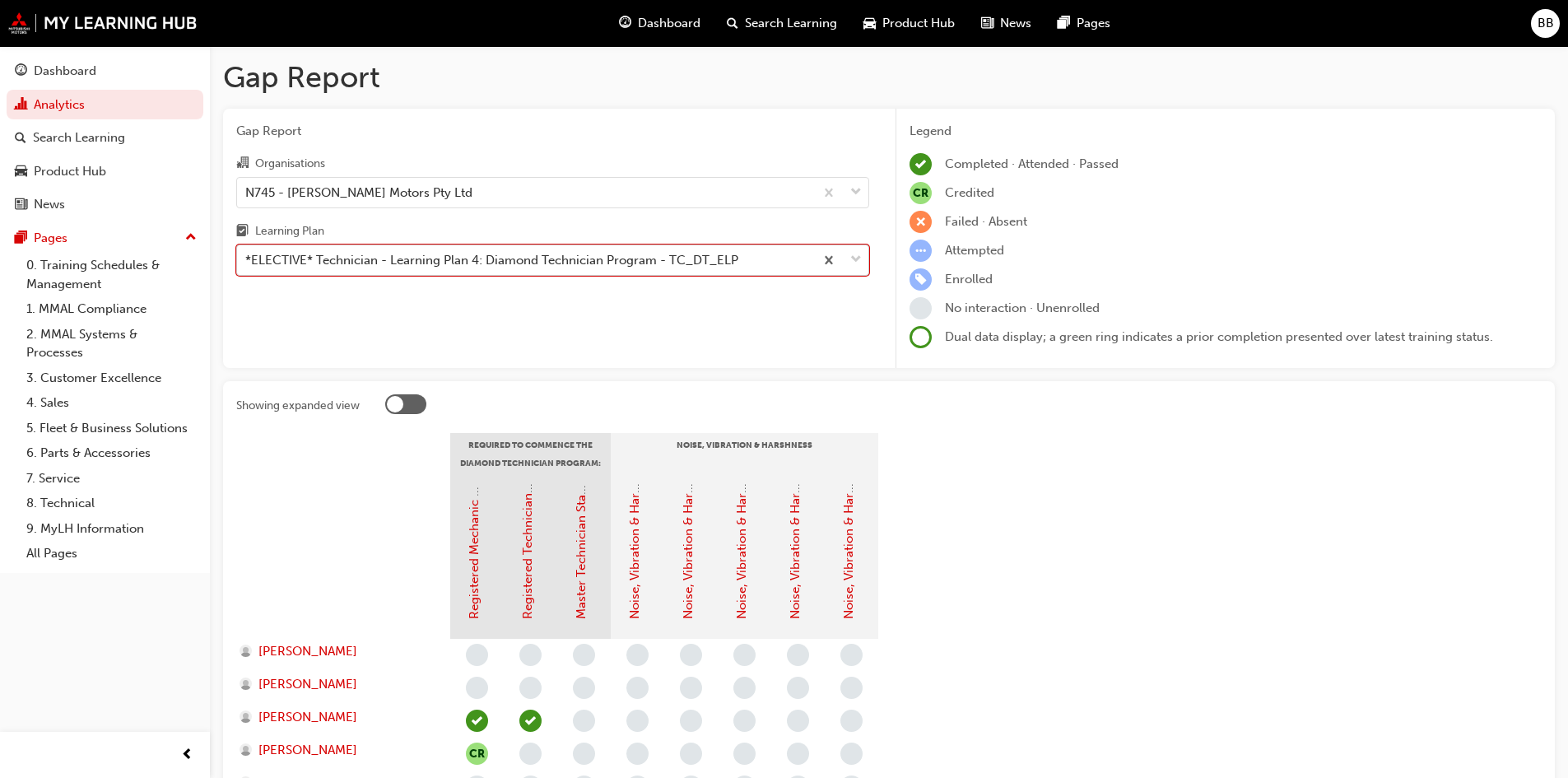
click at [476, 263] on div "*ELECTIVE* Technician - Learning Plan 4: Diamond Technician Program - TC_DT_ELP" at bounding box center [492, 260] width 493 height 19
click at [247, 263] on input "Learning Plan option *ELECTIVE* Technician - Learning Plan 4: Diamond Technicia…" at bounding box center [246, 259] width 2 height 14
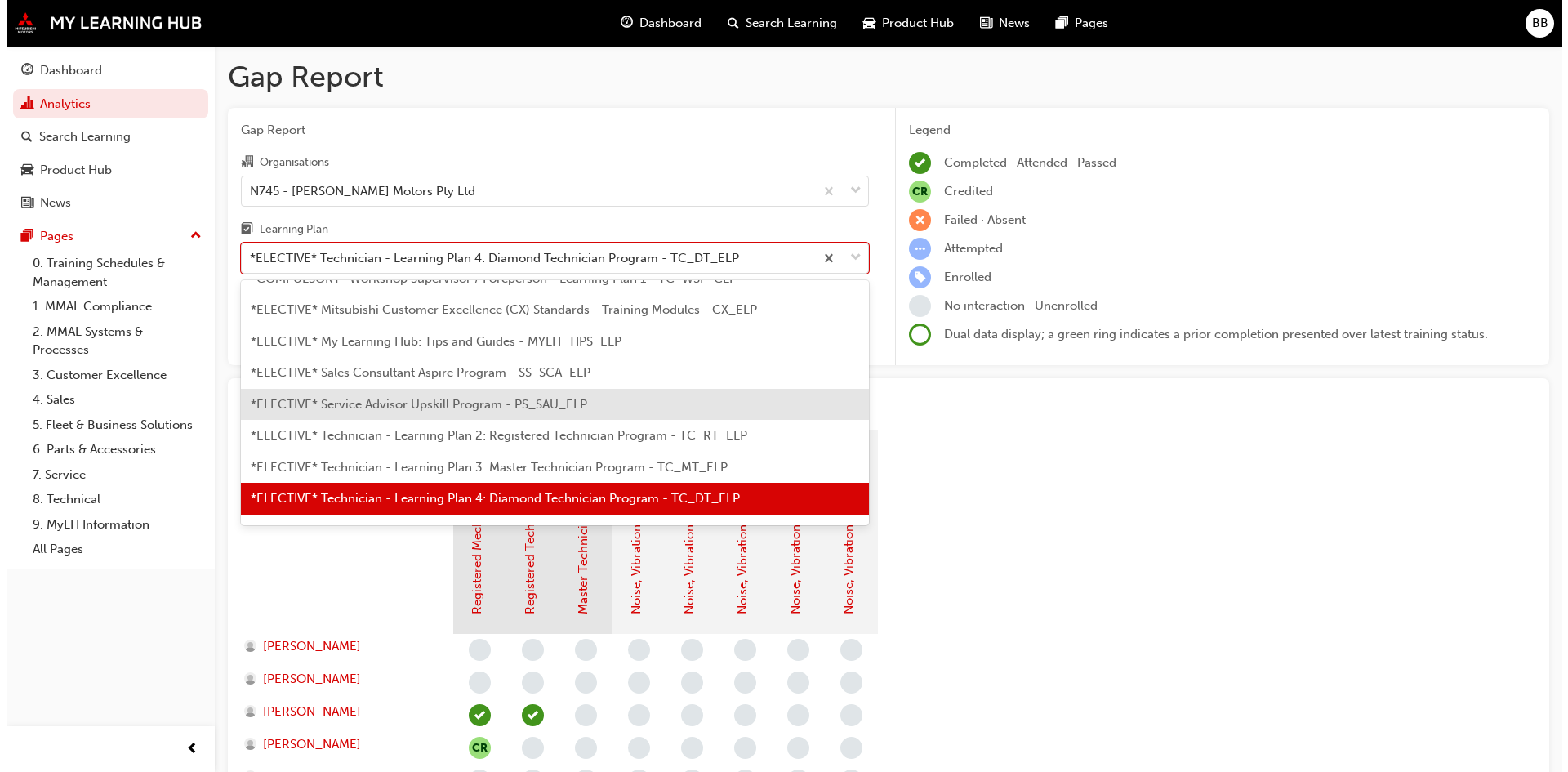
scroll to position [799, 0]
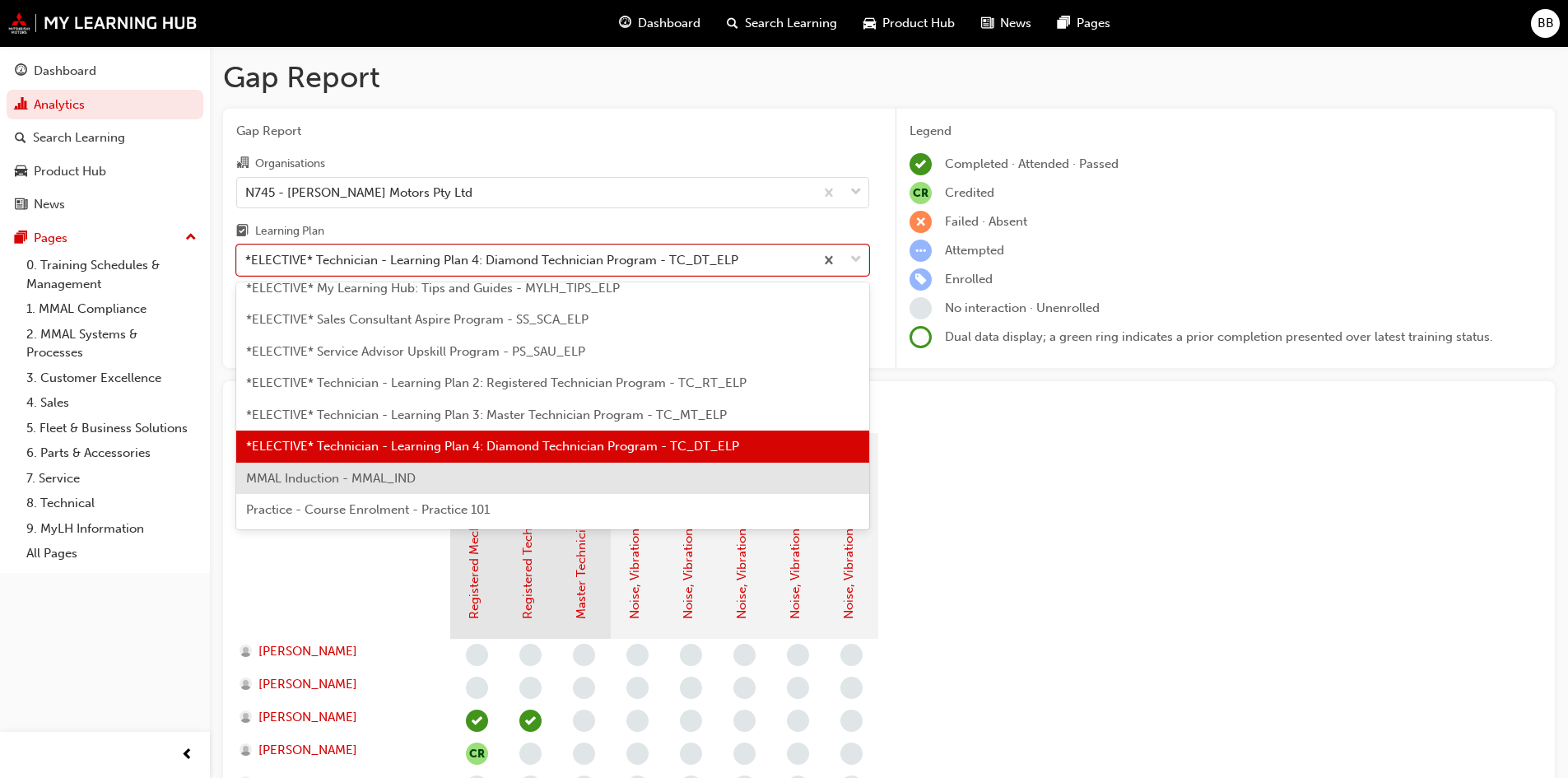
click at [410, 479] on span "MMAL Induction - MMAL_IND" at bounding box center [331, 478] width 170 height 15
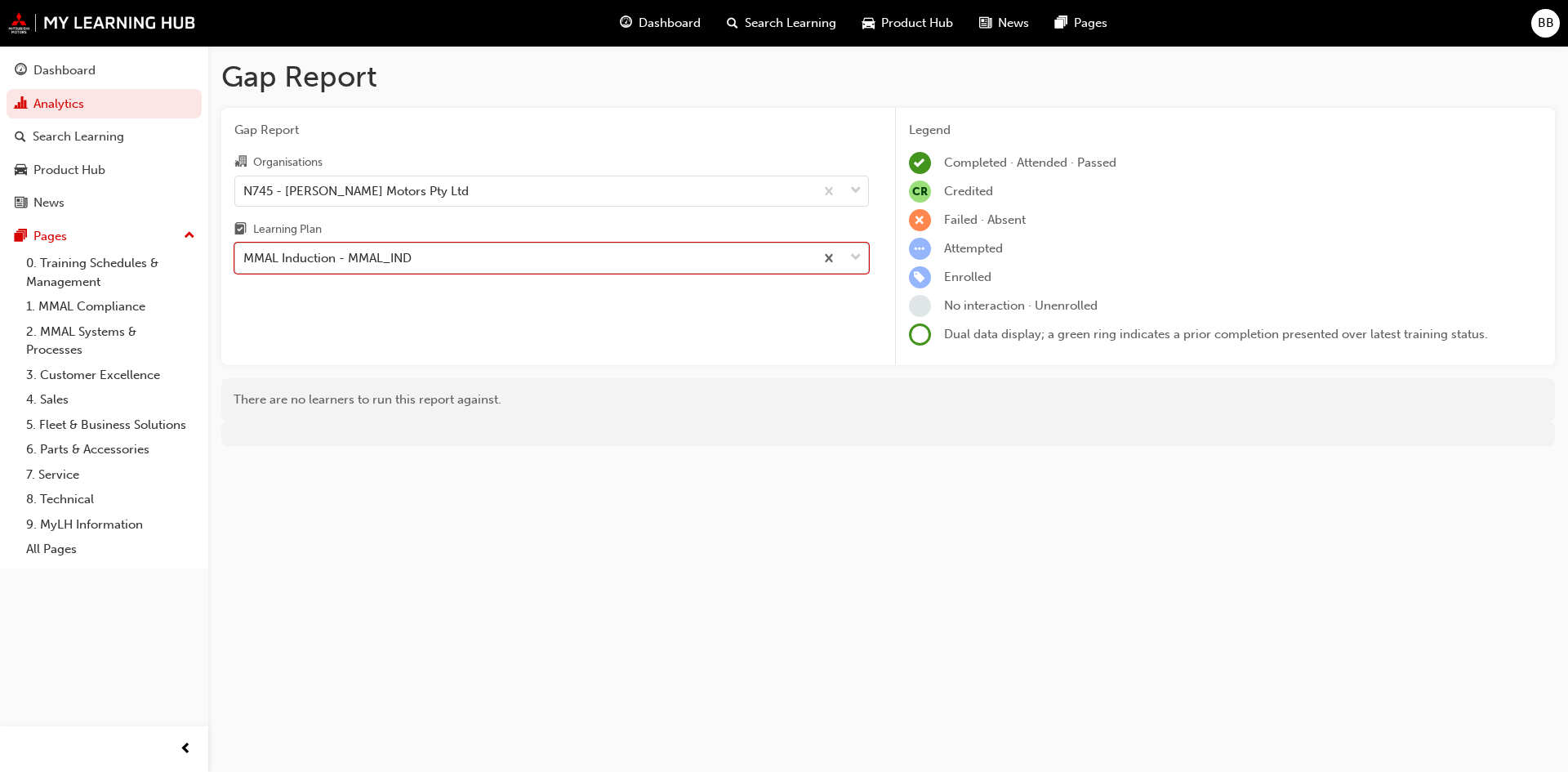
click at [438, 253] on div "MMAL Induction - MMAL_IND" at bounding box center [524, 258] width 579 height 28
click at [245, 253] on input "Learning Plan option MMAL Induction - MMAL_IND, selected. 0 results available. …" at bounding box center [244, 257] width 2 height 14
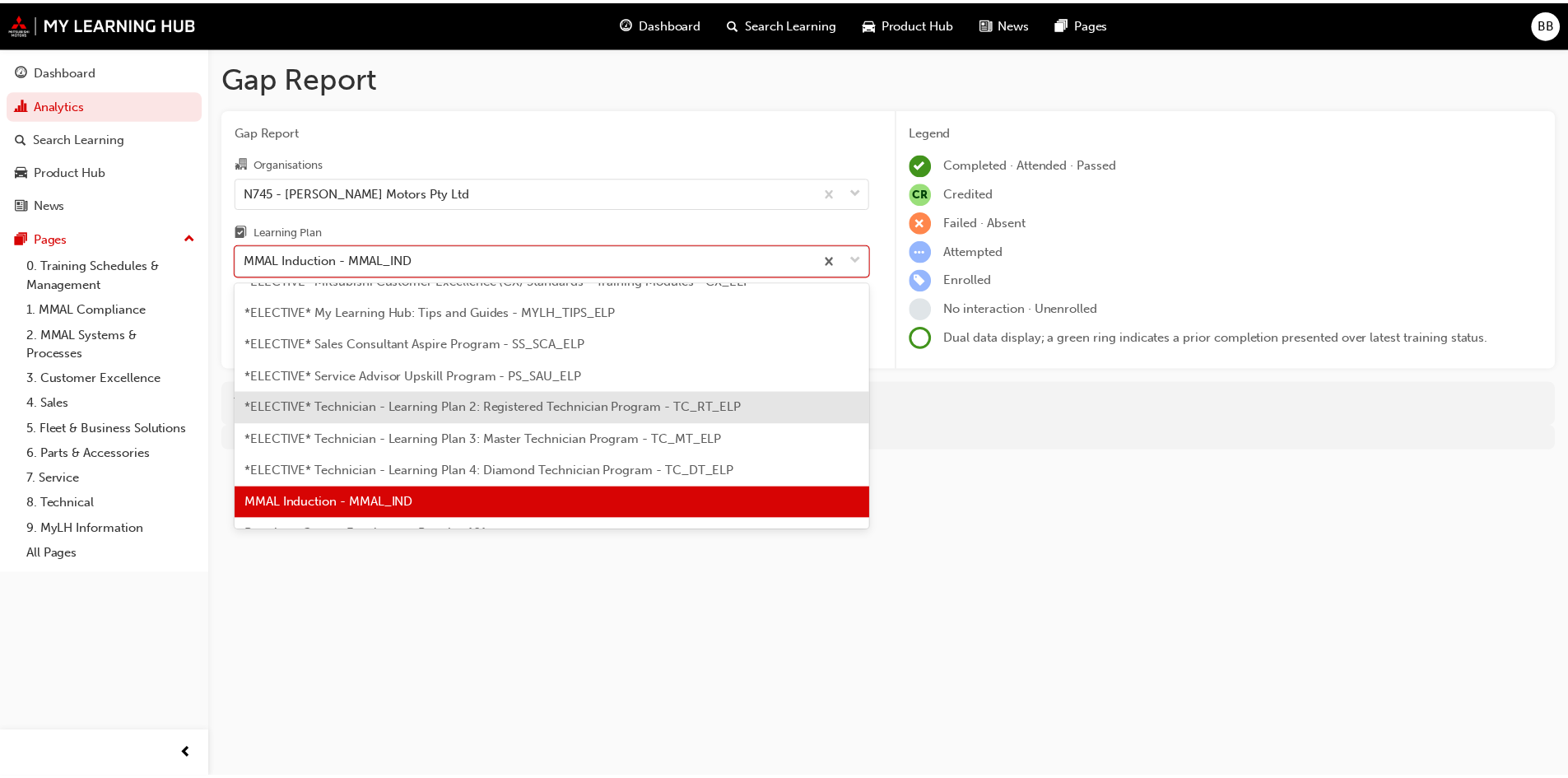
scroll to position [806, 0]
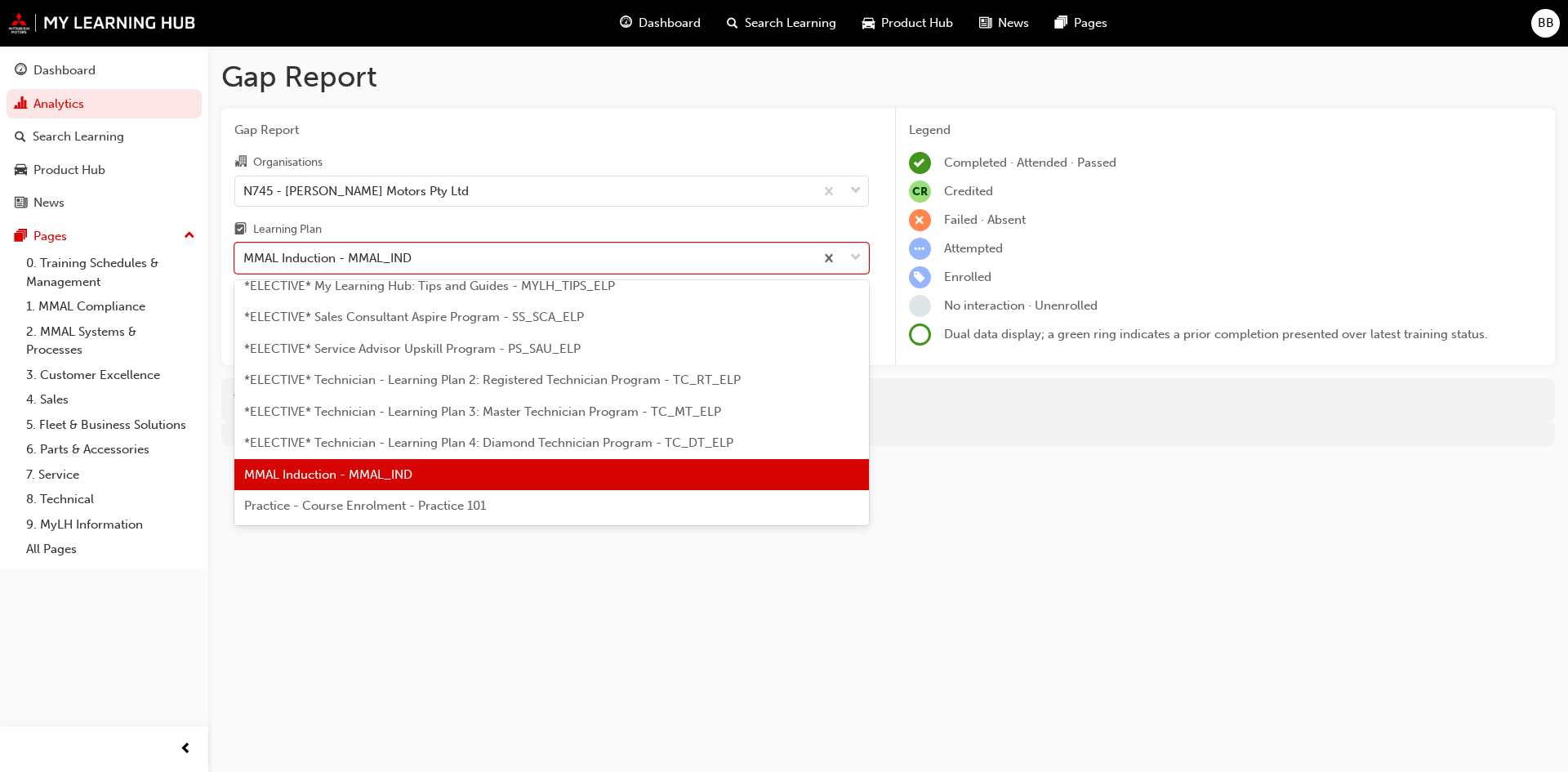
click at [411, 504] on span "Practice - Course Enrolment - Practice 101" at bounding box center [365, 506] width 242 height 15
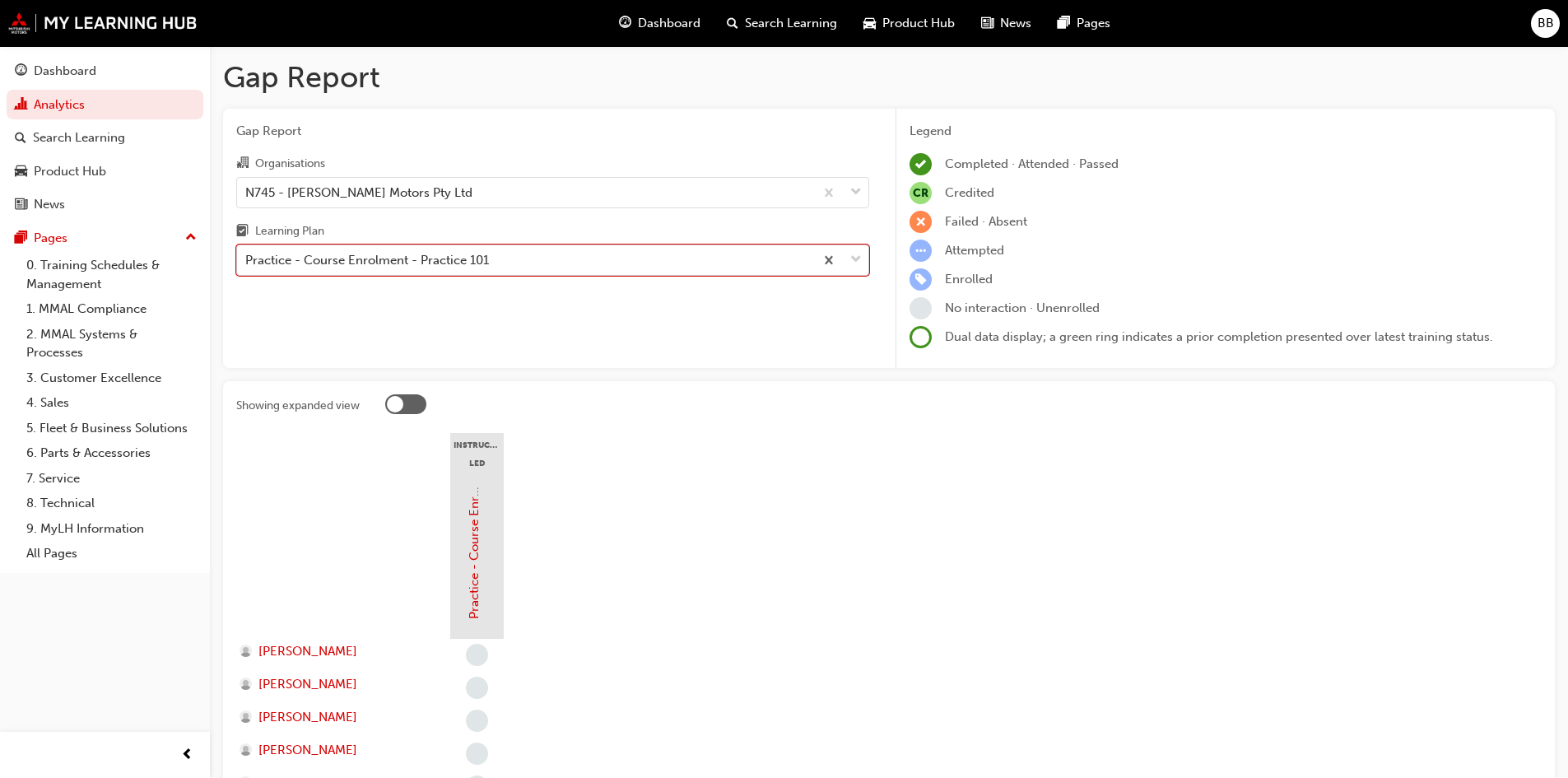
click at [434, 263] on div "Practice - Course Enrolment - Practice 101" at bounding box center [367, 260] width 244 height 19
click at [247, 263] on input "Learning Plan option Practice - Course Enrolment - Practice 101, selected. 0 re…" at bounding box center [246, 259] width 2 height 14
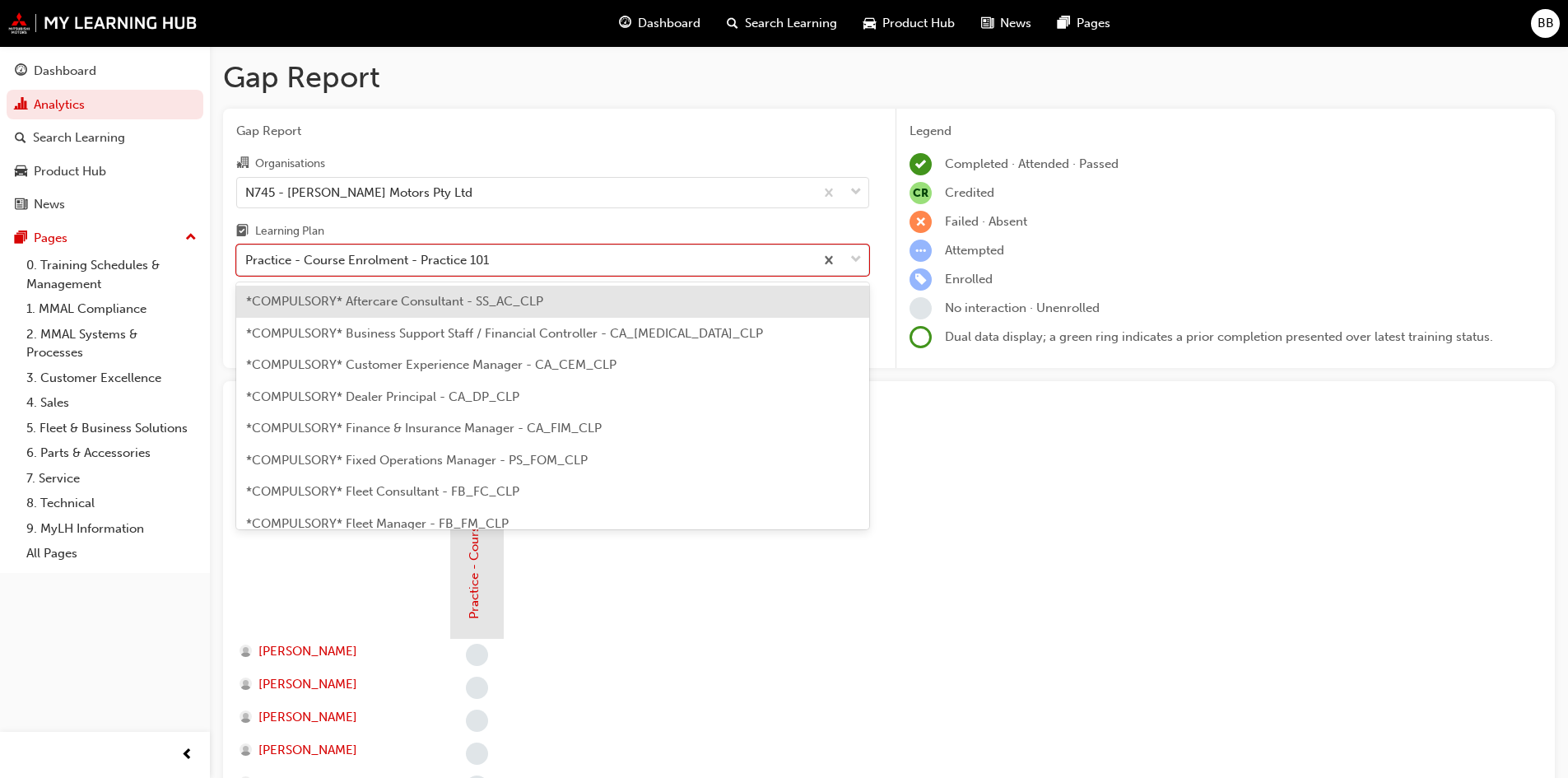
click at [457, 305] on span "*COMPULSORY* Aftercare Consultant - SS_AC_CLP" at bounding box center [395, 301] width 297 height 15
